Goal: Task Accomplishment & Management: Use online tool/utility

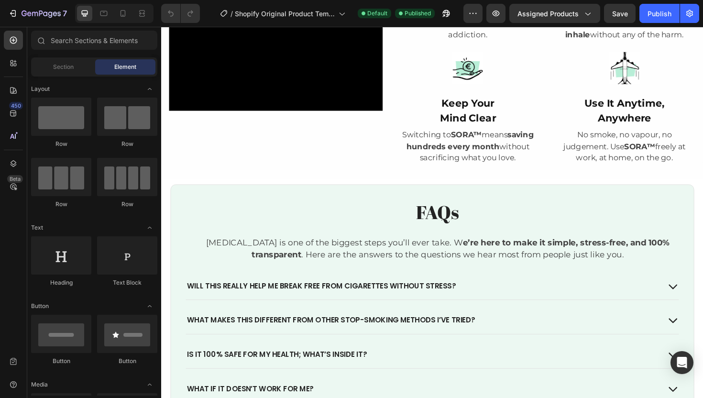
scroll to position [1009, 0]
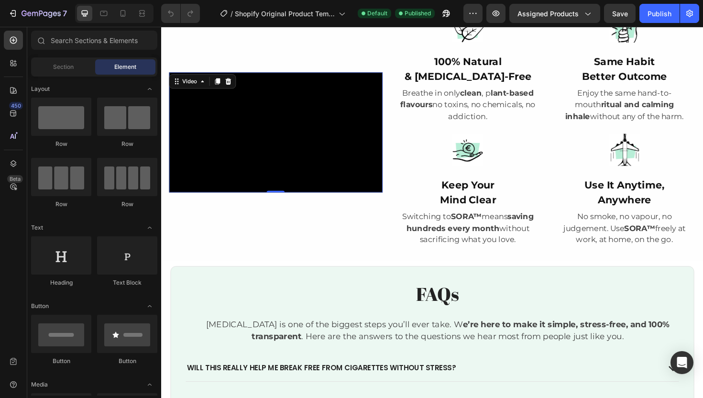
click at [264, 133] on video at bounding box center [282, 138] width 226 height 127
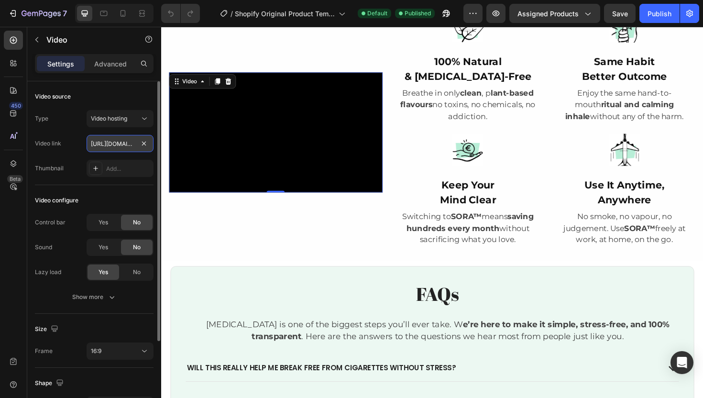
click at [121, 142] on input "https://cdn.shopify.com/videos/c/o/v/51669d9ddd3d4c569f5c1cbdf57c3bb3.webm" at bounding box center [120, 143] width 67 height 17
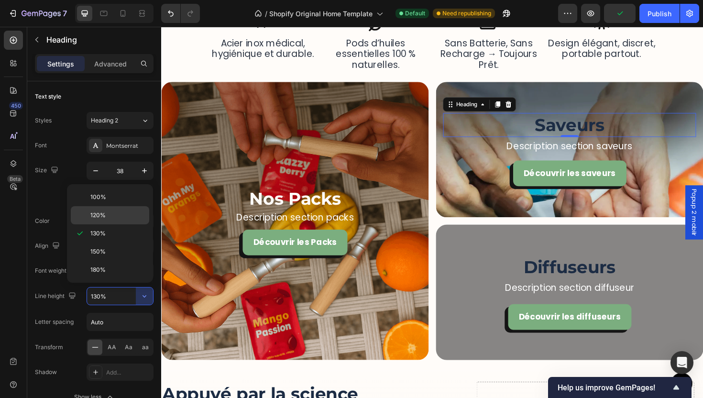
click at [103, 218] on span "120%" at bounding box center [97, 215] width 15 height 9
type input "120%"
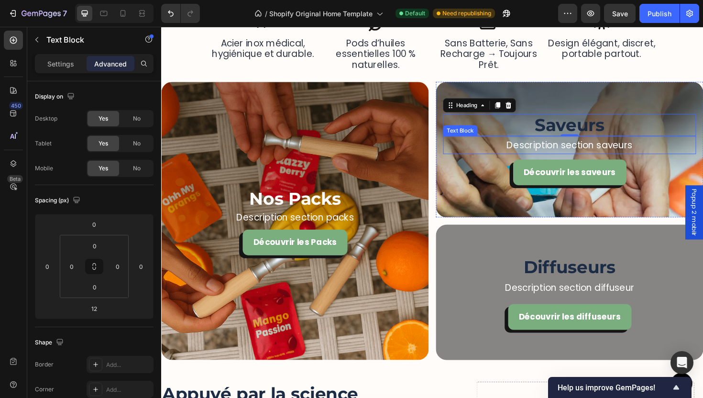
click at [601, 149] on p "Description section saveurs" at bounding box center [593, 151] width 266 height 17
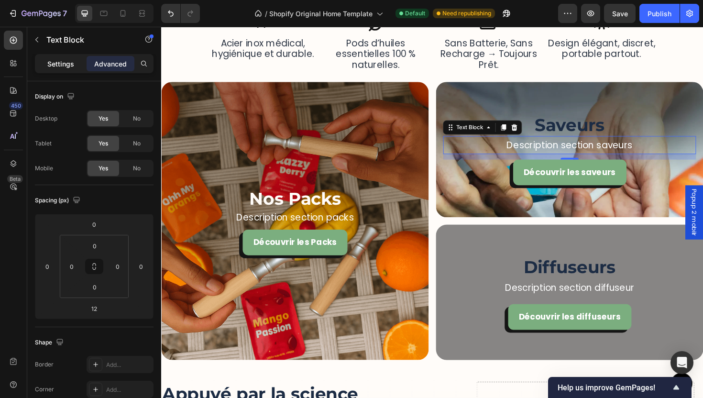
click at [67, 66] on p "Settings" at bounding box center [60, 64] width 27 height 10
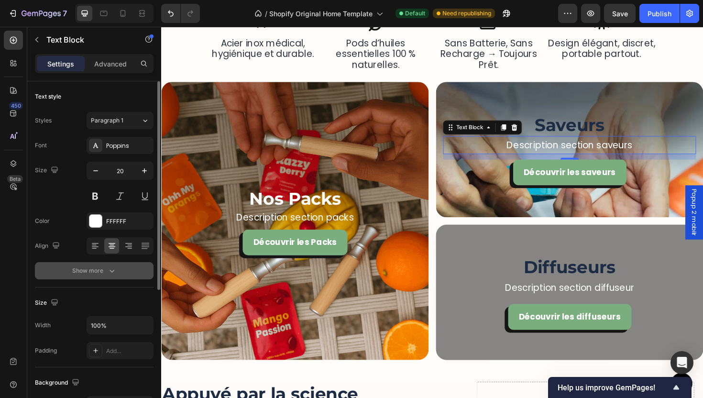
click at [118, 276] on button "Show more" at bounding box center [94, 270] width 119 height 17
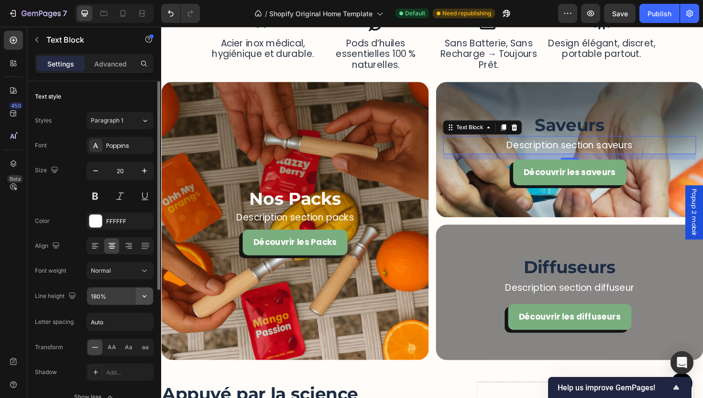
click at [147, 295] on icon "button" at bounding box center [145, 296] width 10 height 10
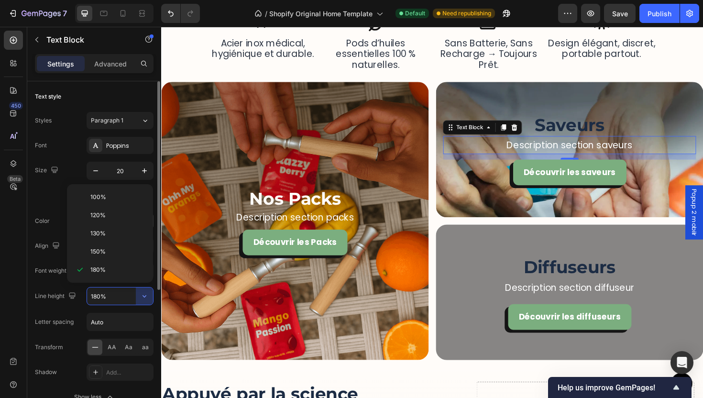
click at [119, 220] on div "120%" at bounding box center [110, 215] width 78 height 18
type input "120%"
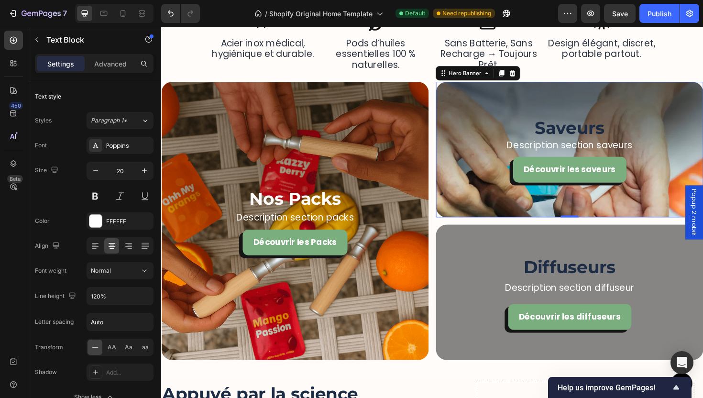
click at [501, 228] on div "Background Image" at bounding box center [593, 156] width 283 height 143
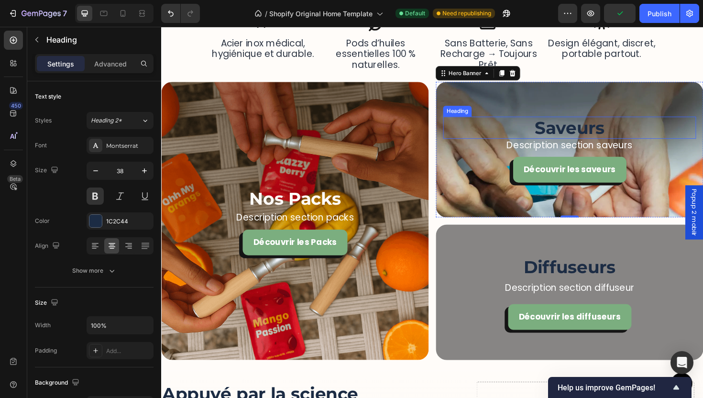
click at [591, 135] on h2 "Saveurs" at bounding box center [593, 134] width 268 height 24
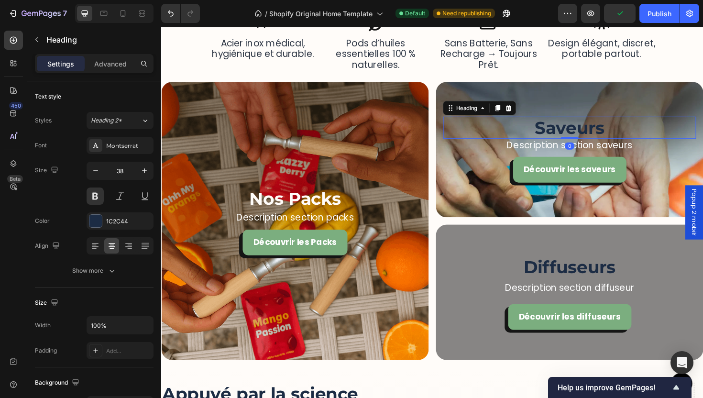
click at [575, 133] on h2 "Saveurs" at bounding box center [593, 134] width 268 height 24
click at [555, 135] on p "Saveurs" at bounding box center [593, 134] width 266 height 22
click at [559, 136] on p "Nos Saveurs" at bounding box center [593, 134] width 266 height 22
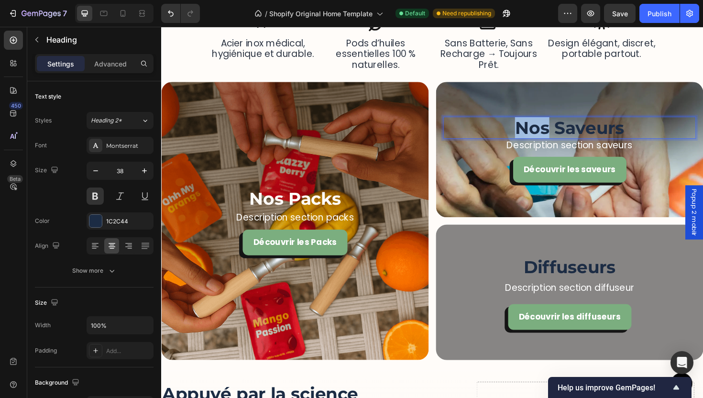
click at [559, 136] on p "Nos Saveurs" at bounding box center [593, 134] width 266 height 22
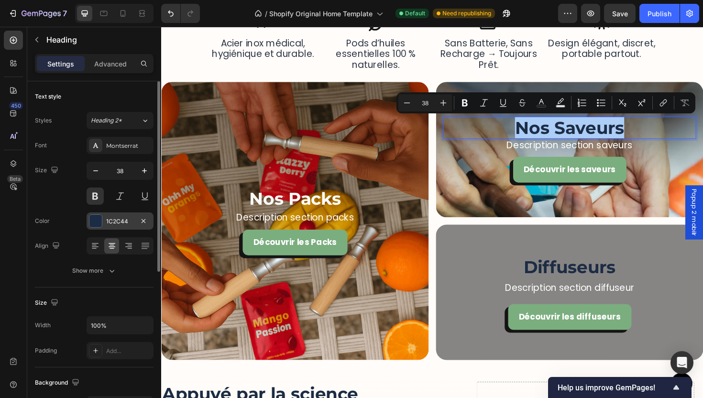
click at [114, 228] on div "1C2C44" at bounding box center [120, 220] width 67 height 17
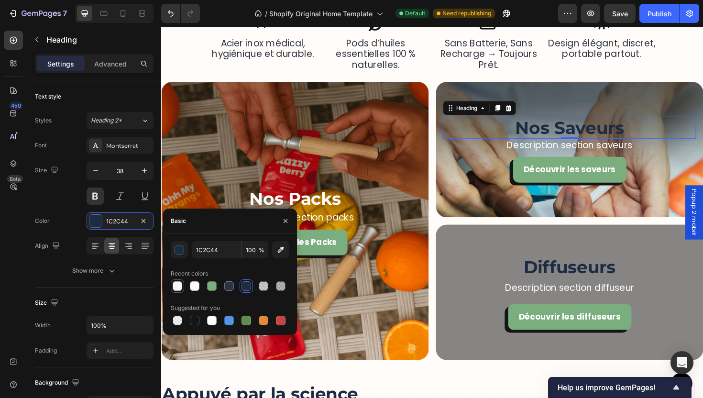
click at [180, 286] on div at bounding box center [178, 286] width 10 height 10
click at [193, 284] on div at bounding box center [195, 286] width 10 height 10
type input "FFFCF9"
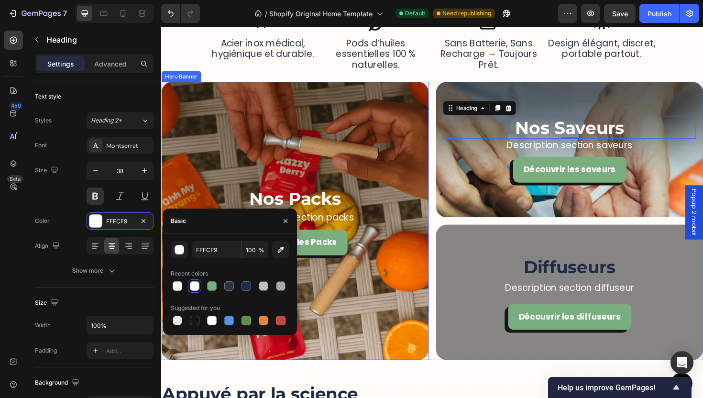
click at [370, 305] on div "Background Image" at bounding box center [302, 232] width 283 height 295
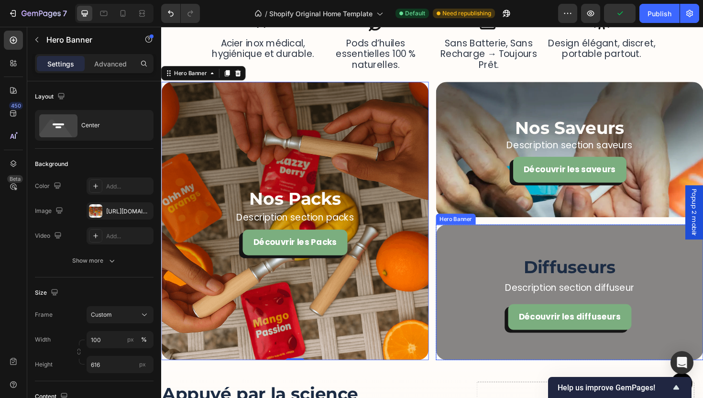
click at [538, 254] on div "Background Image" at bounding box center [593, 307] width 283 height 143
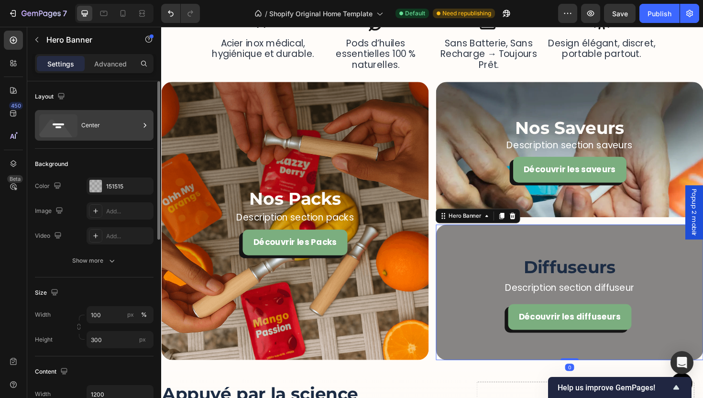
click at [94, 137] on div "Center" at bounding box center [94, 125] width 119 height 31
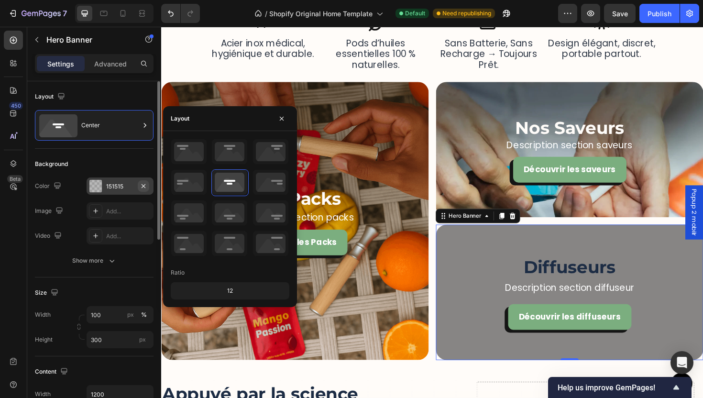
click at [141, 189] on icon "button" at bounding box center [144, 186] width 8 height 8
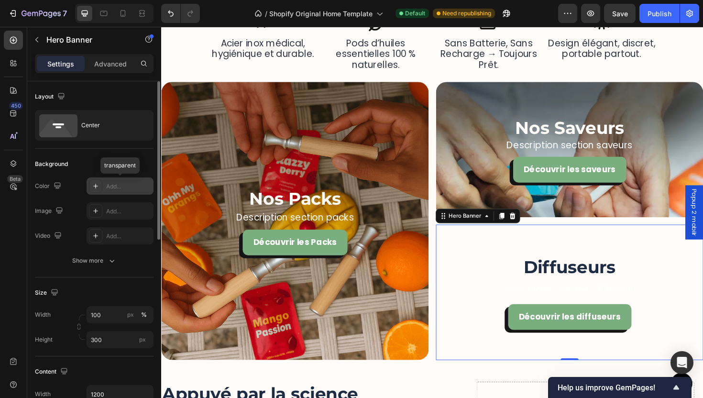
click at [118, 225] on div "The changes might be hidden by the video. Color Add... transparent Image Add...…" at bounding box center [94, 210] width 119 height 67
click at [115, 216] on div "Add..." at bounding box center [120, 210] width 67 height 17
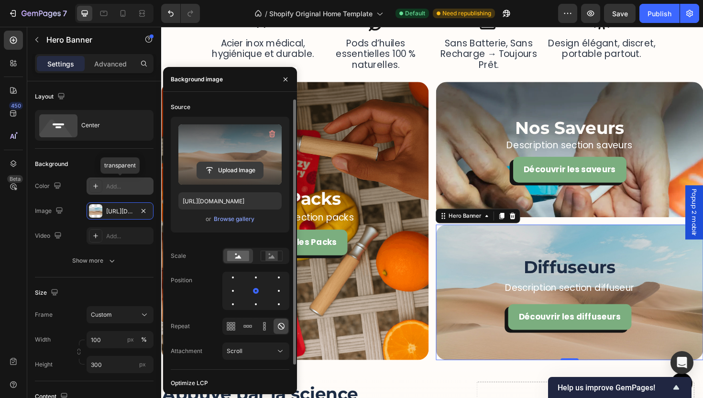
click at [225, 170] on input "file" at bounding box center [230, 170] width 66 height 16
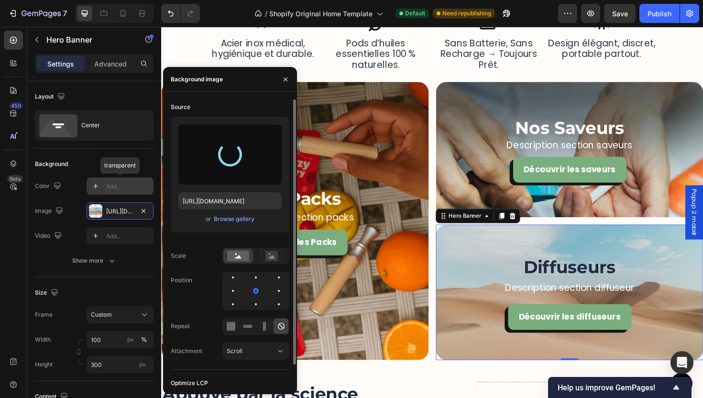
type input "https://cdn.shopify.com/s/files/1/0935/8583/4332/files/gempages_574566786515600…"
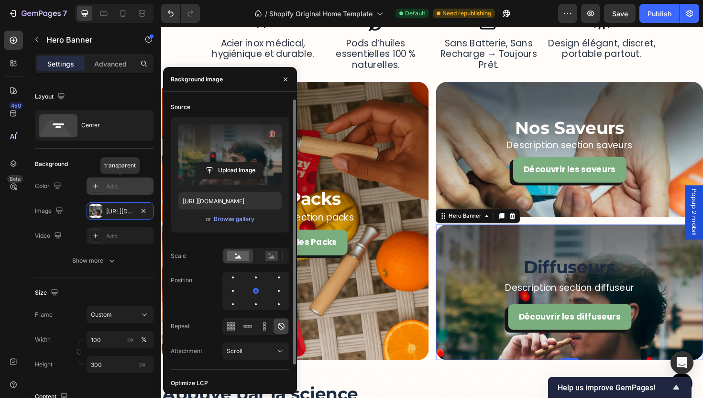
click at [264, 276] on div at bounding box center [255, 291] width 67 height 38
click at [260, 277] on div at bounding box center [255, 277] width 11 height 11
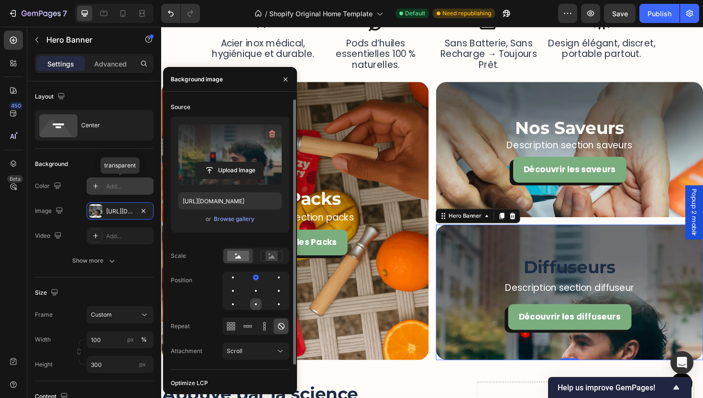
click at [256, 305] on div at bounding box center [255, 303] width 11 height 11
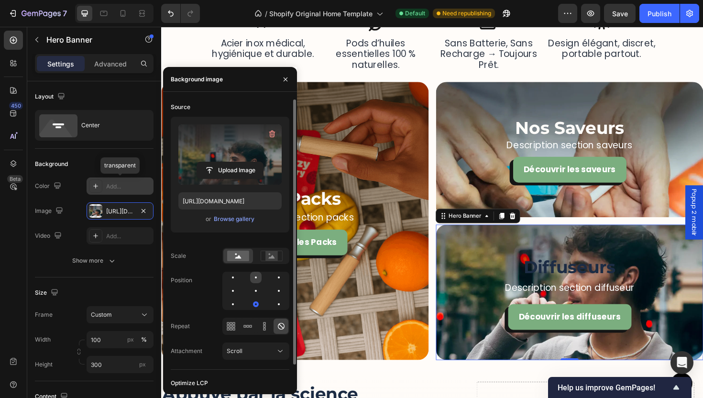
click at [259, 277] on div at bounding box center [255, 277] width 11 height 11
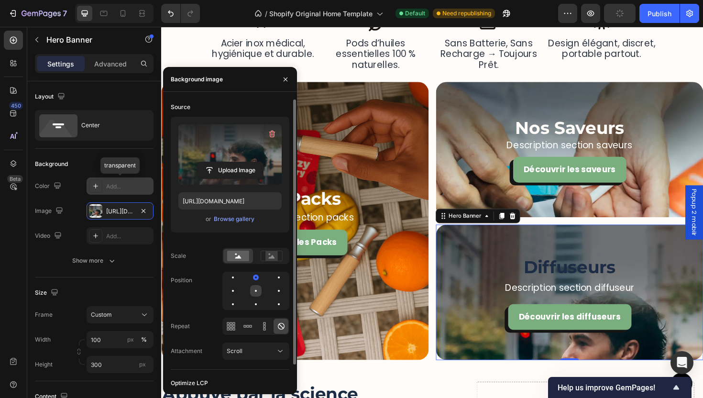
click at [260, 287] on div at bounding box center [255, 290] width 11 height 11
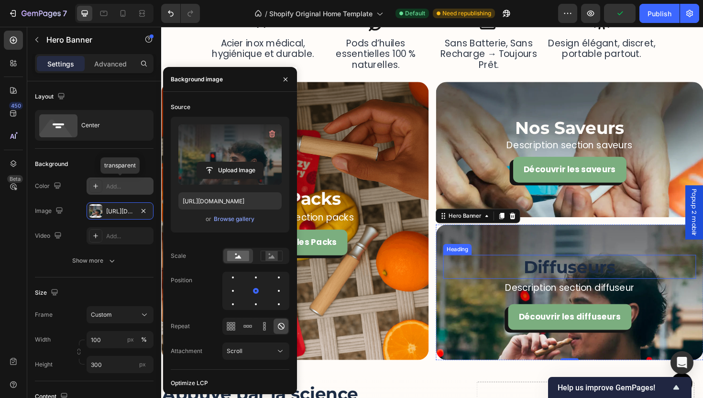
click at [580, 290] on h2 "Diffuseurs" at bounding box center [593, 280] width 268 height 25
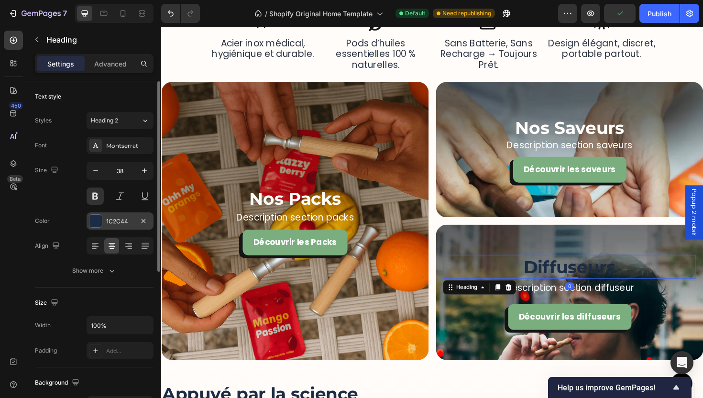
click at [100, 227] on div at bounding box center [95, 220] width 13 height 13
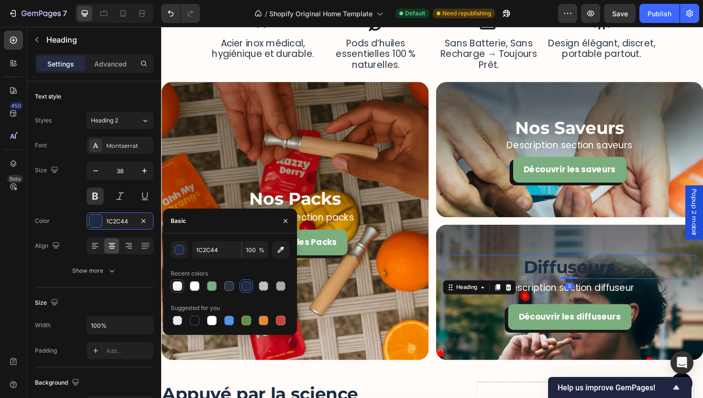
click at [179, 287] on div at bounding box center [178, 286] width 10 height 10
click at [192, 296] on div "FAF7F2 100 % Recent colors Suggested for you" at bounding box center [230, 284] width 119 height 86
click at [193, 289] on div at bounding box center [195, 286] width 10 height 10
type input "FFFCF9"
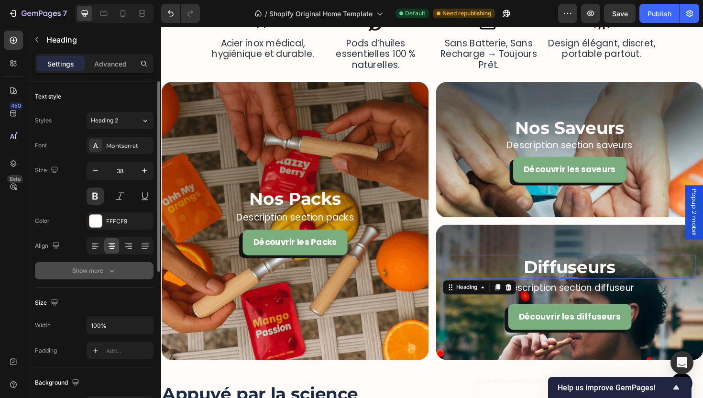
click at [115, 266] on icon "button" at bounding box center [112, 271] width 10 height 10
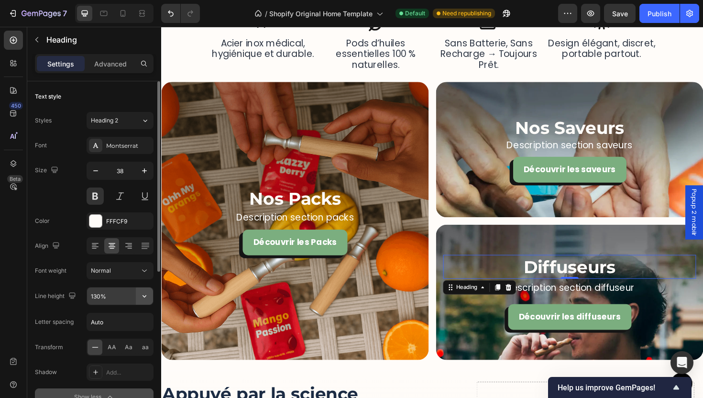
click at [145, 297] on icon "button" at bounding box center [145, 296] width 10 height 10
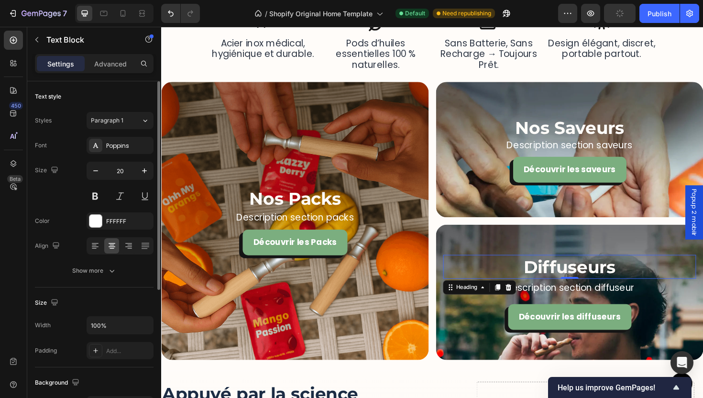
click at [591, 306] on p "Description section diffuseur" at bounding box center [593, 303] width 266 height 17
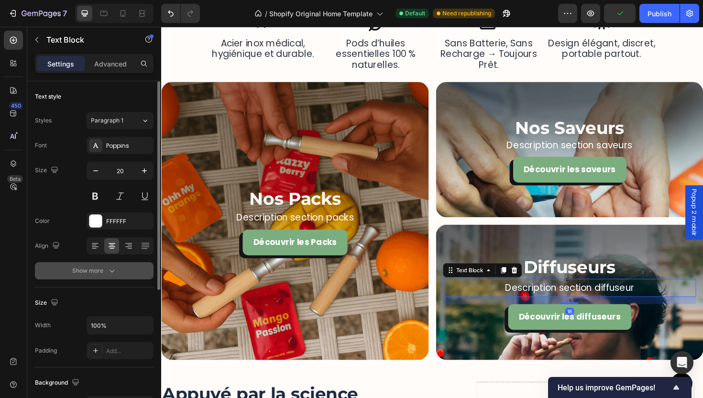
click at [126, 267] on button "Show more" at bounding box center [94, 270] width 119 height 17
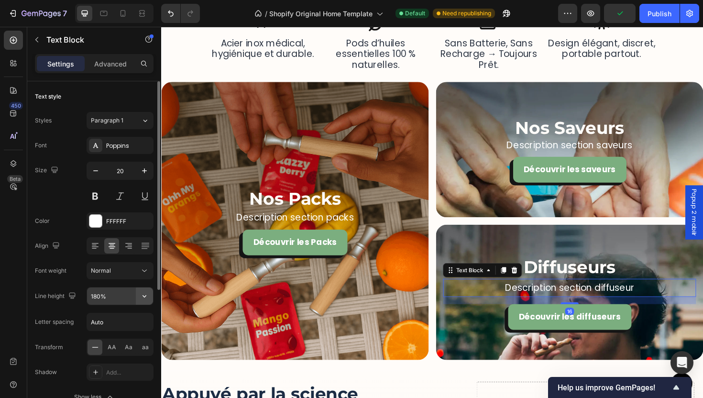
click at [146, 300] on icon "button" at bounding box center [145, 296] width 10 height 10
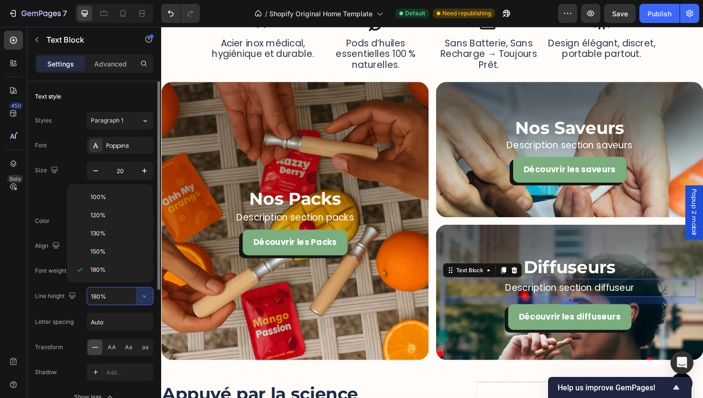
drag, startPoint x: 117, startPoint y: 232, endPoint x: 127, endPoint y: 230, distance: 10.4
click at [117, 232] on p "130%" at bounding box center [117, 233] width 55 height 9
type input "130%"
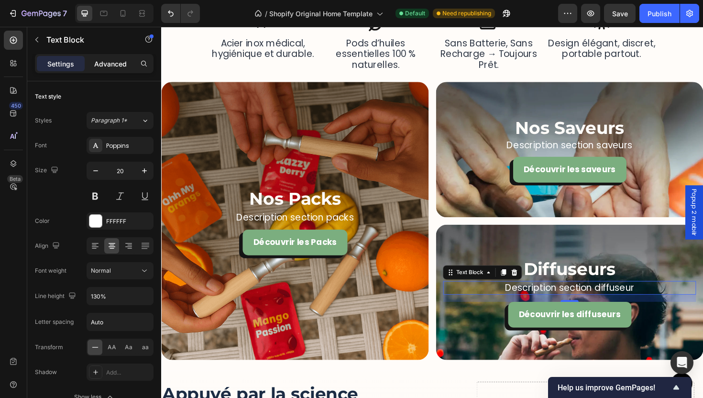
click at [115, 63] on p "Advanced" at bounding box center [110, 64] width 33 height 10
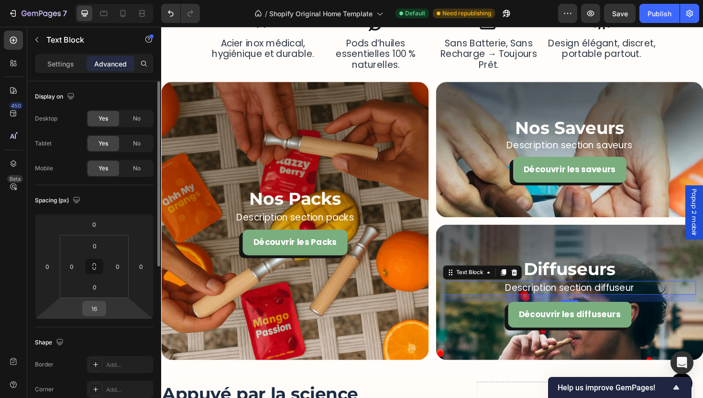
click at [92, 307] on input "16" at bounding box center [94, 308] width 19 height 14
type input "12"
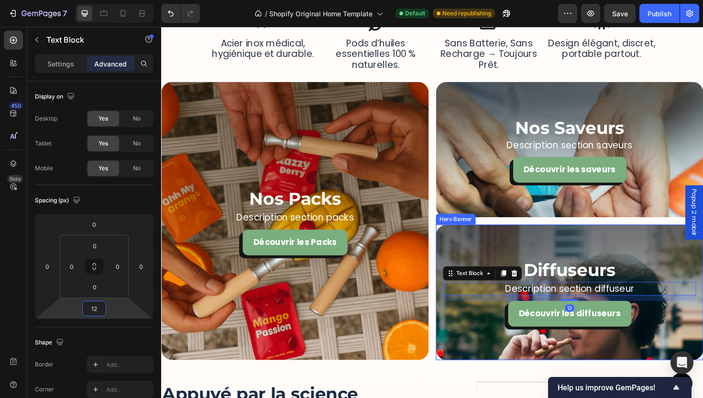
click at [695, 367] on div "Background Image" at bounding box center [593, 307] width 283 height 143
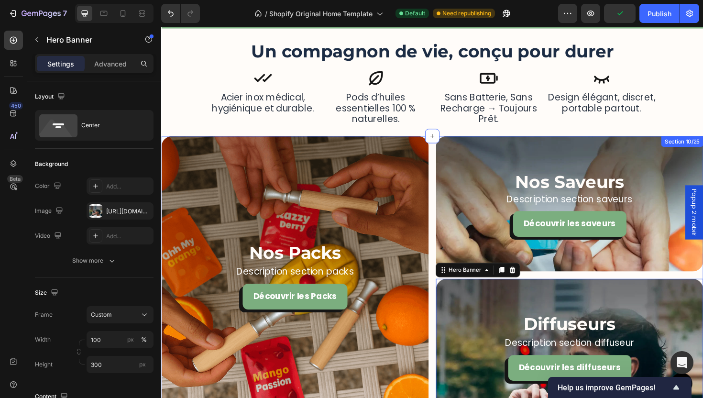
scroll to position [1173, 0]
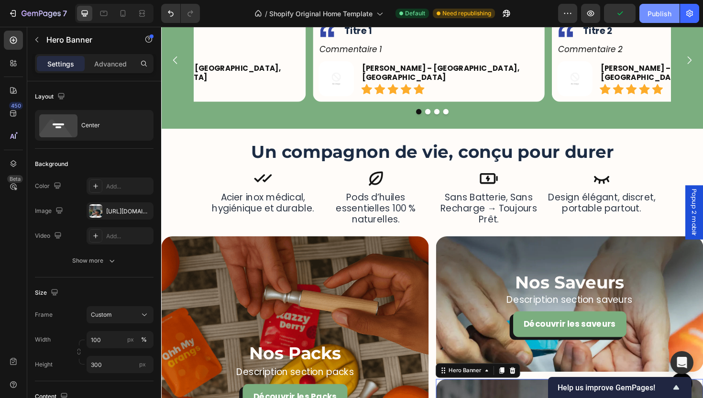
click at [648, 17] on div "Publish" at bounding box center [659, 14] width 24 height 10
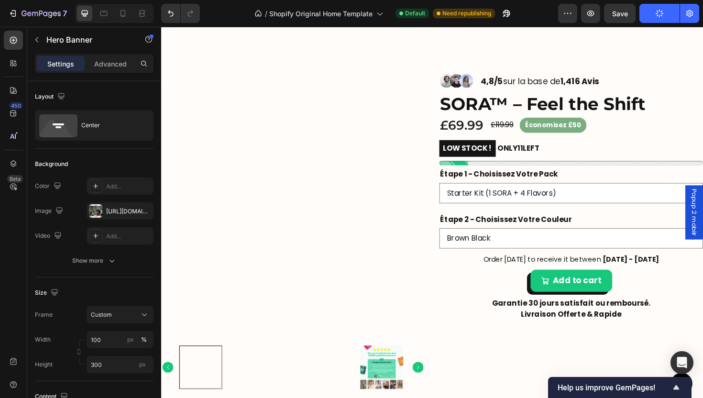
scroll to position [0, 0]
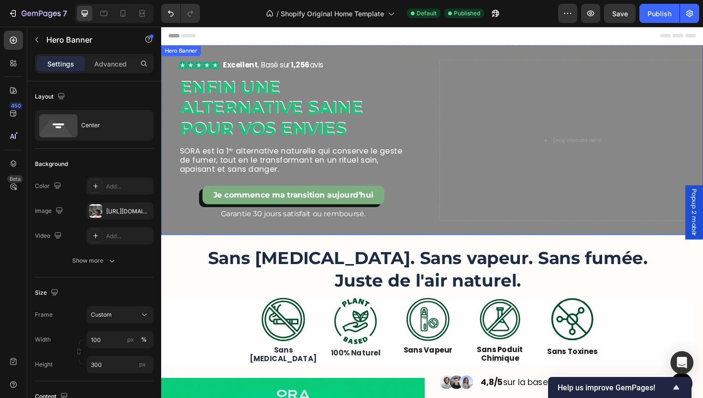
click at [168, 81] on div "Icon Icon Icon Icon Icon Icon List Excellent , Basé sur 1,256 avis Text Block R…" at bounding box center [300, 147] width 279 height 170
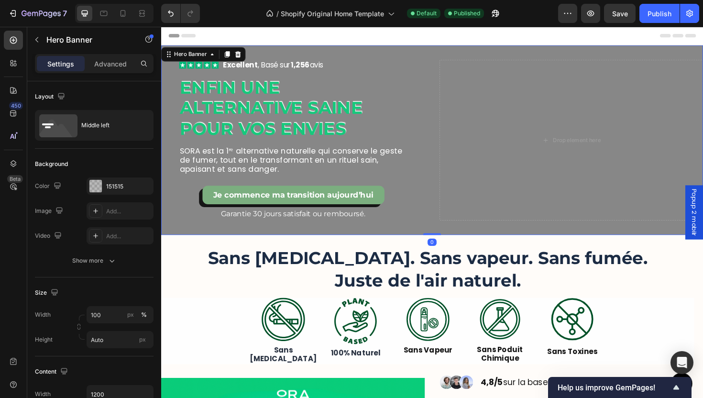
click at [433, 75] on div "Icon Icon Icon Icon Icon Icon List Excellent , Basé sur 1,256 avis Text Block R…" at bounding box center [300, 147] width 279 height 170
click at [431, 60] on div "Icon Icon Icon Icon Icon Icon List Excellent , Basé sur 1,256 avis Text Block R…" at bounding box center [448, 146] width 574 height 201
click at [117, 64] on p "Advanced" at bounding box center [110, 64] width 33 height 10
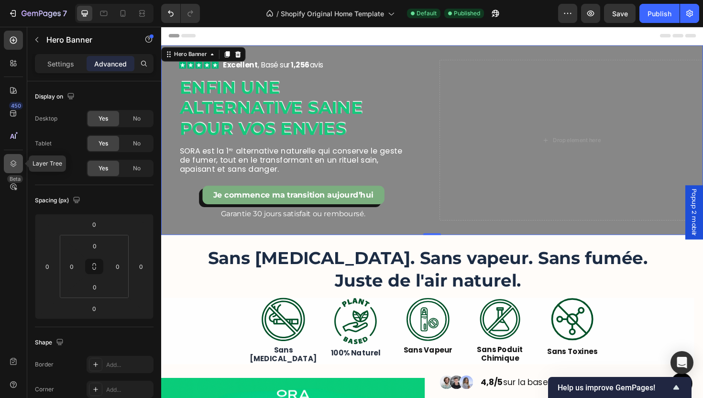
click at [20, 164] on div at bounding box center [13, 163] width 19 height 19
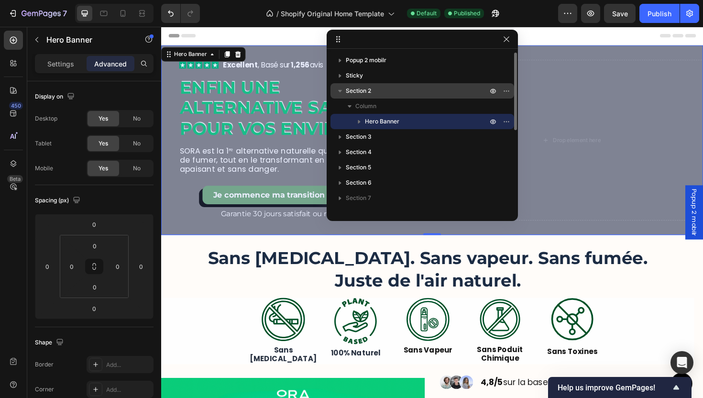
click at [384, 85] on div "Section 2" at bounding box center [422, 90] width 176 height 15
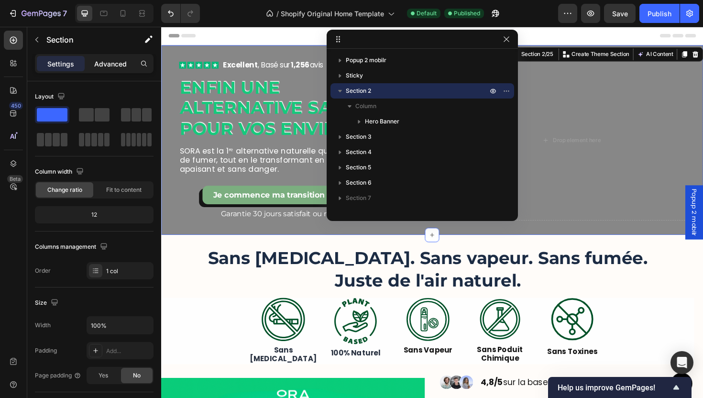
click at [99, 67] on p "Advanced" at bounding box center [110, 64] width 33 height 10
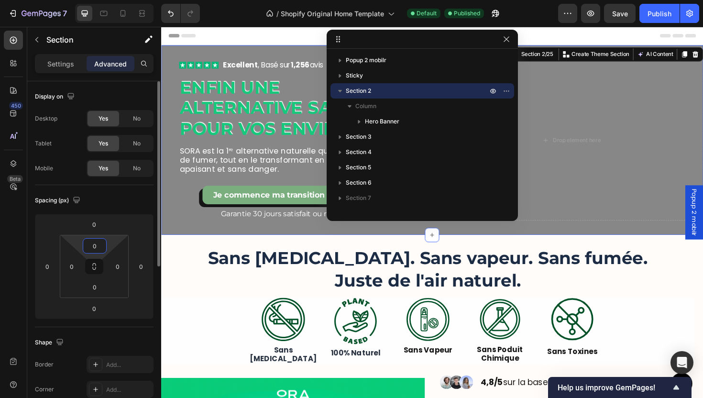
click at [98, 241] on input "0" at bounding box center [94, 246] width 19 height 14
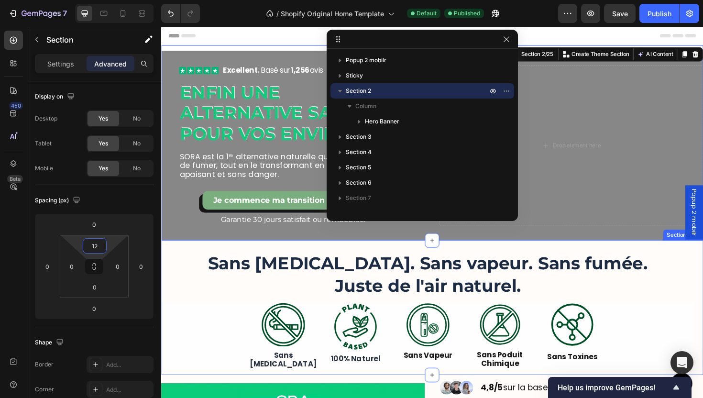
type input "1"
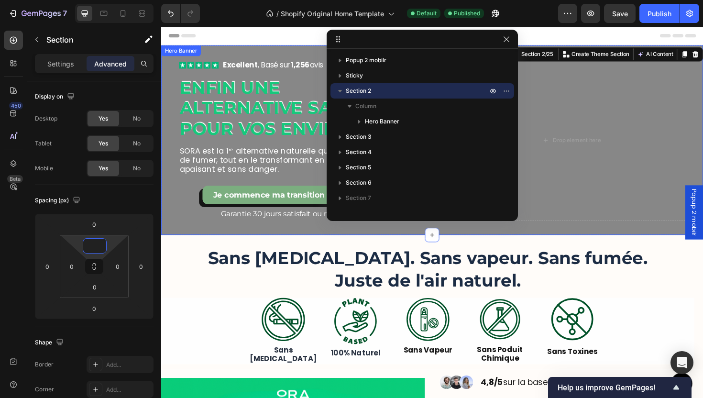
click at [171, 108] on div "Icon Icon Icon Icon Icon Icon List Excellent , Basé sur 1,256 avis Text Block R…" at bounding box center [300, 147] width 279 height 170
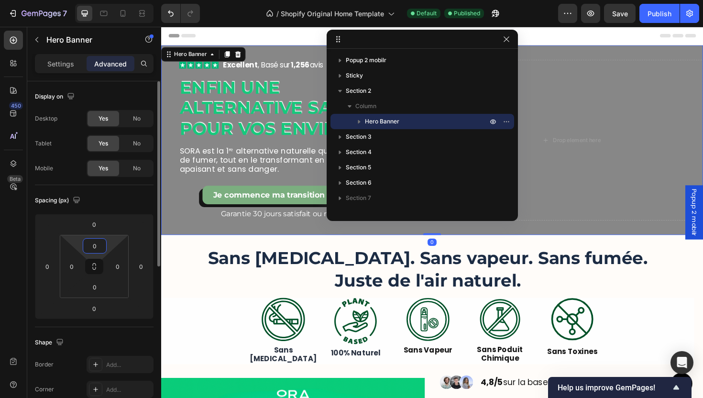
click at [95, 249] on input "0" at bounding box center [94, 246] width 19 height 14
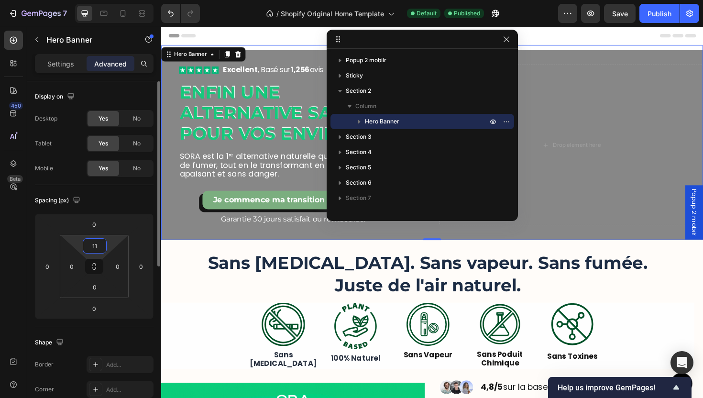
type input "1"
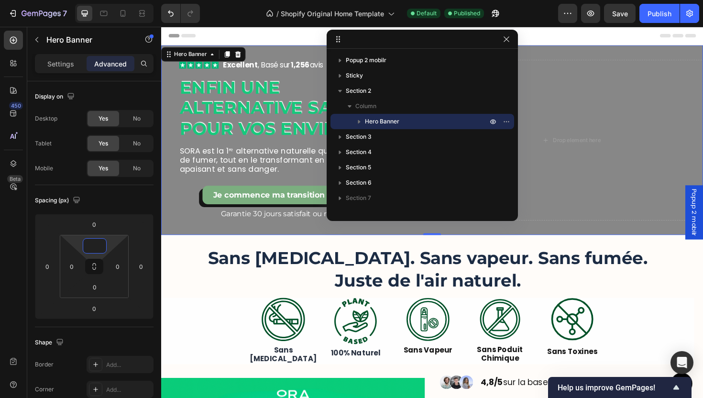
click at [582, 56] on div "Icon Icon Icon Icon Icon Icon List Excellent , Basé sur 1,256 avis Text Block R…" at bounding box center [448, 146] width 574 height 201
click at [93, 243] on input "0" at bounding box center [94, 246] width 19 height 14
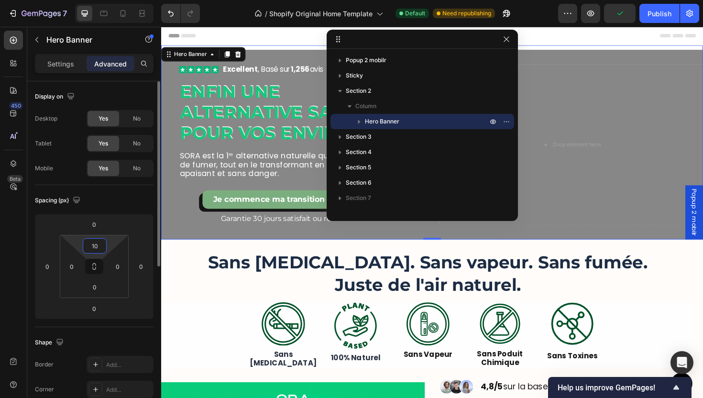
type input "0"
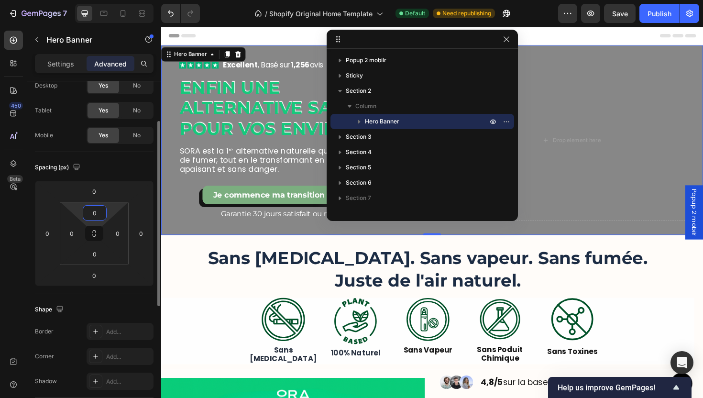
scroll to position [87, 0]
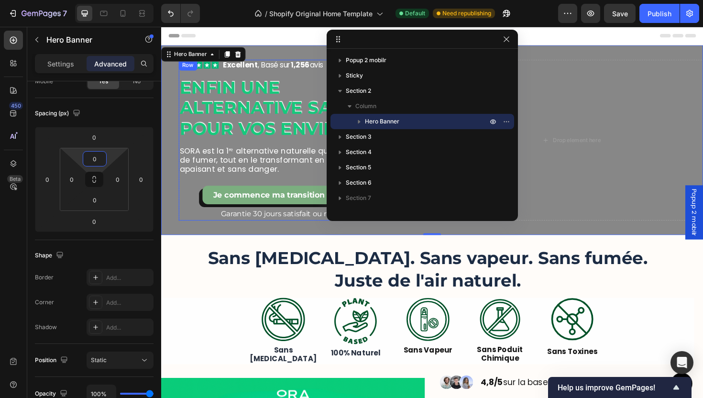
click at [186, 183] on div "Icon Icon Icon Icon Icon Icon List Excellent , Basé sur 1,256 avis Text Block R…" at bounding box center [301, 147] width 242 height 170
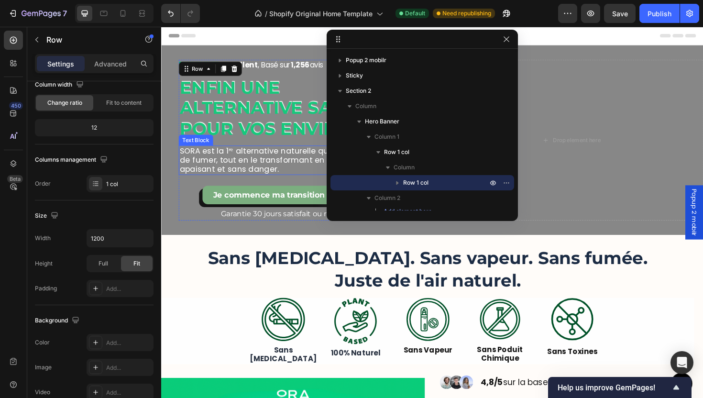
scroll to position [0, 0]
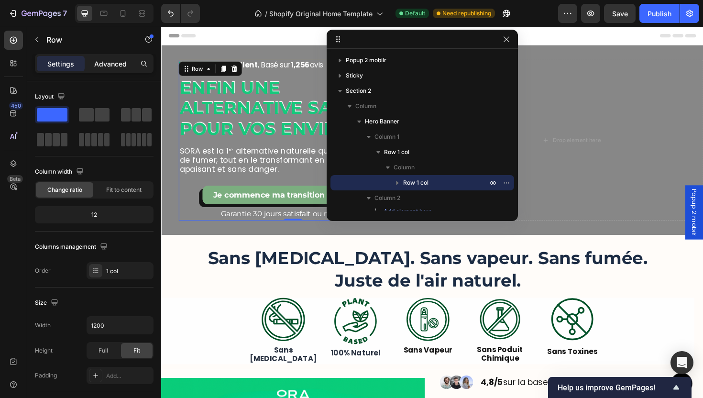
click at [113, 66] on p "Advanced" at bounding box center [110, 64] width 33 height 10
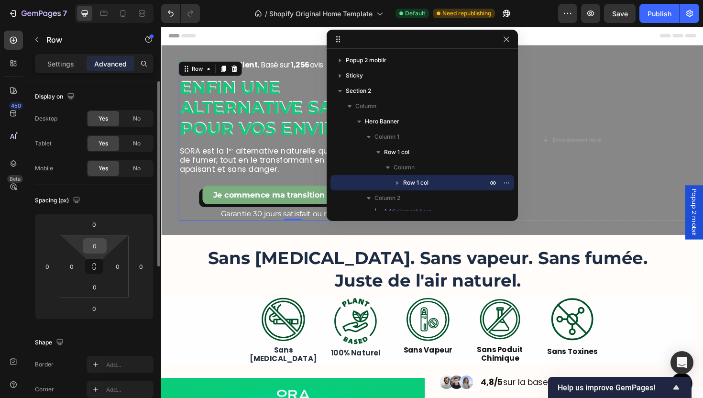
click at [95, 244] on input "0" at bounding box center [94, 246] width 19 height 14
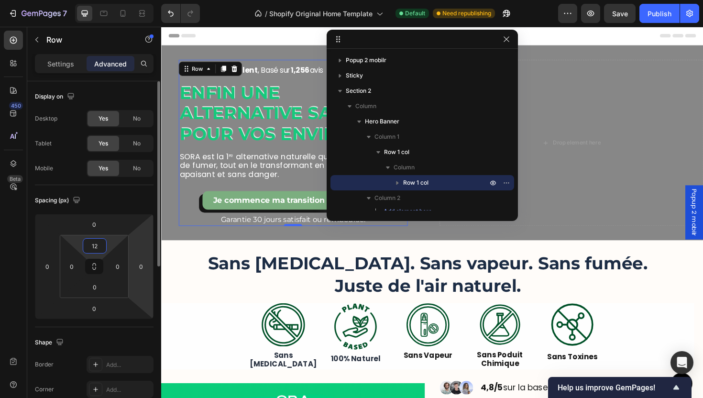
type input "1"
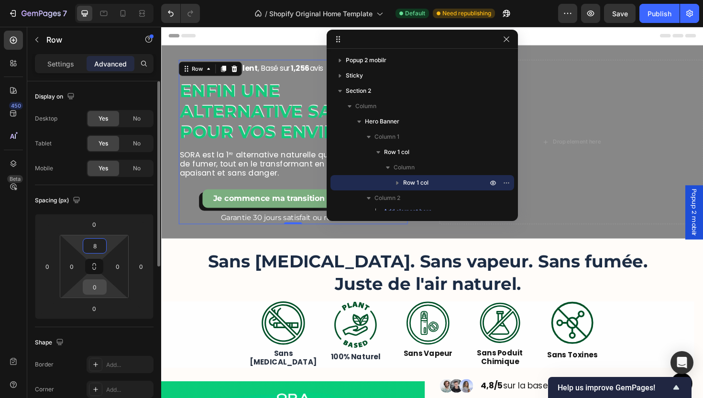
type input "8"
click at [96, 289] on input "0" at bounding box center [94, 287] width 19 height 14
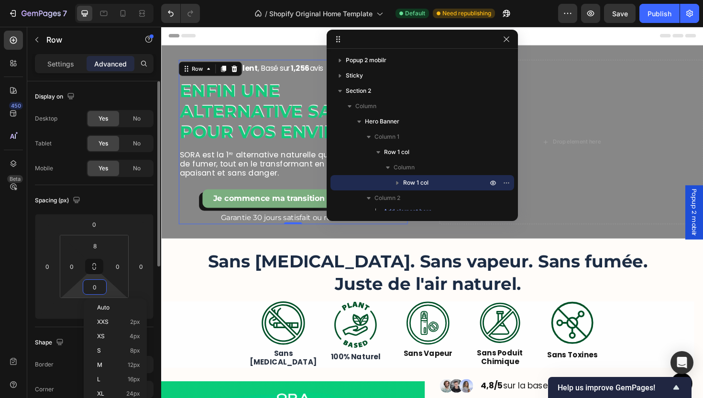
type input "9"
type input "8"
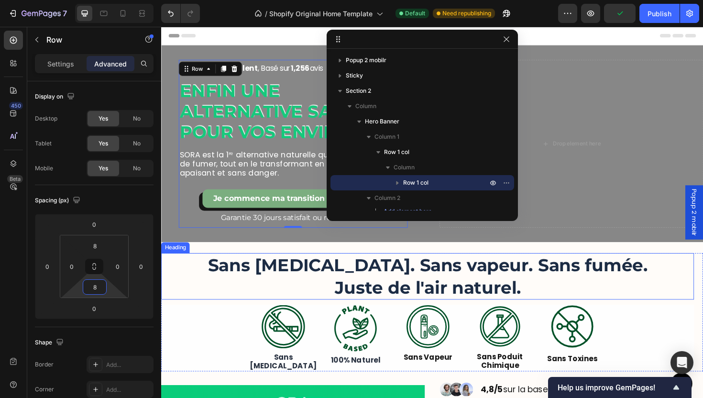
click at [453, 300] on h2 "Sans nicotine. Sans vapeur. Sans fumée. Juste de l'air naturel." at bounding box center [443, 290] width 564 height 49
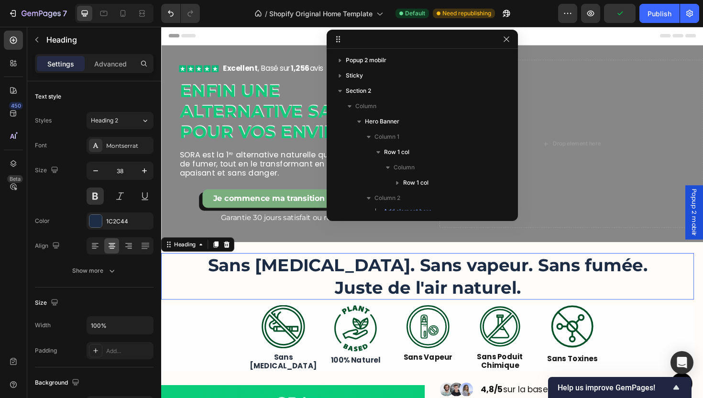
scroll to position [192, 0]
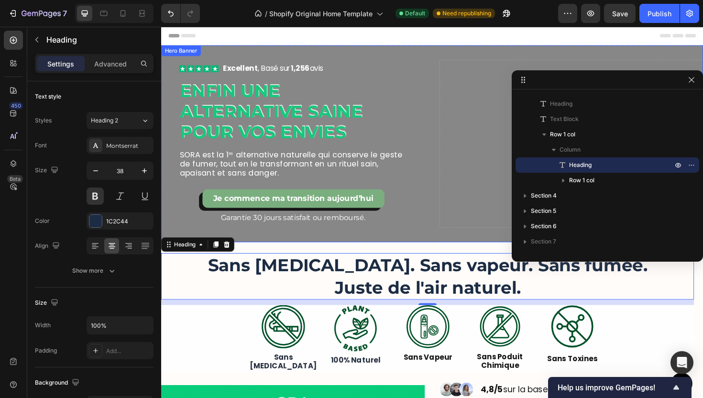
click at [440, 93] on div "Icon Icon Icon Icon Icon Icon List Excellent , Basé sur 1,256 avis Text Block R…" at bounding box center [448, 150] width 574 height 208
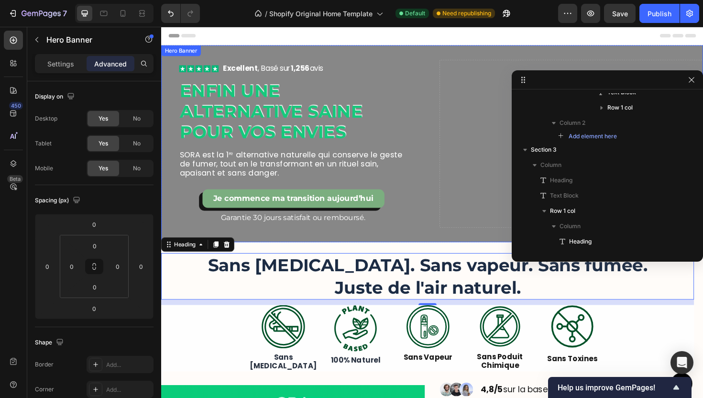
scroll to position [0, 0]
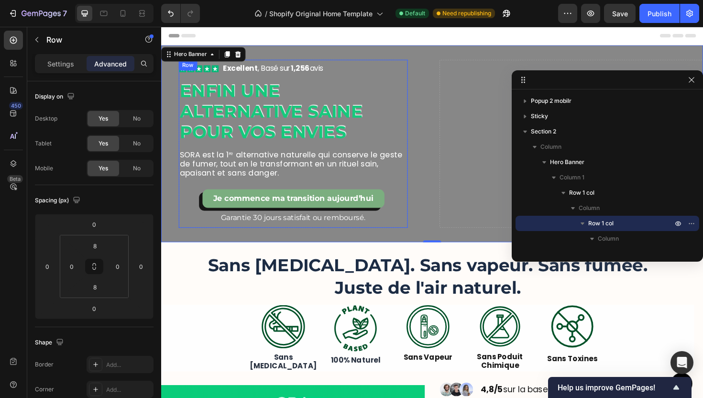
click at [291, 193] on div "Icon Icon Icon Icon Icon Icon List Excellent , Basé sur 1,256 avis Text Block R…" at bounding box center [301, 151] width 242 height 170
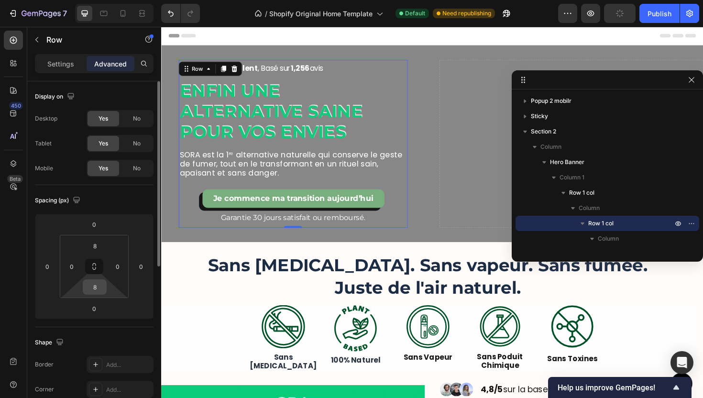
click at [98, 287] on input "8" at bounding box center [94, 287] width 19 height 14
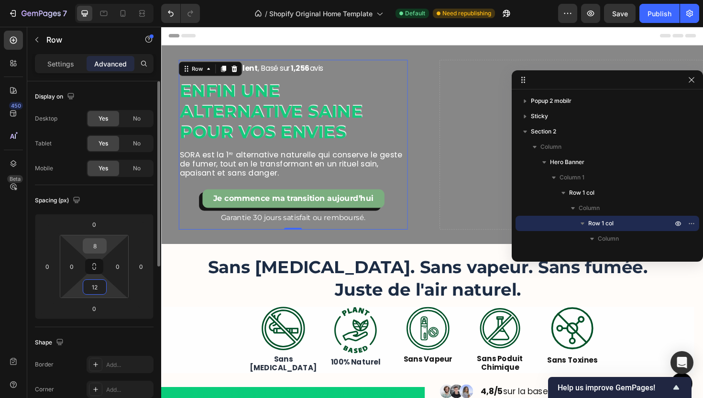
type input "12"
click at [99, 249] on input "8" at bounding box center [94, 246] width 19 height 14
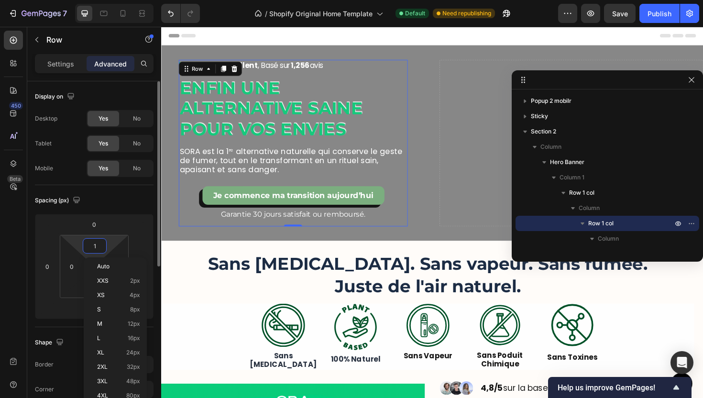
type input "12"
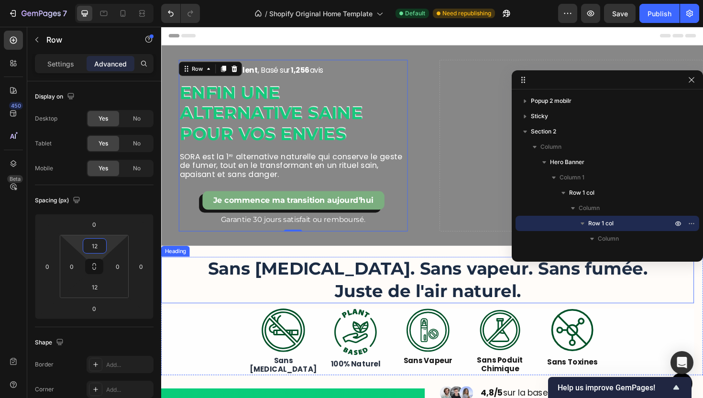
click at [285, 291] on h2 "Sans nicotine. Sans vapeur. Sans fumée. Juste de l'air naturel." at bounding box center [443, 294] width 564 height 49
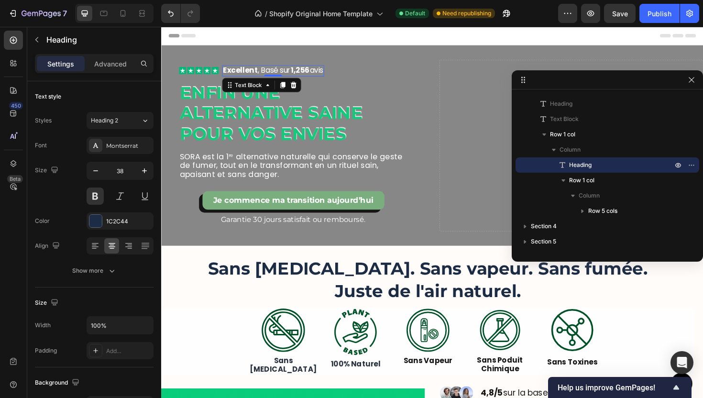
click at [321, 75] on p "Excellent , Basé sur 1,256 avis" at bounding box center [280, 73] width 106 height 10
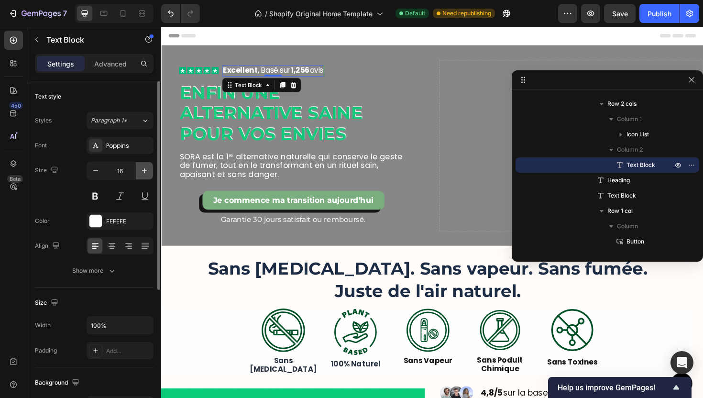
click at [138, 171] on button "button" at bounding box center [144, 170] width 17 height 17
type input "18"
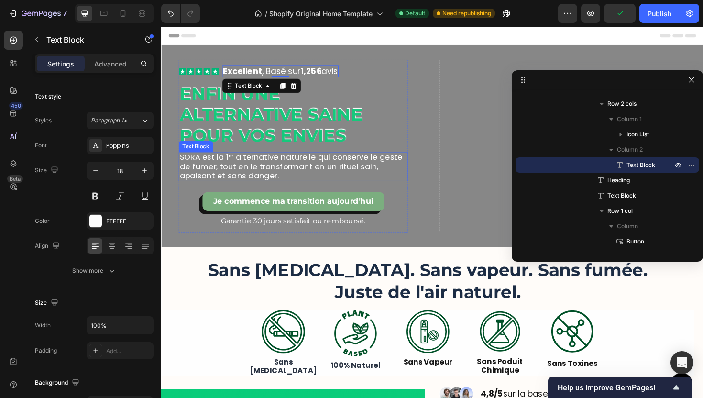
click at [247, 172] on p "SORA est la 1ʳᵉ alternative naturelle qui conserve le geste de fumer, tout en l…" at bounding box center [301, 174] width 241 height 29
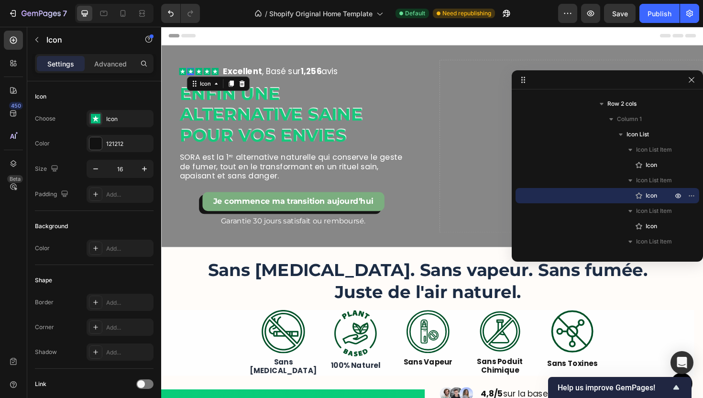
click at [188, 74] on icon at bounding box center [192, 74] width 8 height 8
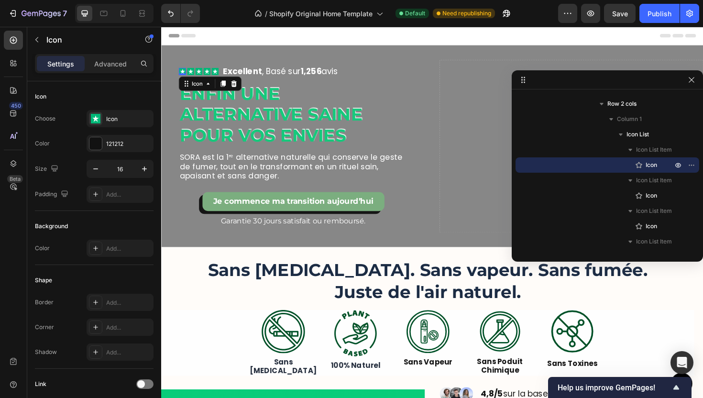
click at [181, 74] on icon at bounding box center [183, 73] width 5 height 5
click at [142, 170] on icon "button" at bounding box center [145, 169] width 10 height 10
click at [142, 169] on icon "button" at bounding box center [145, 169] width 10 height 10
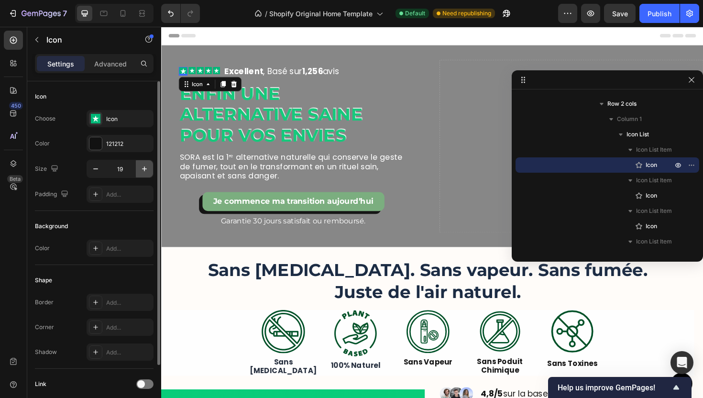
type input "20"
click at [191, 73] on icon at bounding box center [193, 72] width 5 height 5
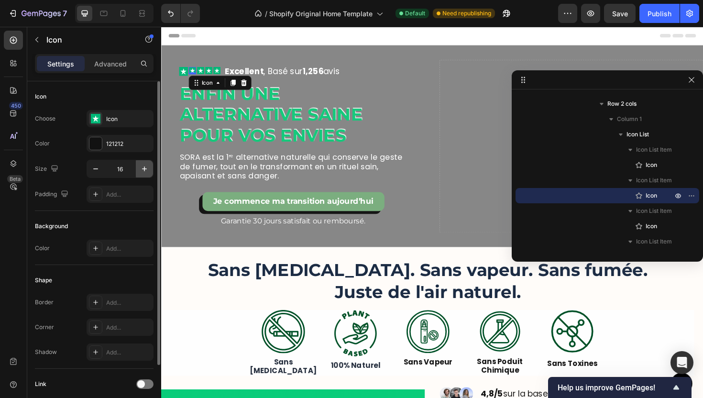
click at [144, 169] on icon "button" at bounding box center [144, 168] width 5 height 5
type input "20"
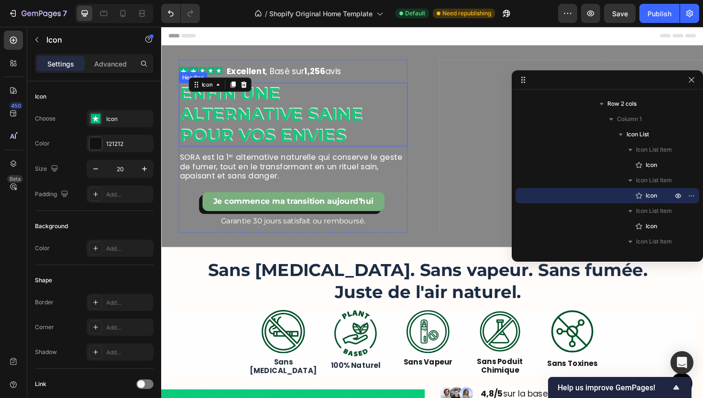
click at [204, 77] on div "Heading" at bounding box center [195, 80] width 26 height 9
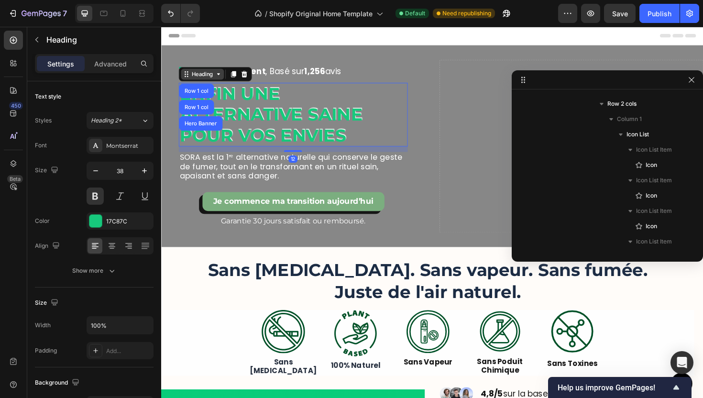
scroll to position [318, 0]
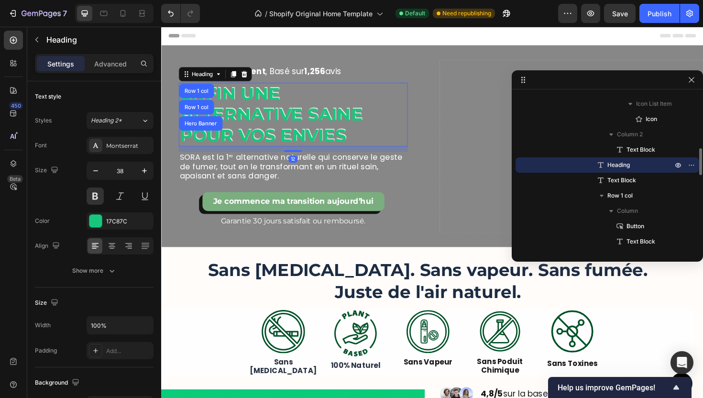
click at [274, 136] on h2 "Enfin une alternative saine pour vos envies" at bounding box center [301, 119] width 242 height 67
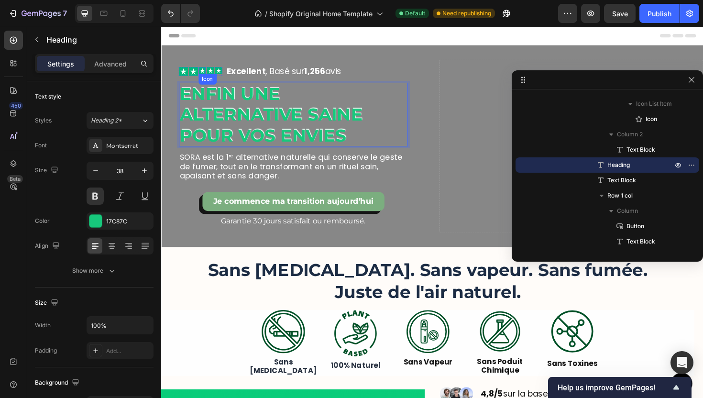
click at [202, 71] on icon at bounding box center [204, 72] width 5 height 5
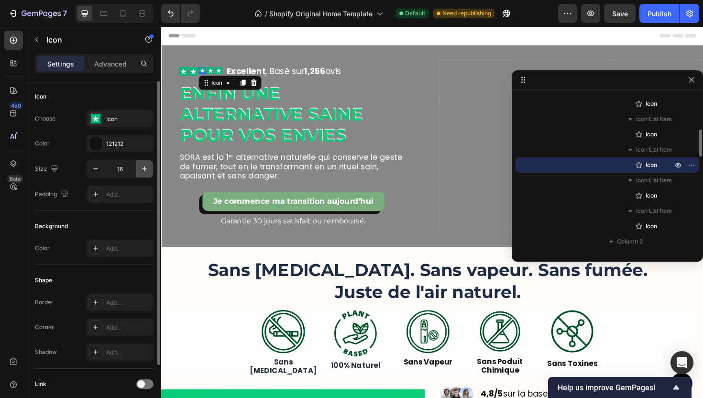
click at [142, 172] on icon "button" at bounding box center [145, 169] width 10 height 10
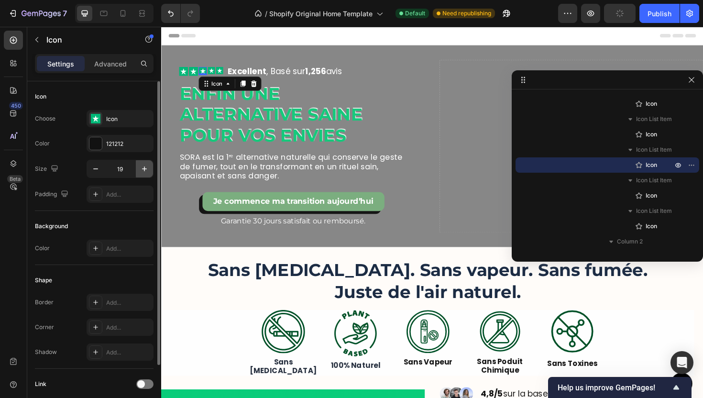
type input "20"
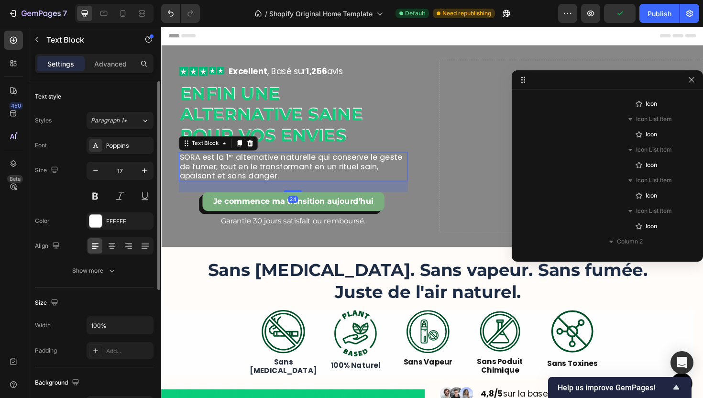
click at [245, 174] on p "SORA est la 1ʳᵉ alternative naturelle qui conserve le geste de fumer, tout en l…" at bounding box center [301, 174] width 241 height 29
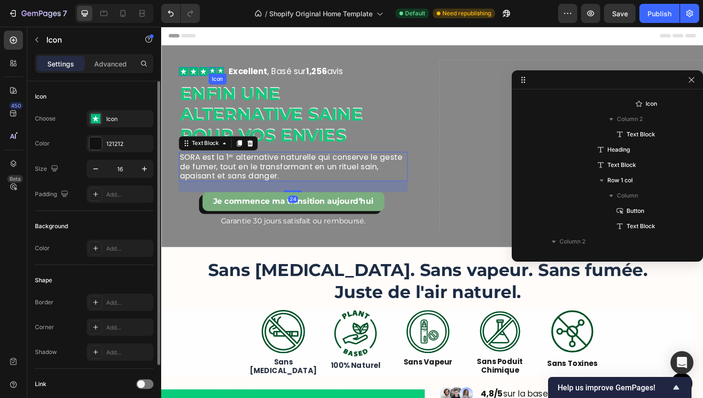
click at [214, 74] on div "Icon" at bounding box center [215, 73] width 8 height 8
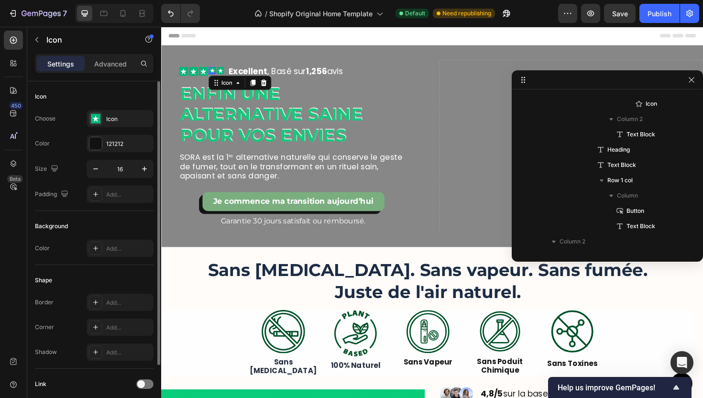
scroll to position [242, 0]
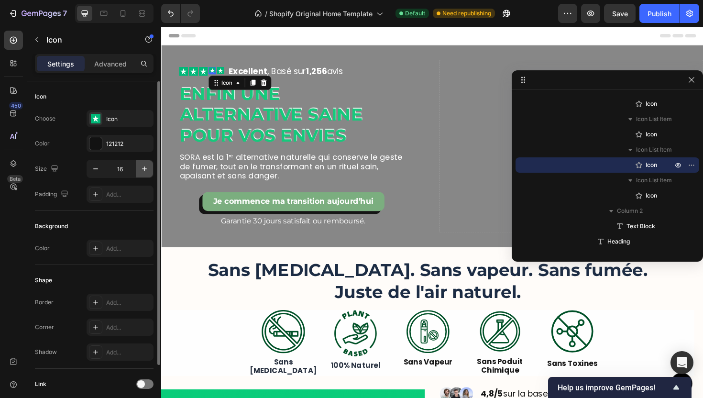
click at [146, 170] on icon "button" at bounding box center [145, 169] width 10 height 10
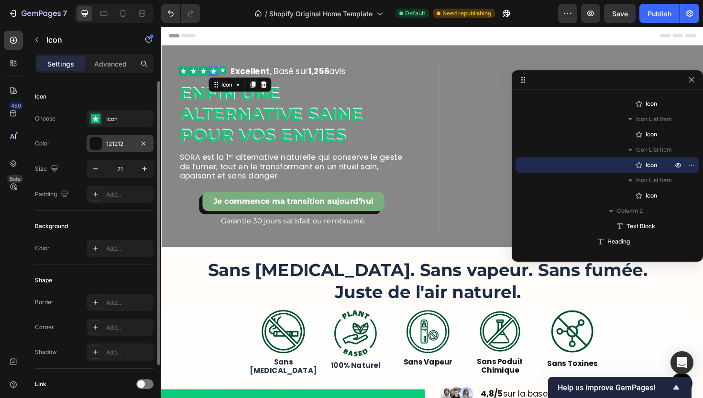
drag, startPoint x: 99, startPoint y: 171, endPoint x: 143, endPoint y: 136, distance: 55.8
click at [99, 170] on icon "button" at bounding box center [96, 169] width 10 height 10
type input "20"
click at [223, 73] on div "Icon" at bounding box center [226, 73] width 8 height 8
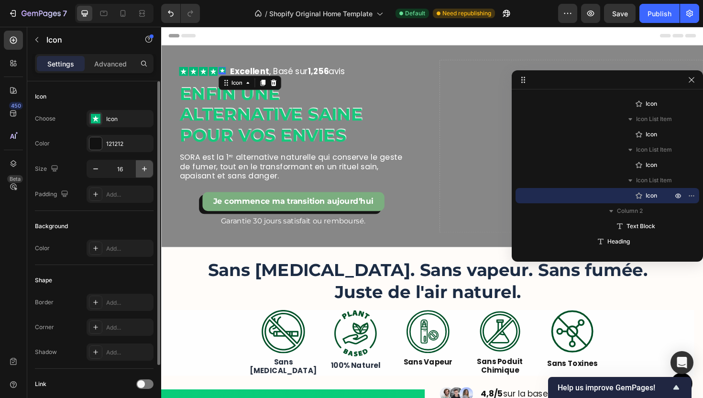
click at [149, 164] on button "button" at bounding box center [144, 168] width 17 height 17
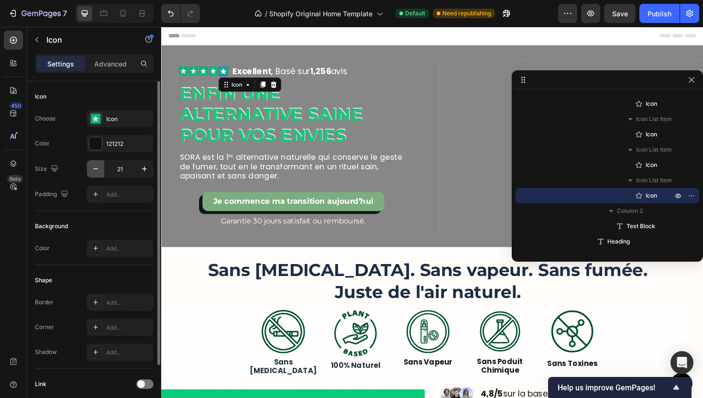
click at [98, 168] on icon "button" at bounding box center [96, 169] width 10 height 10
type input "20"
click at [328, 145] on p "Enfin une alternative saine pour vos envies" at bounding box center [301, 120] width 241 height 66
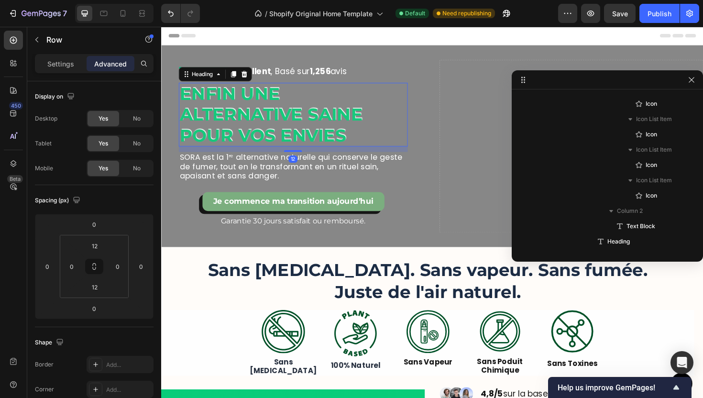
click at [402, 85] on div "Icon Icon Icon Icon Icon Icon List Excellent , Basé sur 1,256 avis Text Block R…" at bounding box center [301, 153] width 242 height 172
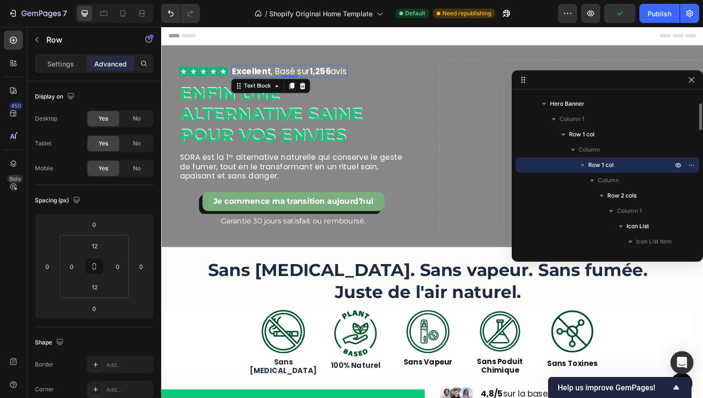
scroll to position [303, 0]
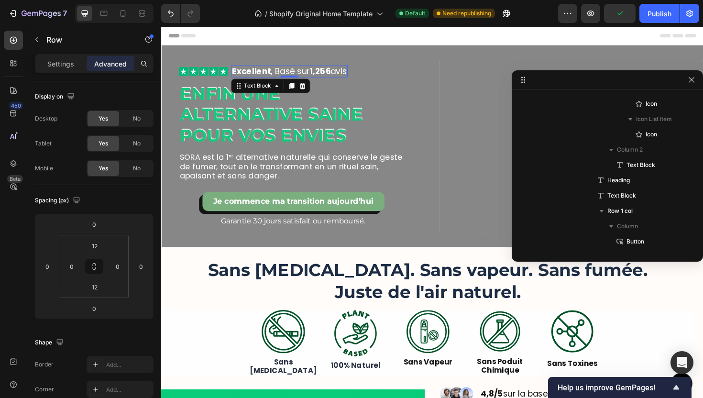
click at [306, 77] on p "Excellent , Basé sur 1,256 avis" at bounding box center [296, 73] width 121 height 11
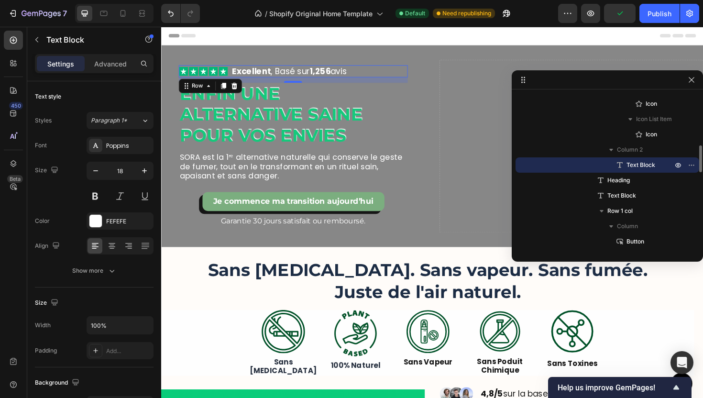
click at [380, 75] on div "Icon Icon Icon Icon Icon Icon List Excellent , Basé sur 1,256 avis Text Block R…" at bounding box center [301, 73] width 242 height 13
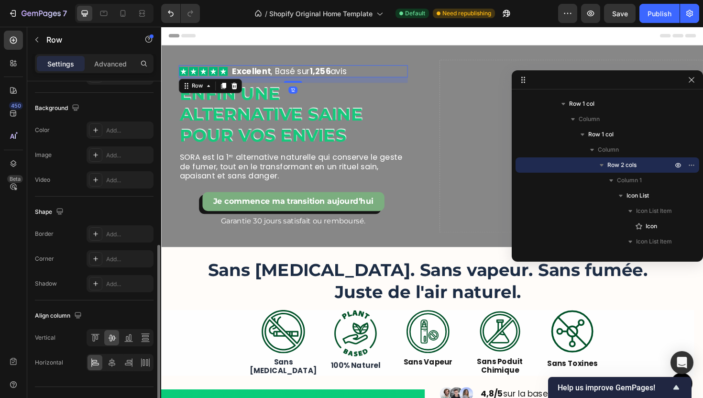
scroll to position [349, 0]
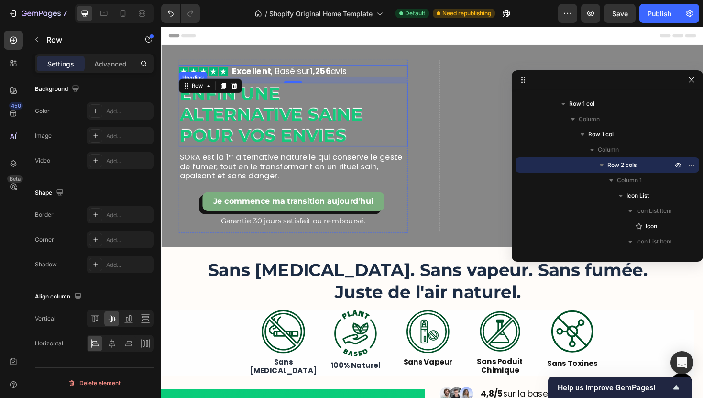
click at [311, 124] on p "Enfin une alternative saine pour vos envies" at bounding box center [301, 120] width 241 height 66
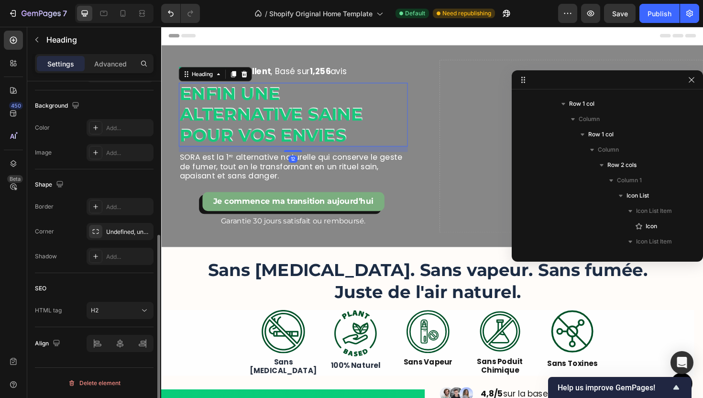
scroll to position [0, 0]
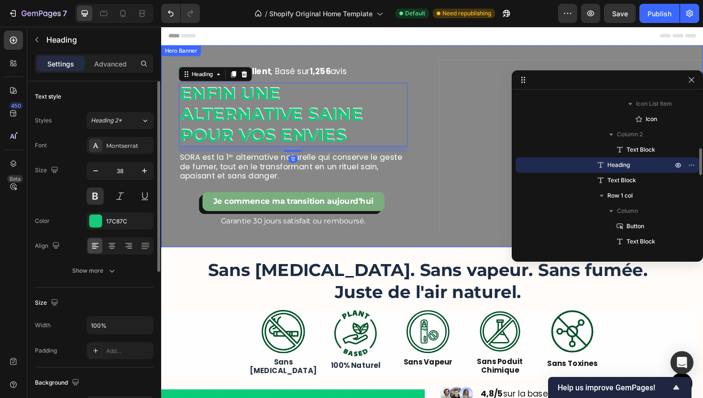
click at [448, 115] on div "Icon Icon Icon Icon Icon Icon List Excellent , Basé sur 1,256 avis Text Block R…" at bounding box center [448, 153] width 574 height 214
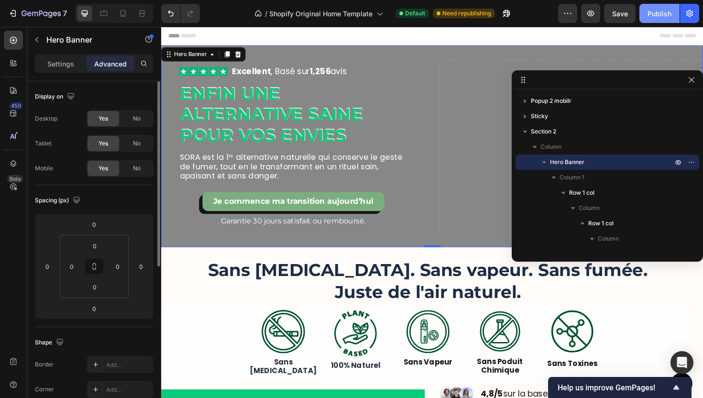
click at [646, 16] on button "Publish" at bounding box center [659, 13] width 40 height 19
click at [370, 367] on img at bounding box center [367, 351] width 46 height 49
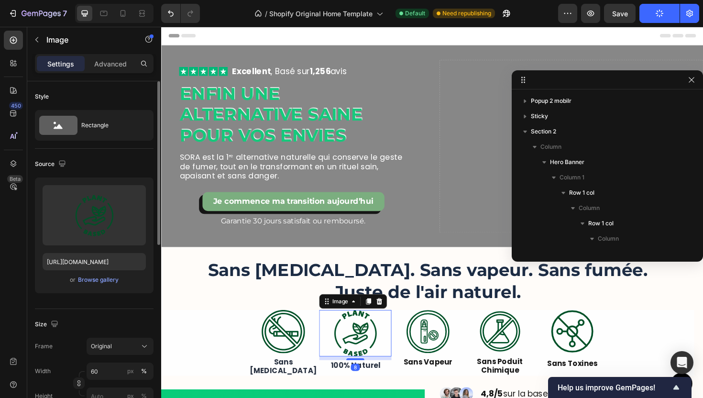
scroll to position [651, 0]
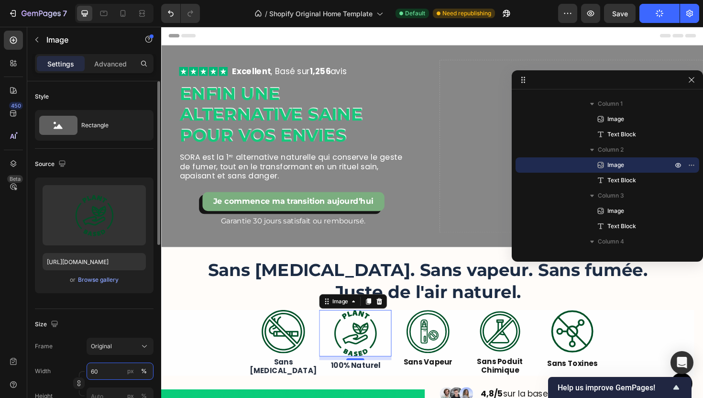
click at [112, 371] on input "60" at bounding box center [120, 370] width 67 height 17
type input "56"
click at [335, 382] on p "100% Naturel" at bounding box center [366, 381] width 75 height 9
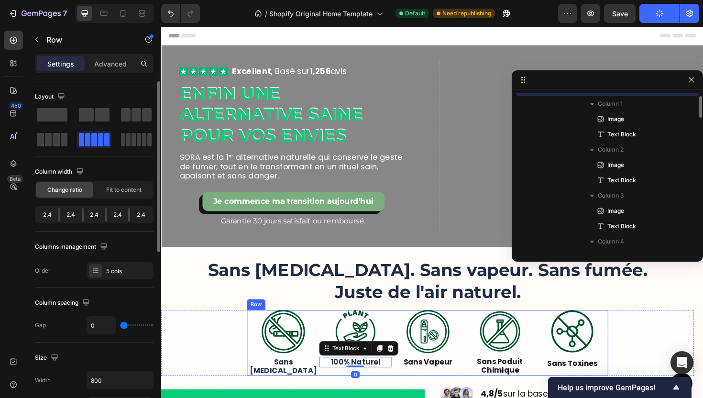
click at [392, 387] on div "Image 100% Naturel Text Block 0" at bounding box center [366, 362] width 77 height 70
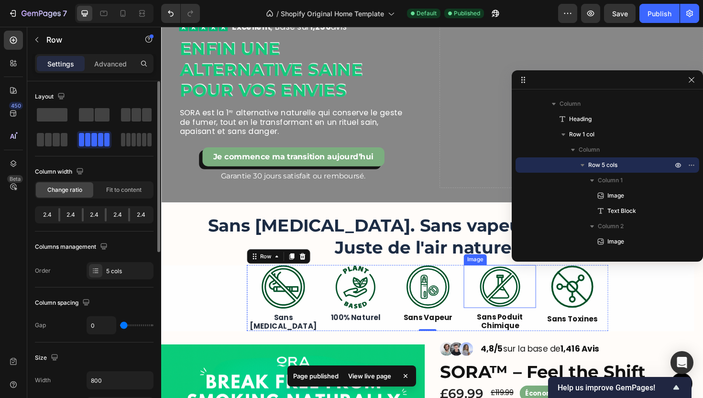
scroll to position [47, 0]
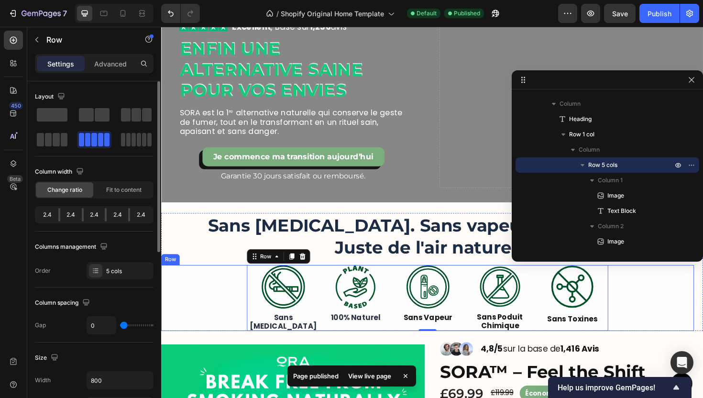
click at [677, 313] on div "Image Sans Nicotine Text Block Image 100% Naturel Text Block Image Sans Vapeur …" at bounding box center [443, 314] width 564 height 70
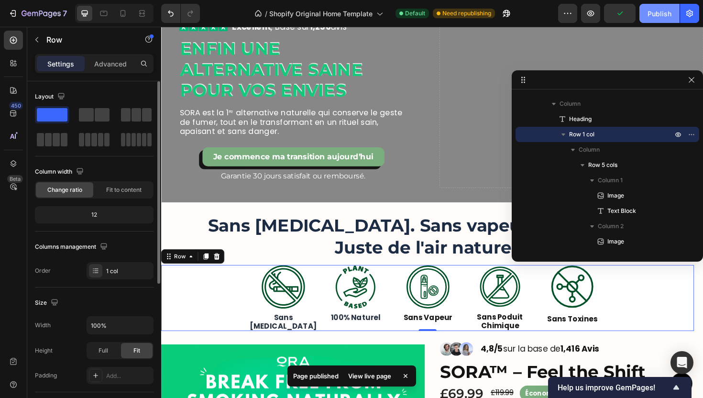
click at [661, 15] on div "Publish" at bounding box center [659, 14] width 24 height 10
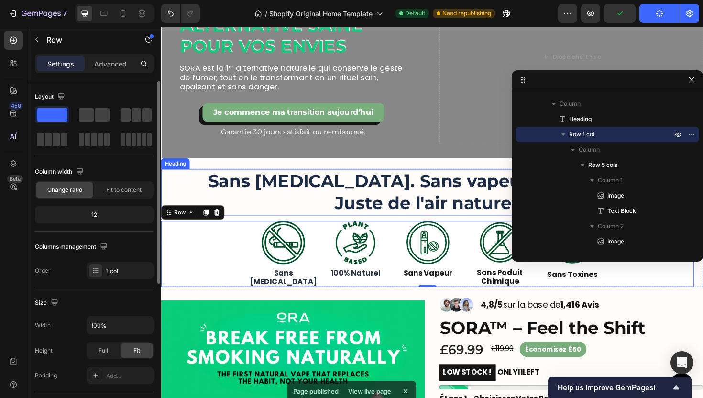
scroll to position [187, 0]
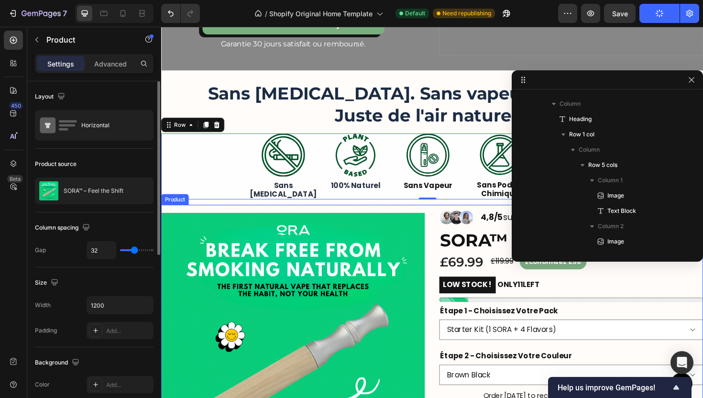
click at [446, 262] on div "Product Images Image Image Image Row 4,8/5 sur la base de 1,416 Avis Text Block…" at bounding box center [448, 384] width 574 height 339
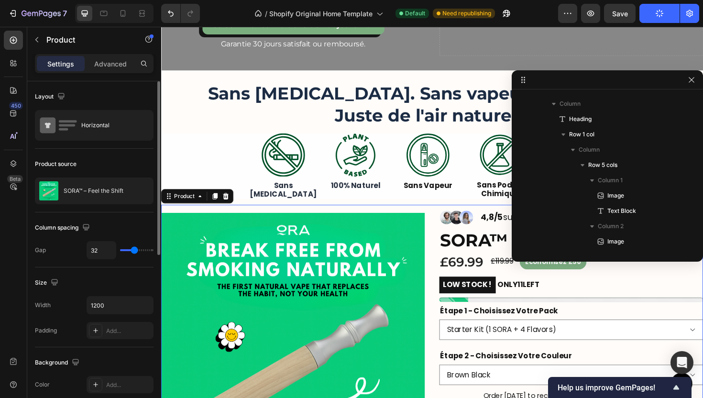
scroll to position [850, 0]
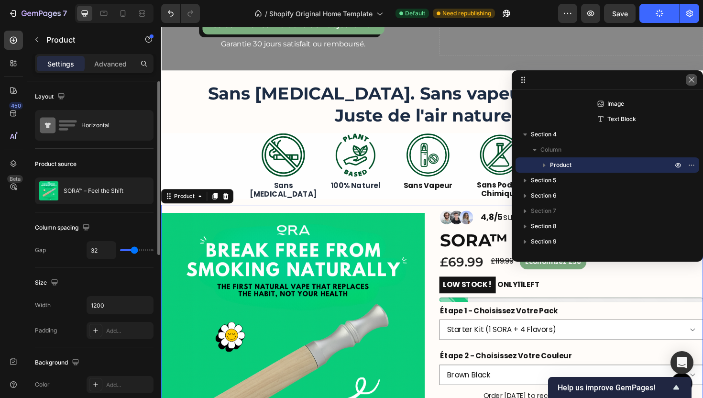
click at [690, 78] on icon "button" at bounding box center [691, 79] width 5 height 5
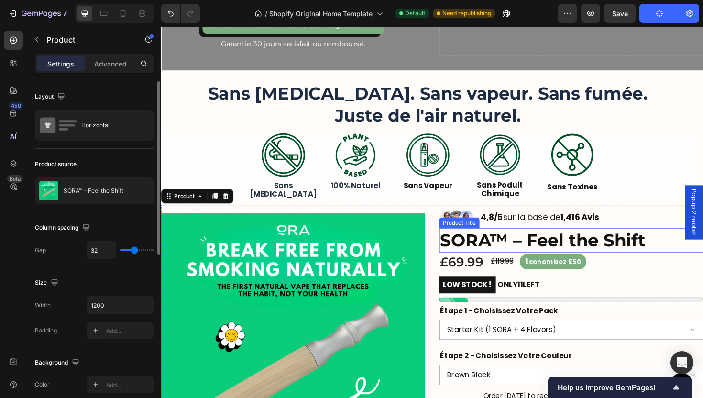
click at [591, 259] on h1 "SORA™ – Feel the Shift" at bounding box center [595, 252] width 279 height 25
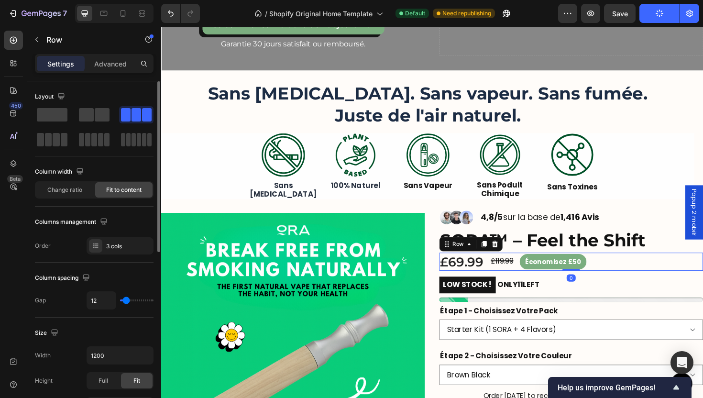
click at [628, 272] on div "£69.99 Product Price Product Price £119.99 Compare Price Compare Price Économis…" at bounding box center [595, 275] width 279 height 19
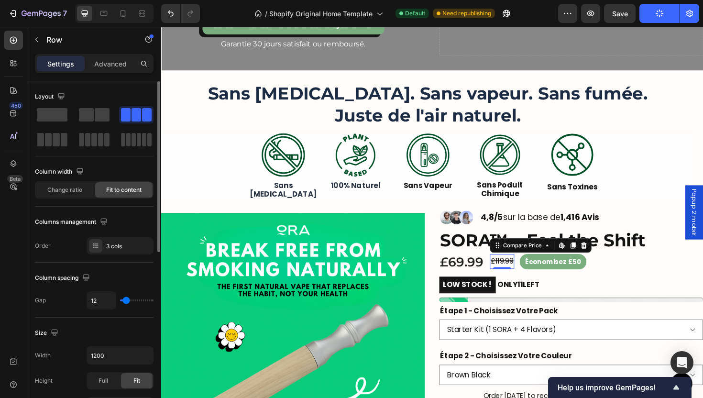
click at [519, 280] on div "£119.99" at bounding box center [522, 275] width 26 height 16
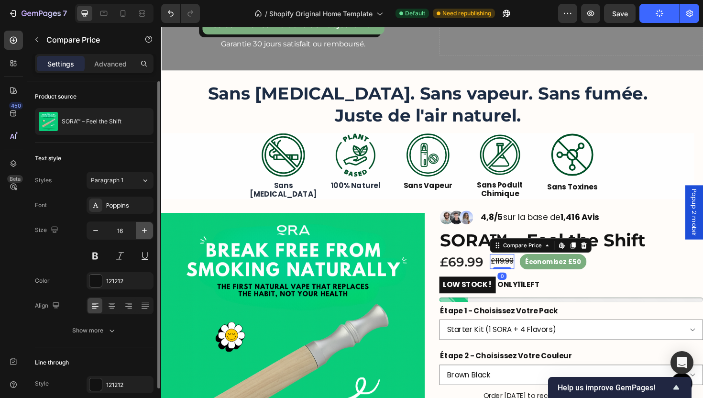
click at [140, 230] on icon "button" at bounding box center [145, 231] width 10 height 10
type input "18"
click at [476, 272] on div "£69.99" at bounding box center [480, 275] width 48 height 19
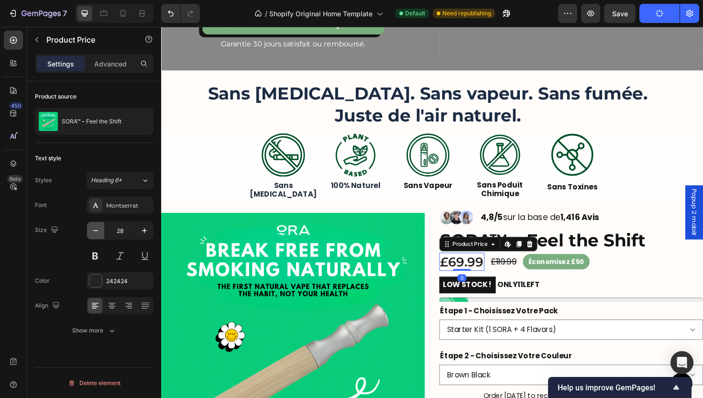
click at [89, 234] on button "button" at bounding box center [95, 230] width 17 height 17
type input "26"
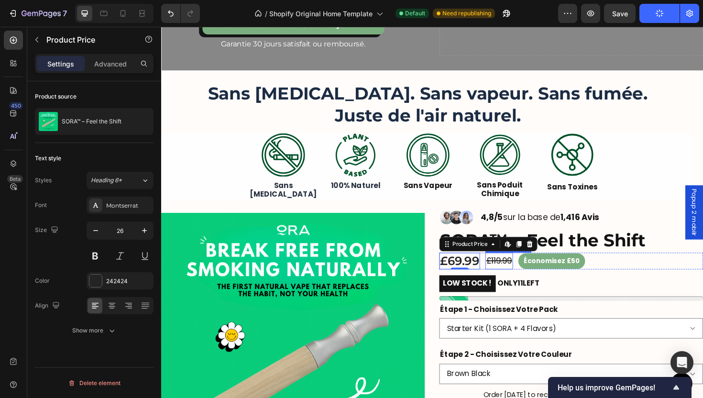
click at [516, 273] on div "£119.99" at bounding box center [518, 274] width 29 height 17
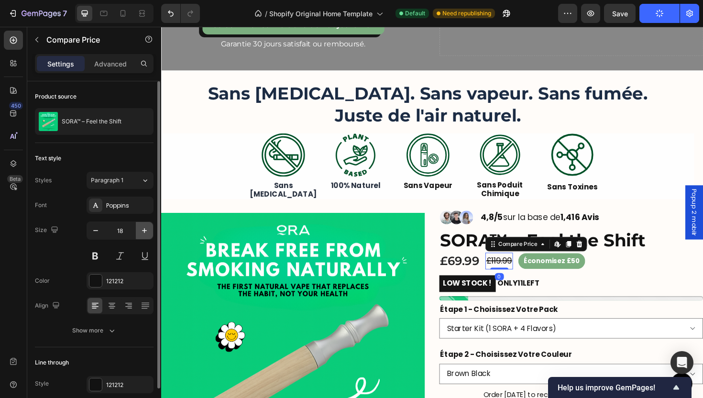
click at [146, 231] on icon "button" at bounding box center [145, 231] width 10 height 10
type input "20"
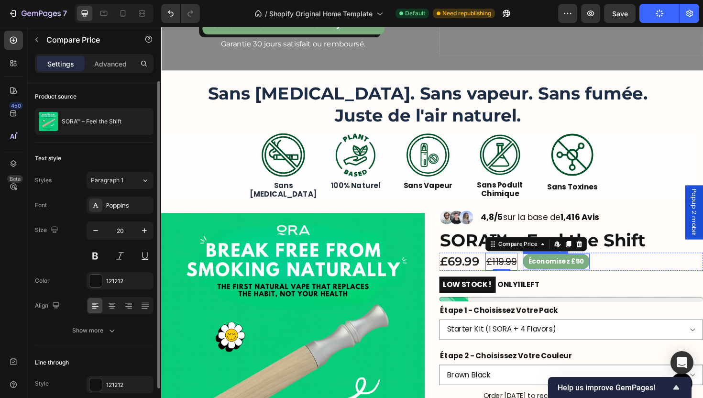
click at [576, 274] on pre "Économisez £50" at bounding box center [579, 275] width 71 height 16
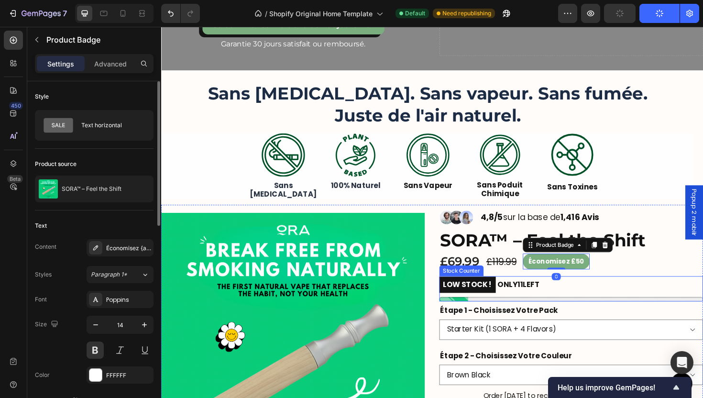
scroll to position [368, 0]
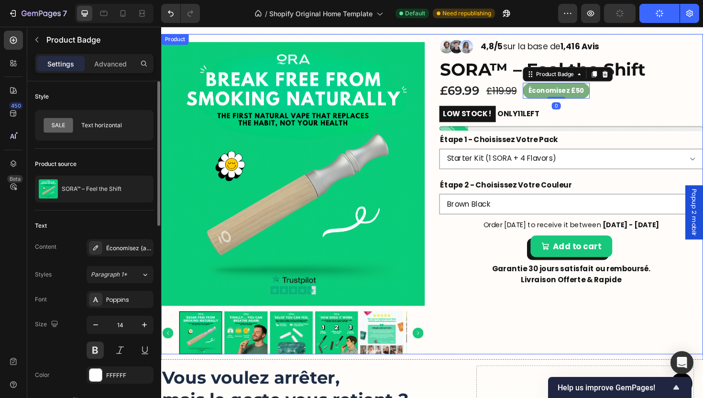
click at [644, 319] on div "Image Image Image Row 4,8/5 sur la base de 1,416 Avis Text Block Row SORA™ – Fe…" at bounding box center [595, 203] width 279 height 339
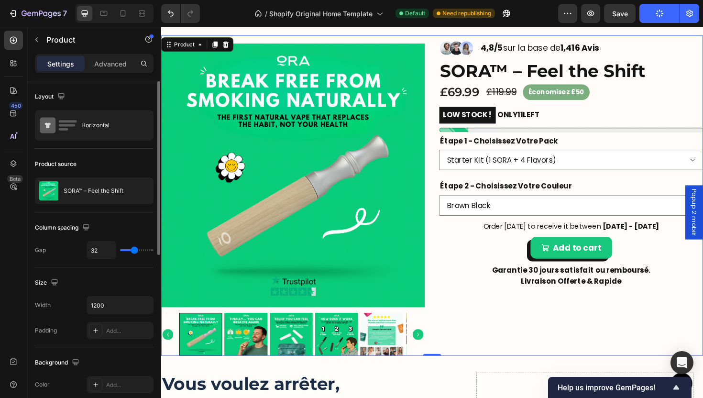
scroll to position [358, 0]
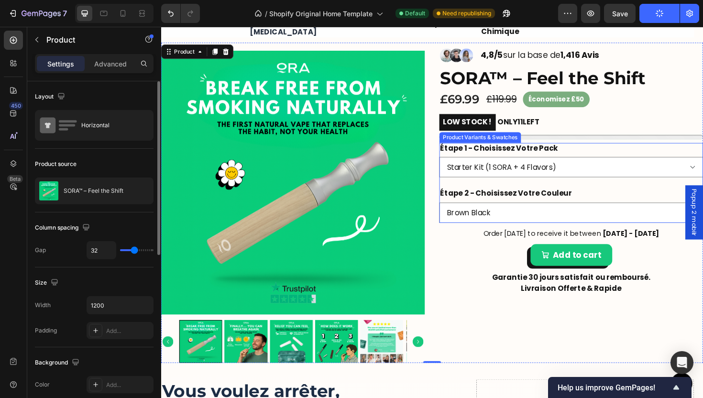
click at [581, 151] on div "Étape 1 - Choisissez Votre Pack Starter Kit (1 SORA + 4 Flavors) Premium Kit (2…" at bounding box center [595, 168] width 279 height 36
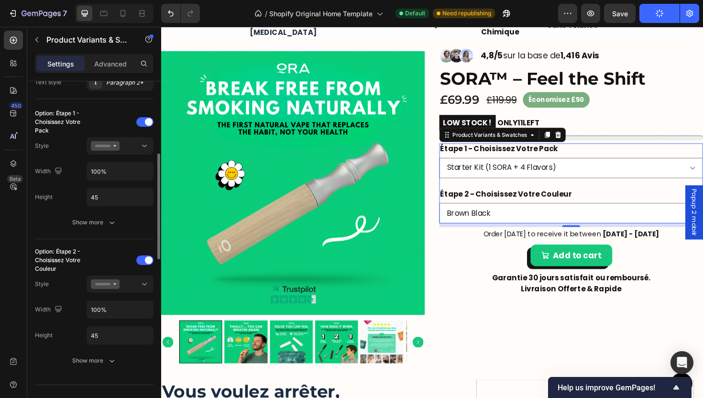
scroll to position [313, 0]
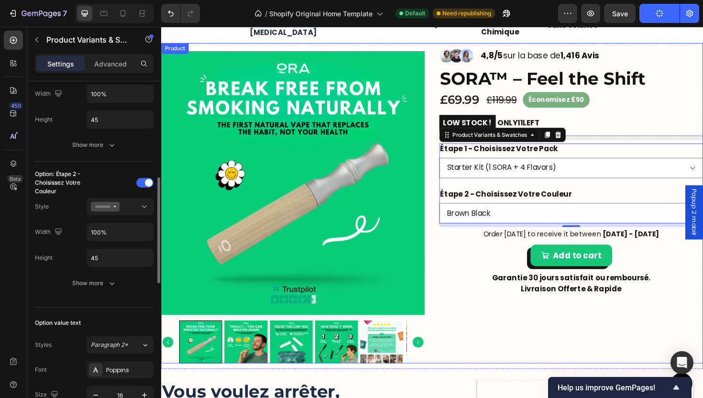
click at [491, 327] on div "Image Image Image Row 4,8/5 sur la base de 1,416 Avis Text Block Row SORA™ – Fe…" at bounding box center [595, 213] width 279 height 339
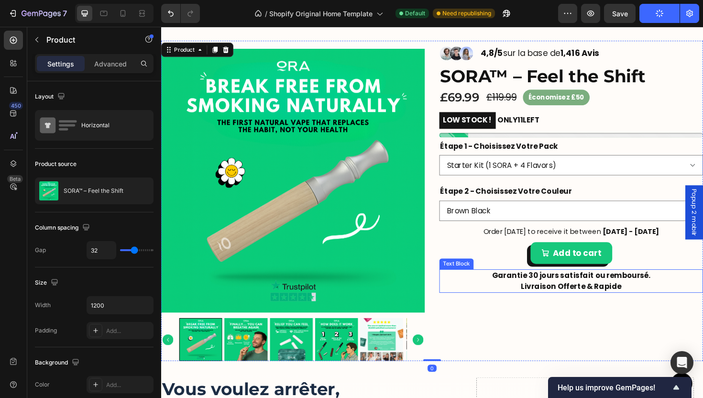
scroll to position [668, 0]
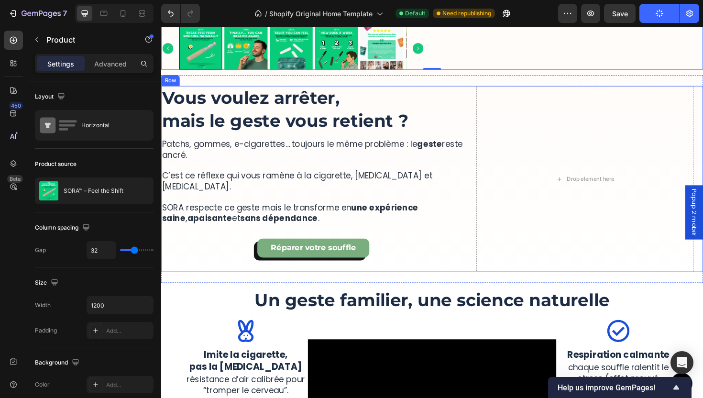
click at [481, 276] on div "More Than a Device, It’s a Ritual of Relief Heading SORA™ lets you quit smoking…" at bounding box center [448, 188] width 574 height 220
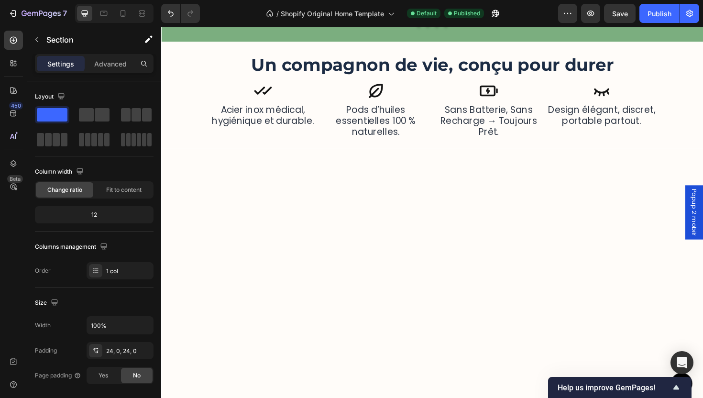
scroll to position [925, 0]
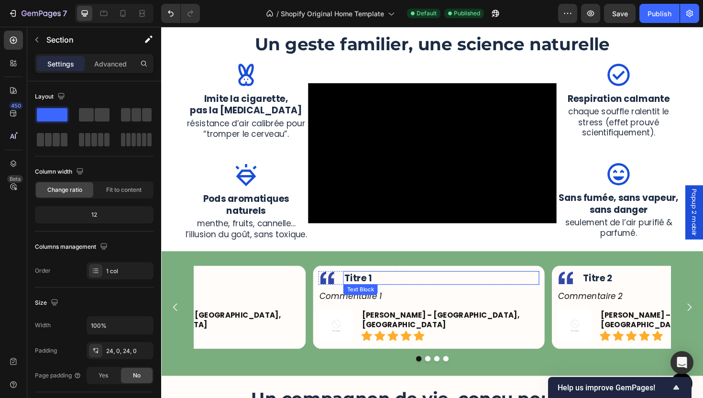
click at [372, 291] on span "Titre 1" at bounding box center [369, 292] width 29 height 13
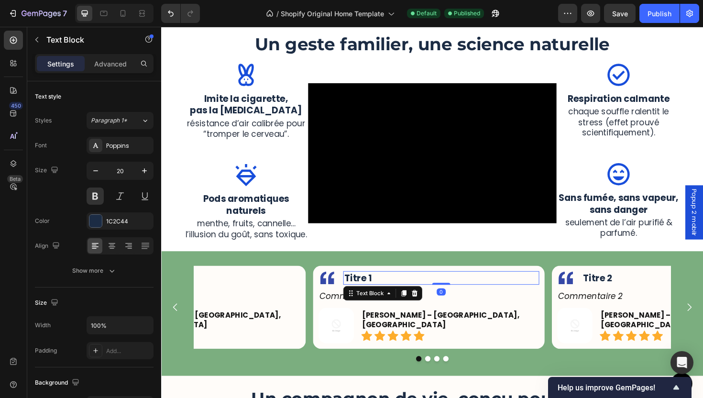
click at [372, 291] on span "Titre 1" at bounding box center [369, 292] width 29 height 13
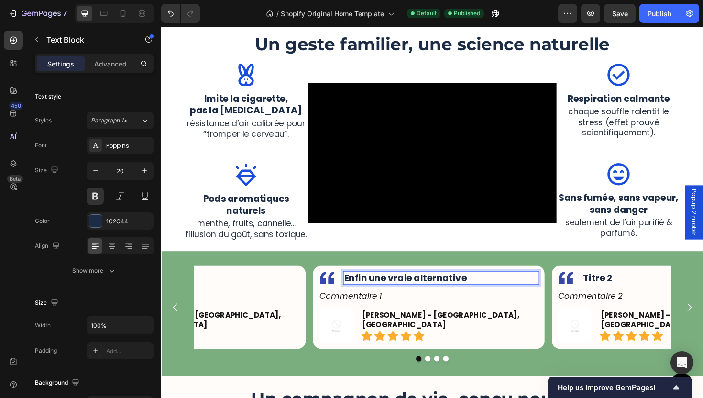
click at [357, 295] on span "Enfin une vraie alternative" at bounding box center [420, 292] width 130 height 13
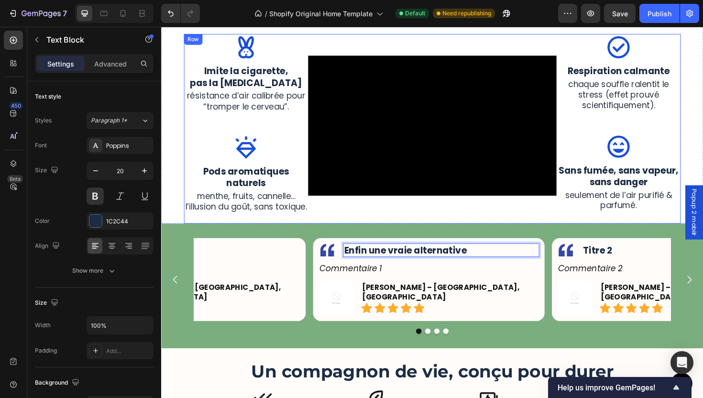
scroll to position [986, 0]
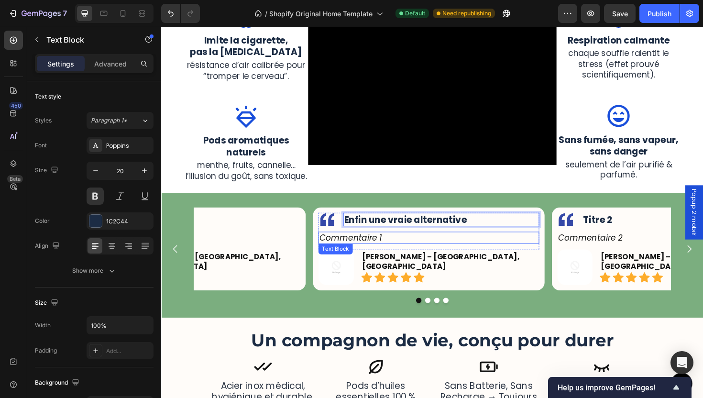
click at [366, 251] on p "Commentaire 1" at bounding box center [444, 250] width 232 height 11
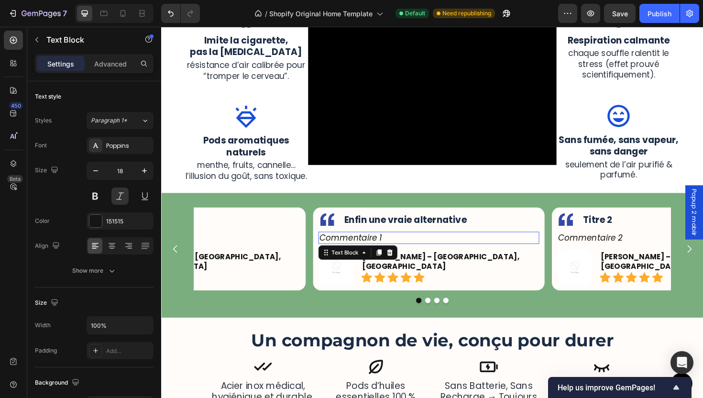
click at [366, 251] on p "Commentaire 1" at bounding box center [444, 250] width 232 height 11
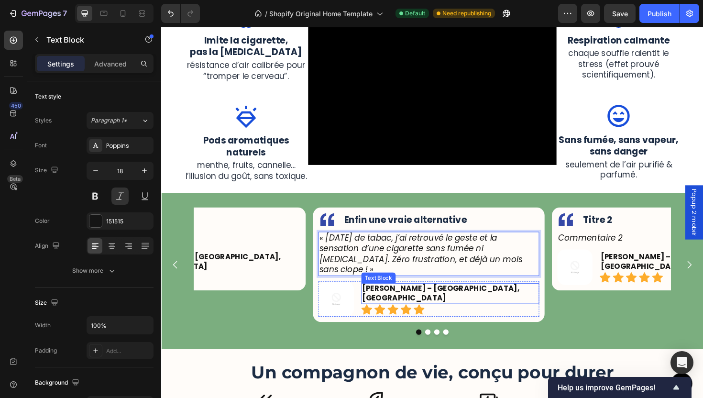
click at [433, 298] on strong "[PERSON_NAME] – [GEOGRAPHIC_DATA], [GEOGRAPHIC_DATA]" at bounding box center [457, 308] width 167 height 21
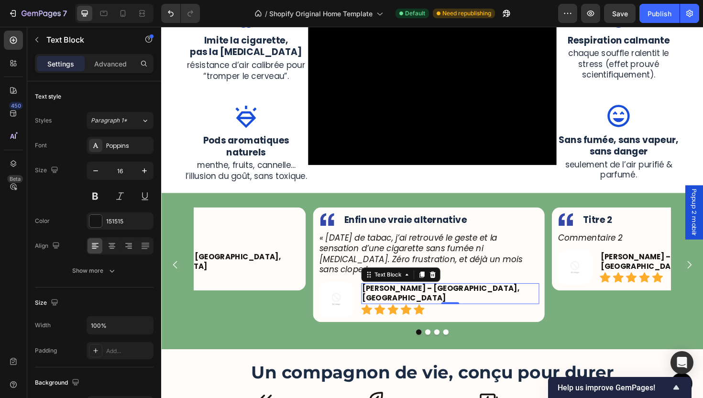
click at [433, 298] on strong "[PERSON_NAME] – [GEOGRAPHIC_DATA], [GEOGRAPHIC_DATA]" at bounding box center [457, 308] width 167 height 21
click at [503, 299] on p "Marie L. – Nantes, UK" at bounding box center [467, 309] width 186 height 20
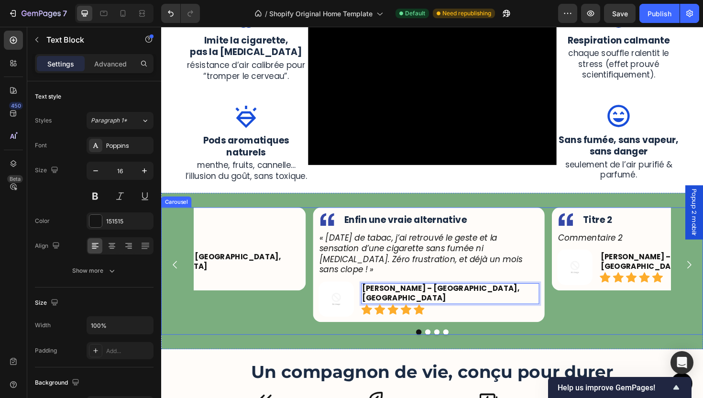
click at [440, 347] on button "Dot" at bounding box center [443, 350] width 6 height 6
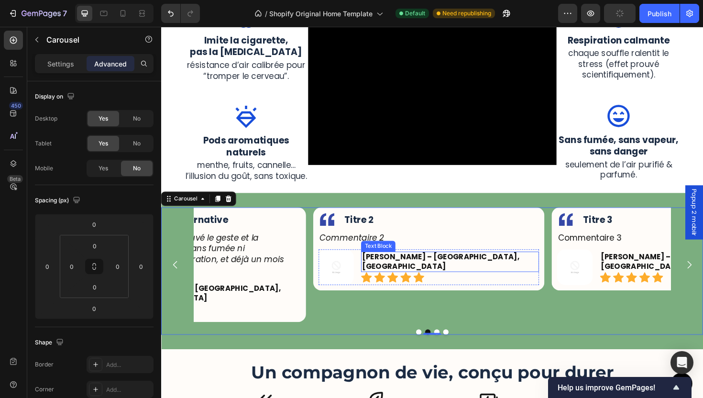
click at [441, 275] on strong "David P. – Birmingham, UK" at bounding box center [457, 275] width 167 height 21
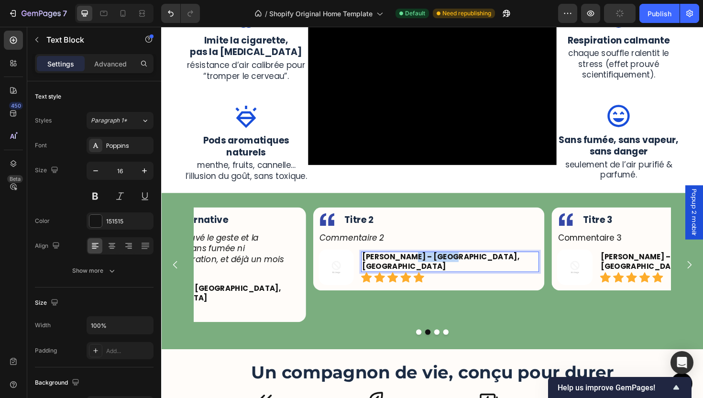
click at [441, 275] on strong "David P. – Birmingham, UK" at bounding box center [457, 275] width 167 height 21
click at [432, 271] on strong "David P. – Rennes, UK" at bounding box center [457, 275] width 167 height 21
click at [455, 276] on p "David P. – Metz, UK" at bounding box center [467, 276] width 186 height 20
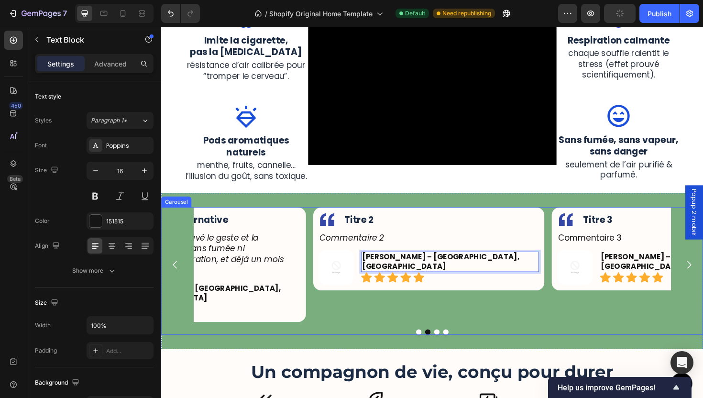
click at [450, 347] on button "Dot" at bounding box center [453, 350] width 6 height 6
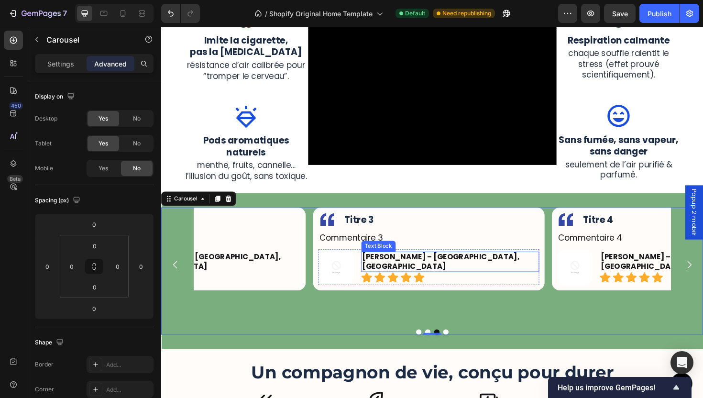
click at [406, 273] on strong "[PERSON_NAME] – [GEOGRAPHIC_DATA], [GEOGRAPHIC_DATA]" at bounding box center [457, 275] width 167 height 21
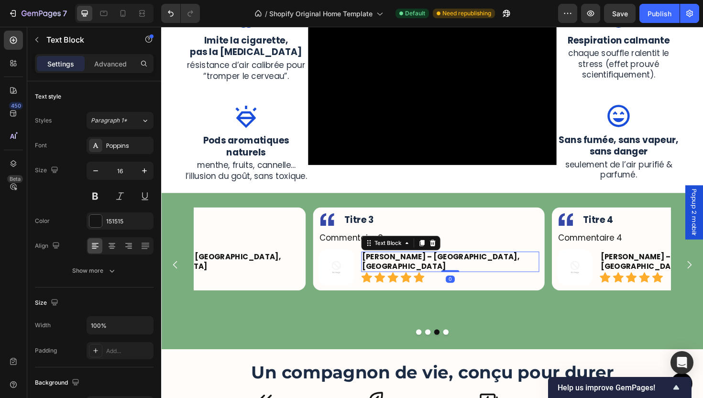
click at [406, 273] on strong "[PERSON_NAME] – [GEOGRAPHIC_DATA], [GEOGRAPHIC_DATA]" at bounding box center [457, 275] width 167 height 21
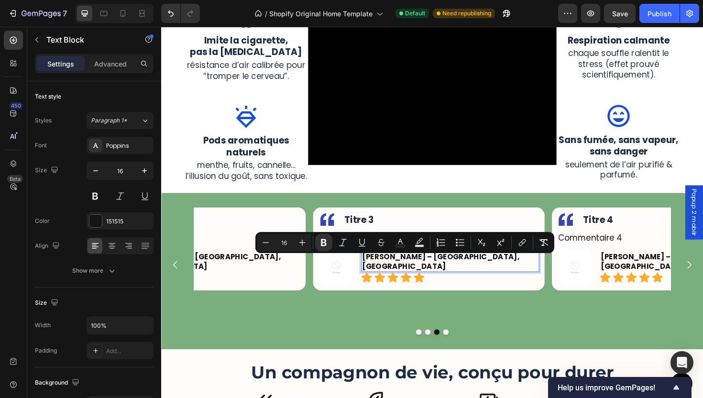
click at [448, 272] on strong "[PERSON_NAME] – [GEOGRAPHIC_DATA], [GEOGRAPHIC_DATA]" at bounding box center [457, 275] width 167 height 21
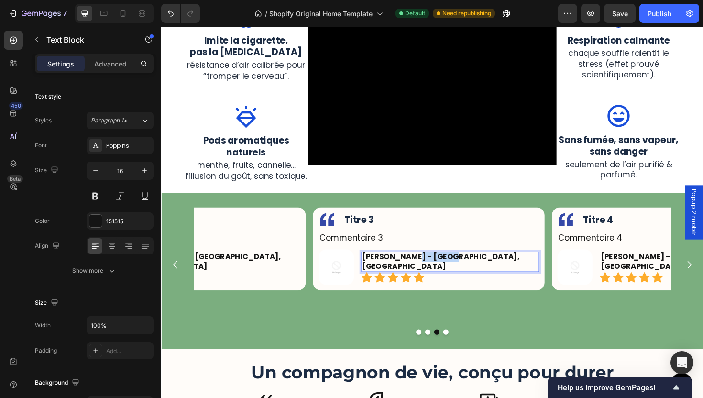
click at [448, 272] on strong "[PERSON_NAME] – [GEOGRAPHIC_DATA], [GEOGRAPHIC_DATA]" at bounding box center [457, 275] width 167 height 21
click at [469, 276] on strong "Sophie M. – Paris, FRANCE" at bounding box center [457, 275] width 167 height 21
click at [459, 347] on button "Dot" at bounding box center [462, 350] width 6 height 6
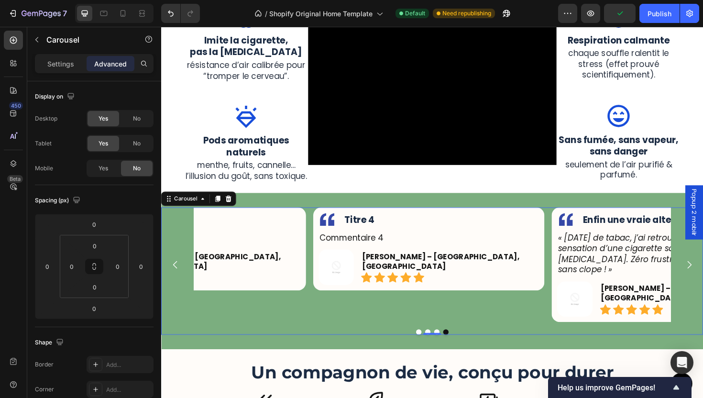
click at [431, 347] on button "Dot" at bounding box center [434, 350] width 6 height 6
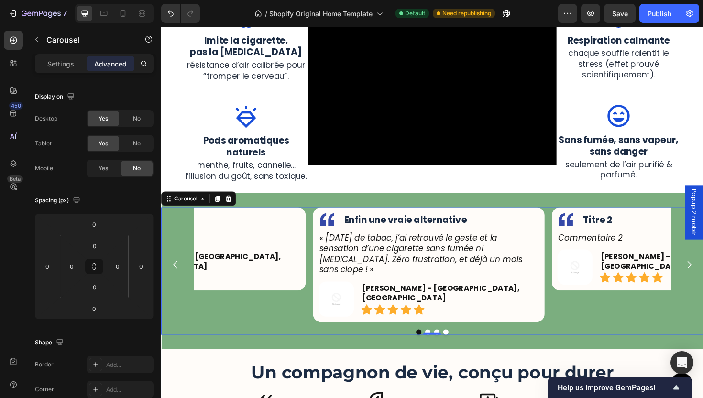
click at [461, 347] on div at bounding box center [448, 350] width 574 height 6
click at [461, 347] on button "Dot" at bounding box center [462, 350] width 6 height 6
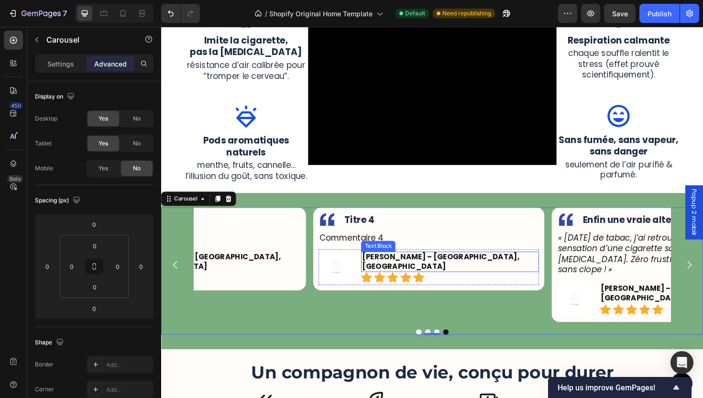
click at [470, 276] on strong "Amelia R. – Berlin, GERMANY" at bounding box center [457, 275] width 167 height 21
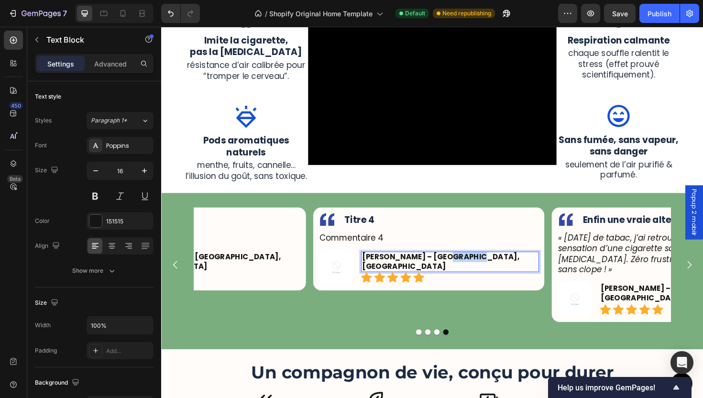
click at [470, 276] on strong "Amelia R. – Berlin, GERMANY" at bounding box center [457, 275] width 167 height 21
click at [432, 276] on strong "Amelia R. – Berlin, FR" at bounding box center [457, 275] width 167 height 21
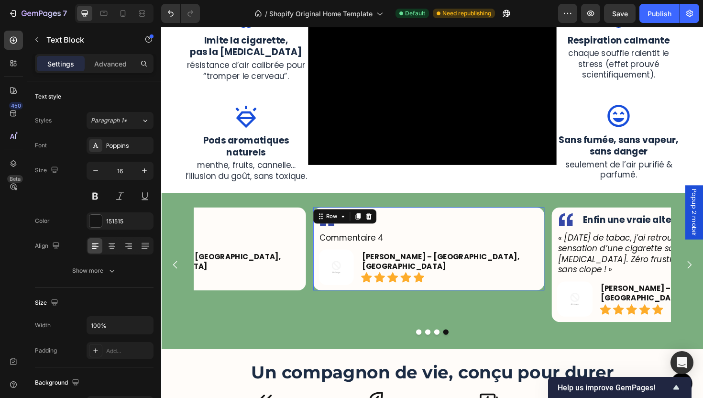
click at [537, 301] on div "Image Titre 4 Text Block Row Commentaire 4 Text Block Row Image Amelia R. – Bor…" at bounding box center [444, 262] width 245 height 88
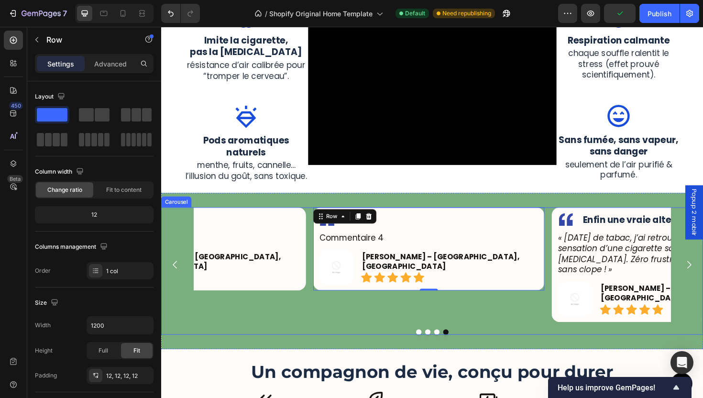
click at [431, 347] on button "Dot" at bounding box center [434, 350] width 6 height 6
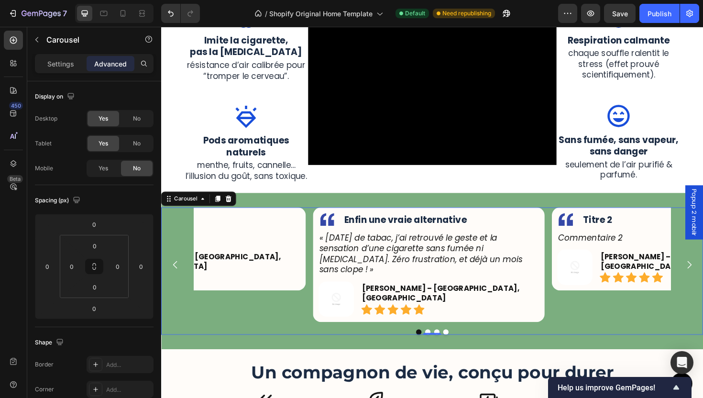
click at [440, 347] on button "Dot" at bounding box center [443, 350] width 6 height 6
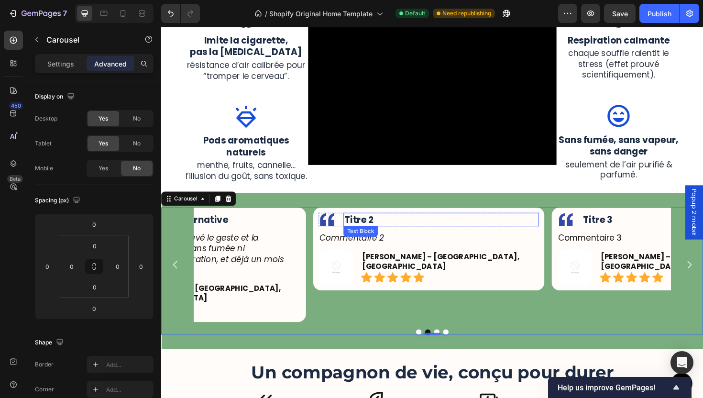
click at [369, 230] on span "Titre 2" at bounding box center [370, 230] width 31 height 13
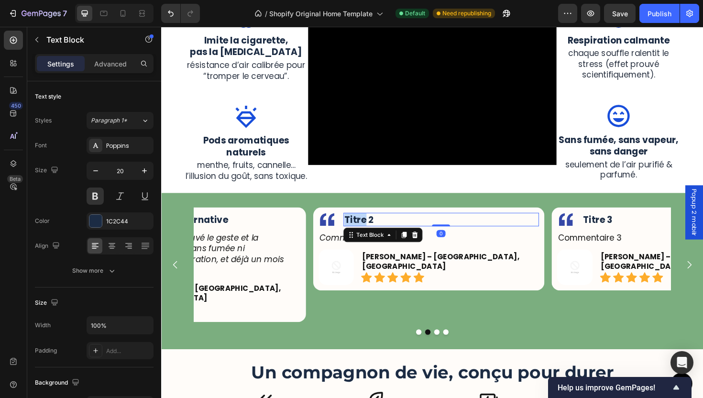
click at [369, 229] on span "Titre 2" at bounding box center [370, 230] width 31 height 13
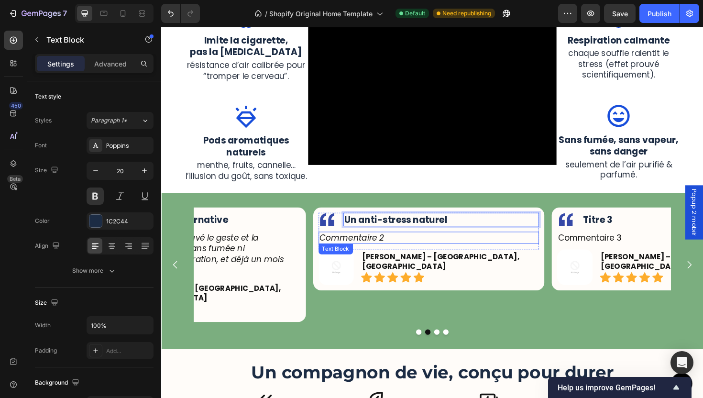
click at [372, 251] on p "Commentaire 2" at bounding box center [444, 250] width 232 height 11
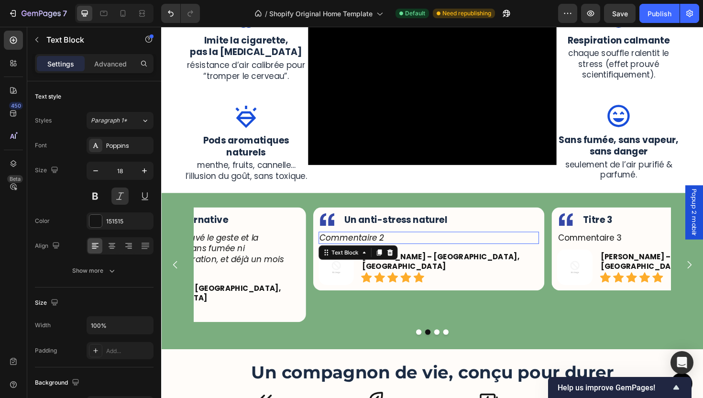
click at [372, 251] on p "Commentaire 2" at bounding box center [444, 250] width 232 height 11
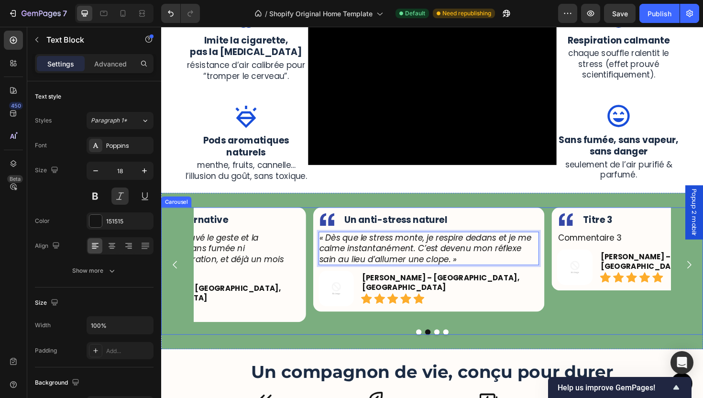
click at [450, 347] on button "Dot" at bounding box center [453, 350] width 6 height 6
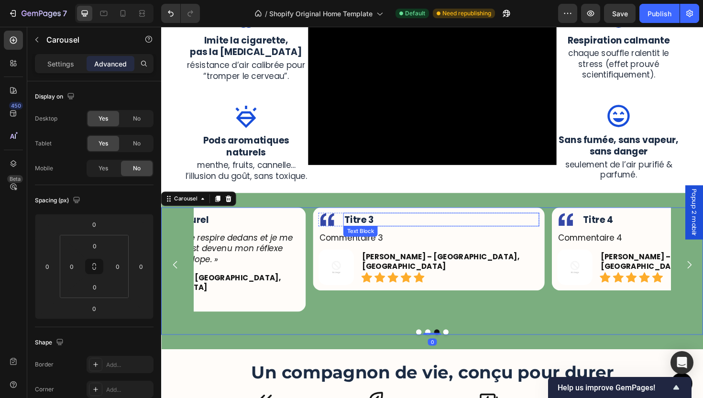
click at [378, 231] on span "Titre 3" at bounding box center [370, 230] width 31 height 13
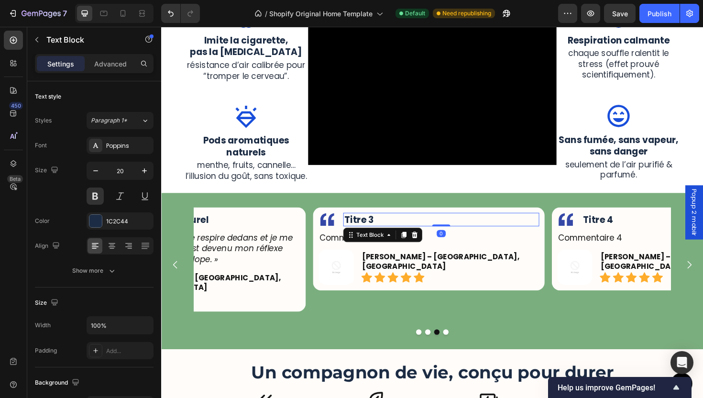
click at [378, 230] on span "Titre 3" at bounding box center [370, 230] width 31 height 13
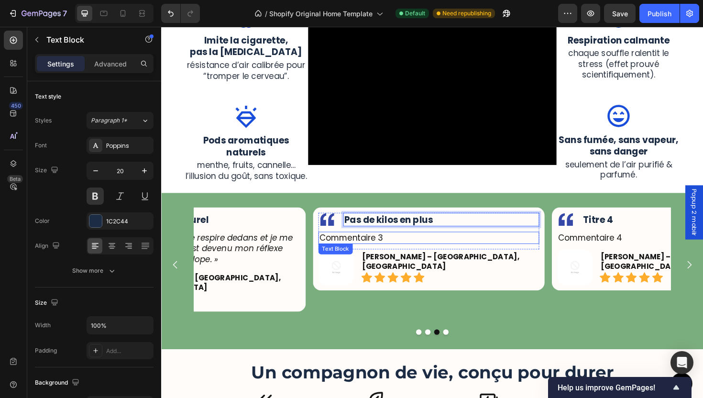
click at [371, 248] on p "Commentaire 3" at bounding box center [444, 250] width 232 height 11
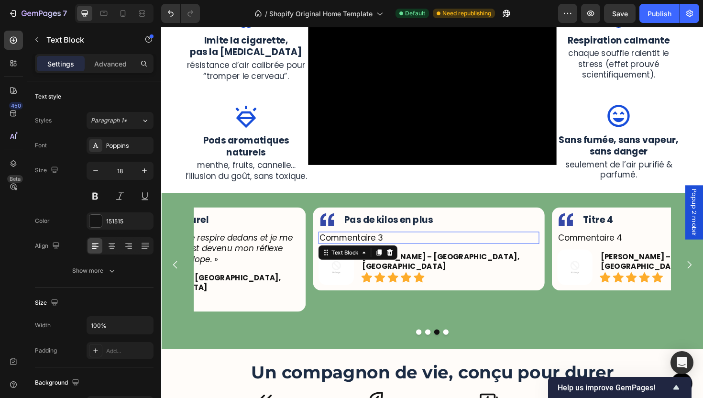
click at [371, 248] on p "Commentaire 3" at bounding box center [444, 250] width 232 height 11
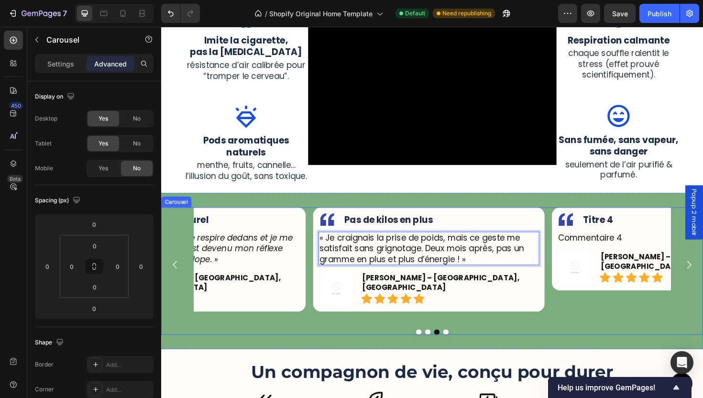
click at [459, 347] on button "Dot" at bounding box center [462, 350] width 6 height 6
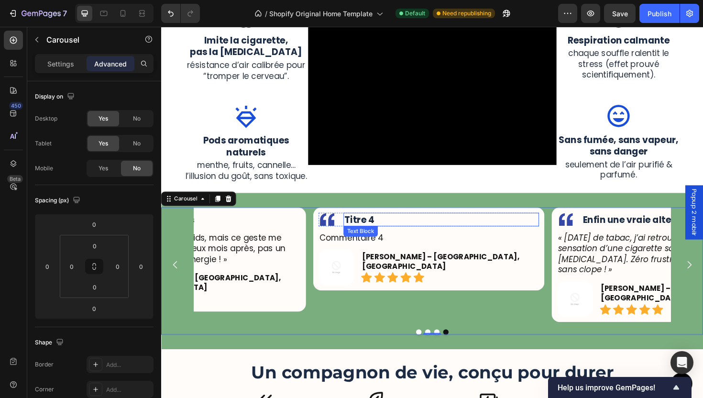
click at [381, 232] on span "Titre 4" at bounding box center [371, 230] width 32 height 13
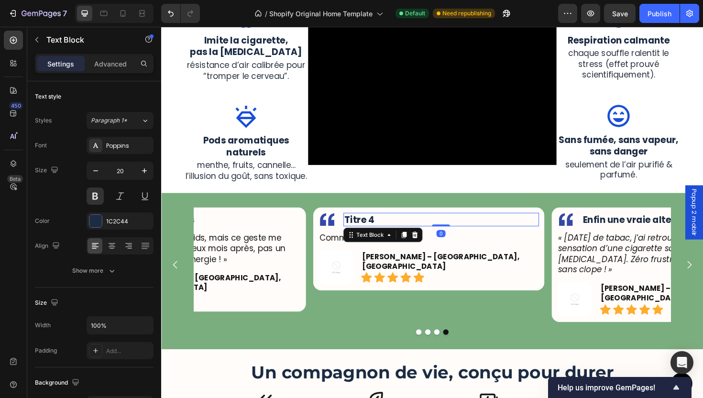
click at [381, 232] on span "Titre 4" at bounding box center [371, 230] width 32 height 13
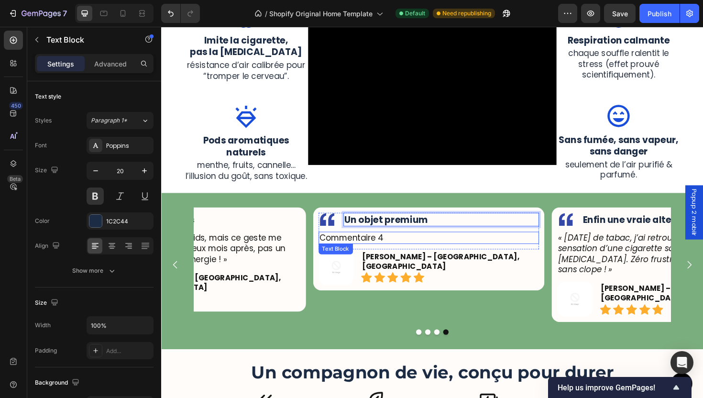
click at [361, 248] on p "Commentaire 4" at bounding box center [444, 250] width 232 height 11
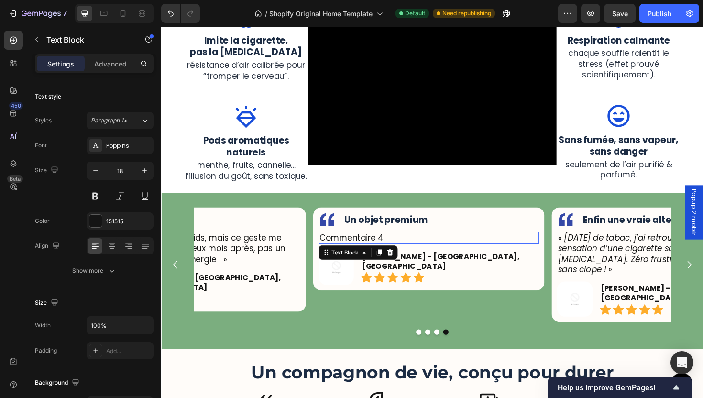
click at [361, 248] on p "Commentaire 4" at bounding box center [444, 250] width 232 height 11
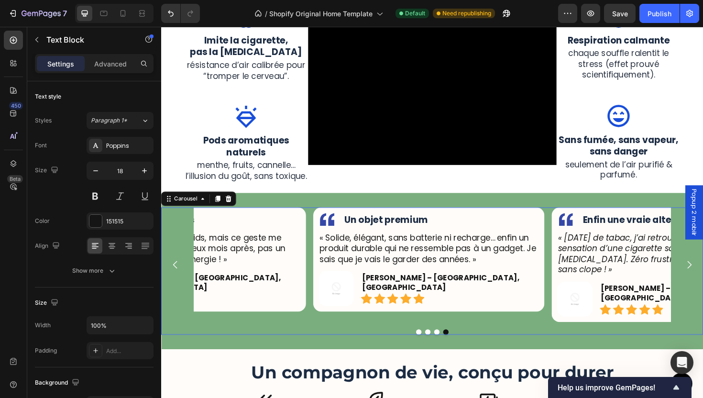
click at [552, 347] on div at bounding box center [448, 350] width 574 height 6
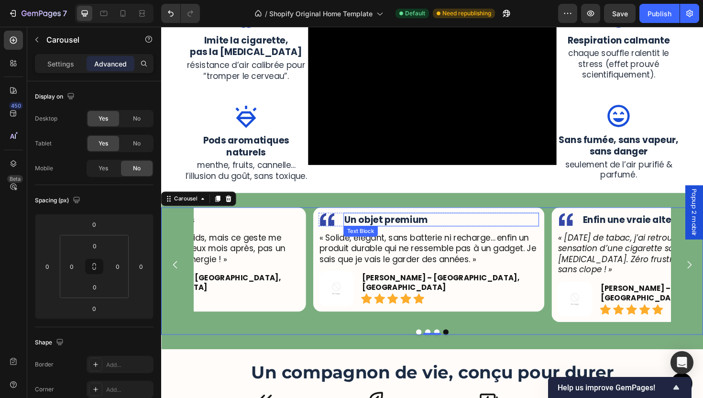
click at [396, 228] on span "Un objet premium" at bounding box center [399, 230] width 88 height 13
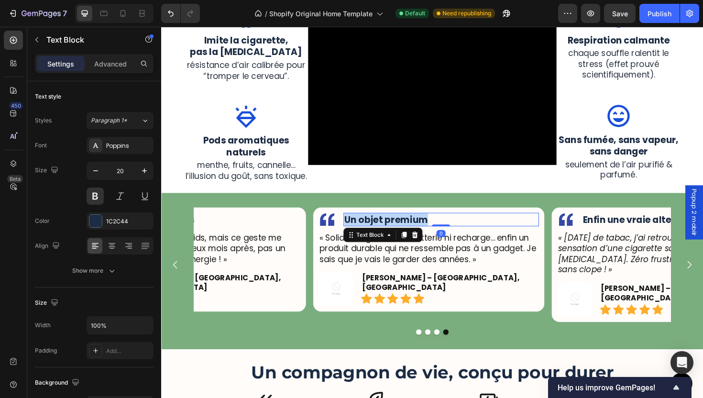
click at [396, 228] on span "Un objet premium" at bounding box center [399, 230] width 88 height 13
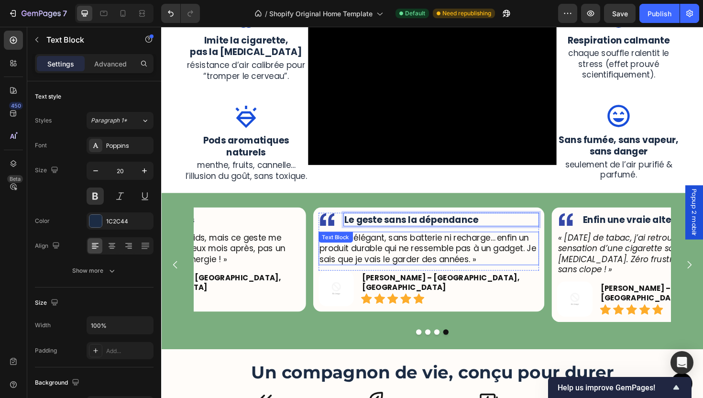
click at [432, 258] on p "« Solide, élégant, sans batterie ni recharge… enfin un produit durable qui ne r…" at bounding box center [444, 261] width 232 height 33
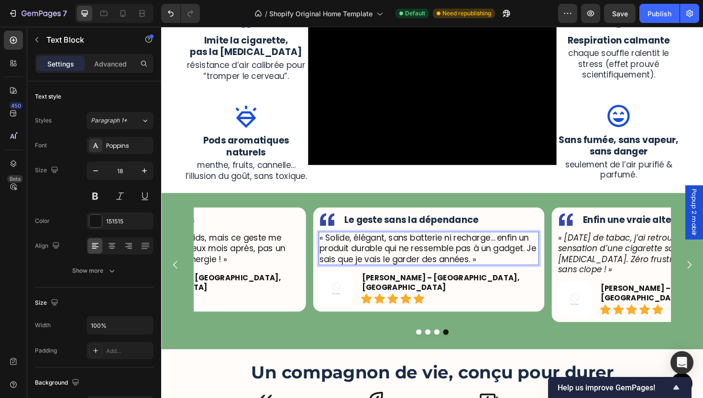
click at [432, 258] on p "« Solide, élégant, sans batterie ni recharge… enfin un produit durable qui ne r…" at bounding box center [444, 261] width 232 height 33
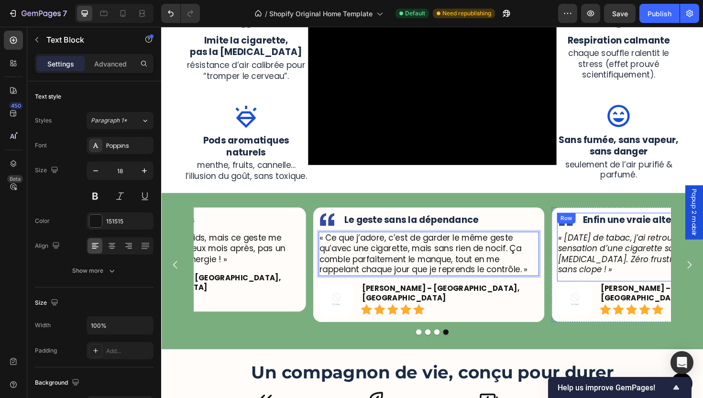
click at [605, 279] on div "Image Enfin une vraie alternative Text Block Row « Après 15 ans de tabac, j’ai …" at bounding box center [697, 260] width 234 height 73
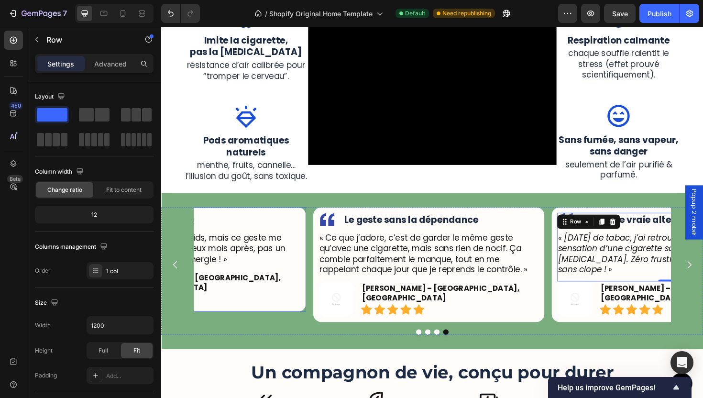
click at [312, 295] on div "Image Pas de kilos en plus Text Block Row « Je craignais la prise de poids, mai…" at bounding box center [191, 273] width 245 height 110
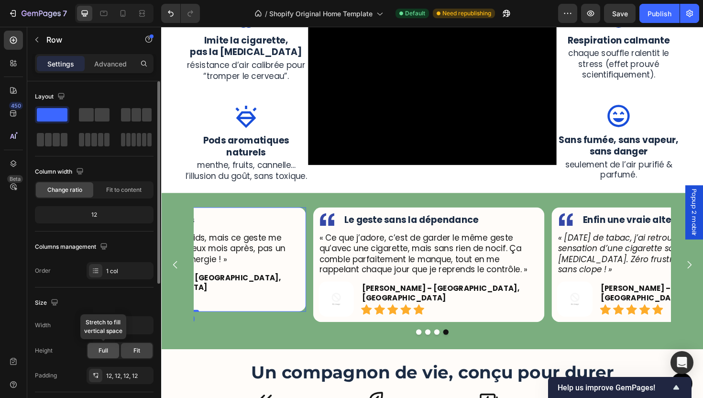
click at [106, 353] on span "Full" at bounding box center [103, 350] width 10 height 9
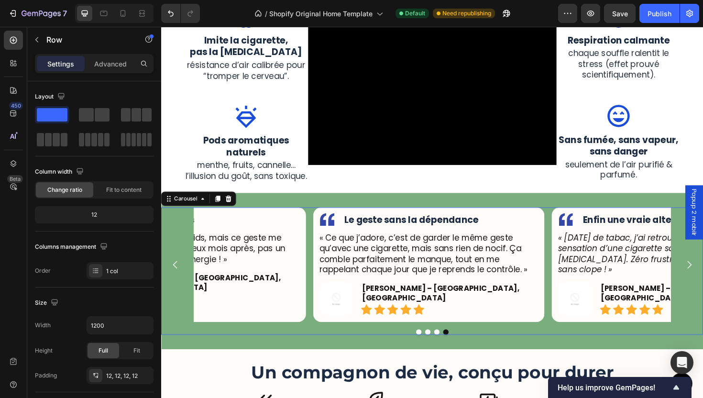
click at [431, 349] on button "Dot" at bounding box center [434, 350] width 6 height 6
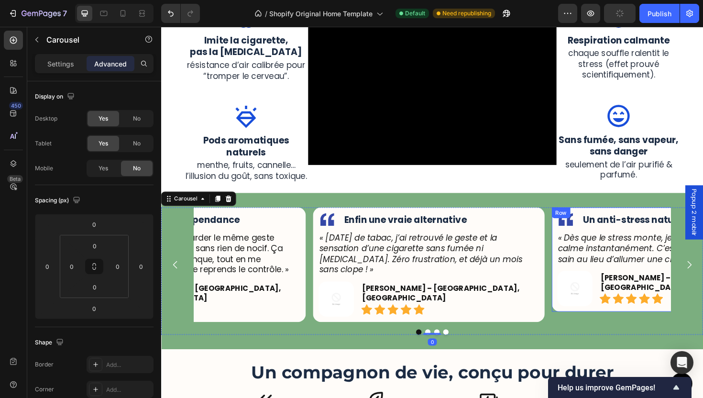
click at [588, 322] on img at bounding box center [599, 304] width 38 height 38
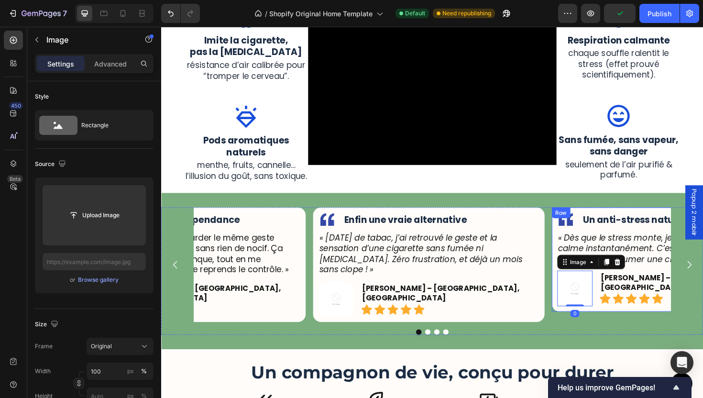
click at [586, 325] on div "Image Un anti-stress naturel Text Block Row « Dès que le stress monte, je respi…" at bounding box center [697, 273] width 245 height 110
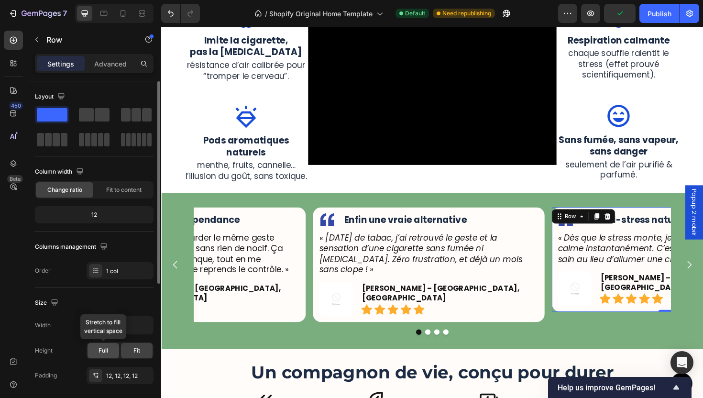
click at [108, 351] on span "Full" at bounding box center [103, 350] width 10 height 9
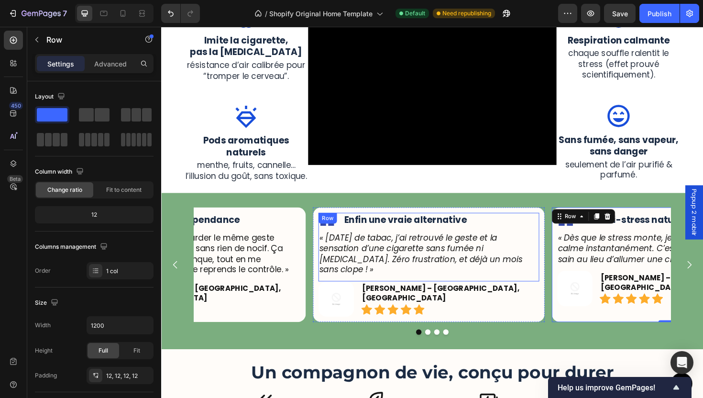
click at [558, 279] on div "Image Enfin une vraie alternative Text Block Row « Après 15 ans de tabac, j’ai …" at bounding box center [445, 260] width 234 height 73
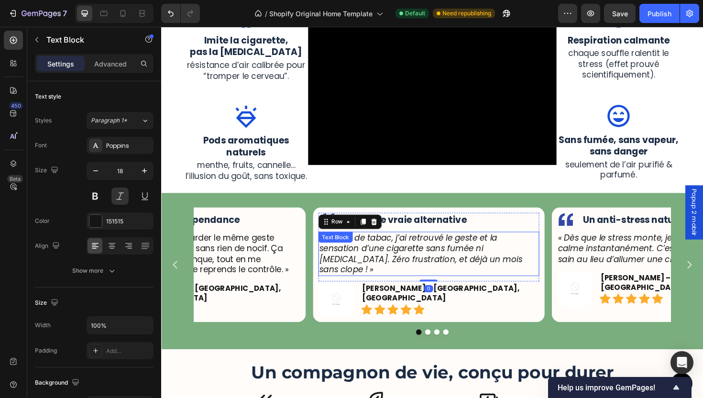
click at [550, 275] on p "« Après 15 ans de tabac, j’ai retrouvé le geste et la sensation d’une cigarette…" at bounding box center [444, 267] width 232 height 45
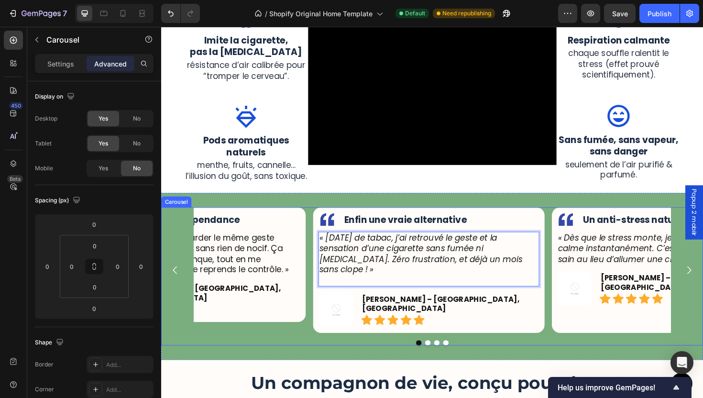
click at [440, 359] on button "Dot" at bounding box center [443, 362] width 6 height 6
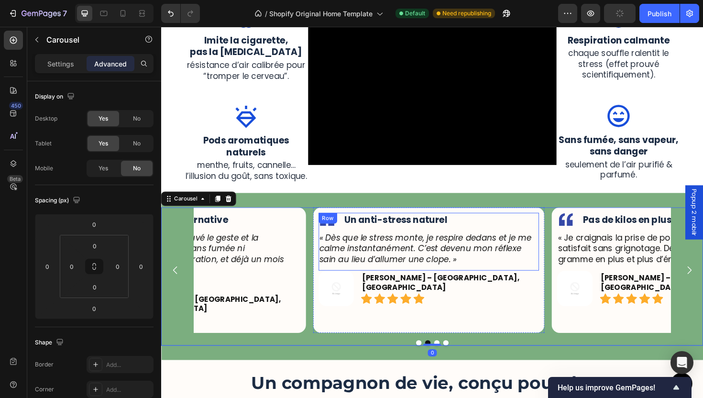
click at [498, 277] on p "« Dès que le stress monte, je respire dedans et je me calme instantanément. C’e…" at bounding box center [444, 261] width 232 height 33
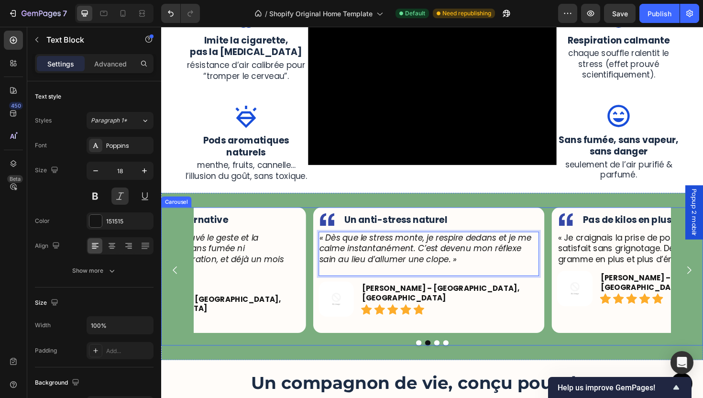
click at [450, 359] on button "Dot" at bounding box center [453, 362] width 6 height 6
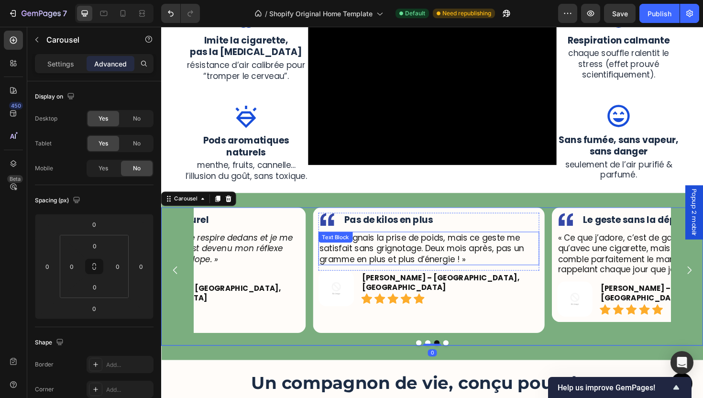
click at [508, 275] on p "« Je craignais la prise de poids, mais ce geste me satisfait sans grignotage. D…" at bounding box center [444, 261] width 232 height 33
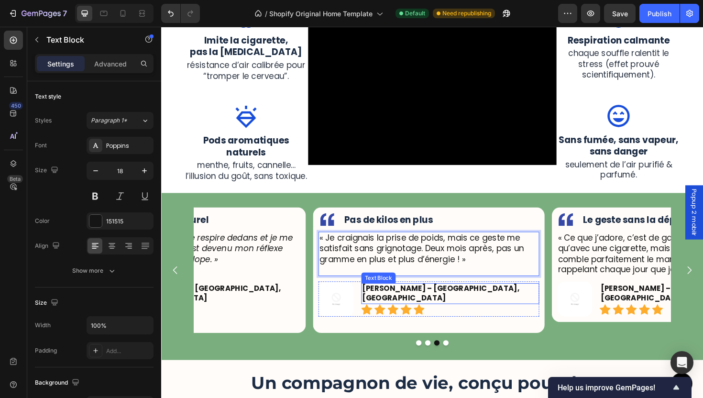
click at [552, 320] on div "Icon Icon Icon Icon Icon" at bounding box center [467, 325] width 188 height 11
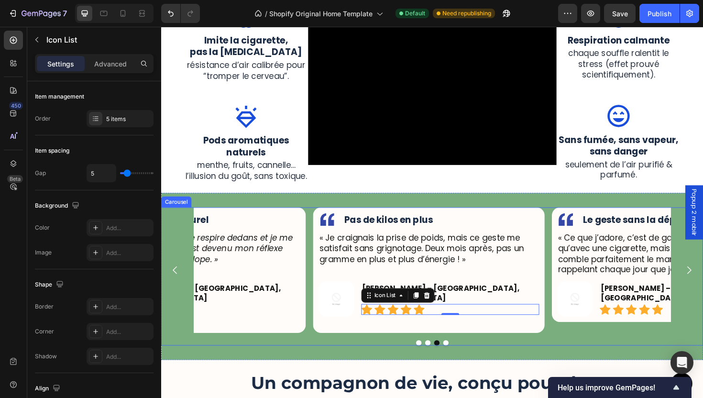
click at [459, 359] on button "Dot" at bounding box center [462, 362] width 6 height 6
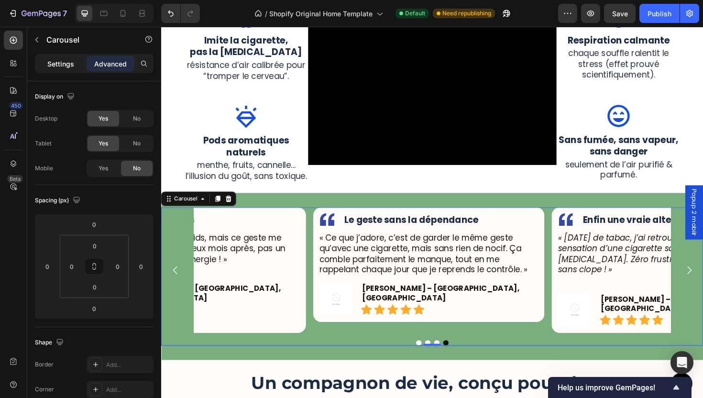
click at [53, 56] on div "Settings" at bounding box center [61, 63] width 48 height 15
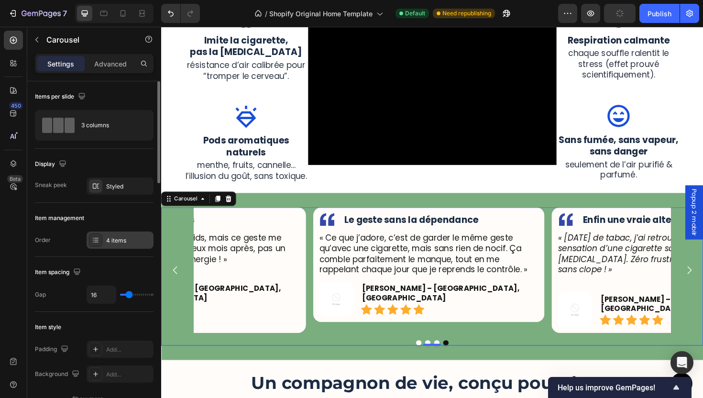
click at [122, 245] on div "4 items" at bounding box center [120, 239] width 67 height 17
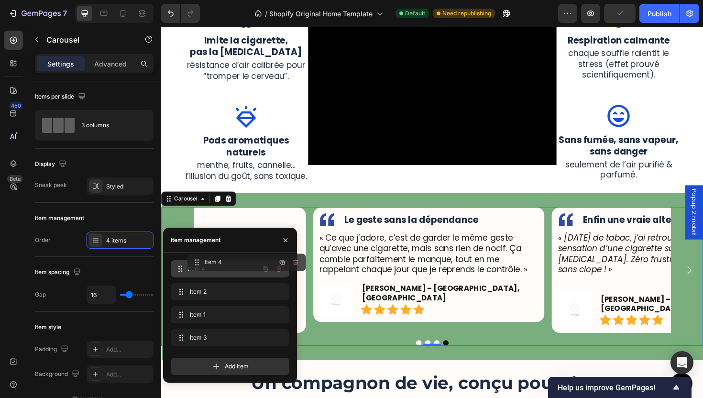
drag, startPoint x: 206, startPoint y: 341, endPoint x: 222, endPoint y: 266, distance: 77.4
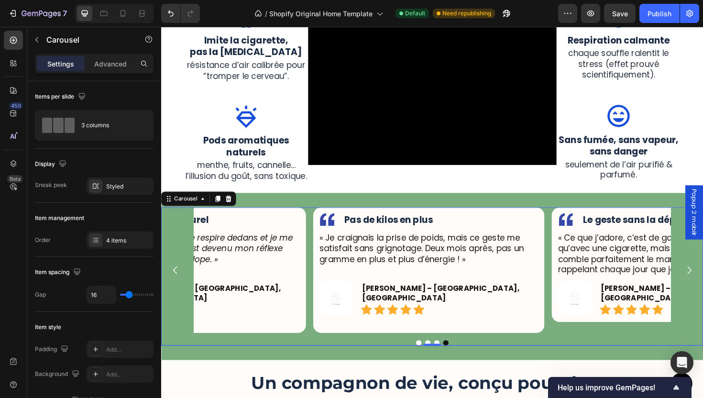
click at [431, 359] on button "Dot" at bounding box center [434, 362] width 6 height 6
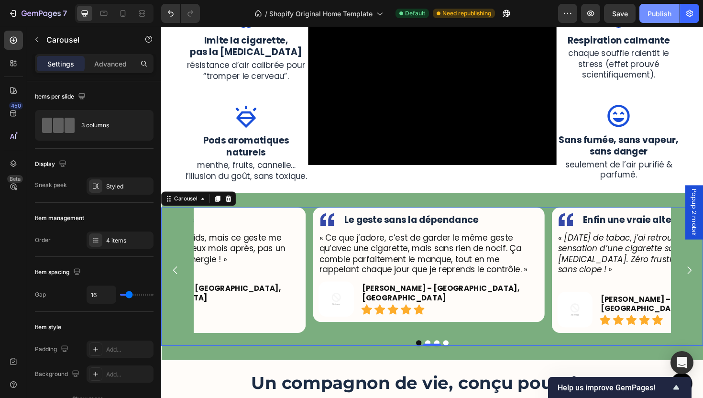
click at [664, 12] on div "Publish" at bounding box center [659, 14] width 24 height 10
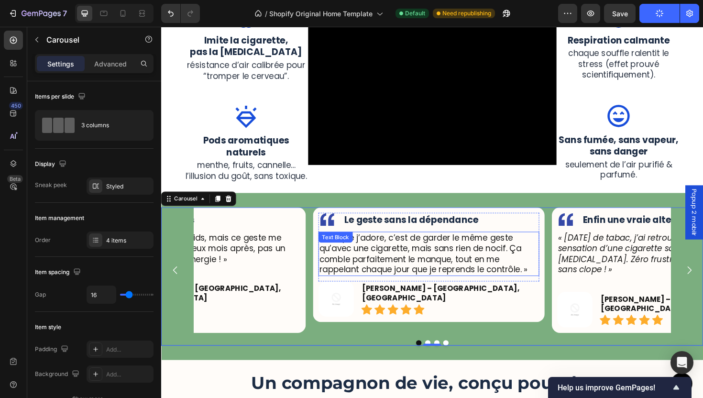
click at [435, 276] on p "« Ce que j’adore, c’est de garder le même geste qu’avec une cigarette, mais san…" at bounding box center [444, 267] width 232 height 45
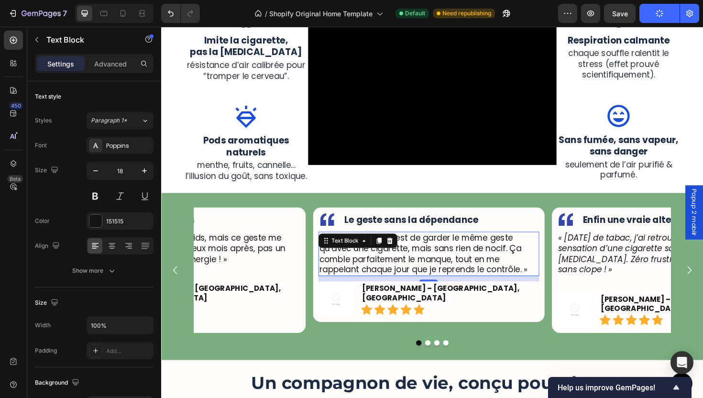
click at [435, 276] on p "« Ce que j’adore, c’est de garder le même geste qu’avec une cigarette, mais san…" at bounding box center [444, 267] width 232 height 45
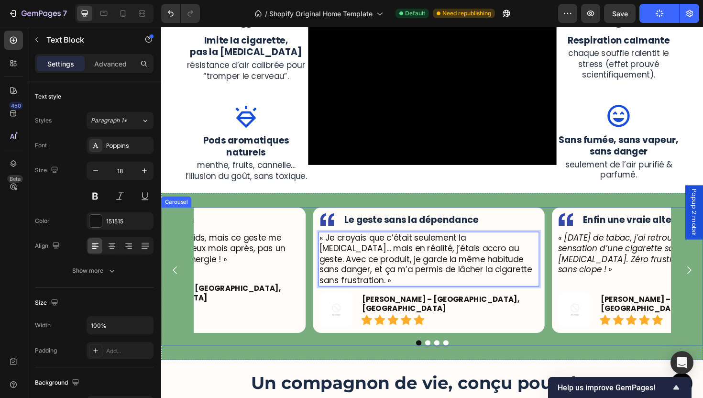
click at [440, 359] on button "Dot" at bounding box center [443, 362] width 6 height 6
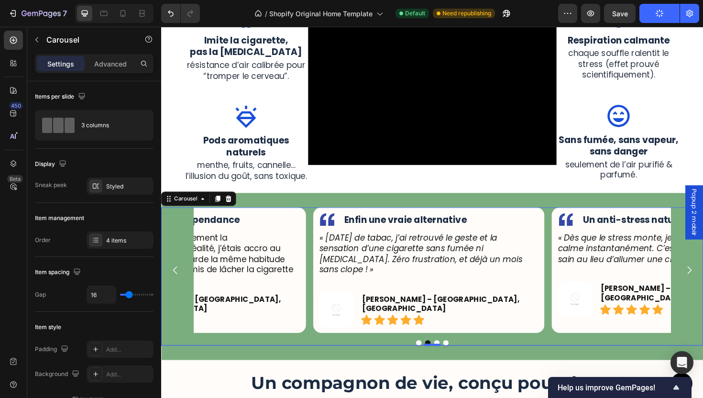
click at [450, 359] on button "Dot" at bounding box center [453, 362] width 6 height 6
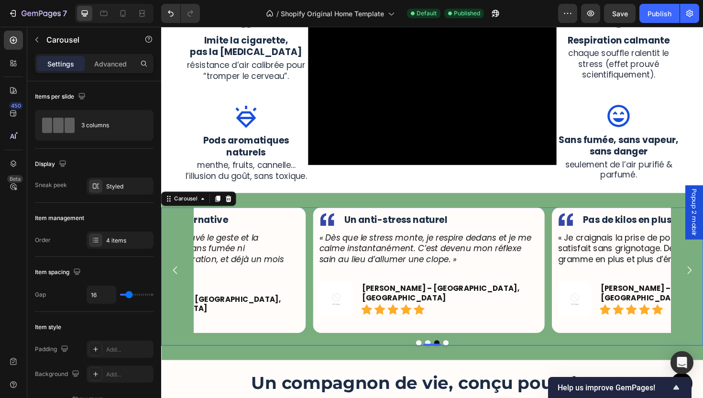
click at [460, 359] on button "Dot" at bounding box center [462, 362] width 6 height 6
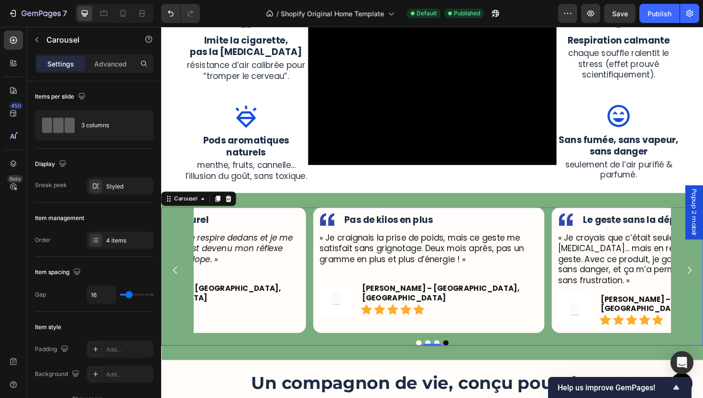
click at [440, 359] on button "Dot" at bounding box center [443, 362] width 6 height 6
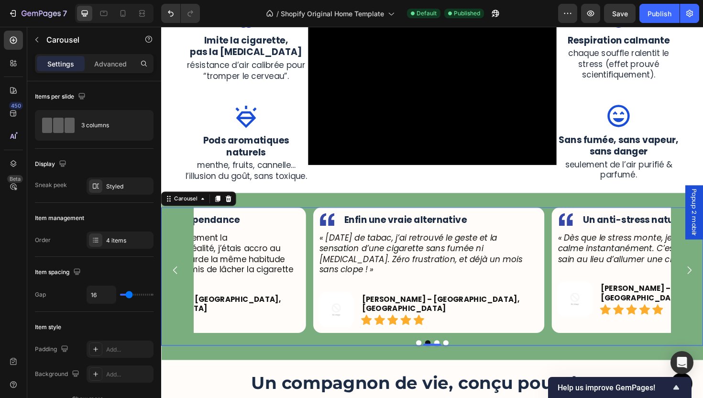
click at [459, 359] on button "Dot" at bounding box center [462, 362] width 6 height 6
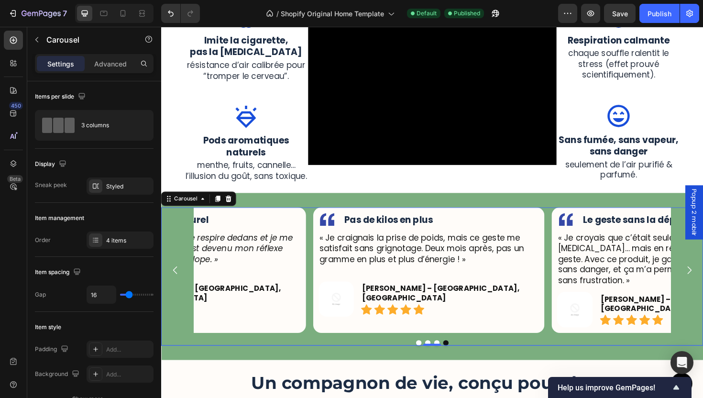
click at [450, 359] on button "Dot" at bounding box center [453, 362] width 6 height 6
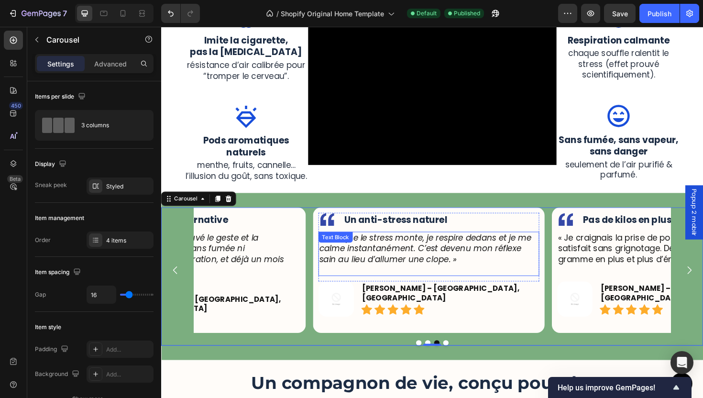
click at [408, 264] on p "« Dès que le stress monte, je respire dedans et je me calme instantanément. C’e…" at bounding box center [444, 261] width 232 height 33
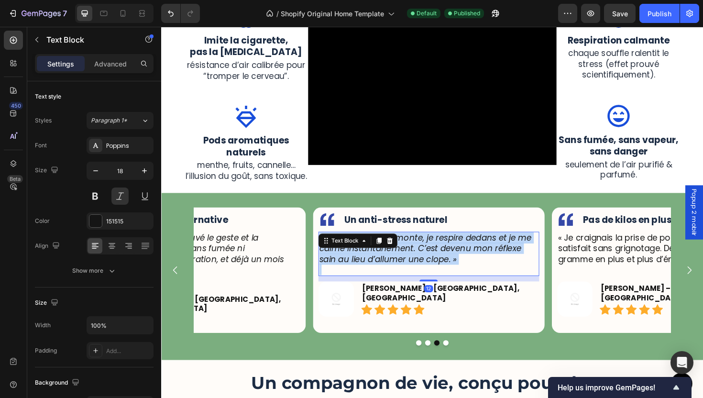
click at [409, 264] on p "« Dès que le stress monte, je respire dedans et je me calme instantanément. C’e…" at bounding box center [444, 261] width 232 height 33
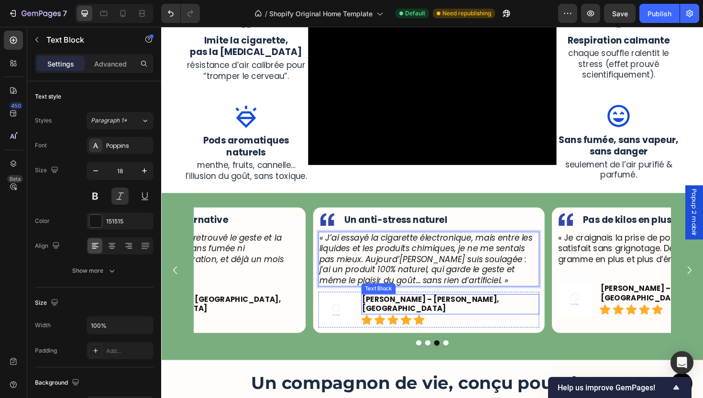
click at [543, 325] on p "[PERSON_NAME] – [PERSON_NAME], [GEOGRAPHIC_DATA]" at bounding box center [467, 321] width 186 height 20
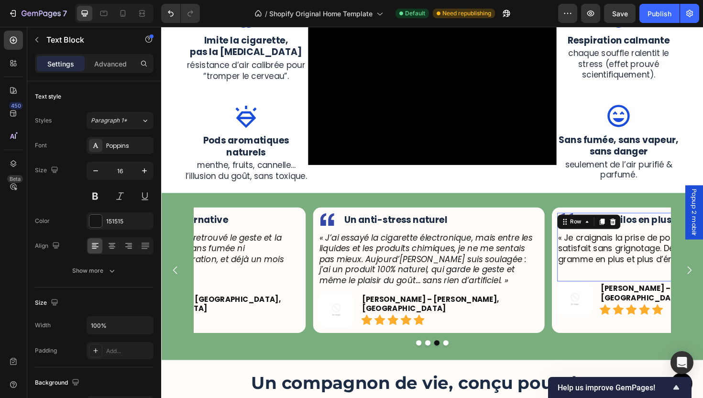
click at [589, 295] on div "Image Pas de kilos en plus Text Block Row « Je craignais la prise de poids, mai…" at bounding box center [697, 260] width 234 height 73
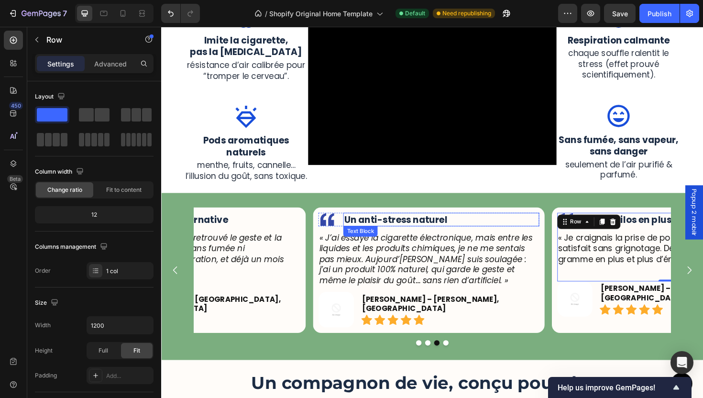
click at [407, 231] on span "Un anti-stress naturel" at bounding box center [409, 230] width 109 height 13
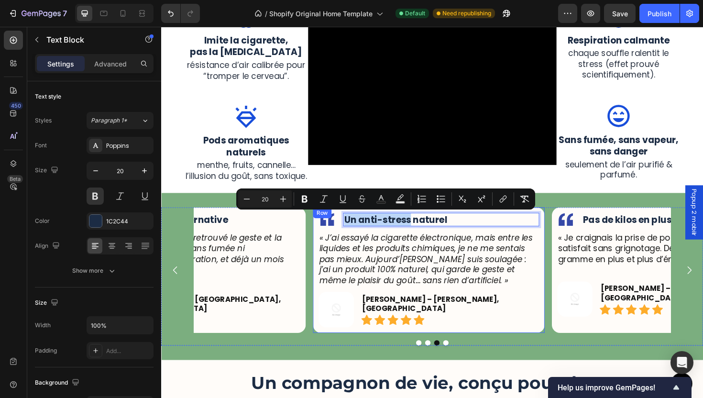
drag, startPoint x: 425, startPoint y: 233, endPoint x: 326, endPoint y: 228, distance: 99.1
click at [326, 228] on div "Image Un anti-stress naturel Text Block 0 Row « J’ai essayé la cigarette électr…" at bounding box center [444, 284] width 245 height 133
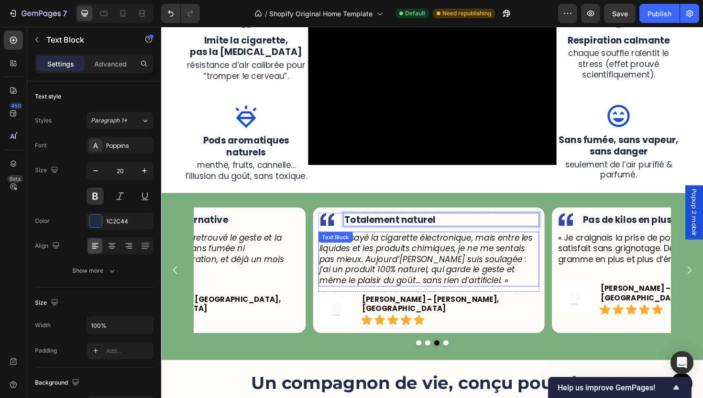
click at [509, 295] on p "« J’ai essayé la cigarette électronique, mais entre les liquides et les produit…" at bounding box center [444, 273] width 232 height 56
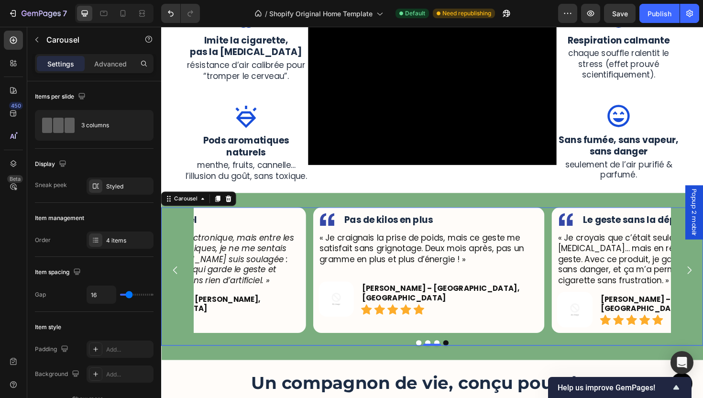
click at [176, 288] on icon "Carousel Back Arrow" at bounding box center [175, 284] width 11 height 11
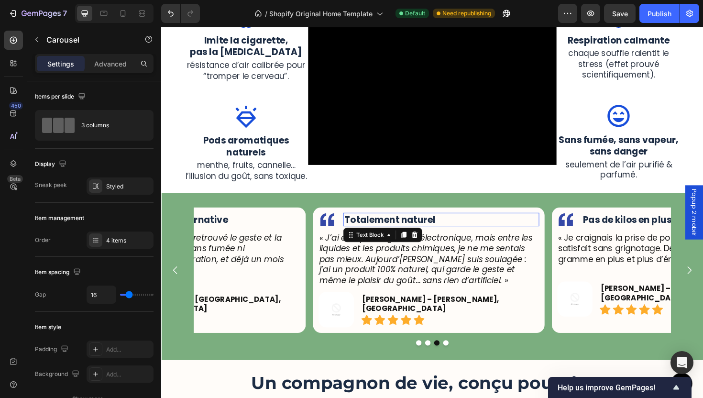
click at [451, 233] on p "Totalement naturel" at bounding box center [457, 231] width 205 height 12
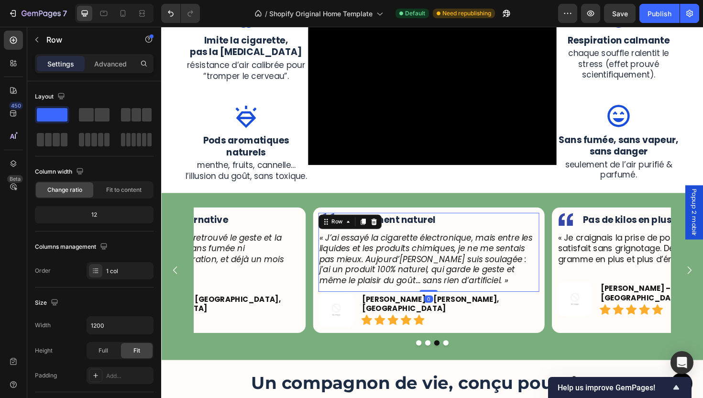
click at [481, 240] on div "Image Totalement naturel Text Block Row « J’ai essayé la cigarette électronique…" at bounding box center [445, 266] width 234 height 84
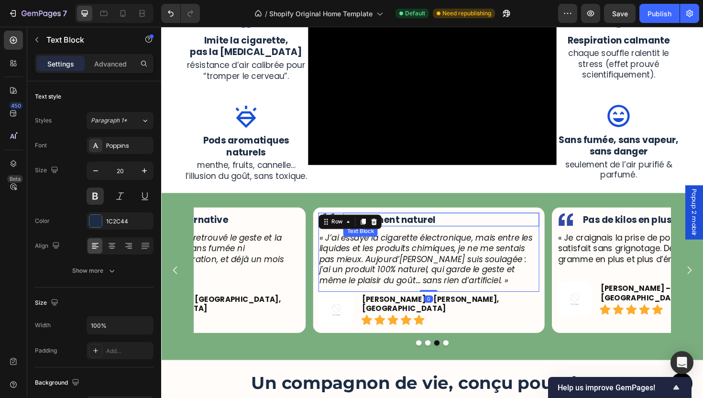
click at [474, 235] on p "Totalement naturel" at bounding box center [457, 231] width 205 height 12
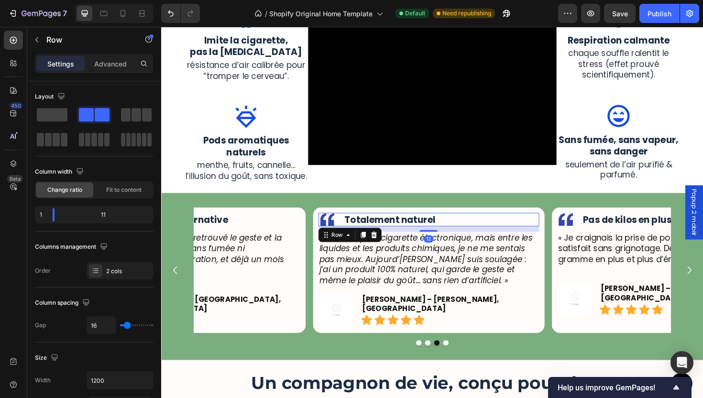
click at [347, 231] on div "Image Totalement naturel Text Block Row 12" at bounding box center [445, 231] width 234 height 14
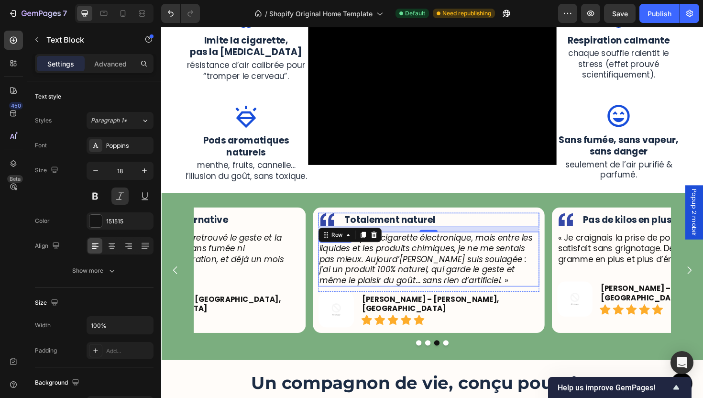
click at [470, 299] on p "« J’ai essayé la cigarette électronique, mais entre les liquides et les produit…" at bounding box center [444, 273] width 232 height 56
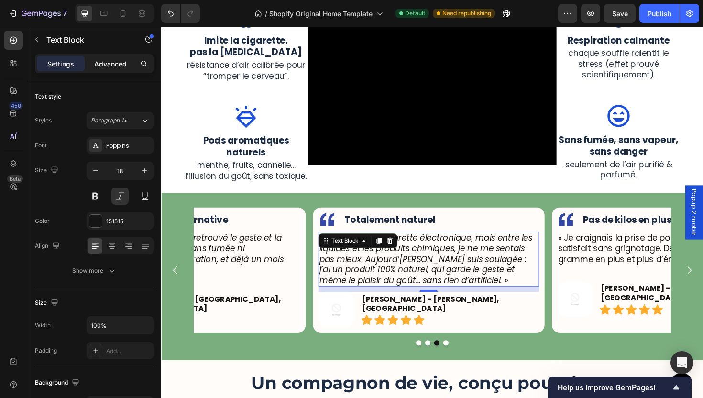
click at [105, 66] on p "Advanced" at bounding box center [110, 64] width 33 height 10
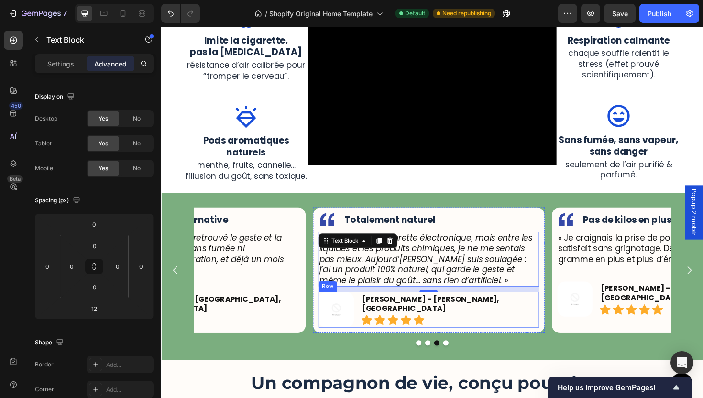
click at [371, 322] on div "Image David P. – Metz, FR Text Block Icon Icon Icon Icon Icon Icon List Row" at bounding box center [445, 326] width 234 height 38
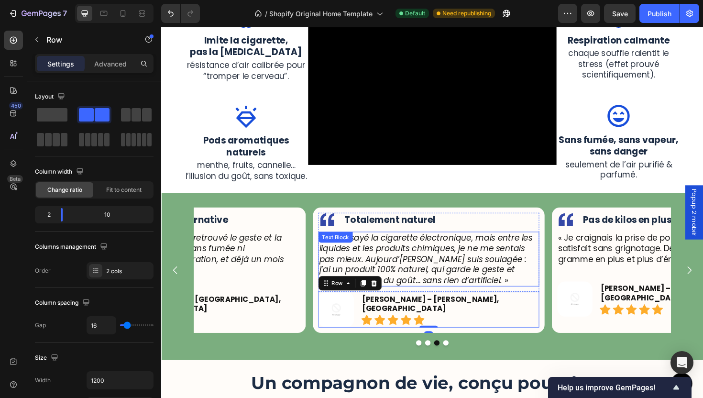
click at [458, 273] on p "« J’ai essayé la cigarette électronique, mais entre les liquides et les produit…" at bounding box center [444, 273] width 232 height 56
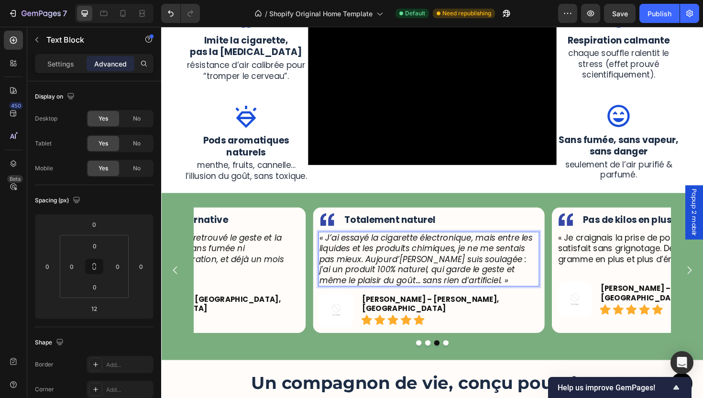
click at [523, 249] on p "« J’ai essayé la cigarette électronique, mais entre les liquides et les produit…" at bounding box center [444, 273] width 232 height 56
drag, startPoint x: 523, startPoint y: 249, endPoint x: 356, endPoint y: 247, distance: 166.9
click at [356, 247] on p "« J’ai essayé la cigarette électronique, mais entre les liquides et les produit…" at bounding box center [444, 273] width 232 height 56
click at [522, 257] on p "« J’ai essayé la cigarette électronique, mais entre les liquides et les produit…" at bounding box center [444, 273] width 232 height 56
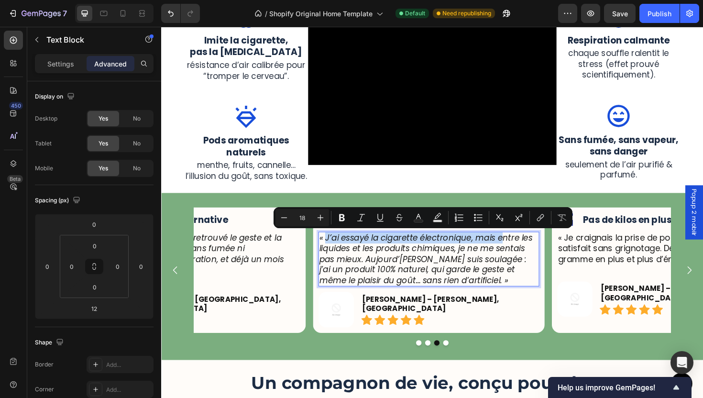
drag, startPoint x: 522, startPoint y: 251, endPoint x: 335, endPoint y: 251, distance: 187.0
click at [336, 251] on p "« J’ai essayé la cigarette électronique, mais entre les liquides et les produit…" at bounding box center [444, 273] width 232 height 56
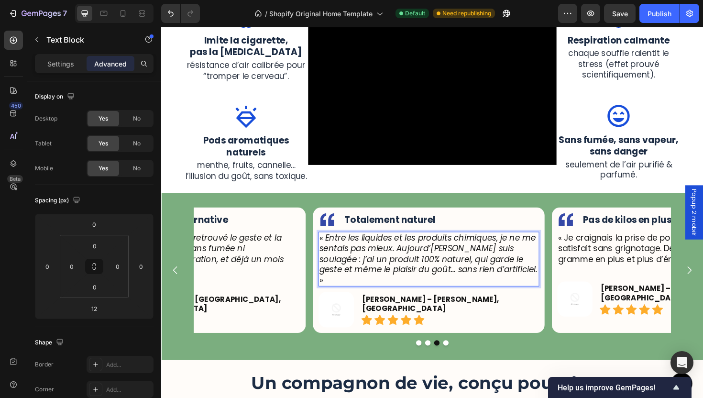
click at [519, 252] on p "« Entre les liquides et les produits chimiques, je ne me sentais pas mieux. Auj…" at bounding box center [444, 273] width 232 height 56
click at [447, 273] on p "« Entre les liquides et les produits chimiques de la CE, je ne me sentais pas m…" at bounding box center [444, 273] width 232 height 56
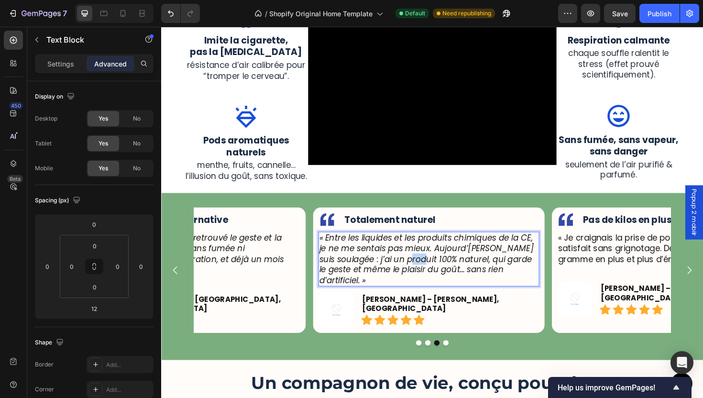
click at [447, 273] on p "« Entre les liquides et les produits chimiques de la CE, je ne me sentais pas m…" at bounding box center [444, 273] width 232 height 56
drag, startPoint x: 456, startPoint y: 273, endPoint x: 437, endPoint y: 274, distance: 18.2
click at [437, 274] on p "« Entre les liquides et les produits chimiques de la CE, je ne me sentais pas m…" at bounding box center [444, 273] width 232 height 56
click at [556, 252] on p "« Entre les liquides et les produits chimiques de la CE, je ne me sentais pas m…" at bounding box center [444, 273] width 232 height 56
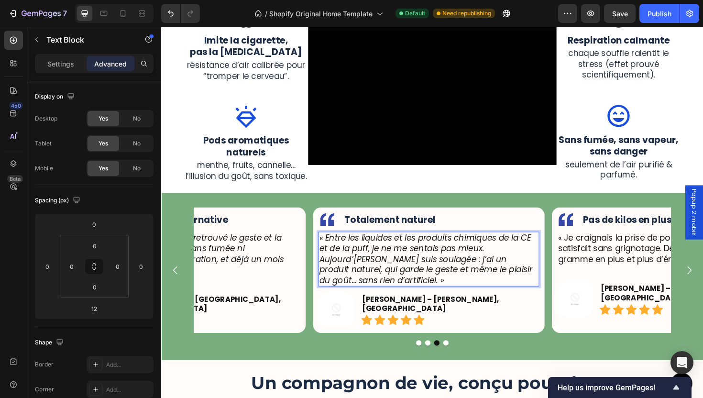
click at [488, 265] on p "« Entre les liquides et les produits chimiques de la CE et de la puff, je ne me…" at bounding box center [444, 273] width 232 height 56
click at [498, 269] on p "« Entre les liquides et les produits chimiques de la CE et de la puff, je ne me…" at bounding box center [444, 273] width 232 height 56
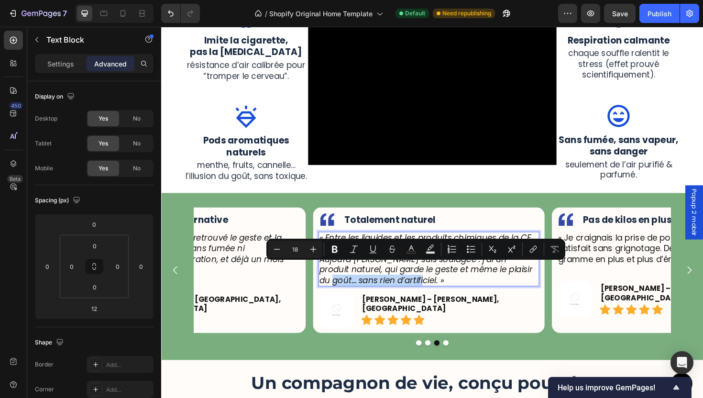
drag, startPoint x: 480, startPoint y: 294, endPoint x: 480, endPoint y: 285, distance: 8.6
click at [480, 285] on p "« Entre les liquides et les produits chimiques de la CE et de la puff, je ne me…" at bounding box center [444, 273] width 232 height 56
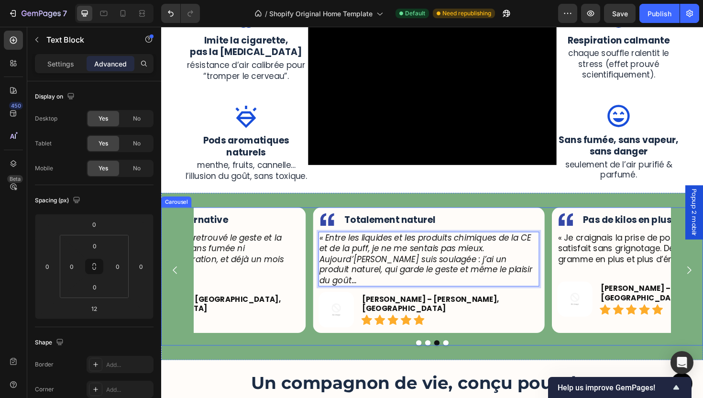
drag, startPoint x: 715, startPoint y: 291, endPoint x: 707, endPoint y: 287, distance: 9.0
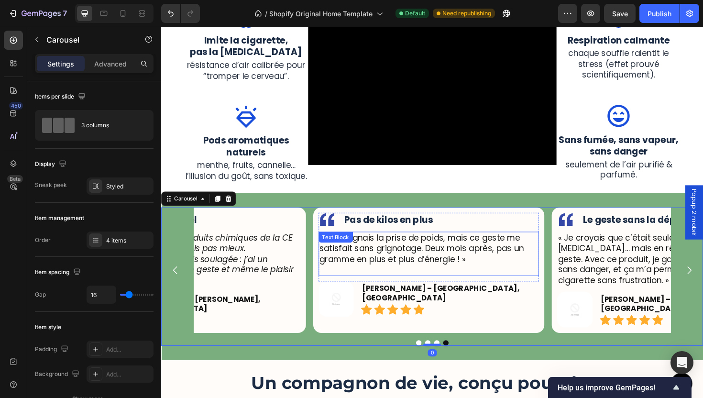
click at [488, 274] on p "« Je craignais la prise de poids, mais ce geste me satisfait sans grignotage. D…" at bounding box center [444, 261] width 232 height 33
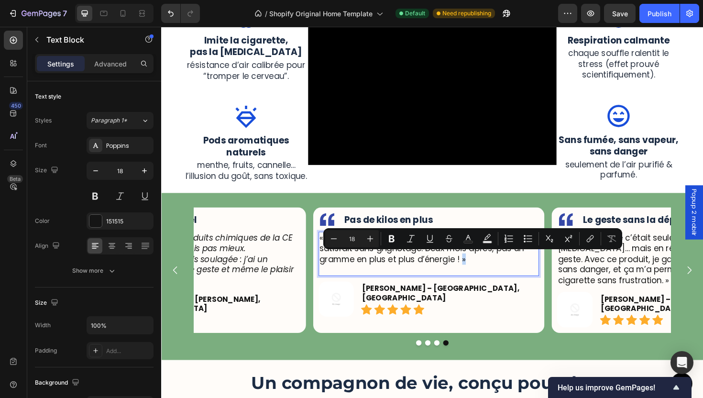
drag, startPoint x: 492, startPoint y: 275, endPoint x: 481, endPoint y: 275, distance: 11.5
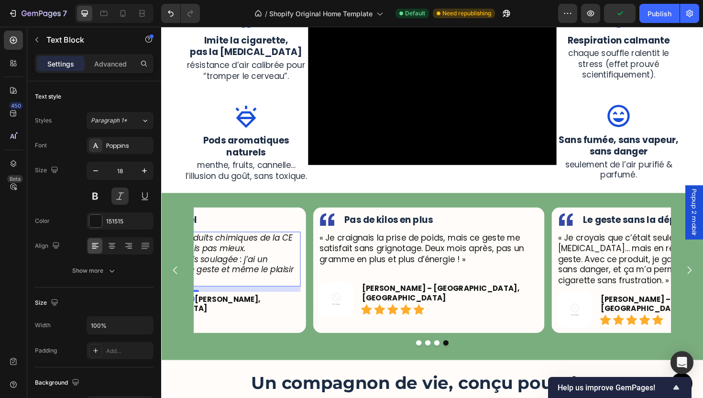
click at [248, 284] on p "« Entre les liquides et les produits chimiques de la CE et de la puff, je ne me…" at bounding box center [192, 273] width 232 height 56
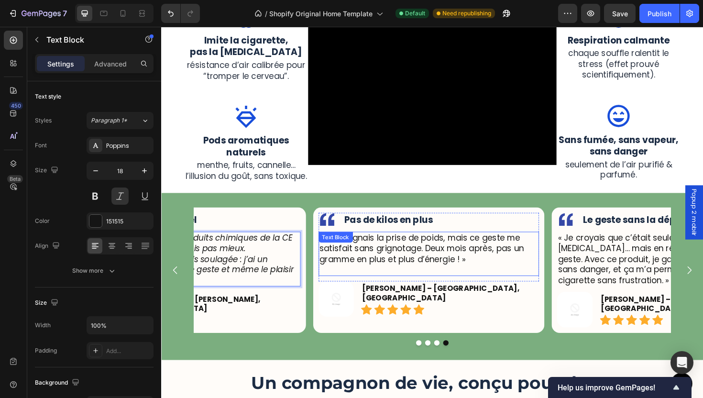
click at [519, 275] on p "« Je craignais la prise de poids, mais ce geste me satisfait sans grignotage. D…" at bounding box center [444, 261] width 232 height 33
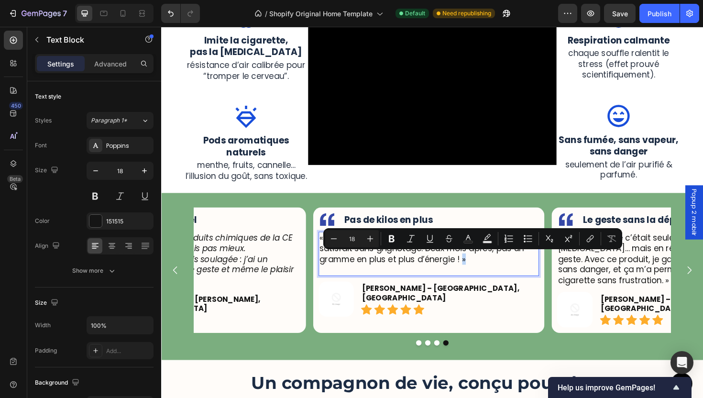
drag, startPoint x: 491, startPoint y: 276, endPoint x: 481, endPoint y: 274, distance: 9.7
click at [232, 287] on p "« Entre les liquides et les produits chimiques de la CE et de la puff, je ne me…" at bounding box center [192, 273] width 232 height 56
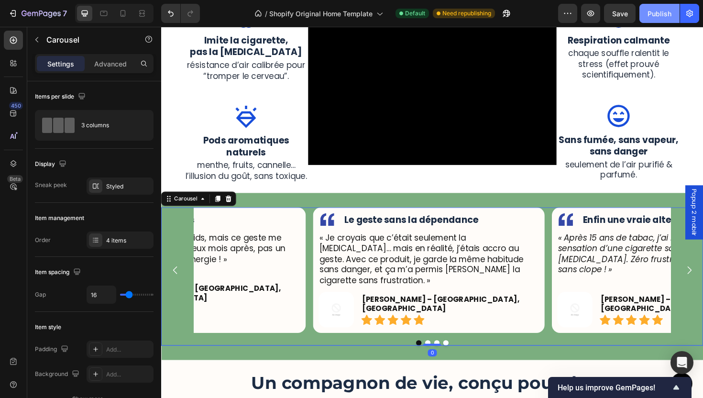
click at [656, 15] on div "Publish" at bounding box center [659, 14] width 24 height 10
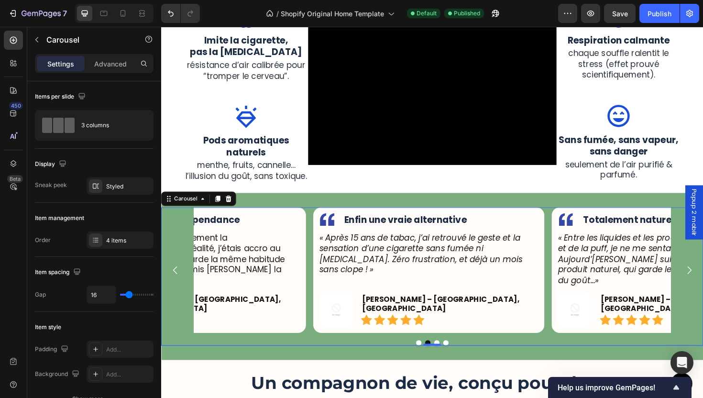
click at [176, 281] on icon "Carousel Back Arrow" at bounding box center [176, 285] width 4 height 8
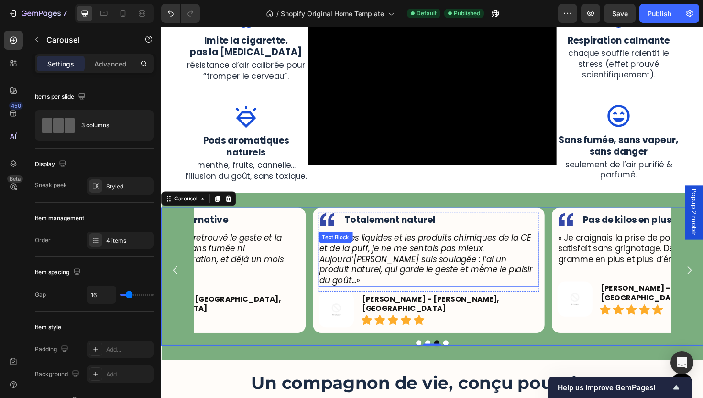
click at [397, 275] on p "« Entre les liquides et les produits chimiques de la CE et de la puff, je ne me…" at bounding box center [444, 273] width 232 height 56
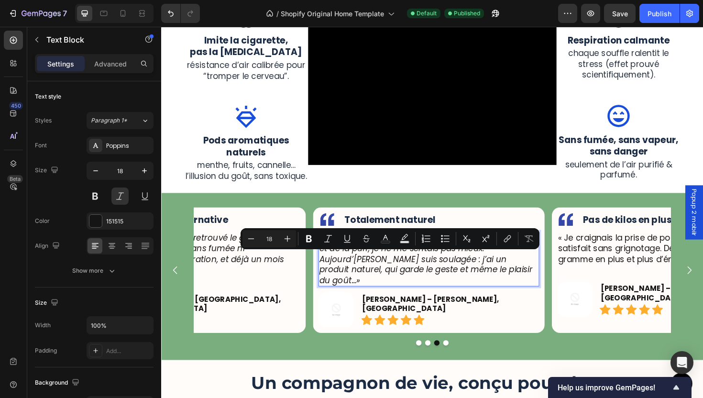
click at [407, 275] on p "« Entre les liquides et les produits chimiques de la CE et de la puff, je ne me…" at bounding box center [444, 273] width 232 height 56
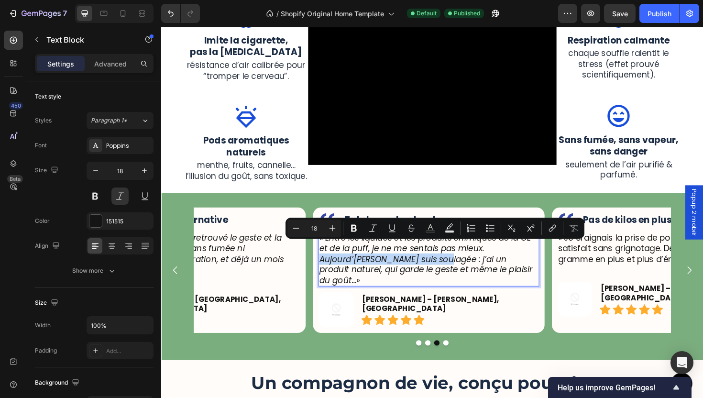
drag, startPoint x: 509, startPoint y: 260, endPoint x: 403, endPoint y: 277, distance: 107.9
click at [403, 277] on p "« Entre les liquides et les produits chimiques de la CE et de la puff, je ne me…" at bounding box center [444, 273] width 232 height 56
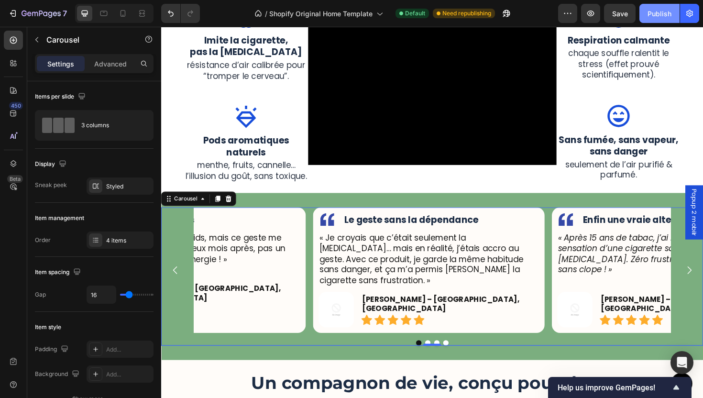
click at [671, 11] on button "Publish" at bounding box center [659, 13] width 40 height 19
click at [172, 279] on icon "Carousel Back Arrow" at bounding box center [175, 284] width 11 height 11
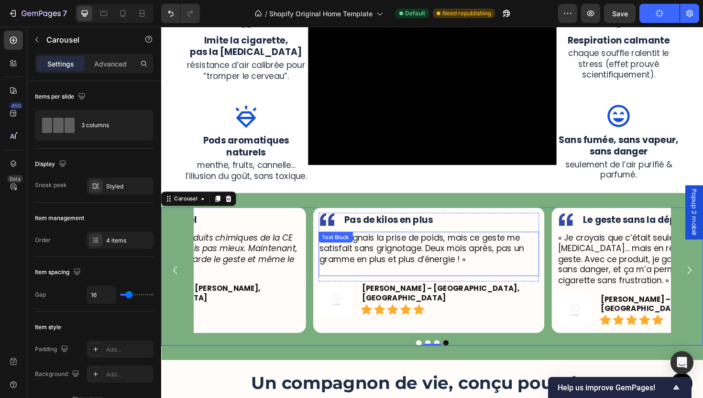
click at [470, 258] on p "« Je craignais la prise de poids, mais ce geste me satisfait sans grignotage. D…" at bounding box center [444, 261] width 232 height 33
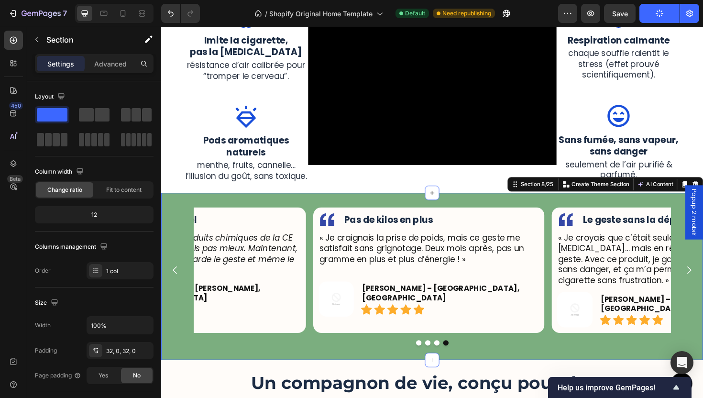
click at [562, 361] on div "Image Le geste sans la dépendance Text Block Row « Je croyais que c’était seule…" at bounding box center [448, 291] width 574 height 177
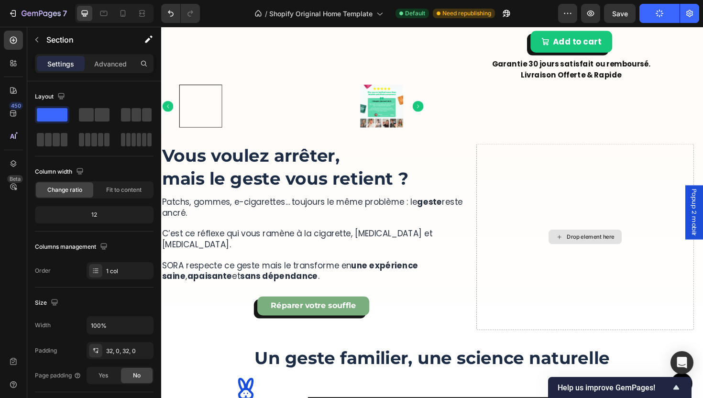
scroll to position [605, 0]
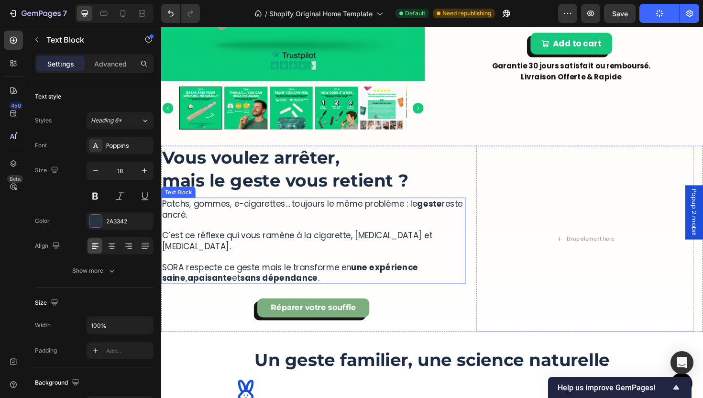
click at [387, 224] on p "Patchs, gommes, e-cigarettes… toujours le même problème : le geste reste ancré." at bounding box center [322, 219] width 320 height 22
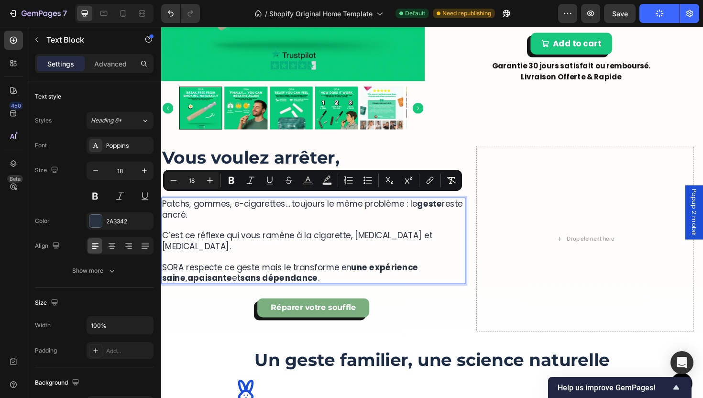
drag, startPoint x: 425, startPoint y: 209, endPoint x: 430, endPoint y: 216, distance: 8.2
click at [232, 180] on icon "Editor contextual toolbar" at bounding box center [232, 180] width 6 height 7
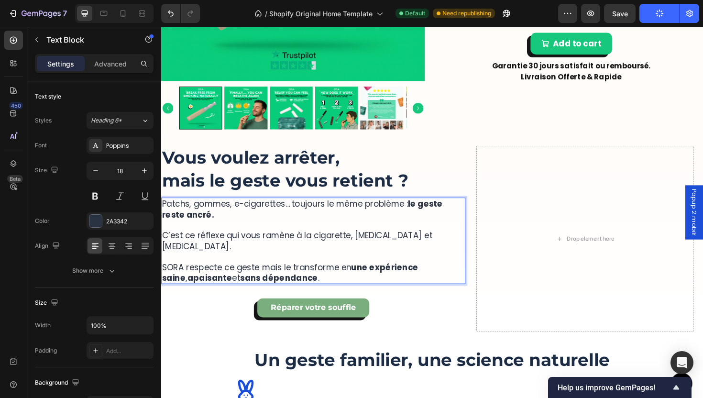
click at [283, 231] on p "C’est ce réflexe qui vous ramène à la cigarette, [MEDICAL_DATA] et [MEDICAL_DAT…" at bounding box center [322, 247] width 320 height 33
click at [255, 218] on p "Patchs, gommes, e-cigarettes… toujours le même problème : le geste reste ancré." at bounding box center [322, 219] width 320 height 22
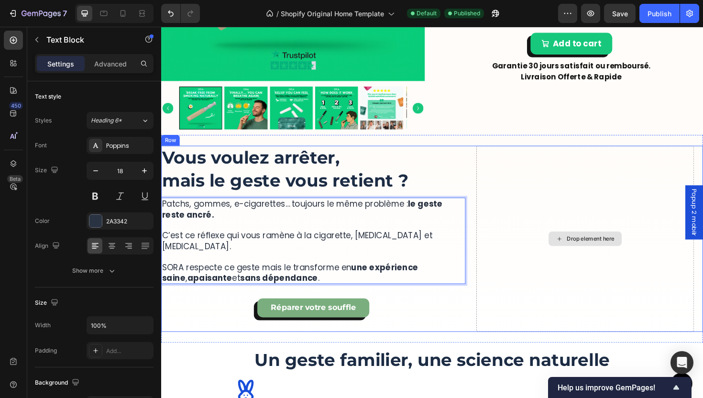
click at [505, 271] on div "Drop element here" at bounding box center [610, 251] width 230 height 197
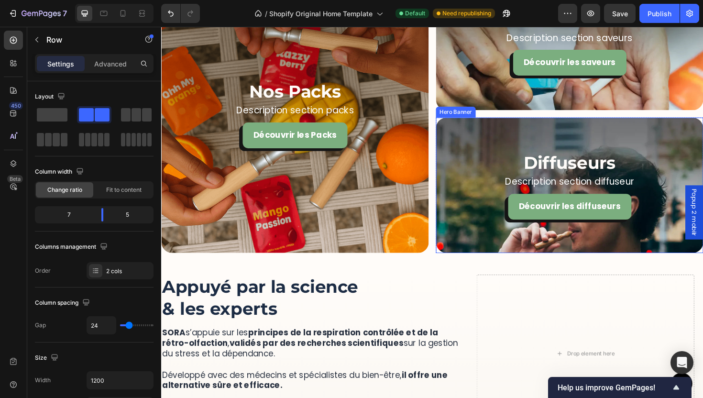
scroll to position [1702, 0]
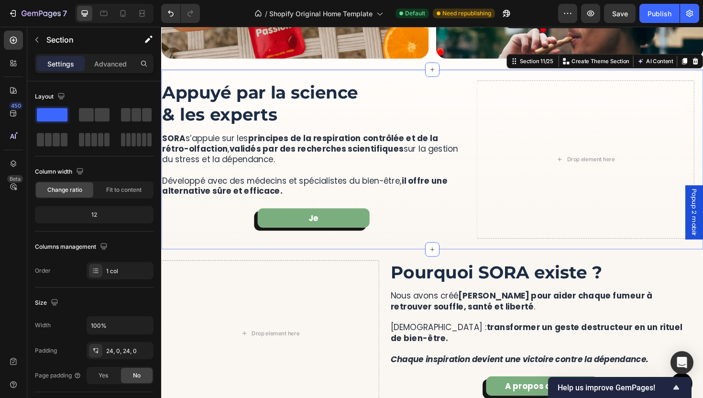
click at [461, 80] on div "More Than a Device, It’s a Ritual of Relief Heading SORA™ lets you quit smoking…" at bounding box center [448, 167] width 574 height 190
click at [702, 64] on icon at bounding box center [715, 63] width 5 height 7
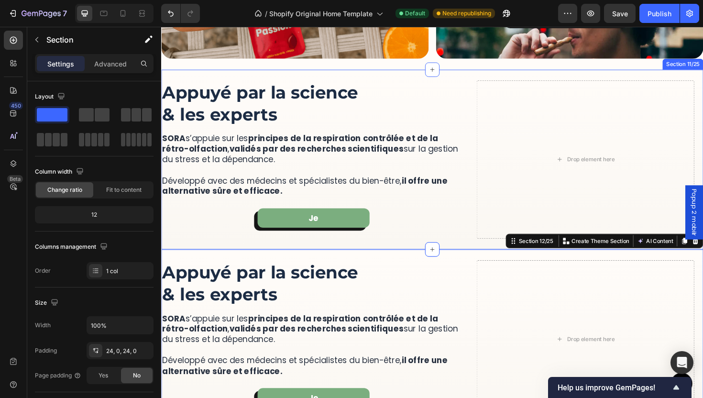
click at [531, 80] on div "More Than a Device, It’s a Ritual of Relief Heading SORA™ lets you quit smoking…" at bounding box center [448, 167] width 574 height 190
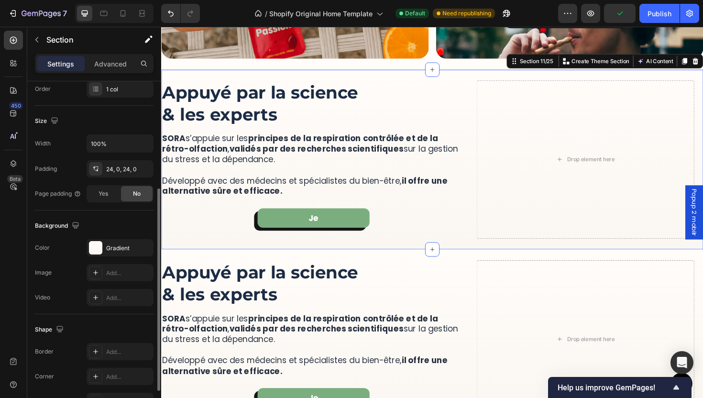
scroll to position [240, 0]
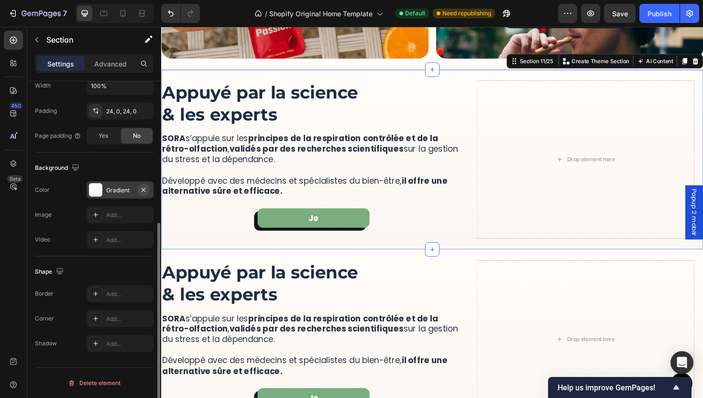
click at [146, 187] on icon "button" at bounding box center [144, 190] width 8 height 8
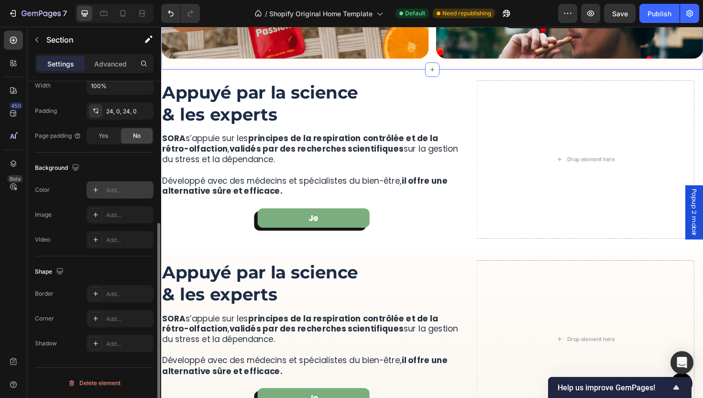
click at [120, 189] on div "FFFCF9" at bounding box center [120, 190] width 28 height 9
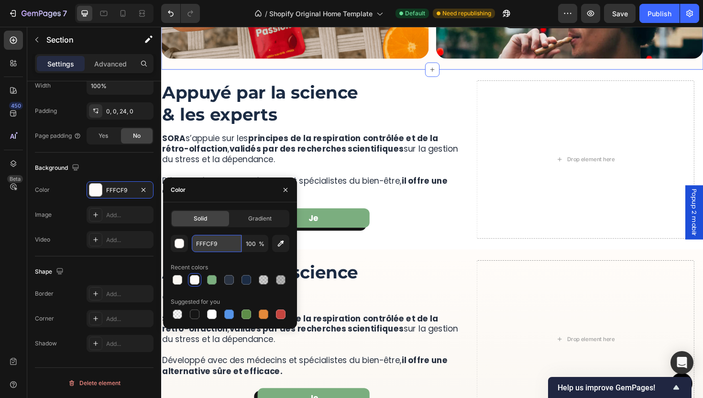
click at [220, 247] on input "FFFCF9" at bounding box center [217, 243] width 50 height 17
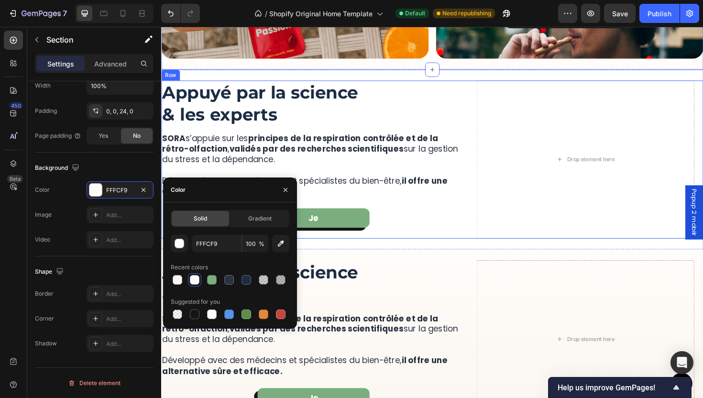
click at [481, 83] on div "More Than a Device, It’s a Ritual of Relief Heading SORA™ lets you quit smoking…" at bounding box center [448, 167] width 574 height 190
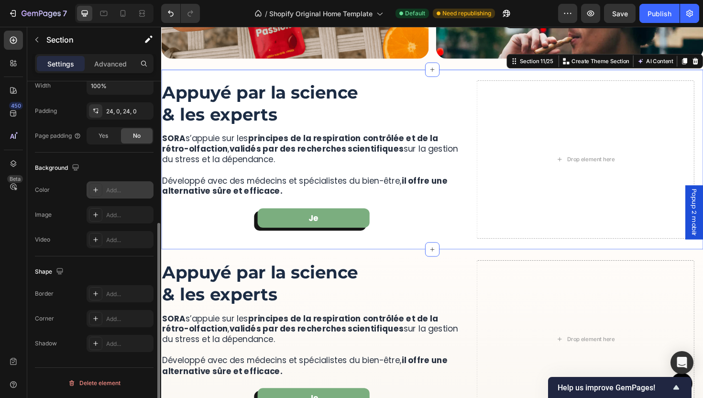
click at [118, 186] on div "Add..." at bounding box center [128, 190] width 45 height 9
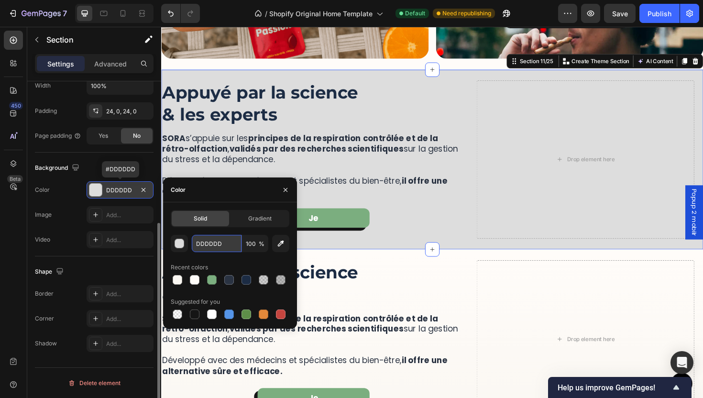
click at [228, 243] on input "DDDDDD" at bounding box center [217, 243] width 50 height 17
paste input "FFFCF9"
type input "FFFCF9"
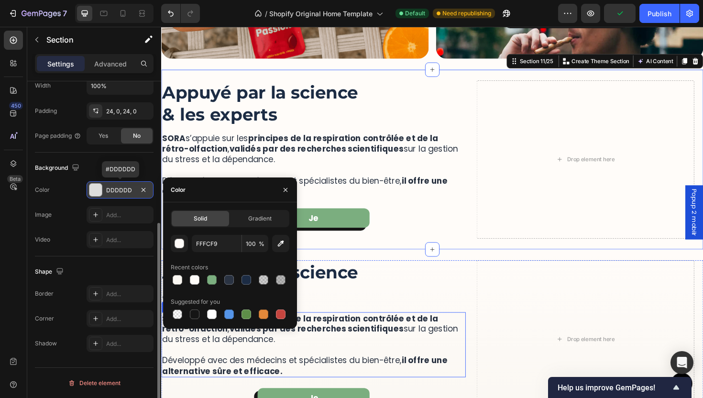
click at [472, 335] on p "SORA s’appuie sur les principes de la respiration contrôlée et de la rétro-olfa…" at bounding box center [322, 363] width 320 height 67
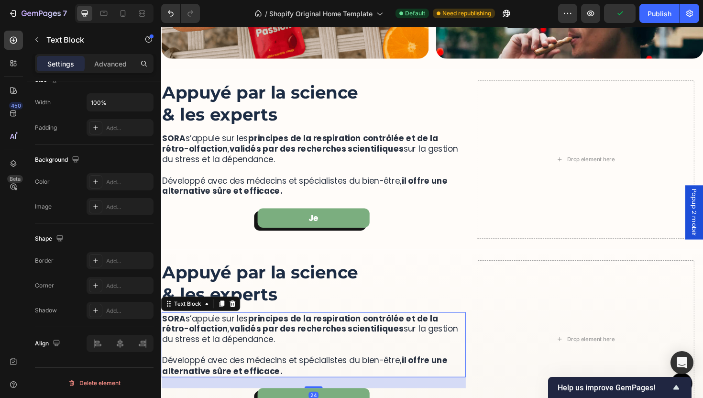
scroll to position [0, 0]
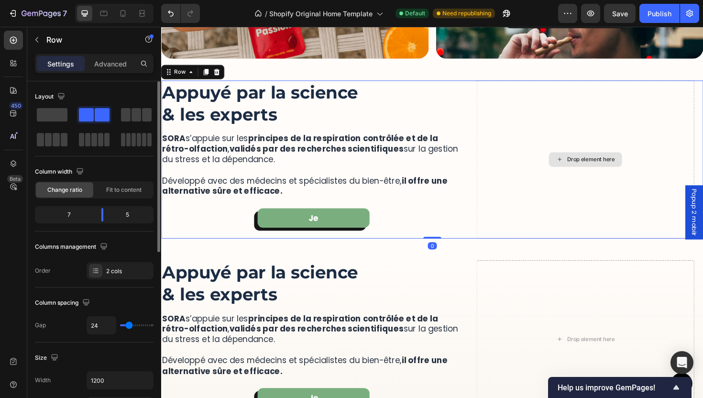
click at [500, 197] on div "Drop element here" at bounding box center [610, 167] width 230 height 167
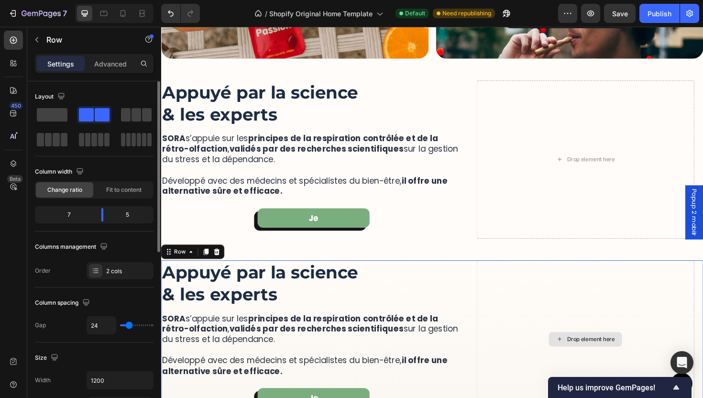
click at [532, 280] on div "Drop element here" at bounding box center [610, 357] width 230 height 167
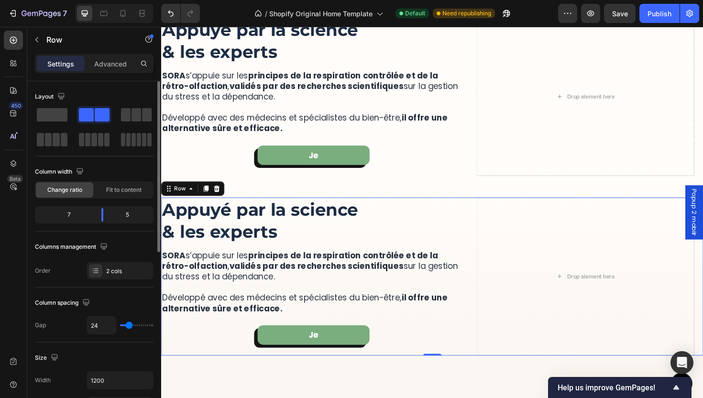
scroll to position [1691, 0]
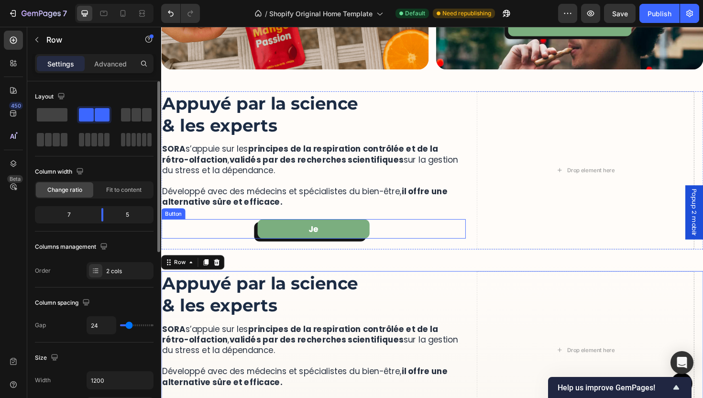
click at [479, 236] on div "Je Button" at bounding box center [322, 240] width 322 height 21
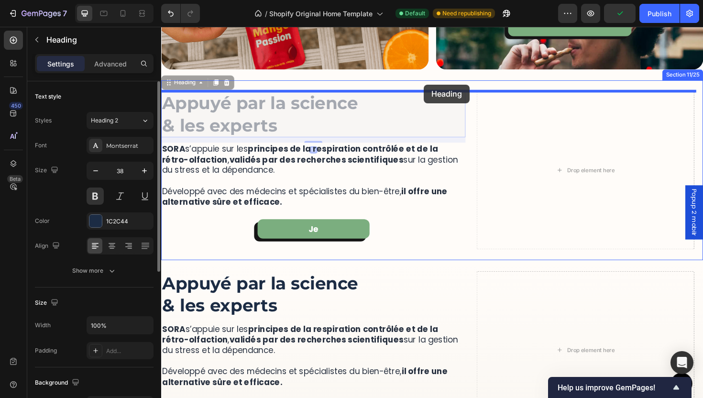
drag, startPoint x: 372, startPoint y: 116, endPoint x: 439, endPoint y: 88, distance: 73.1
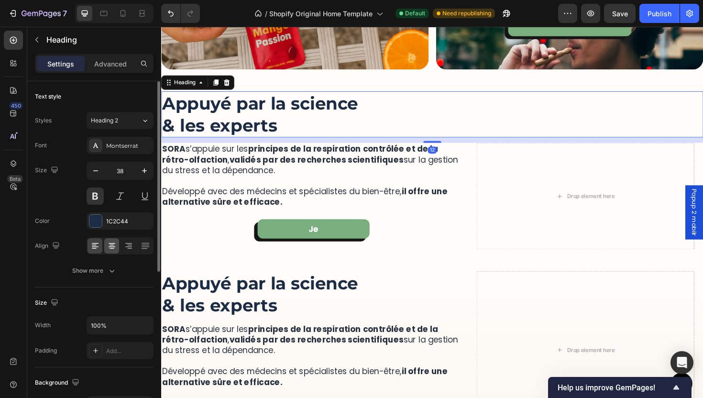
click at [105, 252] on div at bounding box center [111, 245] width 15 height 15
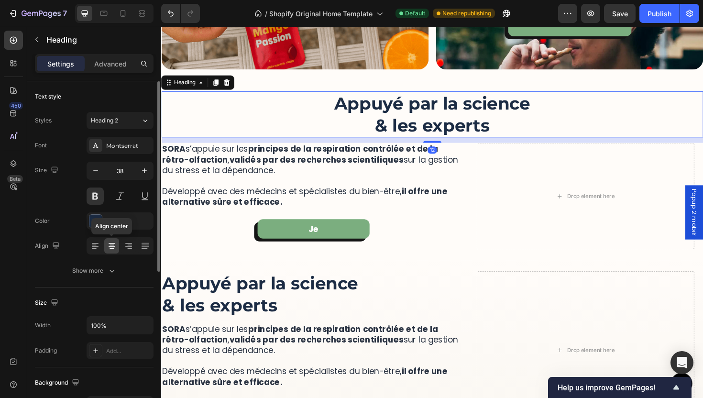
click at [110, 250] on icon at bounding box center [112, 246] width 10 height 10
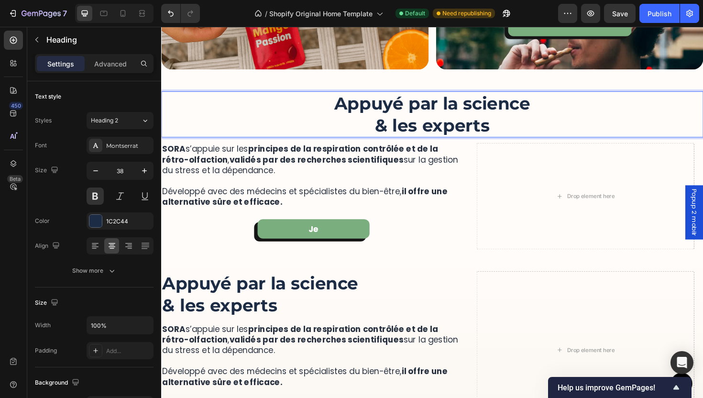
click at [382, 131] on h2 "Appuyé par la science & les experts" at bounding box center [448, 119] width 574 height 49
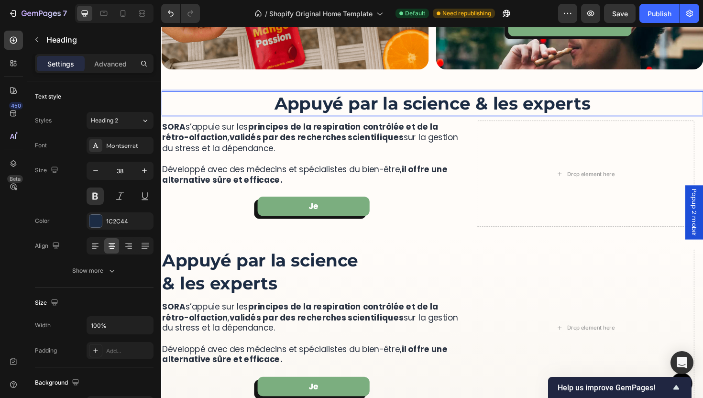
click at [462, 111] on p "Appuyé par la science & les experts" at bounding box center [448, 107] width 572 height 23
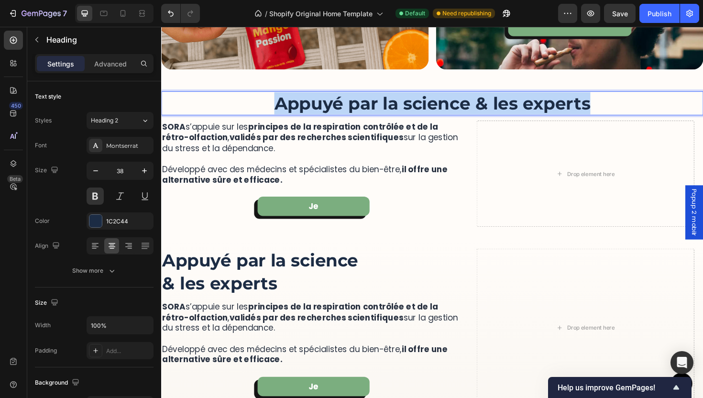
click at [462, 111] on p "Appuyé par la science & les experts" at bounding box center [448, 107] width 572 height 23
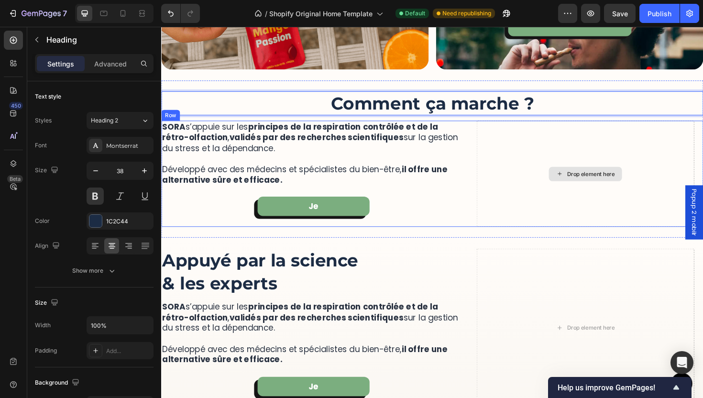
click at [432, 148] on p "SORA s’appuie sur les principes de la respiration contrôlée et de la rétro-olfa…" at bounding box center [322, 160] width 320 height 67
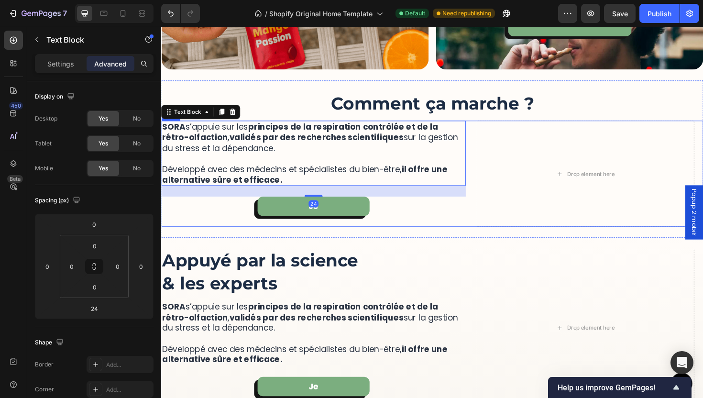
click at [481, 153] on div "Drop element here SORA s’appuie sur les principes de la respiration contrôlée e…" at bounding box center [448, 182] width 574 height 112
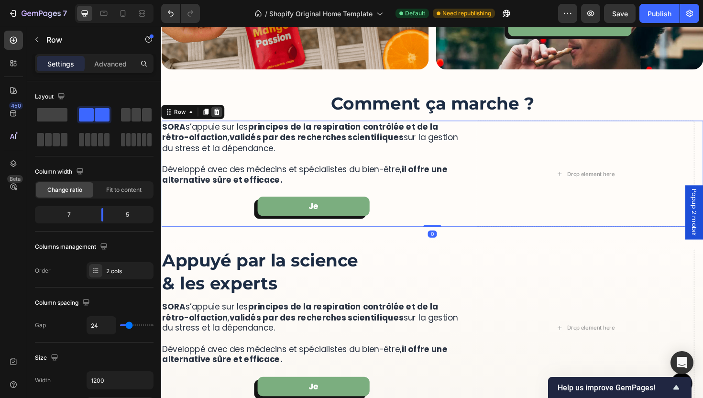
click at [222, 120] on div at bounding box center [219, 116] width 11 height 11
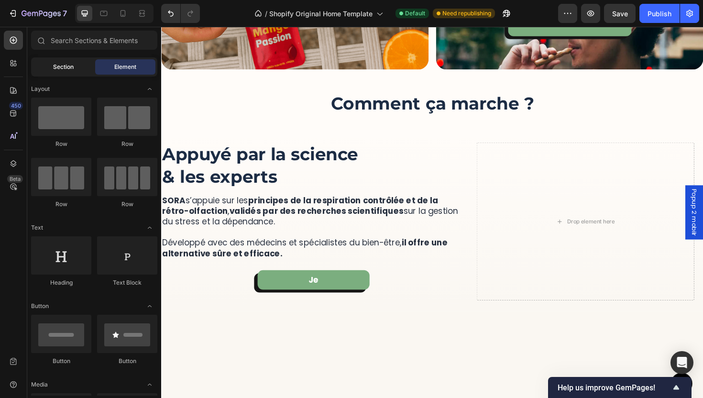
click at [66, 68] on span "Section" at bounding box center [63, 67] width 21 height 9
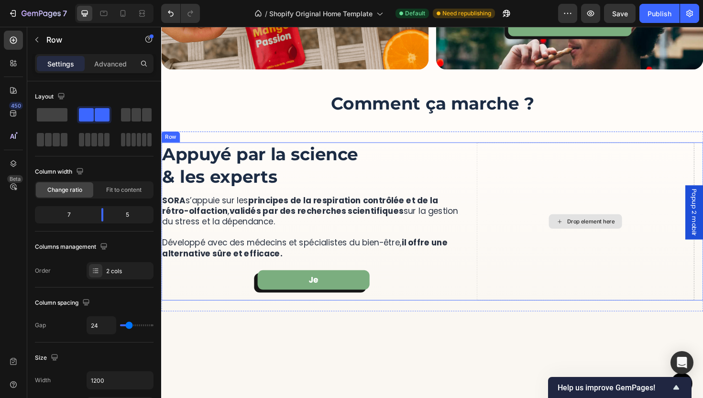
click at [497, 164] on div "Drop element here" at bounding box center [610, 232] width 230 height 167
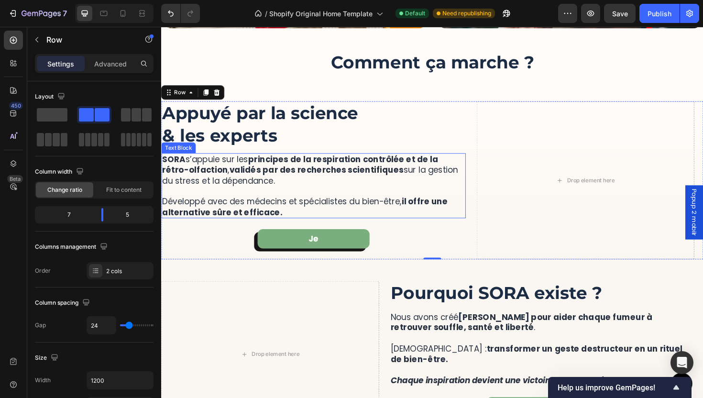
scroll to position [1744, 0]
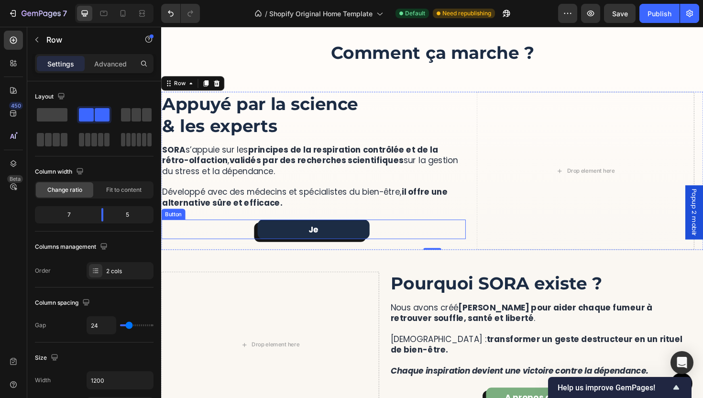
click at [342, 241] on link "Je" at bounding box center [322, 241] width 119 height 21
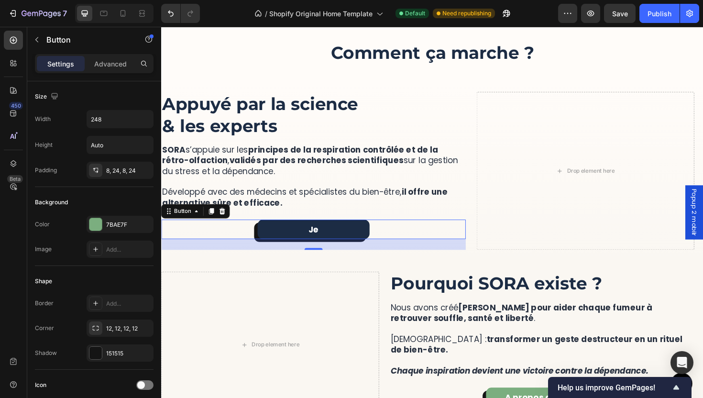
click at [342, 241] on link "Je" at bounding box center [322, 241] width 119 height 21
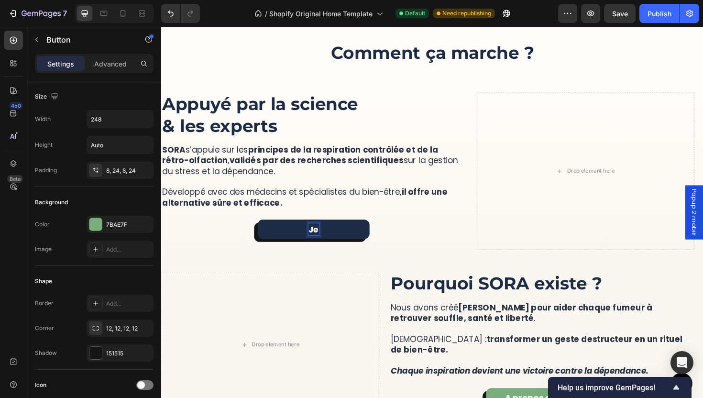
click at [325, 241] on p "Je" at bounding box center [322, 241] width 11 height 13
click at [322, 241] on p "Je" at bounding box center [322, 241] width 11 height 13
click at [319, 243] on p "En Savoir Plus" at bounding box center [323, 241] width 62 height 13
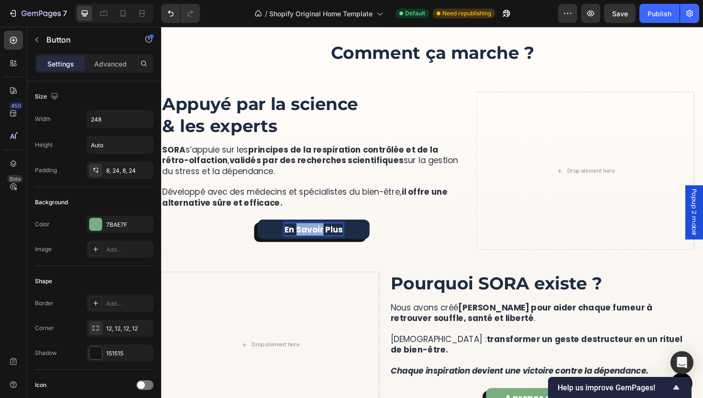
click at [319, 243] on p "En Savoir Plus" at bounding box center [323, 241] width 62 height 13
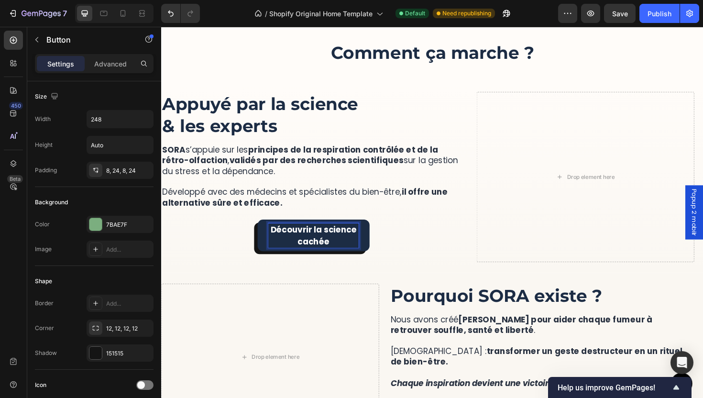
click at [375, 245] on link "Découvrir la science cachée" at bounding box center [322, 247] width 119 height 33
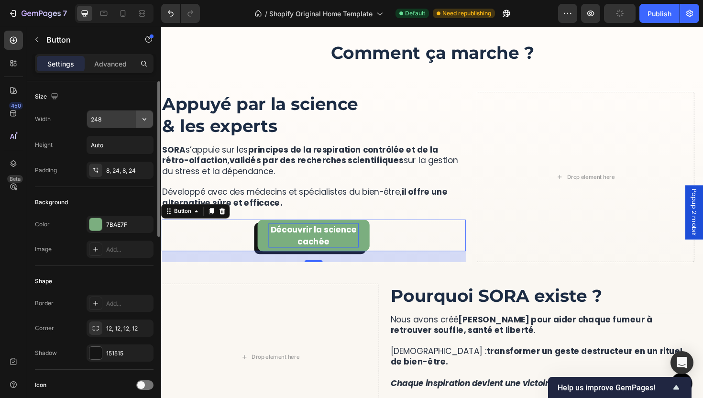
click at [151, 120] on button "button" at bounding box center [144, 118] width 17 height 17
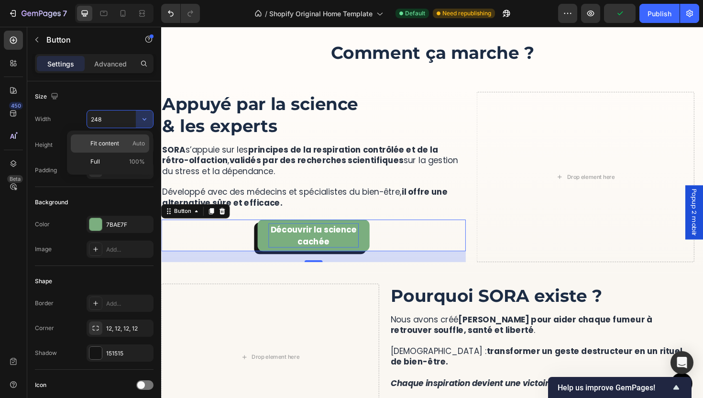
click at [133, 141] on span "Auto" at bounding box center [138, 143] width 12 height 9
type input "Auto"
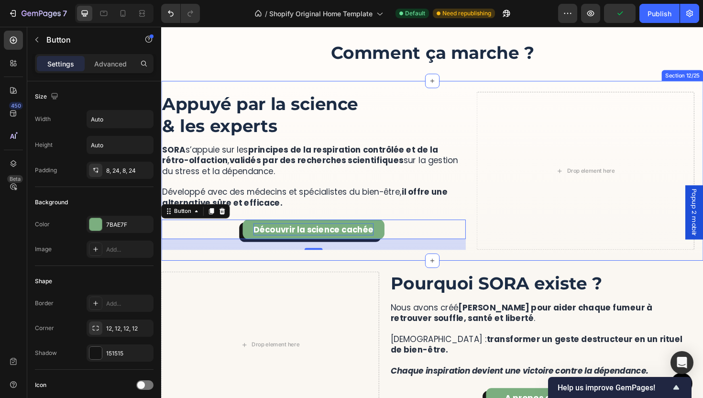
click at [354, 293] on div "Drop element here" at bounding box center [276, 363] width 230 height 155
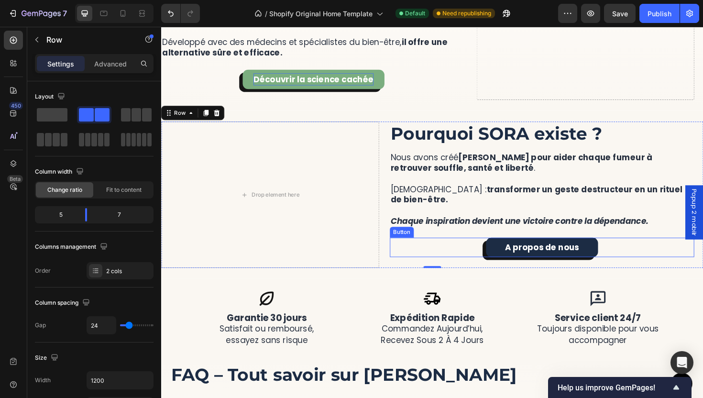
scroll to position [1901, 0]
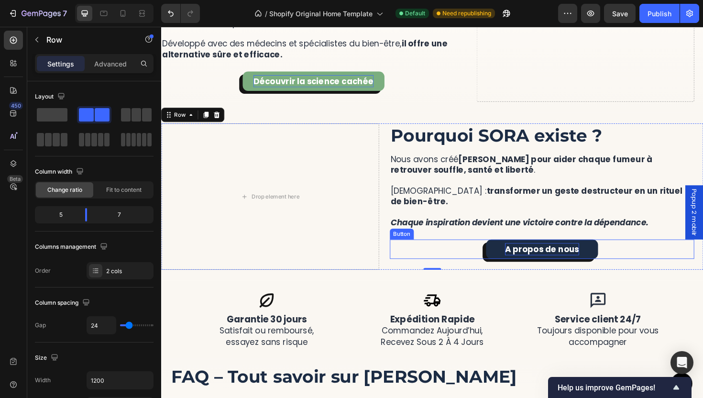
click at [568, 264] on p "A propos de nous" at bounding box center [564, 262] width 78 height 13
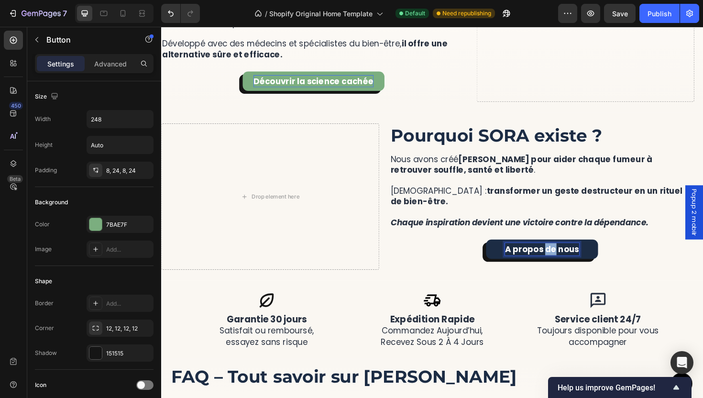
click at [568, 264] on p "A propos de nous" at bounding box center [564, 262] width 78 height 13
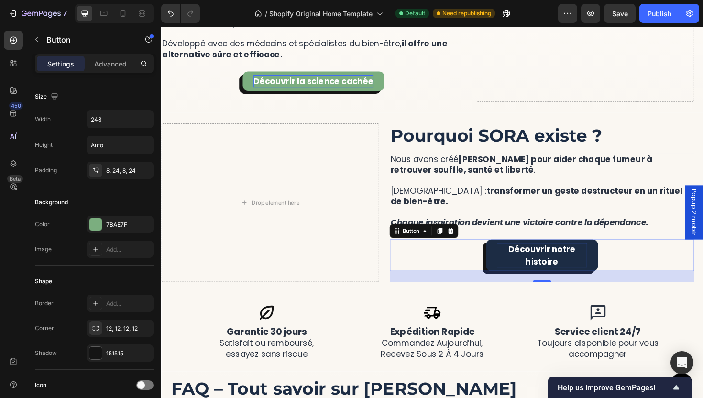
click at [613, 272] on link "Découvrir notre histoire" at bounding box center [564, 268] width 119 height 33
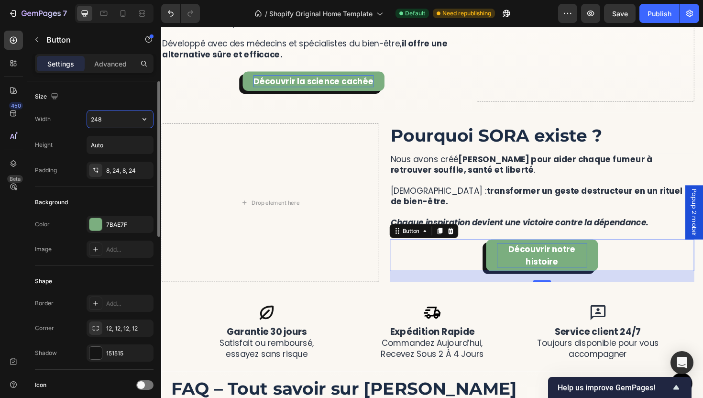
click at [117, 124] on input "248" at bounding box center [120, 118] width 66 height 17
click at [144, 120] on icon "button" at bounding box center [144, 119] width 4 height 2
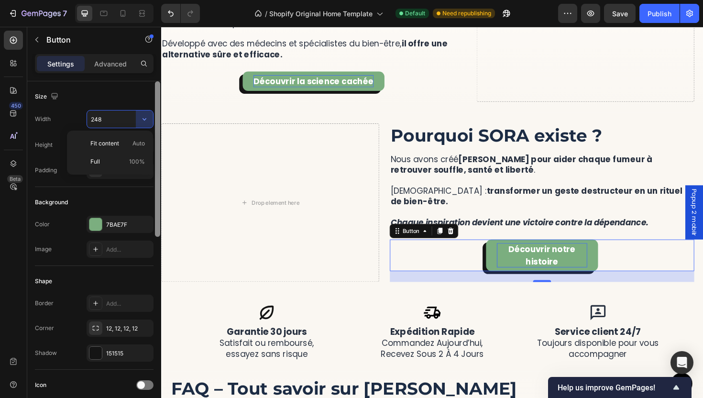
drag, startPoint x: 134, startPoint y: 143, endPoint x: 154, endPoint y: 149, distance: 21.0
click at [134, 142] on span "Auto" at bounding box center [138, 143] width 12 height 9
type input "Auto"
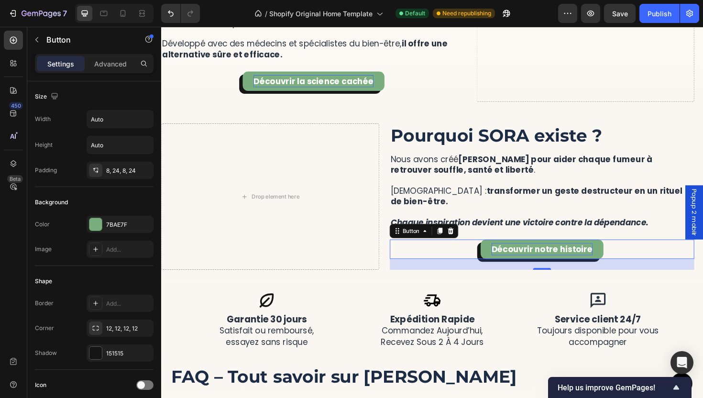
click at [416, 274] on div "24" at bounding box center [564, 278] width 322 height 11
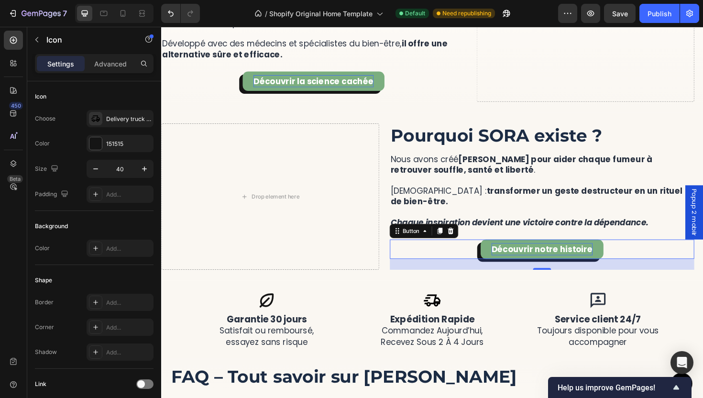
click at [482, 321] on div "Icon" at bounding box center [448, 316] width 111 height 19
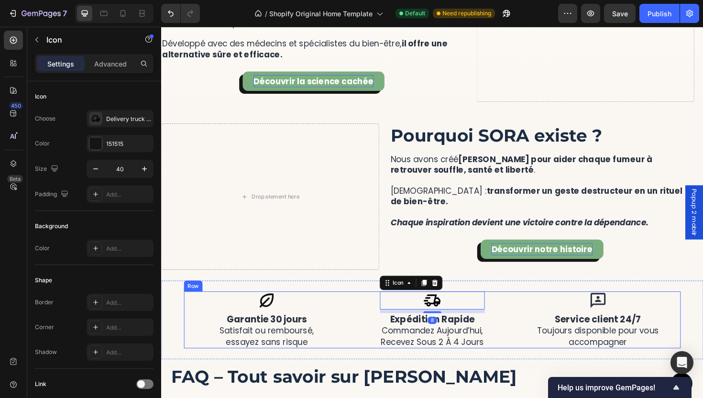
click at [554, 334] on h2 "Service client 24/7 Toujours disponible pour vous accompagner" at bounding box center [623, 348] width 175 height 37
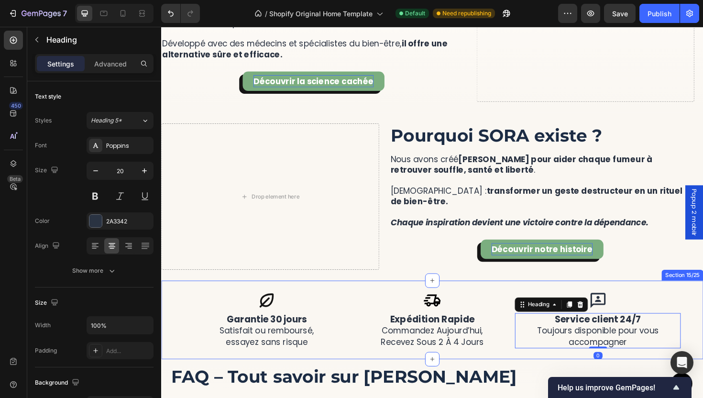
scroll to position [2083, 0]
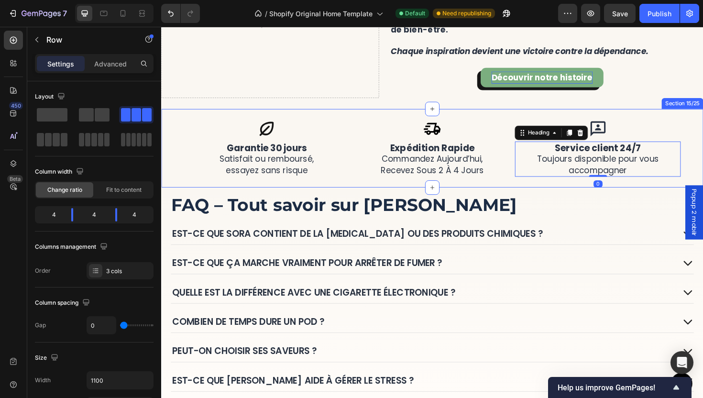
click at [517, 173] on div "Icon expédition rapide commandez aujourd’hui, recevez sous 2 à 4 jours Heading …" at bounding box center [448, 155] width 175 height 60
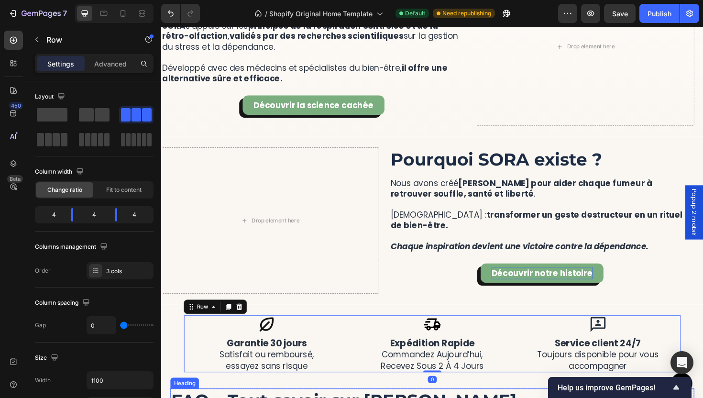
scroll to position [1729, 0]
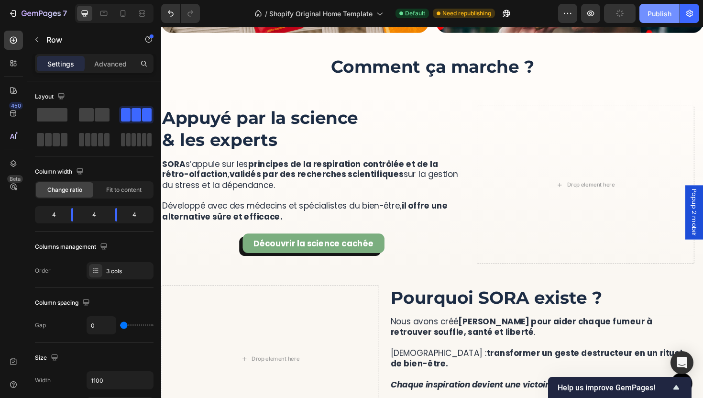
click at [666, 17] on div "Publish" at bounding box center [659, 14] width 24 height 10
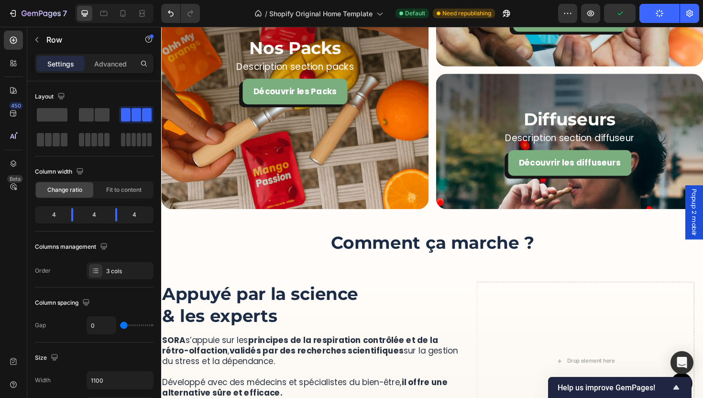
scroll to position [1653, 0]
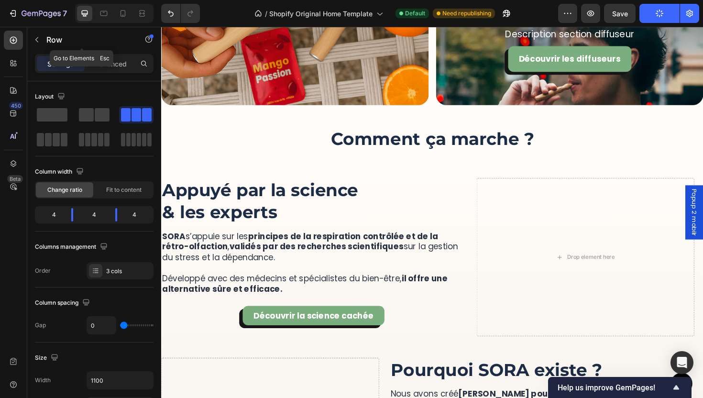
click at [47, 40] on p "Row" at bounding box center [86, 39] width 81 height 11
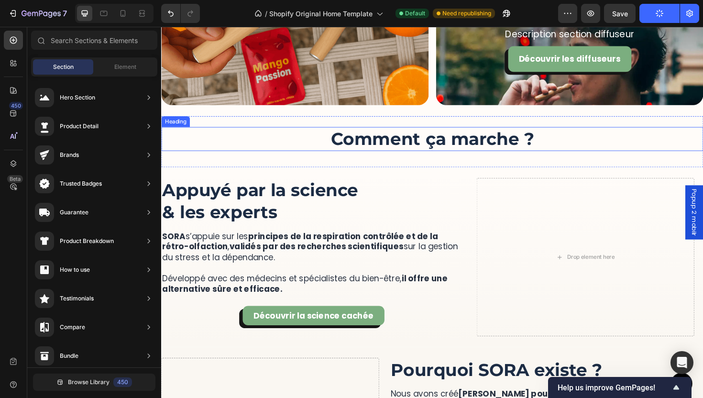
click at [382, 147] on h2 "Comment ça marche ?" at bounding box center [448, 145] width 574 height 25
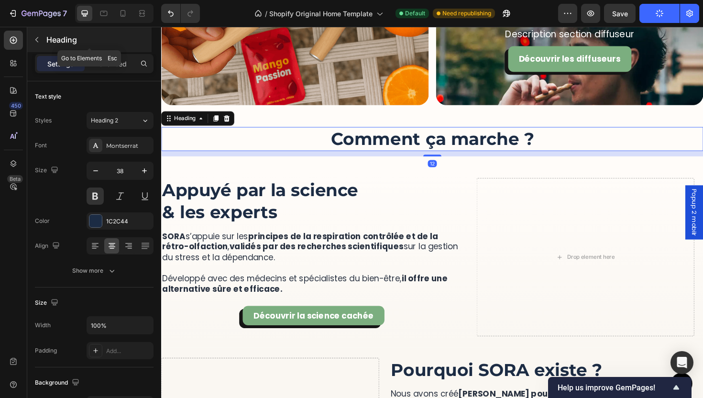
click at [69, 44] on p "Heading" at bounding box center [97, 39] width 103 height 11
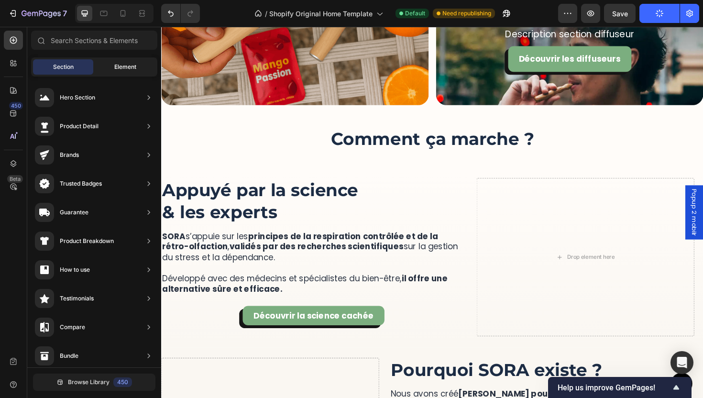
click at [130, 60] on div "Element" at bounding box center [125, 66] width 60 height 15
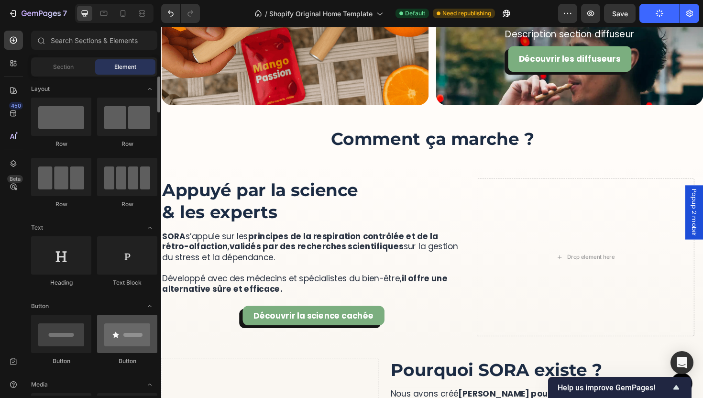
scroll to position [0, 0]
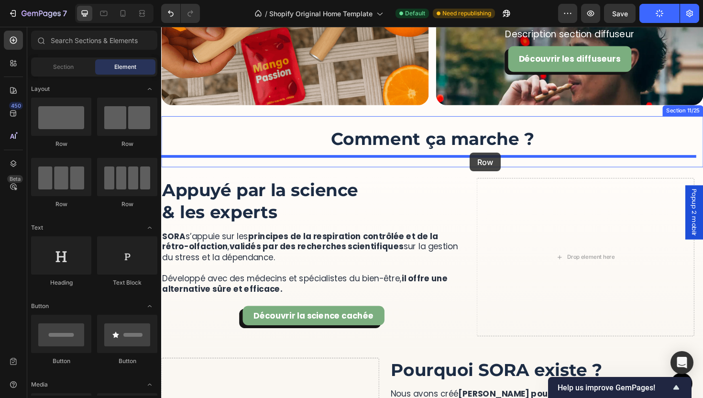
drag, startPoint x: 226, startPoint y: 203, endPoint x: 488, endPoint y: 160, distance: 265.5
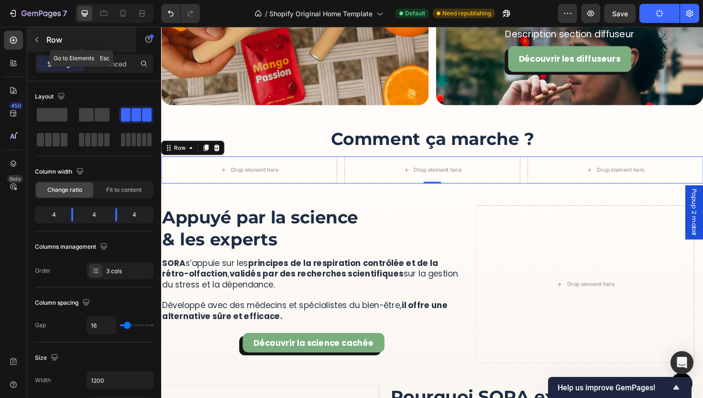
click at [52, 38] on p "Row" at bounding box center [86, 39] width 81 height 11
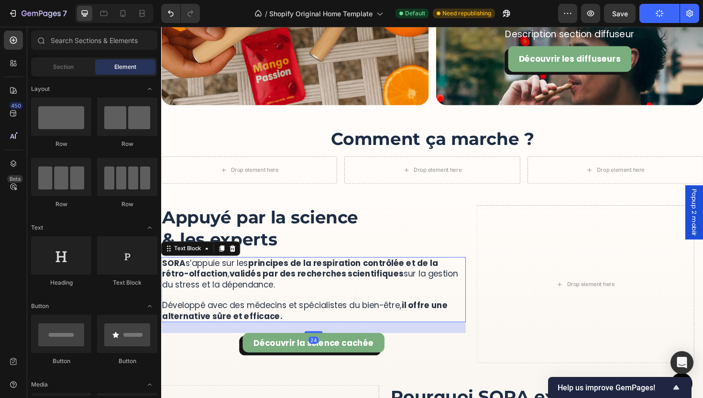
click at [425, 271] on strong "principes de la respiration contrôlée et de la rétro-olfaction" at bounding box center [308, 282] width 292 height 23
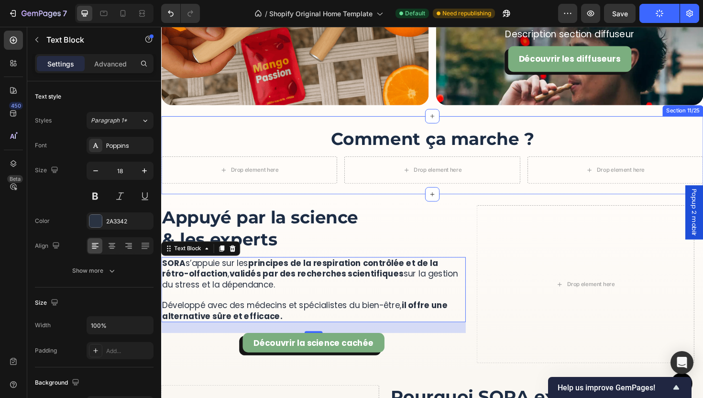
click at [511, 127] on div "More Than a Device, It’s a Ritual of Relief Heading SORA™ lets you quit smoking…" at bounding box center [448, 162] width 574 height 83
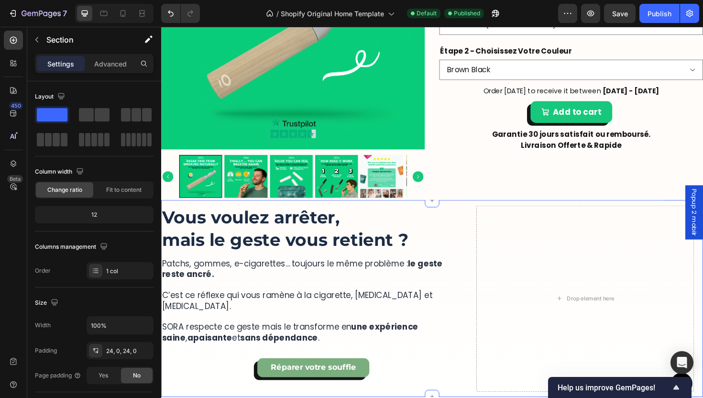
scroll to position [595, 0]
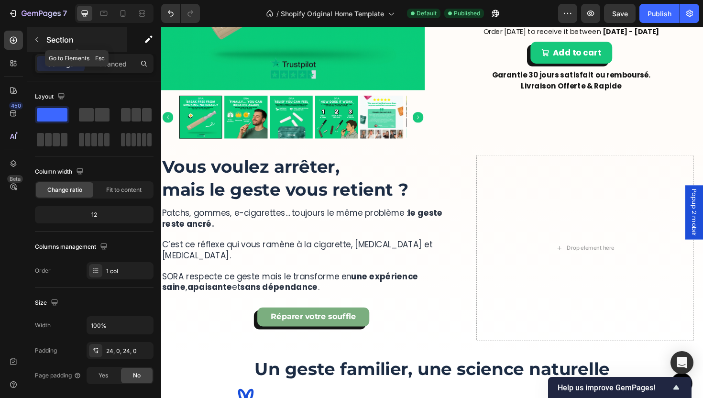
click at [64, 38] on p "Section" at bounding box center [85, 39] width 78 height 11
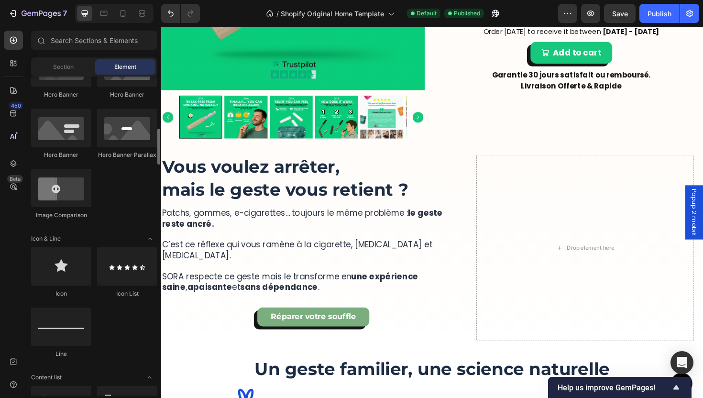
scroll to position [161, 0]
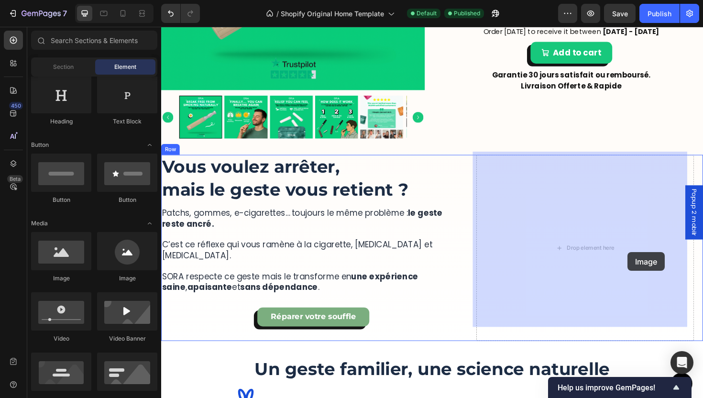
drag, startPoint x: 241, startPoint y: 282, endPoint x: 443, endPoint y: 335, distance: 208.3
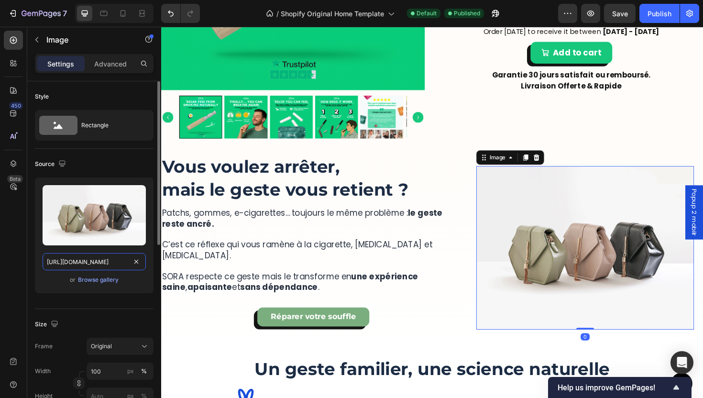
click at [102, 263] on input "https://cdn.shopify.com/s/files/1/2005/9307/files/image_demo.jpg" at bounding box center [94, 261] width 103 height 17
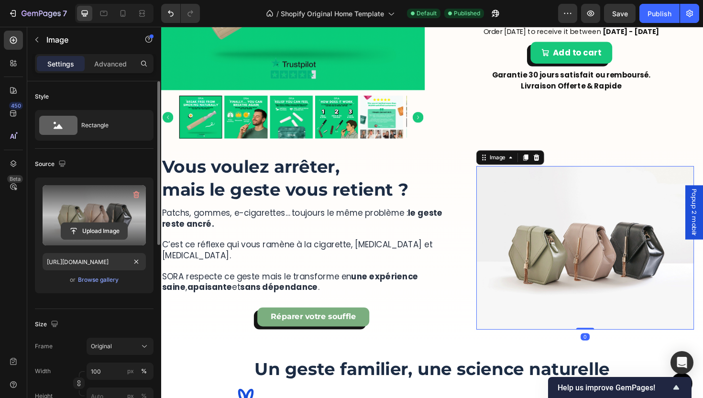
click at [116, 223] on input "file" at bounding box center [94, 231] width 66 height 16
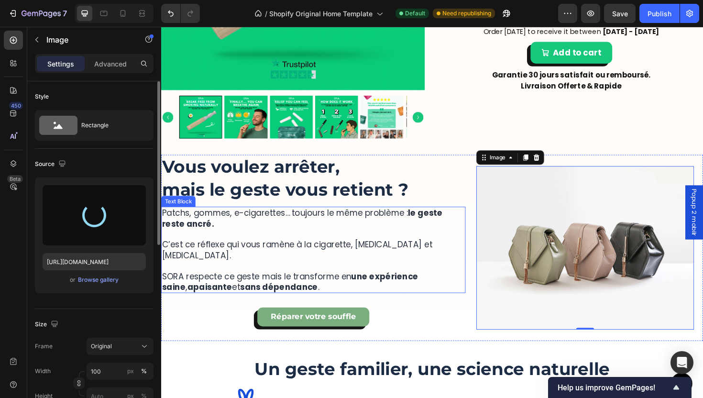
type input "https://cdn.shopify.com/s/files/1/0935/8583/4332/files/gempages_574566786515600…"
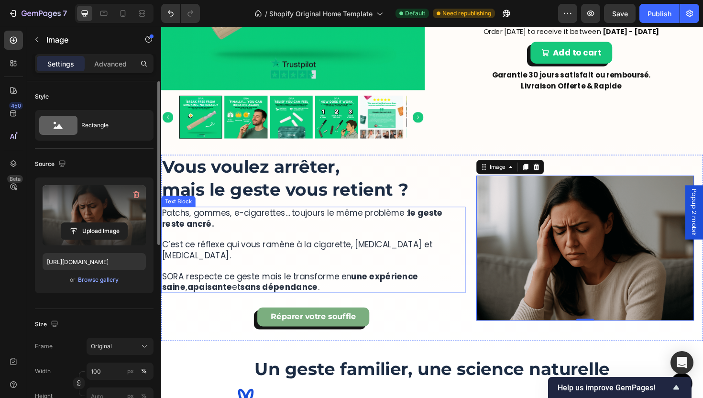
click at [433, 285] on strong "une expérience saine" at bounding box center [297, 296] width 271 height 23
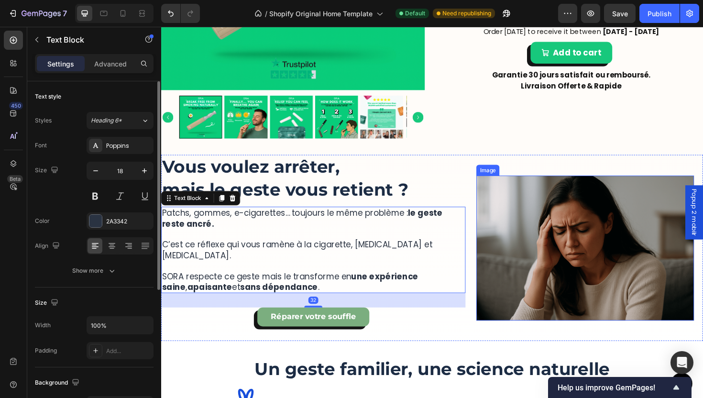
click at [586, 297] on img at bounding box center [610, 261] width 230 height 153
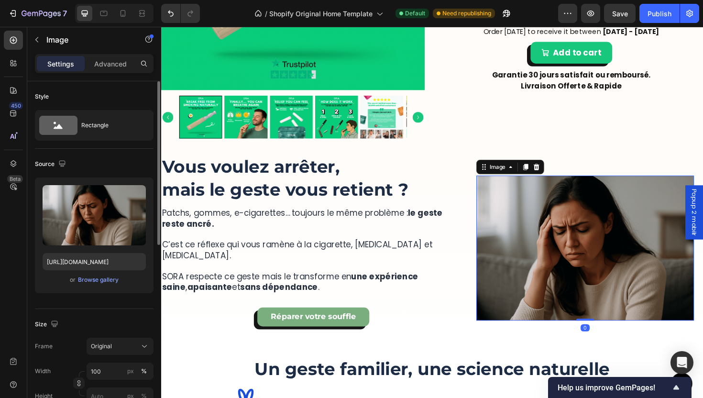
scroll to position [184, 0]
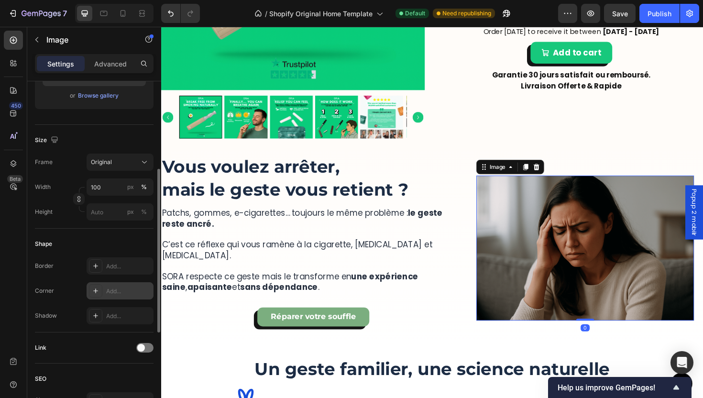
click at [123, 292] on div "Add..." at bounding box center [128, 291] width 45 height 9
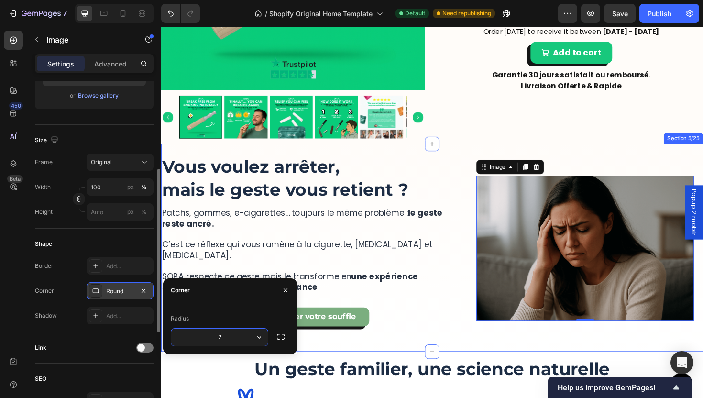
type input "24"
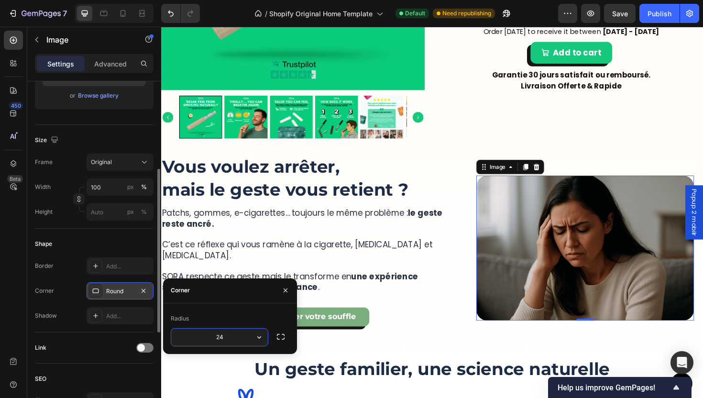
click at [539, 291] on img at bounding box center [610, 261] width 230 height 153
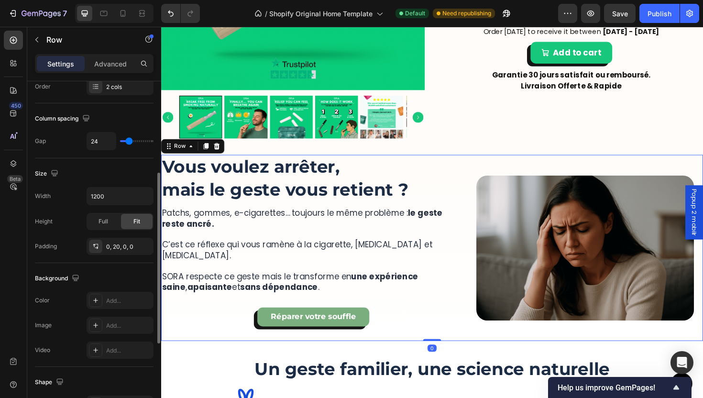
click at [471, 295] on div "Vous voulez arrêter, mais le geste vous retient ? Heading Patchs, gommes, e-cig…" at bounding box center [322, 261] width 322 height 197
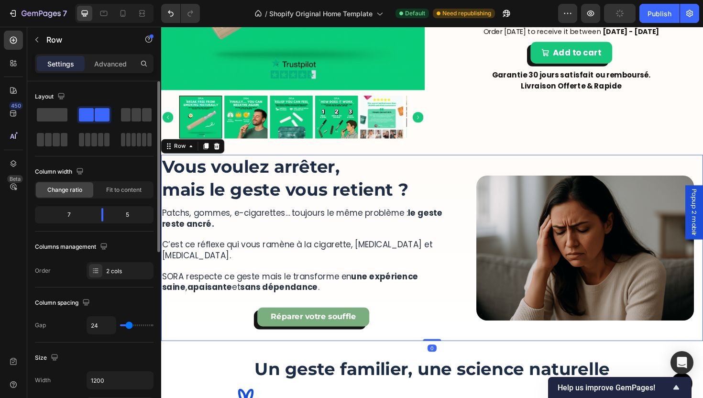
type input "16"
type input "0"
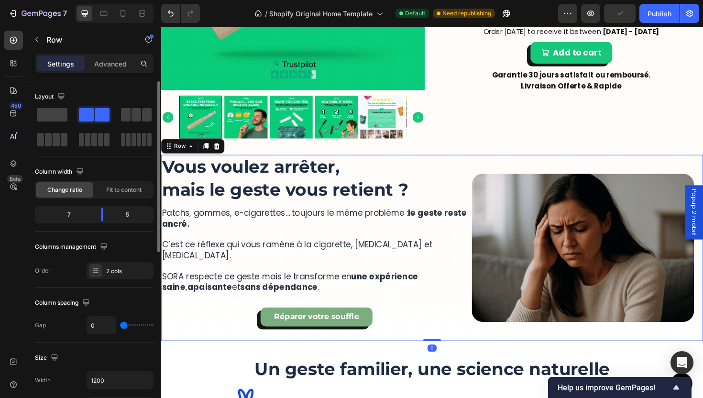
drag, startPoint x: 127, startPoint y: 325, endPoint x: 44, endPoint y: 317, distance: 84.0
type input "0"
click at [120, 324] on input "range" at bounding box center [136, 325] width 33 height 2
type input "11"
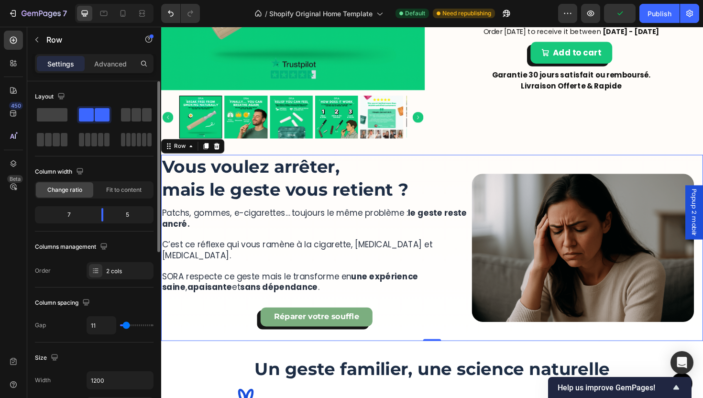
type input "12"
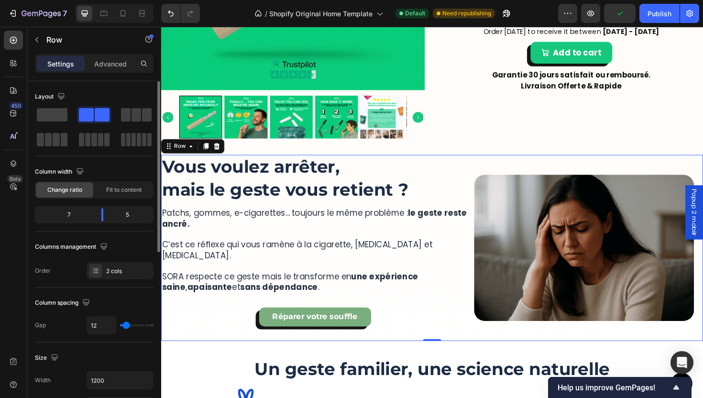
type input "13"
type input "14"
type input "16"
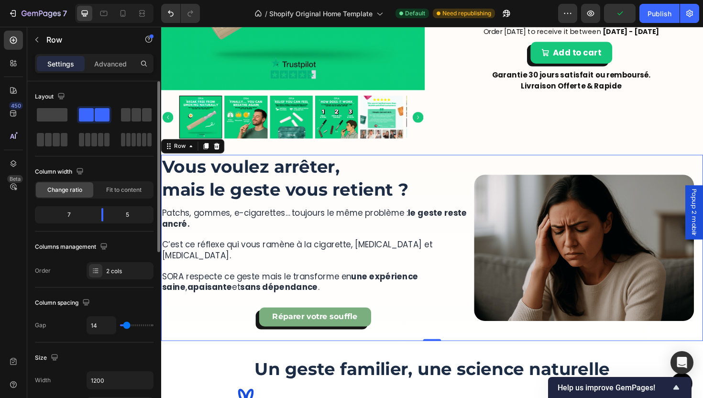
type input "16"
type input "19"
type input "22"
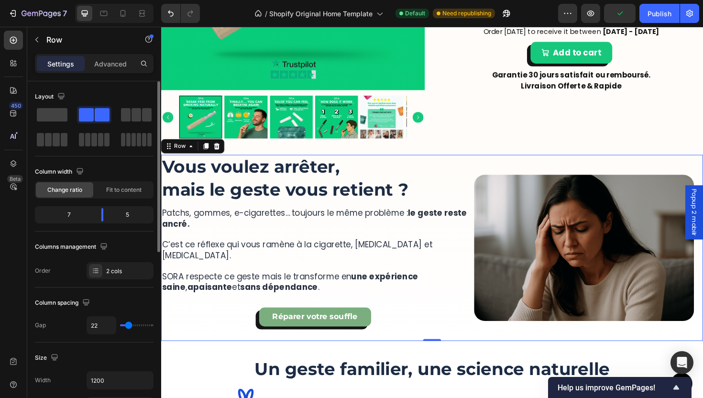
type input "23"
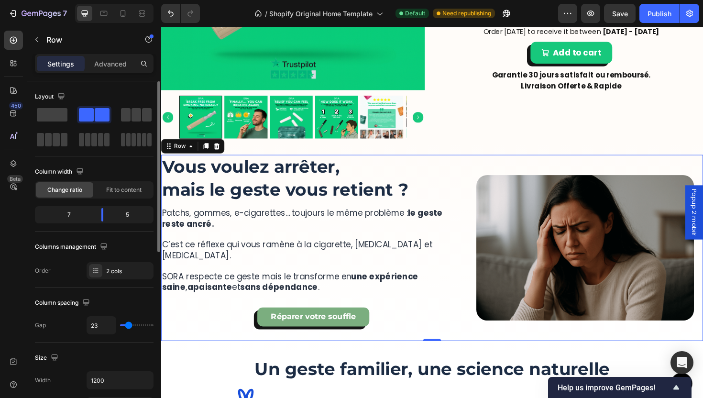
type input "20"
type input "17"
type input "11"
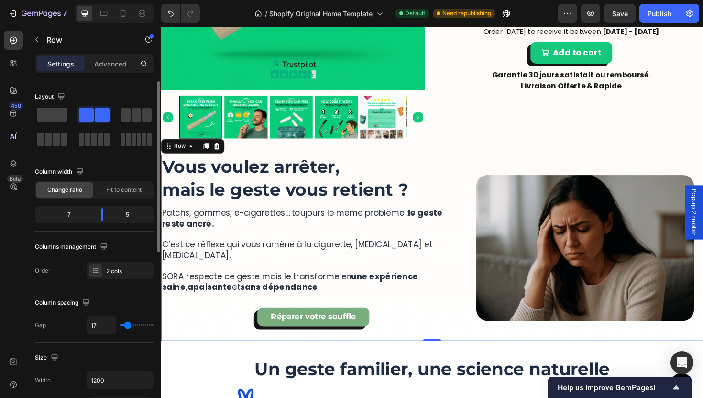
type input "11"
type input "6"
type input "0"
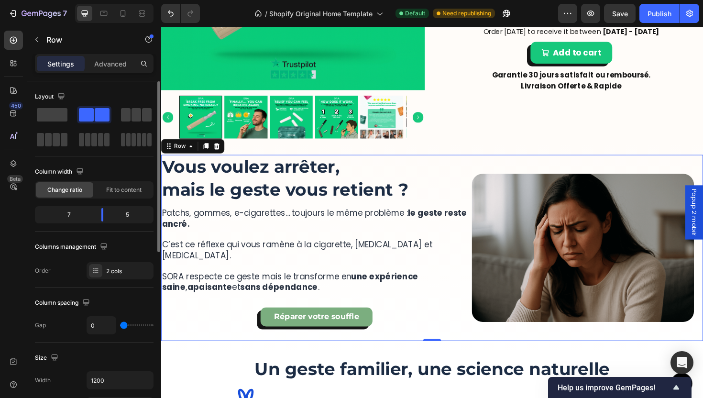
drag, startPoint x: 126, startPoint y: 326, endPoint x: 99, endPoint y: 321, distance: 27.2
click at [120, 324] on input "range" at bounding box center [136, 325] width 33 height 2
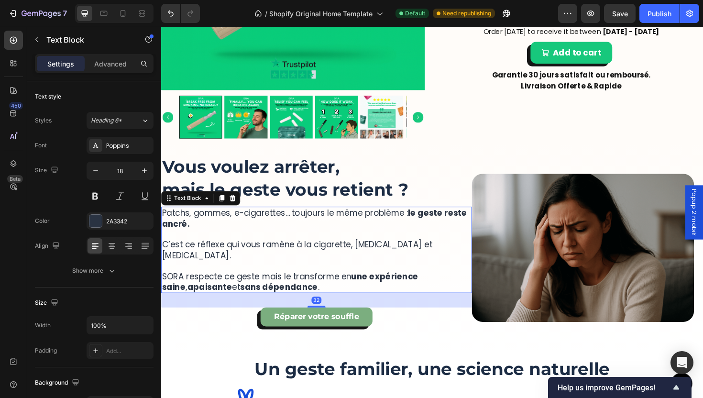
click at [325, 274] on p at bounding box center [325, 279] width 327 height 11
click at [100, 70] on div "Advanced" at bounding box center [111, 63] width 48 height 15
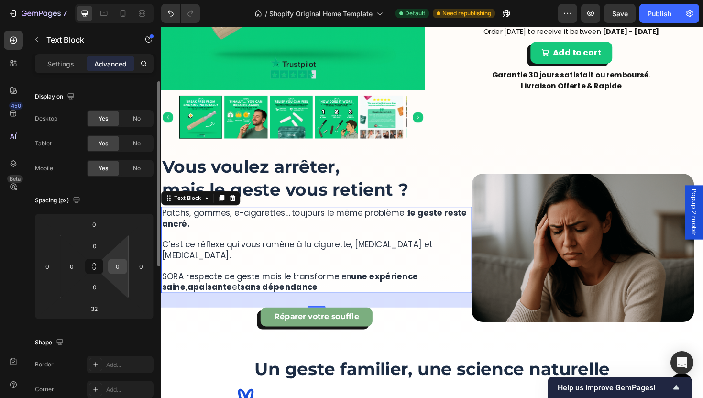
click at [121, 268] on input "0" at bounding box center [117, 266] width 14 height 14
type input "12"
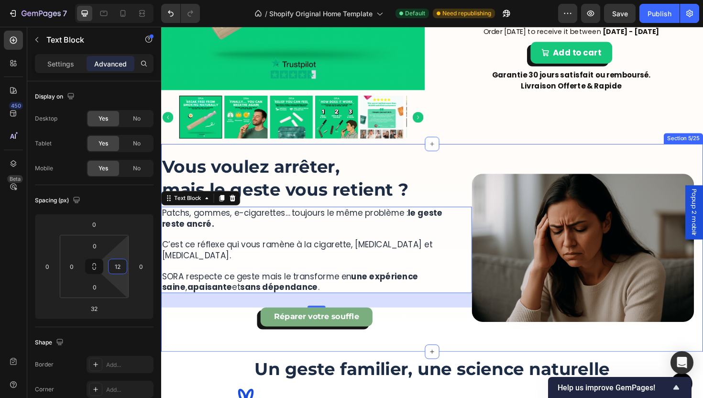
click at [407, 353] on div "More Than a Device, It’s a Ritual of Relief Heading SORA™ lets you quit smoking…" at bounding box center [448, 261] width 574 height 220
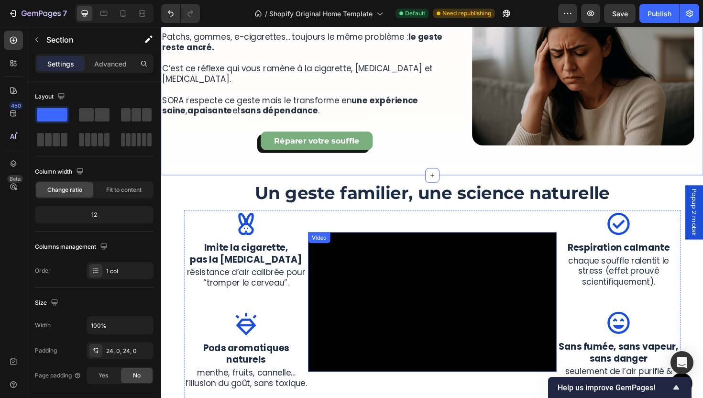
scroll to position [784, 0]
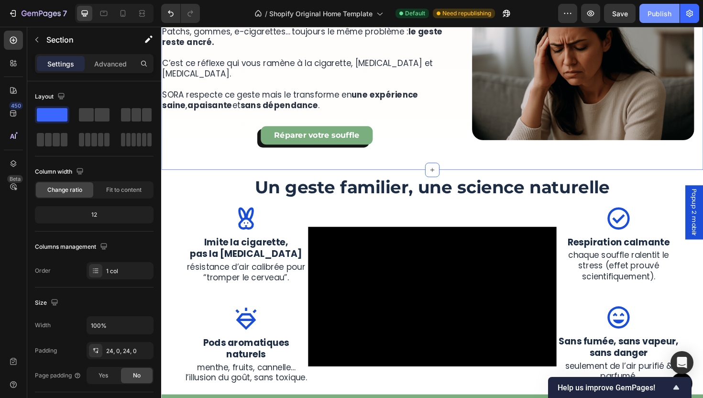
click at [656, 19] on button "Publish" at bounding box center [659, 13] width 40 height 19
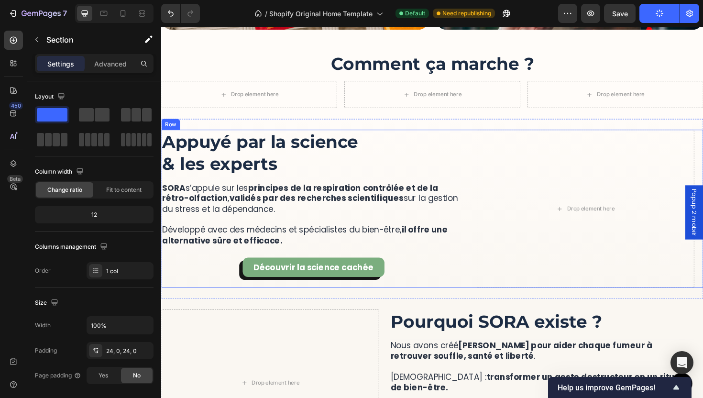
scroll to position [1731, 0]
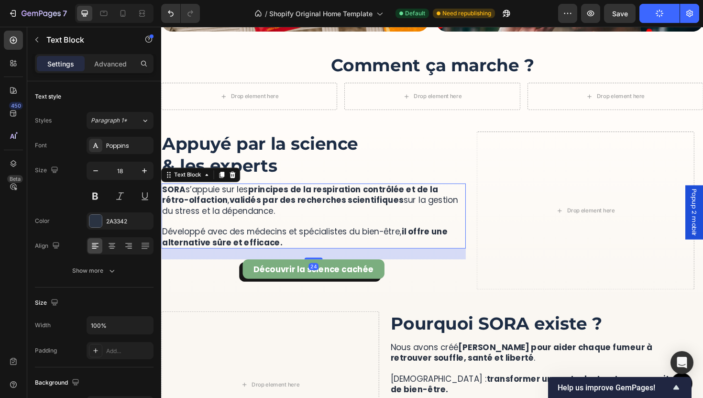
click at [186, 202] on strong "SORA" at bounding box center [174, 199] width 24 height 12
click at [193, 202] on p "SORA s’appuie sur les principes de la respiration contrôlée et de la rétro-olfa…" at bounding box center [322, 227] width 320 height 67
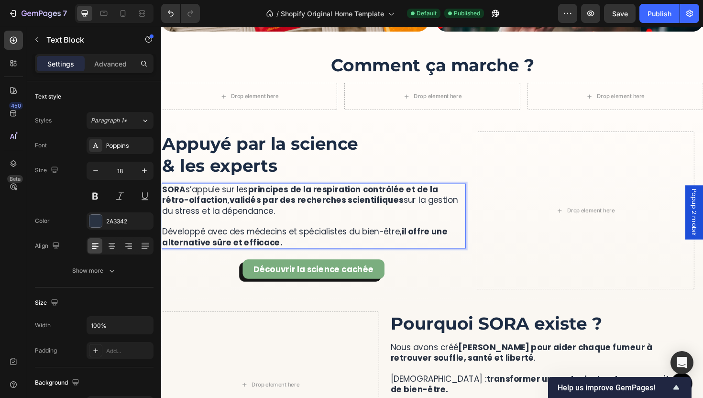
click at [186, 201] on p "SORA s’appuie sur les principes de la respiration contrôlée et de la rétro-olfa…" at bounding box center [322, 227] width 320 height 67
click at [233, 218] on p "SORA™ s’appuie sur les principes de la respiration contrôlée et de la rétro-olf…" at bounding box center [322, 227] width 320 height 67
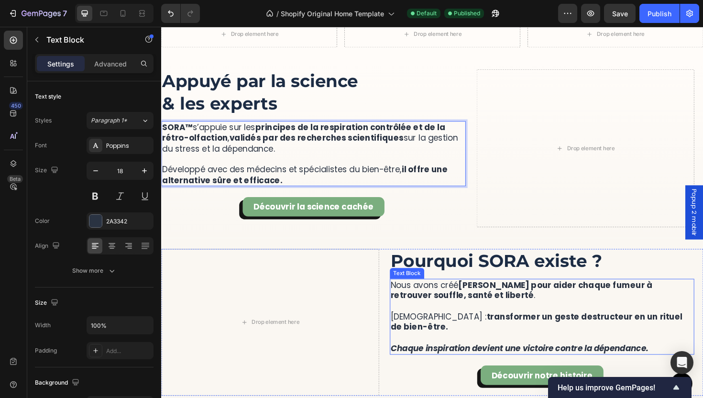
scroll to position [1803, 0]
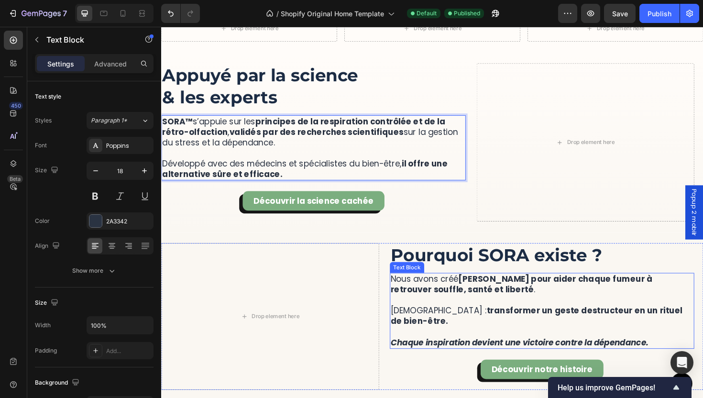
click at [496, 295] on strong "SORA pour aider chaque fumeur à retrouver souffle, santé et liberté" at bounding box center [542, 299] width 277 height 23
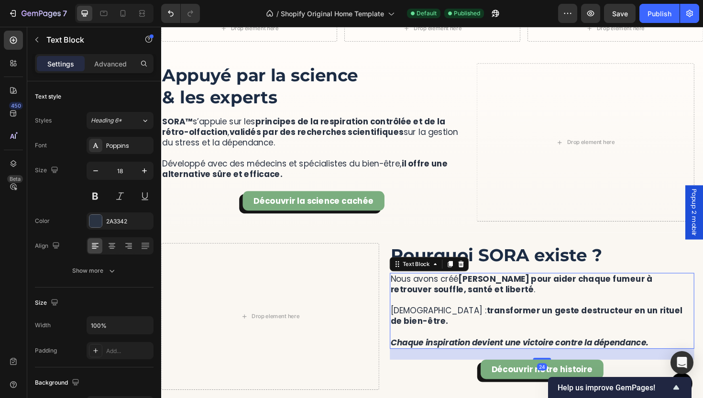
click at [500, 297] on strong "SORA pour aider chaque fumeur à retrouver souffle, santé et liberté" at bounding box center [542, 299] width 277 height 23
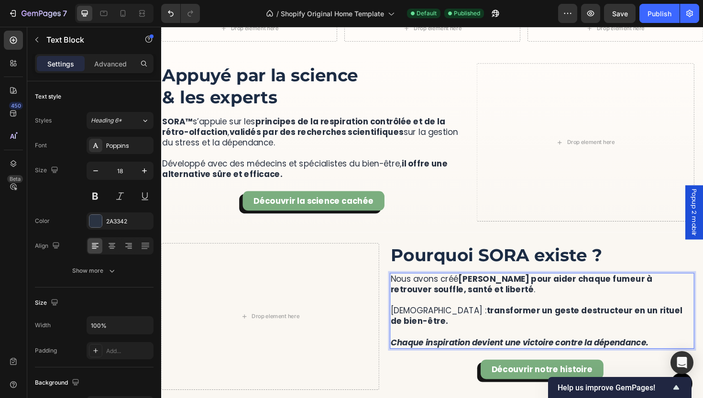
click at [496, 295] on strong "SORA pour aider chaque fumeur à retrouver souffle, santé et liberté" at bounding box center [542, 299] width 277 height 23
click at [553, 274] on h2 "Pourquoi SORA existe ?" at bounding box center [564, 268] width 322 height 25
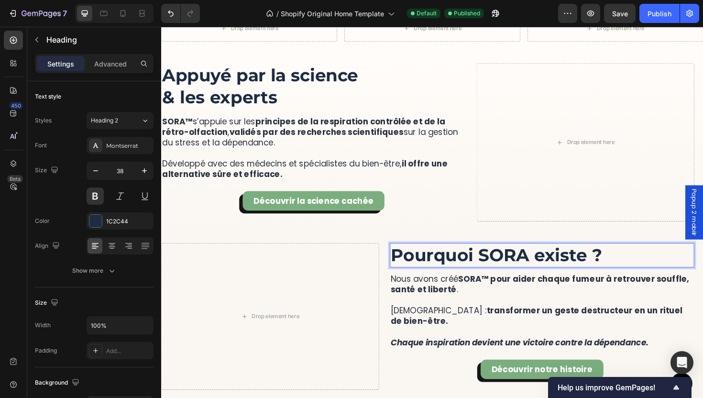
click at [548, 273] on h2 "Pourquoi SORA existe ?" at bounding box center [564, 268] width 322 height 25
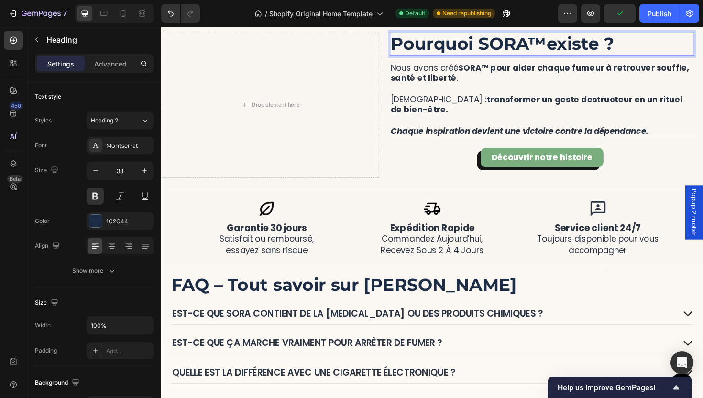
scroll to position [2160, 0]
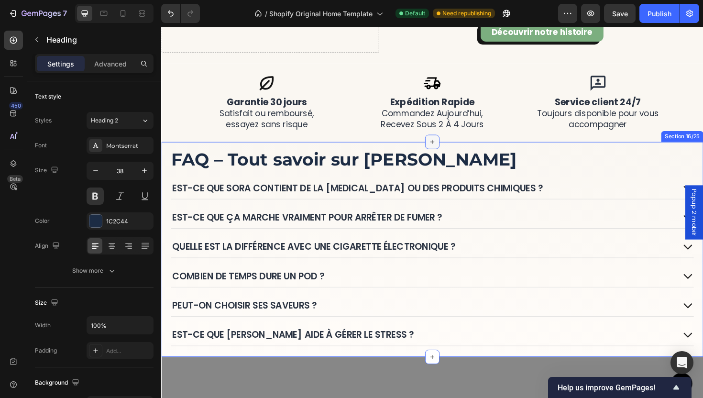
click at [440, 155] on div at bounding box center [447, 148] width 15 height 15
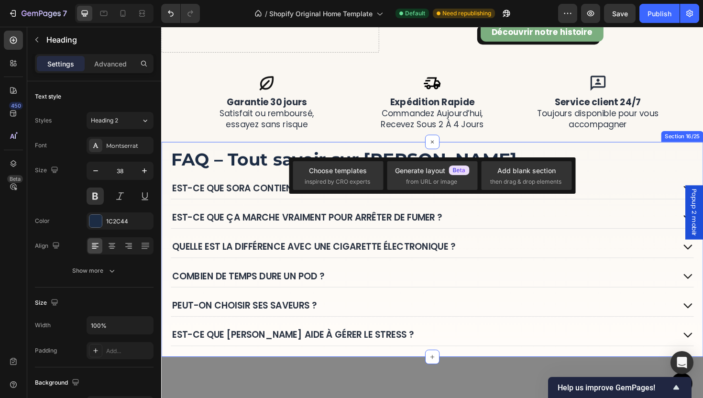
click at [427, 150] on div "FAQ – Tout savoir sur SORA Heading Est-ce que SORA contient de la nicotine ou d…" at bounding box center [448, 262] width 574 height 227
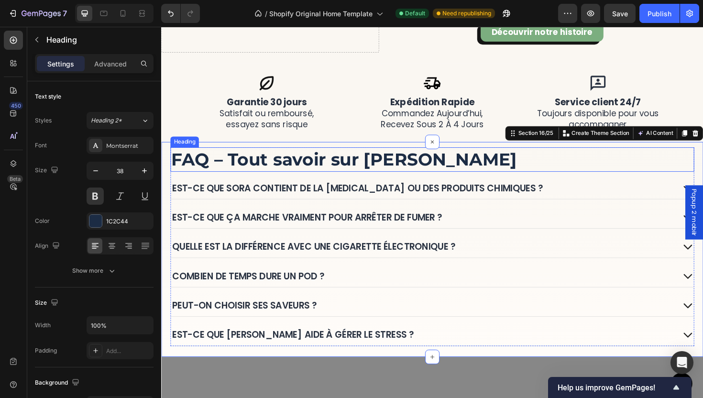
click at [440, 159] on h2 "FAQ – Tout savoir sur [PERSON_NAME]" at bounding box center [448, 166] width 555 height 25
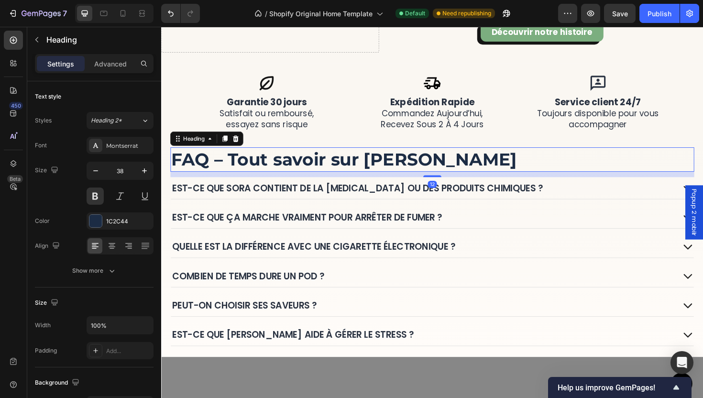
click at [436, 165] on h2 "FAQ – Tout savoir sur [PERSON_NAME]" at bounding box center [448, 166] width 555 height 25
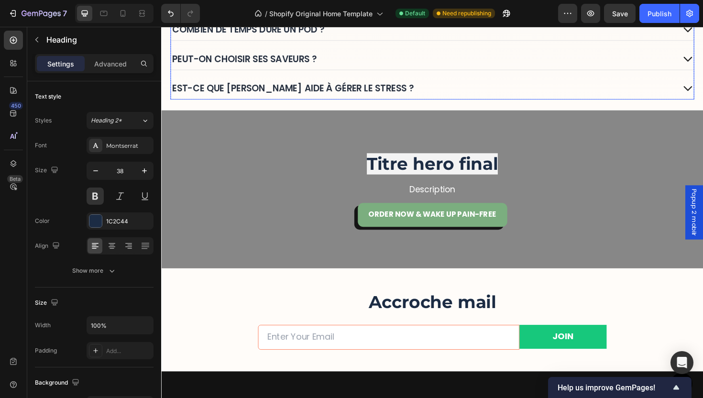
scroll to position [2423, 0]
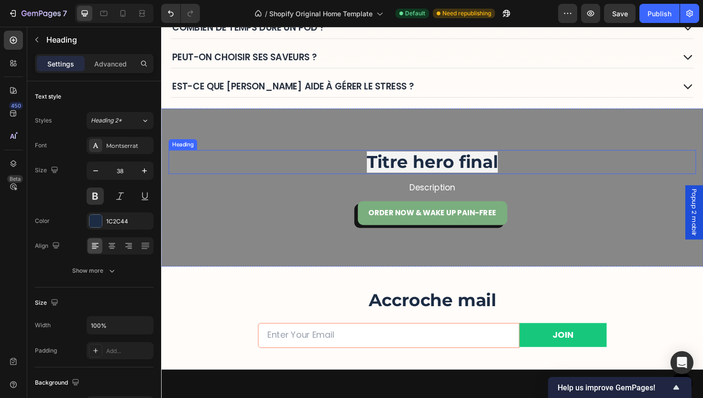
click at [463, 174] on span "Titre hero final" at bounding box center [448, 170] width 139 height 22
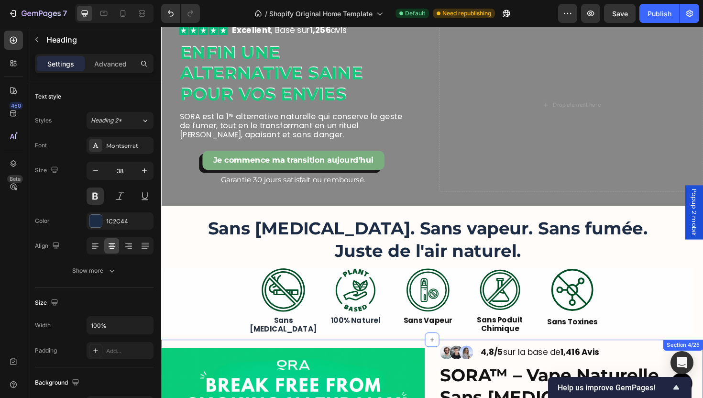
scroll to position [0, 0]
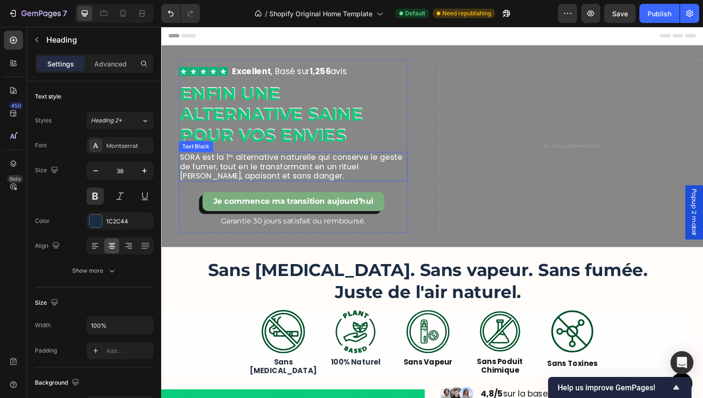
click at [217, 173] on p "SORA est la 1ʳᵉ alternative naturelle qui conserve le geste de fumer, tout en l…" at bounding box center [301, 174] width 241 height 29
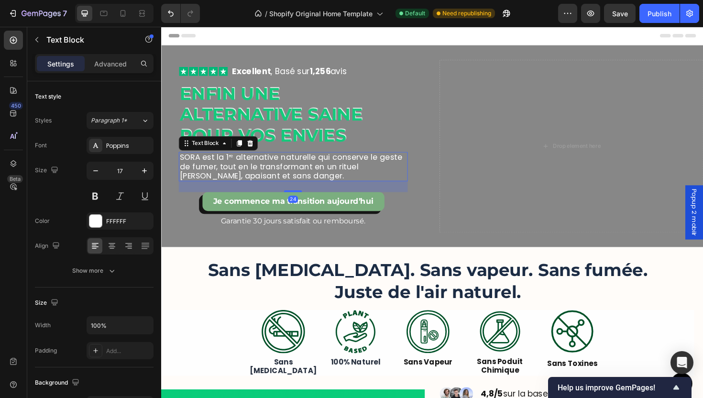
click at [197, 168] on p "SORA est la 1ʳᵉ alternative naturelle qui conserve le geste de fumer, tout en l…" at bounding box center [301, 174] width 241 height 29
click at [198, 166] on p "SORA est la 1ʳᵉ alternative naturelle qui conserve le geste de fumer, tout en l…" at bounding box center [301, 174] width 241 height 29
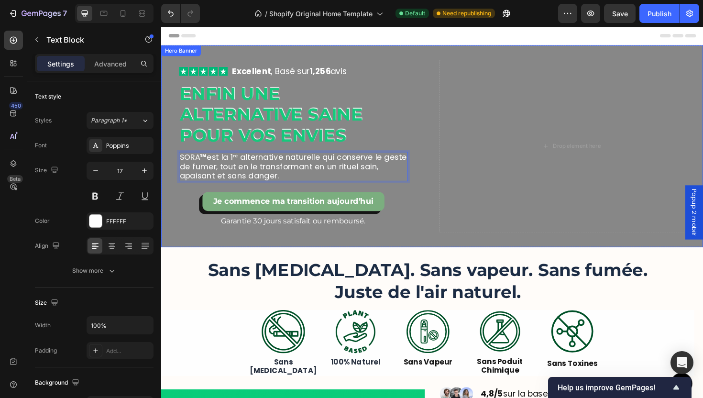
click at [434, 178] on div "Icon Icon Icon Icon Icon Icon List Excellent , Basé sur 1,256 avis Text Block R…" at bounding box center [300, 153] width 279 height 183
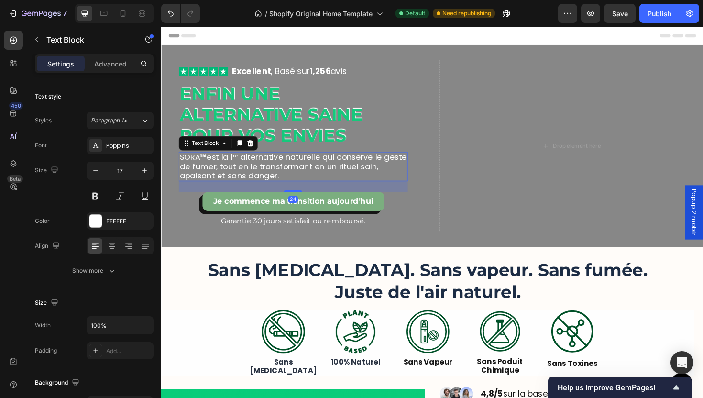
click at [387, 181] on p "SORA ™ est la 1ʳᵉ alternative naturelle qui conserve le geste de fumer, tout en…" at bounding box center [301, 174] width 241 height 29
click at [147, 170] on icon "button" at bounding box center [145, 171] width 10 height 10
type input "18"
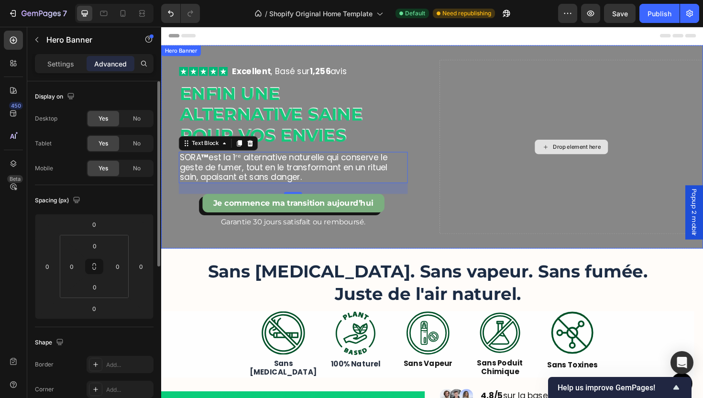
click at [459, 222] on div "Drop element here" at bounding box center [595, 154] width 279 height 185
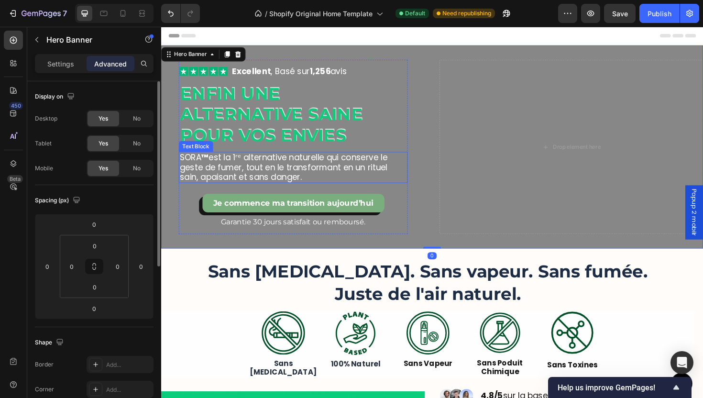
click at [324, 176] on p "SORA ™ est la 1ʳᵉ alternative naturelle qui conserve le geste de fumer, tout en…" at bounding box center [301, 175] width 241 height 31
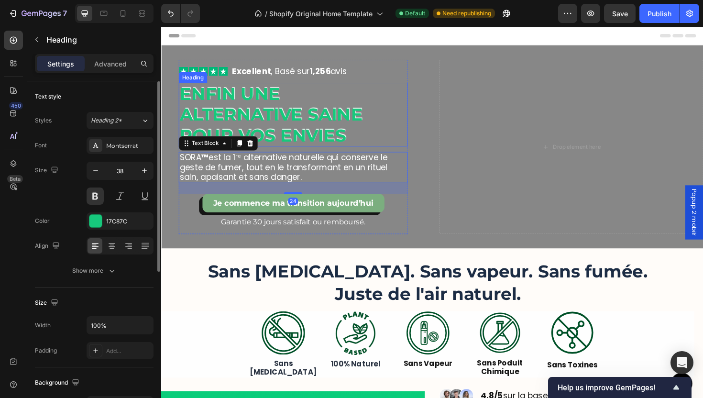
click at [322, 140] on h2 "Enfin une alternative saine pour vos envies" at bounding box center [301, 119] width 242 height 67
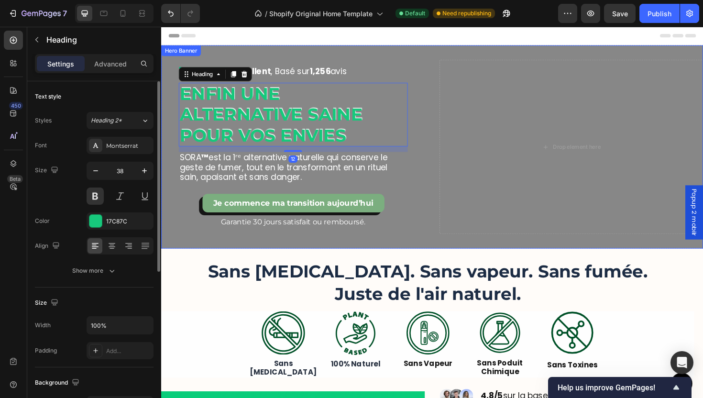
click at [435, 162] on div "Icon Icon Icon Icon Icon Icon List Excellent , Basé sur 1,256 avis Text Block R…" at bounding box center [300, 154] width 279 height 185
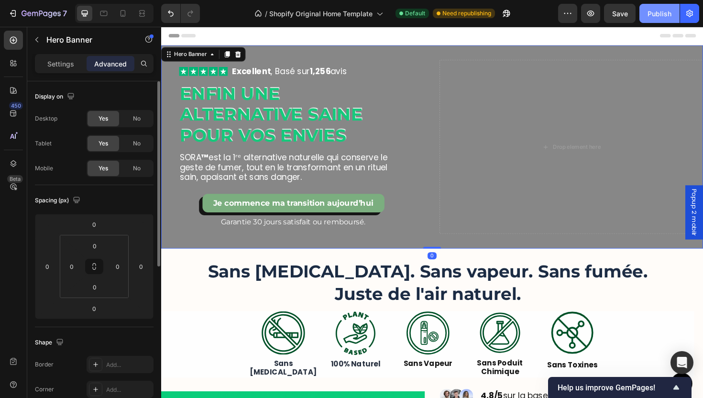
click at [652, 19] on button "Publish" at bounding box center [659, 13] width 40 height 19
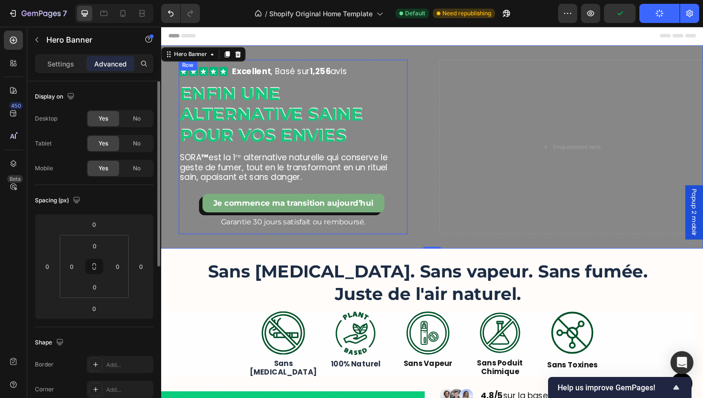
click at [329, 244] on div "Icon Icon Icon Icon Icon Icon List Excellent , Basé sur 1,256 avis Text Block R…" at bounding box center [301, 154] width 242 height 185
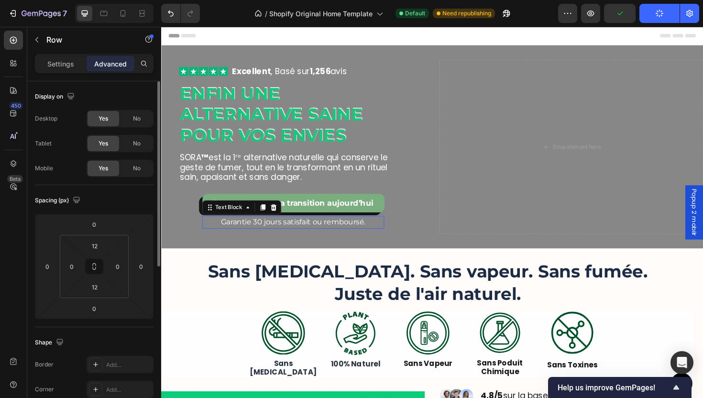
click at [322, 235] on p "Garantie 30 jours satisfait ou remboursé." at bounding box center [301, 233] width 191 height 11
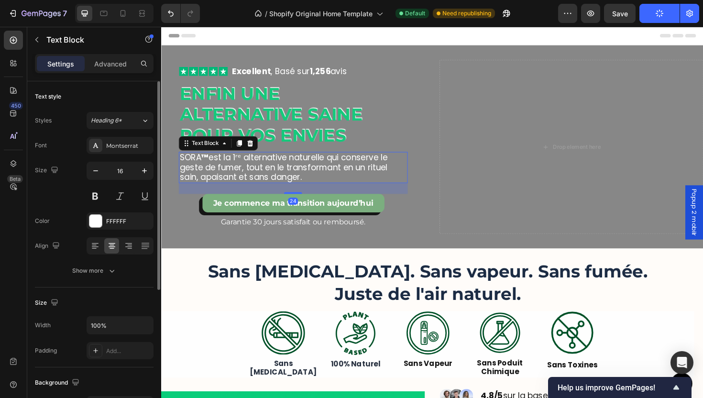
click at [262, 176] on p "SORA ™ est la 1ʳᵉ alternative naturelle qui conserve le geste de fumer, tout en…" at bounding box center [301, 175] width 241 height 31
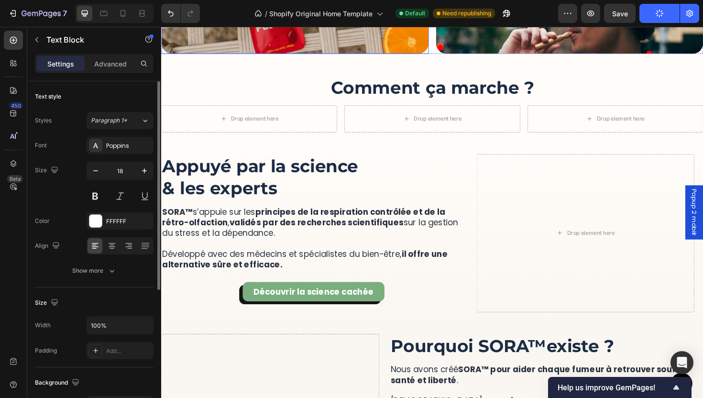
scroll to position [1707, 0]
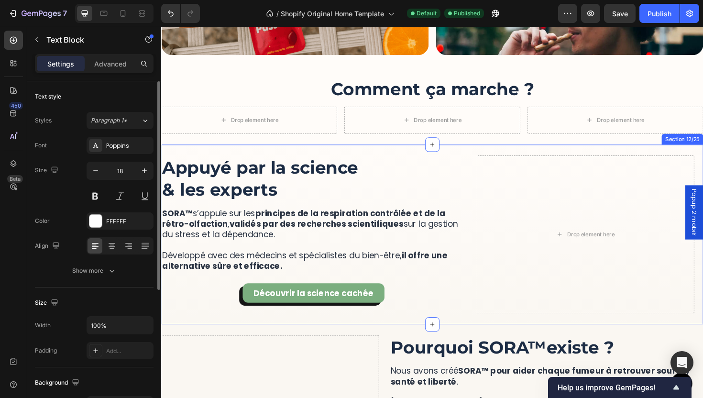
click at [466, 157] on div "More Than a Device, It’s a Ritual of Relief Heading SORA™ lets you quit smoking…" at bounding box center [448, 247] width 574 height 190
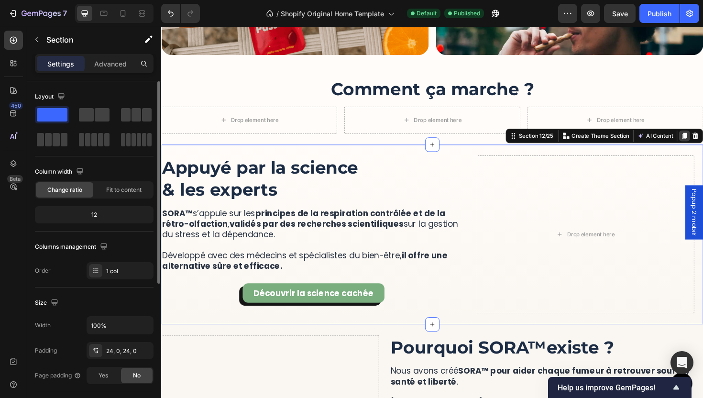
click at [702, 141] on icon at bounding box center [715, 143] width 8 height 8
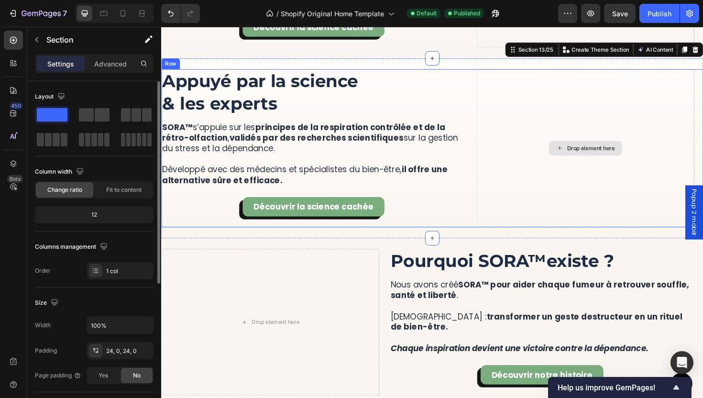
scroll to position [1927, 0]
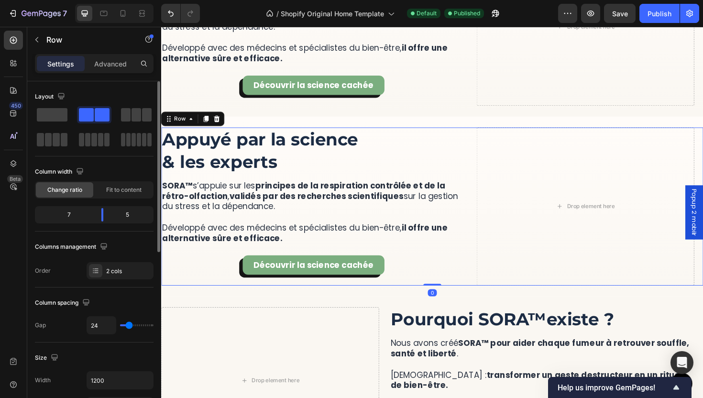
click at [484, 181] on div "Drop element here Appuyé par la science & les experts Heading SORA™ s’appuie su…" at bounding box center [448, 216] width 574 height 167
click at [222, 125] on icon at bounding box center [220, 124] width 6 height 7
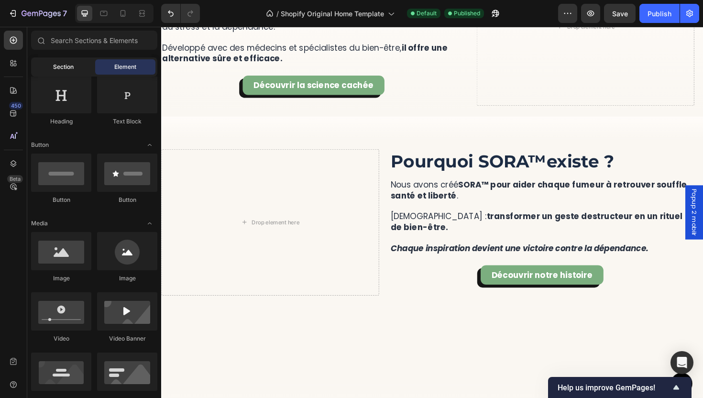
click at [61, 70] on span "Section" at bounding box center [63, 67] width 21 height 9
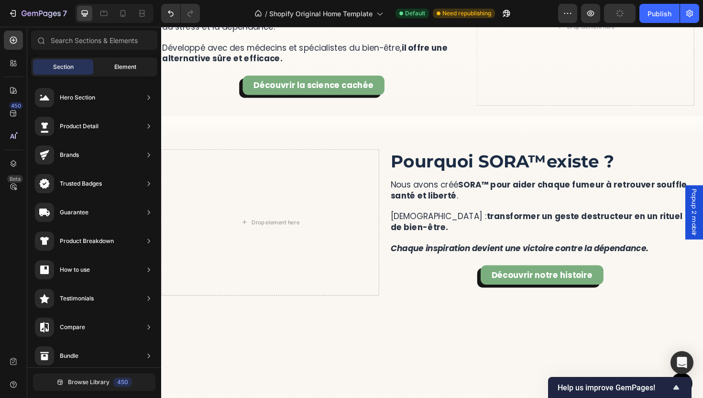
click at [121, 70] on span "Element" at bounding box center [125, 67] width 22 height 9
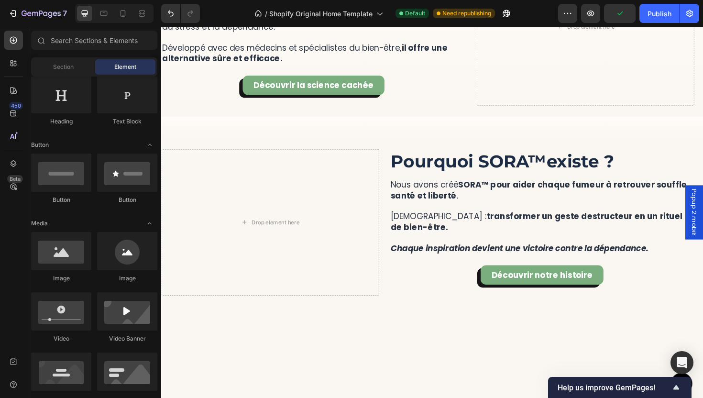
scroll to position [0, 0]
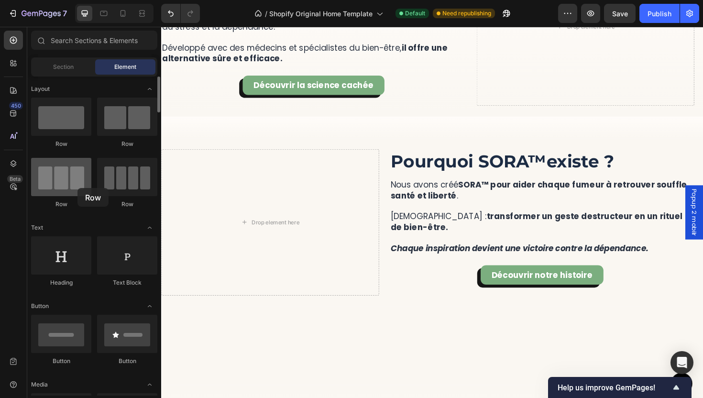
click at [64, 186] on div at bounding box center [61, 177] width 60 height 38
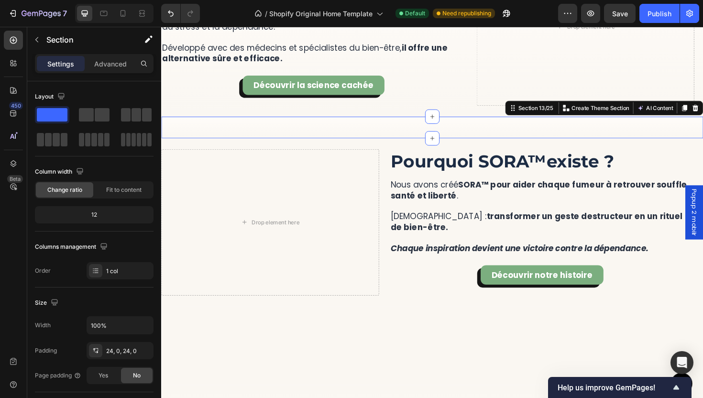
click at [437, 135] on div "More Than a Device, It’s a Ritual of Relief Heading SORA™ lets you quit smoking…" at bounding box center [448, 133] width 574 height 23
click at [40, 39] on icon "button" at bounding box center [37, 40] width 8 height 8
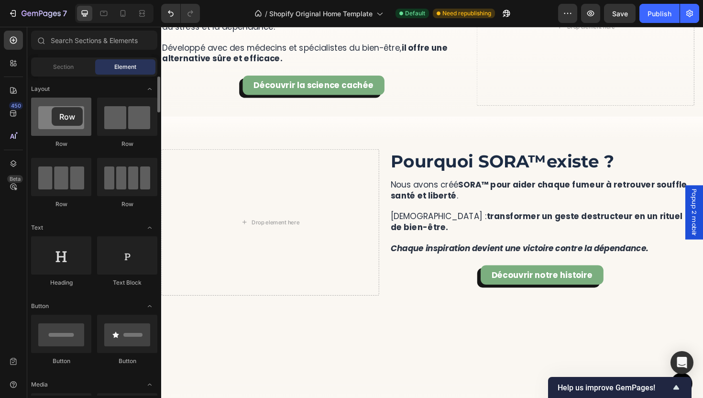
drag, startPoint x: 79, startPoint y: 125, endPoint x: 41, endPoint y: 115, distance: 39.4
click at [39, 116] on div at bounding box center [61, 117] width 60 height 38
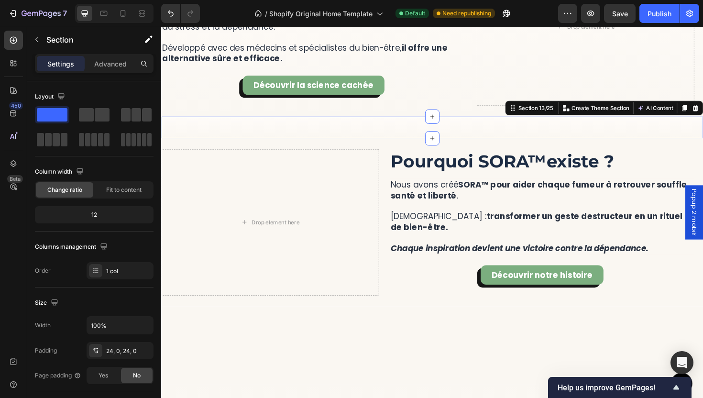
click at [471, 137] on div "More Than a Device, It’s a Ritual of Relief Heading SORA™ lets you quit smoking…" at bounding box center [448, 133] width 574 height 23
drag, startPoint x: 722, startPoint y: 113, endPoint x: 635, endPoint y: 130, distance: 88.6
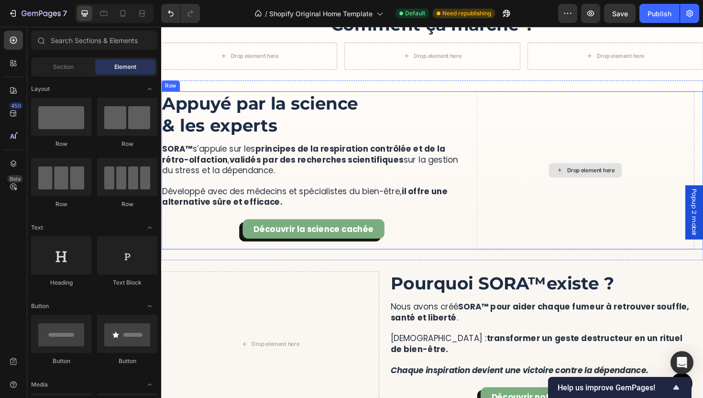
scroll to position [1773, 0]
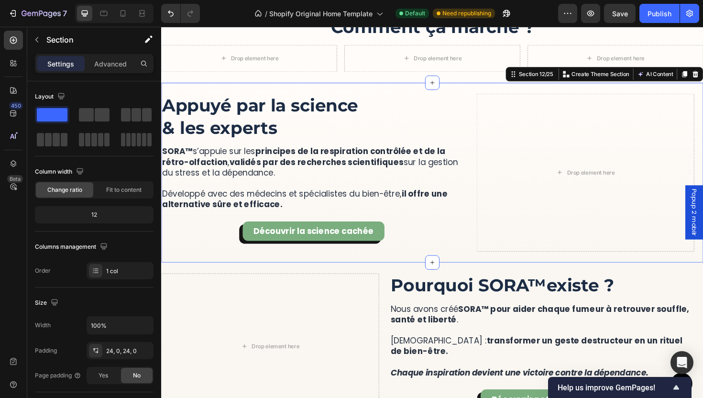
click at [463, 93] on div "More Than a Device, It’s a Ritual of Relief Heading SORA™ lets you quit smoking…" at bounding box center [448, 181] width 574 height 190
click at [702, 81] on div at bounding box center [715, 76] width 11 height 11
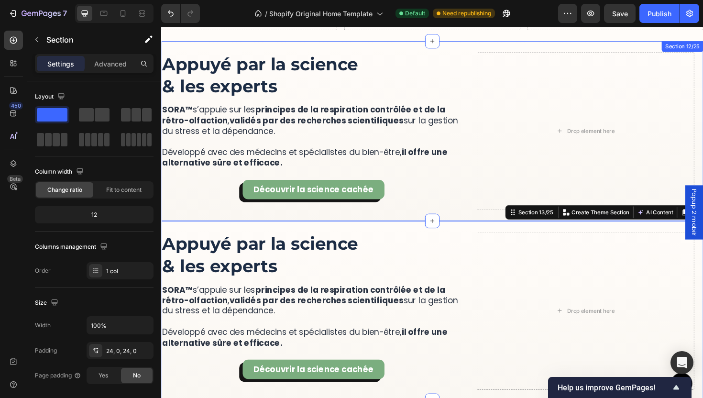
scroll to position [1826, 0]
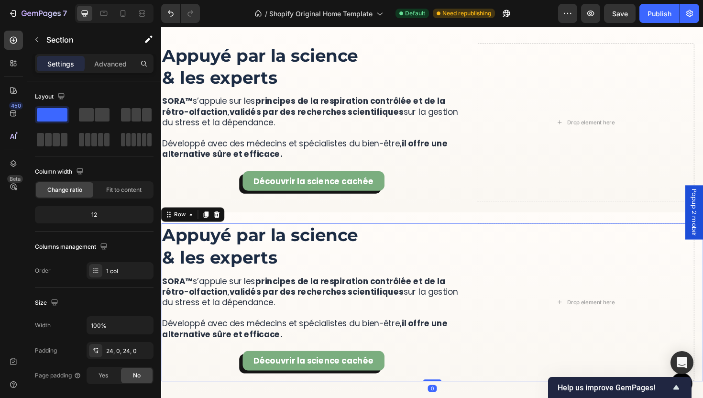
click at [487, 296] on div "Drop element here Appuyé par la science & les experts Heading SORA™ s’appuie su…" at bounding box center [448, 318] width 574 height 167
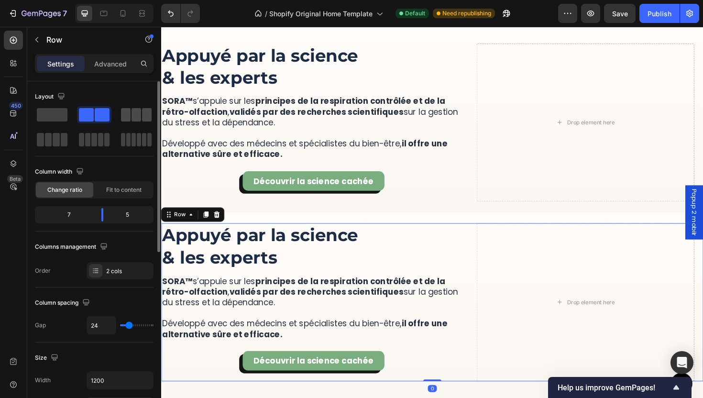
click at [138, 114] on span at bounding box center [136, 114] width 10 height 13
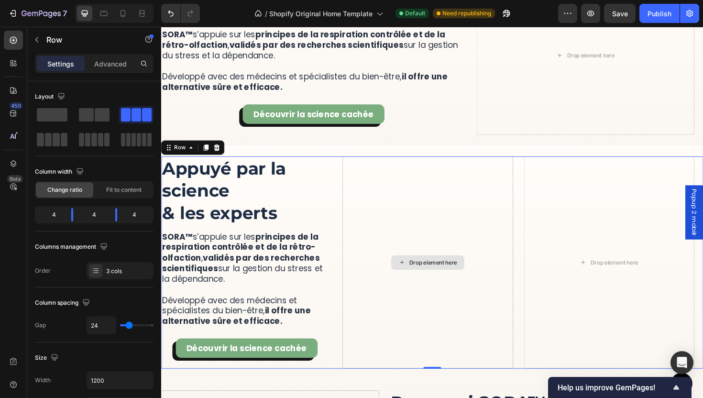
scroll to position [1940, 0]
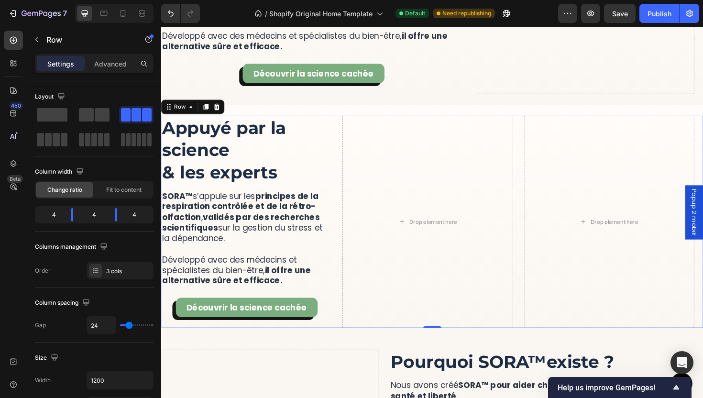
click at [340, 147] on div "Drop element here Appuyé par la science & les experts Heading SORA™ s’appuie su…" at bounding box center [448, 233] width 574 height 225
click at [125, 0] on body "7 / Shopify Original Home Template Default Need republishing Preview Save Publi…" at bounding box center [351, 0] width 703 height 0
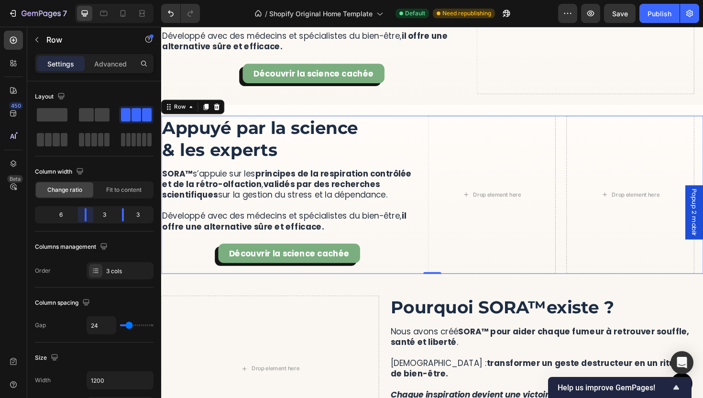
drag, startPoint x: 78, startPoint y: 219, endPoint x: 11, endPoint y: 205, distance: 68.5
click at [96, 0] on body "7 / Shopify Original Home Template Default Need republishing Preview Save Publi…" at bounding box center [351, 0] width 703 height 0
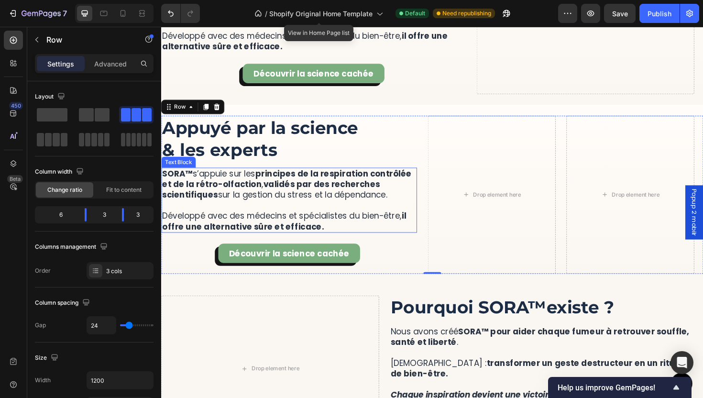
click at [352, 222] on p "SORA™ s’appuie sur les principes de la respiration contrôlée et de la rétro-olf…" at bounding box center [296, 210] width 269 height 67
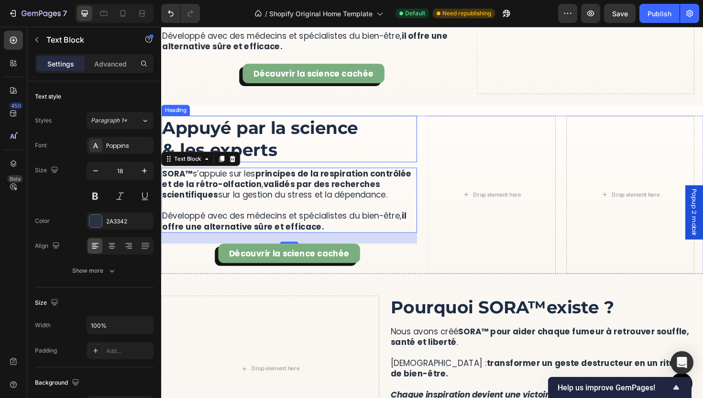
click at [277, 149] on h2 "Appuyé par la science & les experts" at bounding box center [296, 145] width 271 height 49
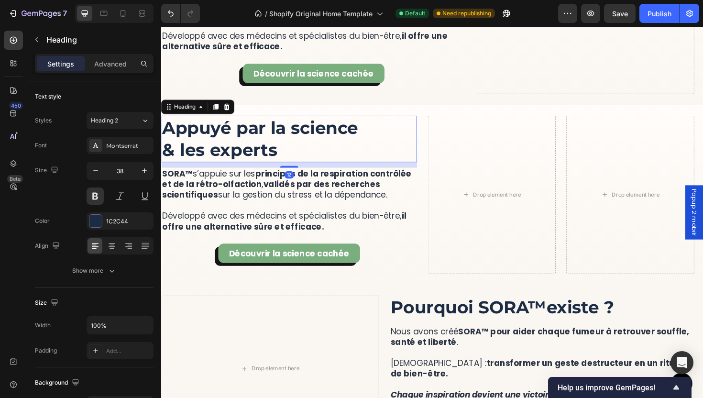
click at [277, 149] on h2 "Appuyé par la science & les experts" at bounding box center [296, 145] width 271 height 49
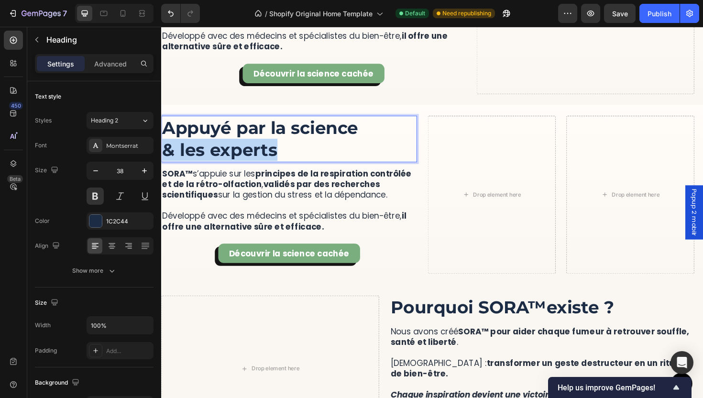
click at [277, 149] on p "Appuyé par la science & les experts" at bounding box center [296, 145] width 269 height 47
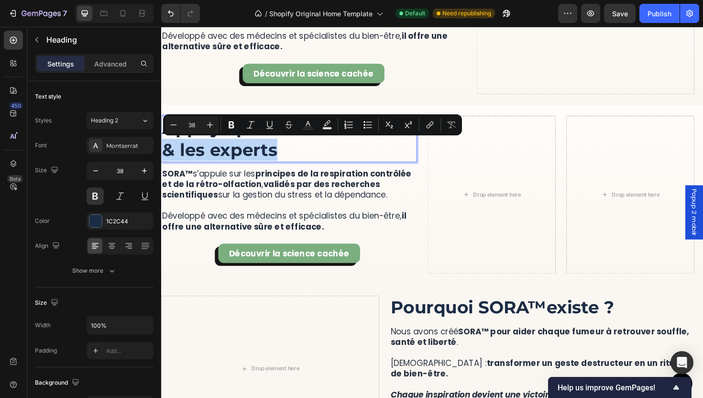
click at [309, 153] on p "Appuyé par la science & les experts" at bounding box center [296, 145] width 269 height 47
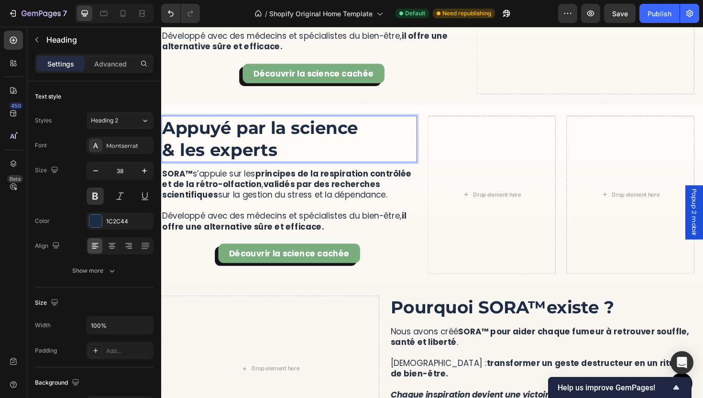
click at [306, 162] on p "Appuyé par la science & les experts" at bounding box center [296, 145] width 269 height 47
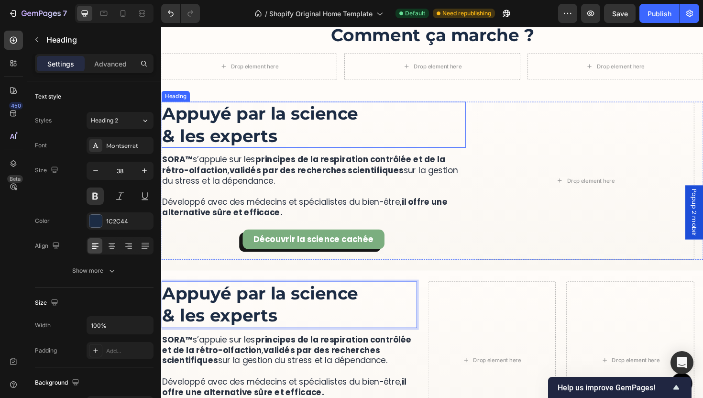
scroll to position [1765, 0]
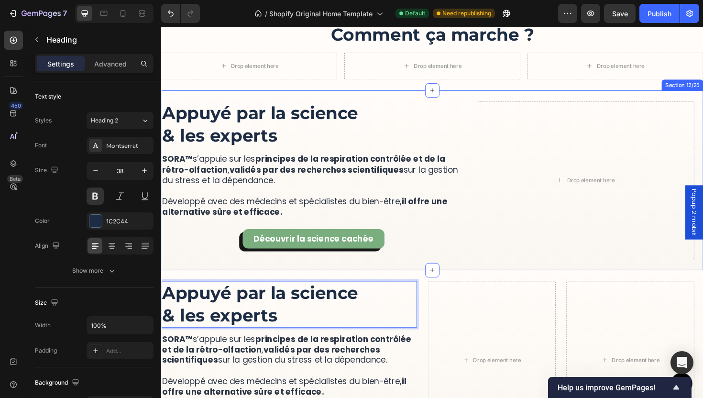
click at [465, 103] on div "More Than a Device, It’s a Ritual of Relief Heading SORA™ lets you quit smoking…" at bounding box center [448, 189] width 574 height 190
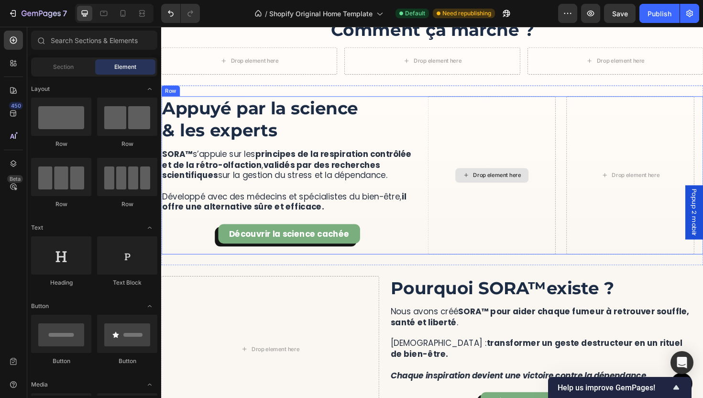
scroll to position [1777, 0]
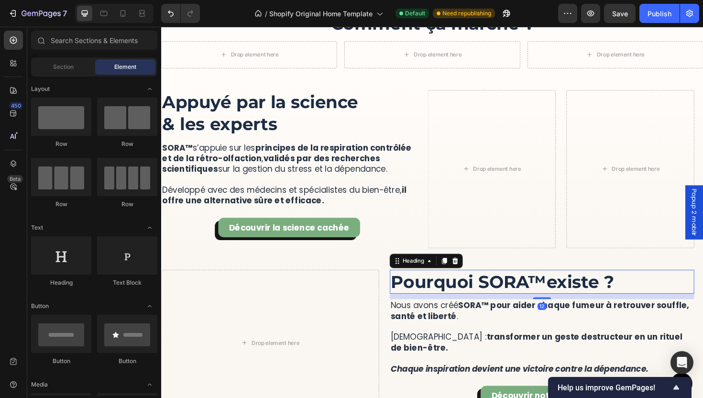
click at [573, 297] on h2 "Pourquoi SORA ™ existe ?" at bounding box center [564, 296] width 322 height 25
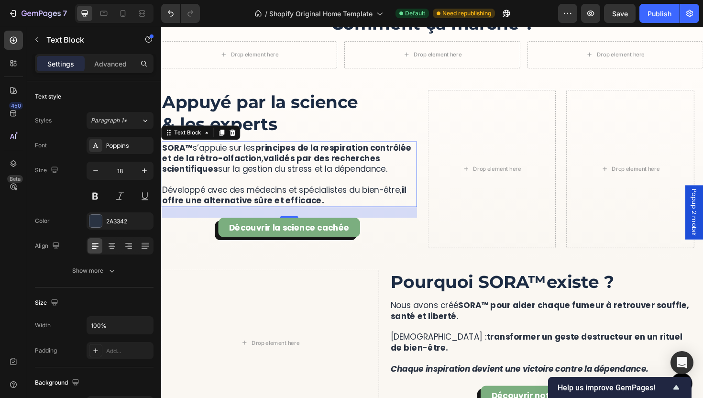
click at [307, 170] on strong "validés par des recherches scientifiques" at bounding box center [277, 171] width 230 height 23
click at [53, 44] on p "Text Block" at bounding box center [86, 39] width 81 height 11
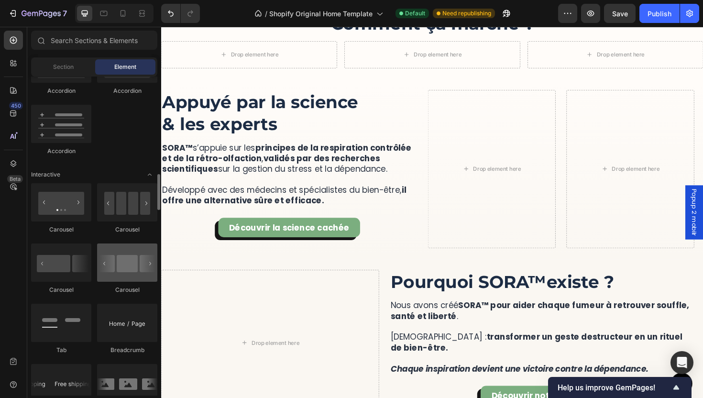
scroll to position [886, 0]
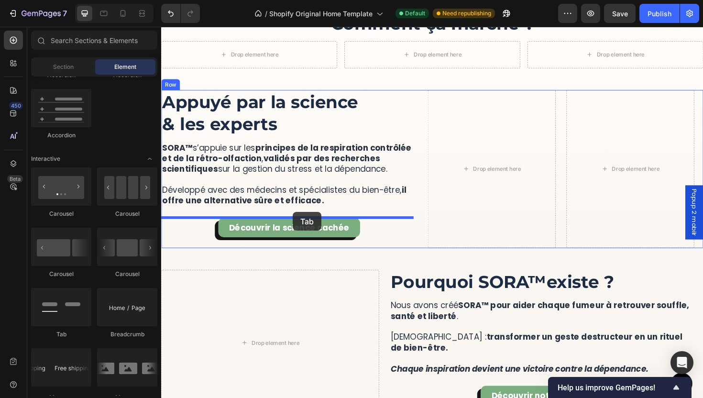
drag, startPoint x: 235, startPoint y: 340, endPoint x: 300, endPoint y: 223, distance: 134.2
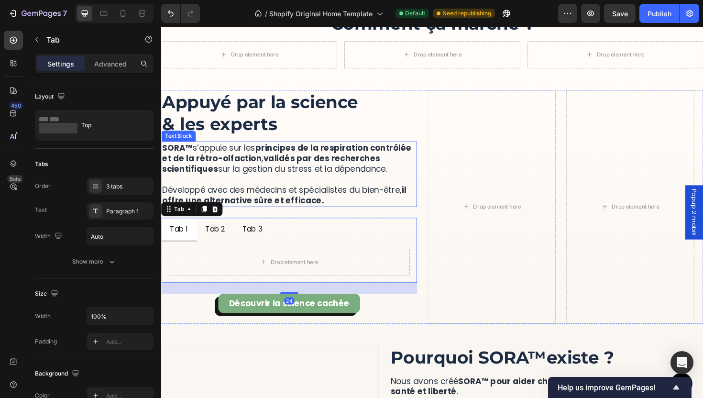
click at [336, 185] on p "SORA™ s’appuie sur les principes de la respiration contrôlée et de la rétro-olf…" at bounding box center [296, 182] width 269 height 67
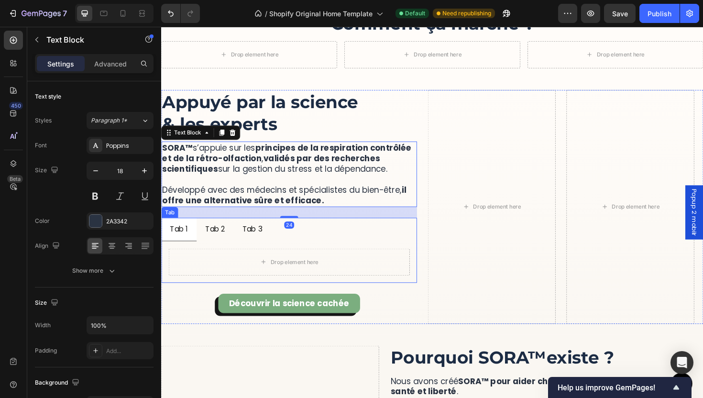
click at [315, 245] on ul "Tab 1 Tab 2 Tab 3" at bounding box center [296, 241] width 271 height 25
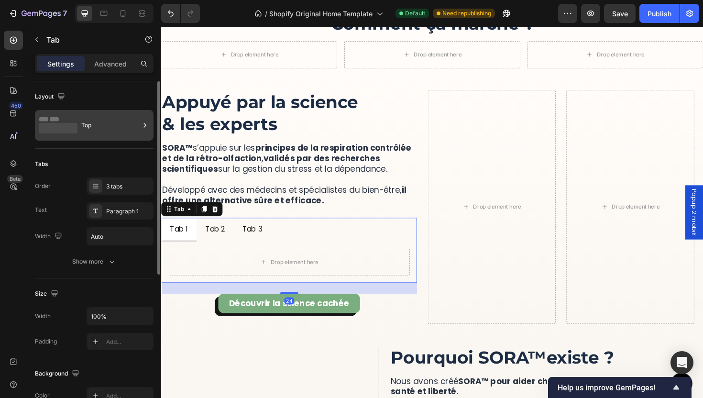
click at [91, 129] on div "Top" at bounding box center [110, 125] width 58 height 22
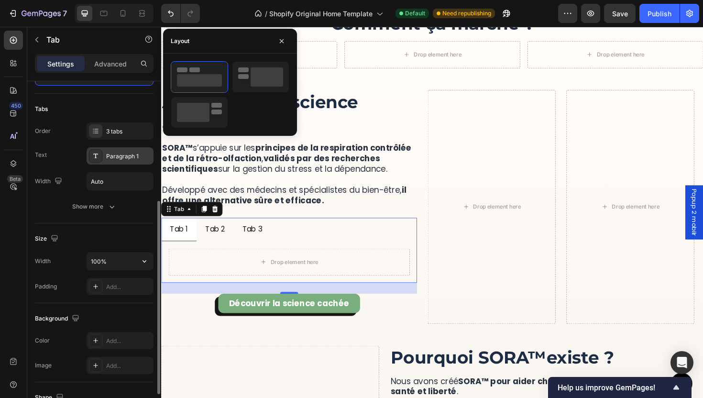
scroll to position [112, 0]
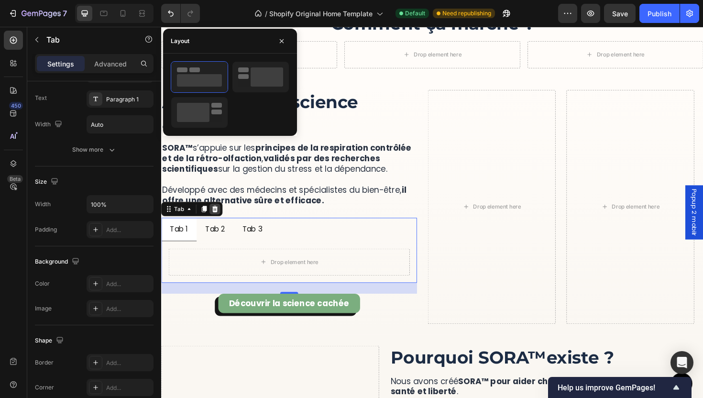
click at [221, 220] on icon at bounding box center [218, 220] width 8 height 8
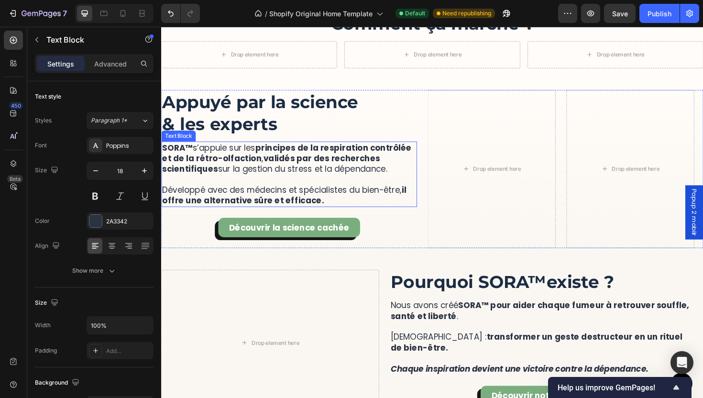
click at [268, 196] on p "SORA™ s’appuie sur les principes de la respiration contrôlée et de la rétro-olf…" at bounding box center [296, 182] width 269 height 67
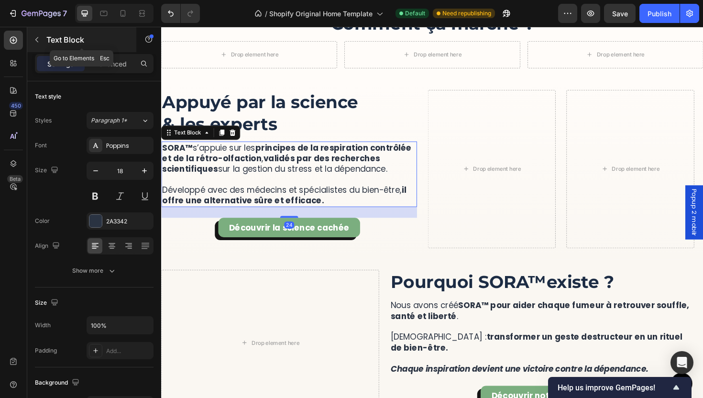
click at [59, 40] on p "Text Block" at bounding box center [86, 39] width 81 height 11
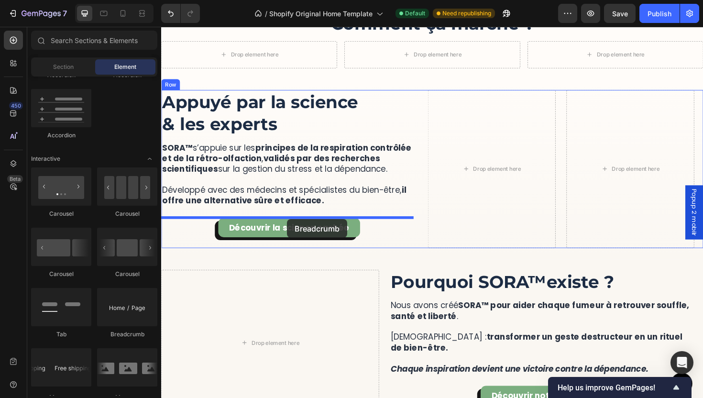
drag, startPoint x: 289, startPoint y: 338, endPoint x: 297, endPoint y: 228, distance: 110.3
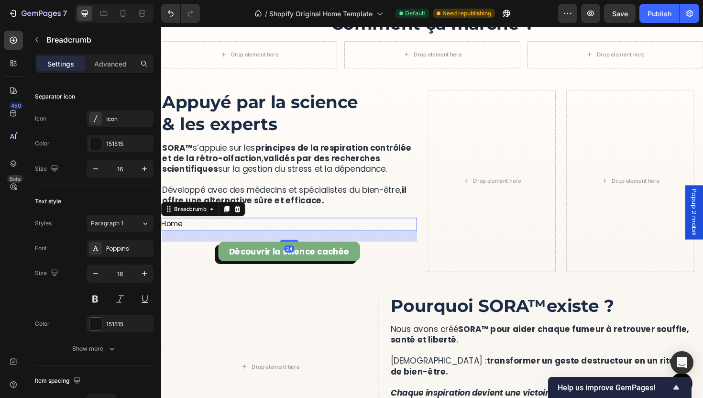
drag, startPoint x: 243, startPoint y: 219, endPoint x: 248, endPoint y: 221, distance: 5.8
click at [243, 219] on icon at bounding box center [242, 220] width 6 height 7
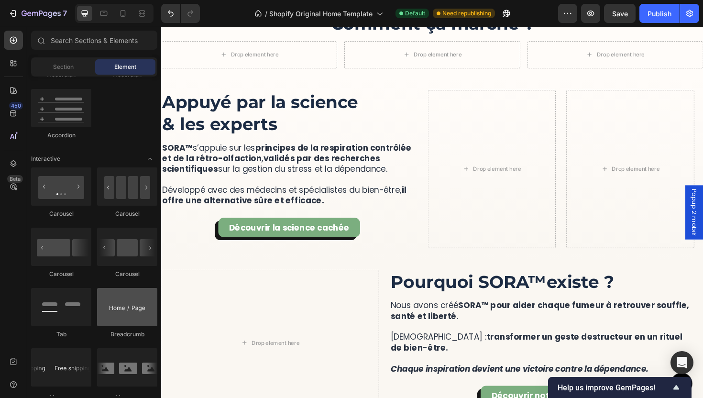
scroll to position [960, 0]
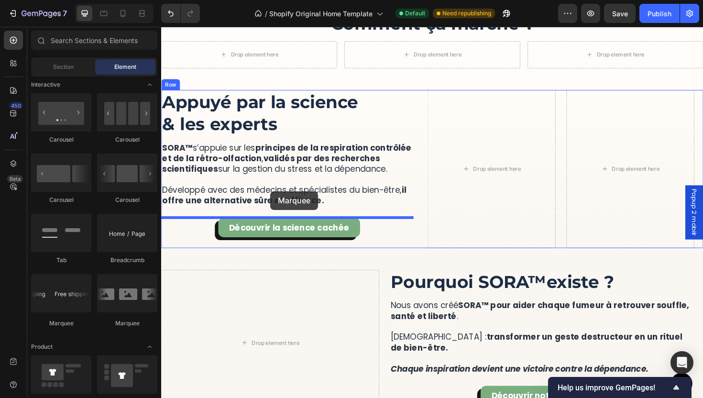
drag, startPoint x: 220, startPoint y: 322, endPoint x: 277, endPoint y: 201, distance: 134.1
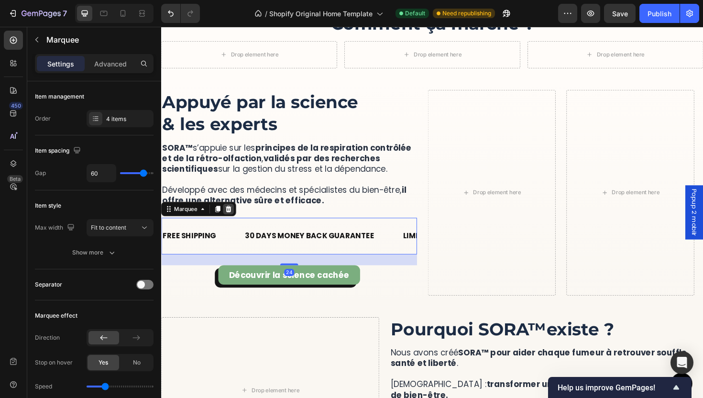
click at [235, 220] on icon at bounding box center [233, 220] width 6 height 7
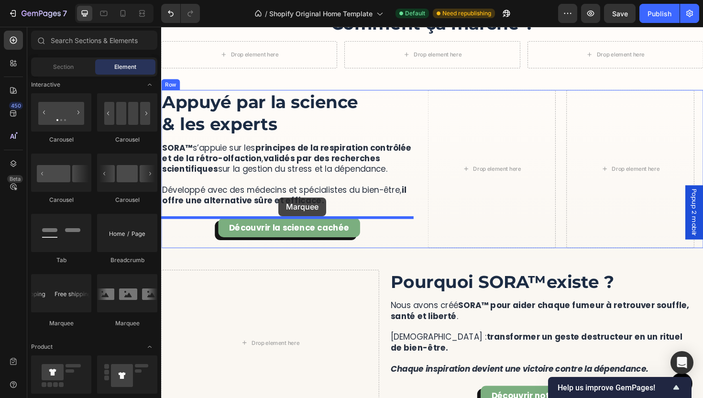
drag, startPoint x: 229, startPoint y: 336, endPoint x: 281, endPoint y: 201, distance: 144.4
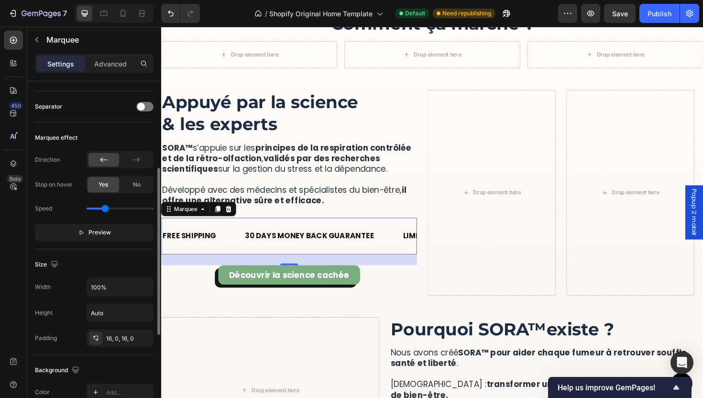
scroll to position [176, 0]
click at [115, 237] on button "Preview" at bounding box center [94, 234] width 119 height 17
click at [234, 220] on icon at bounding box center [233, 220] width 6 height 7
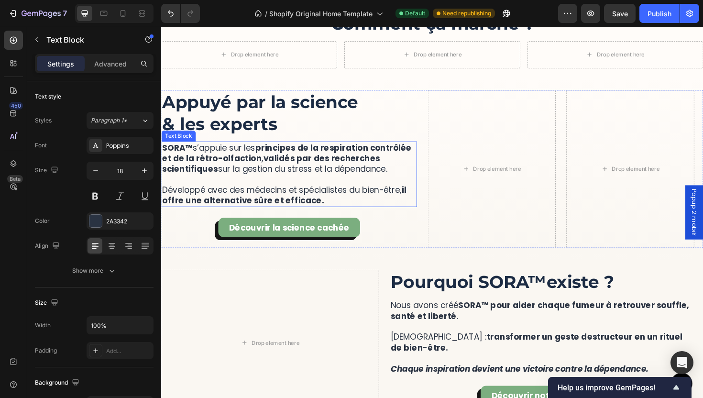
click at [293, 197] on p "SORA™ s’appuie sur les principes de la respiration contrôlée et de la rétro-olf…" at bounding box center [296, 182] width 269 height 67
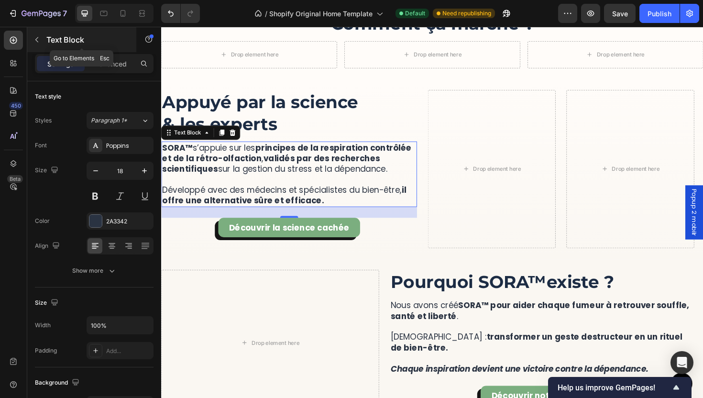
click at [64, 48] on div "Text Block" at bounding box center [81, 39] width 109 height 25
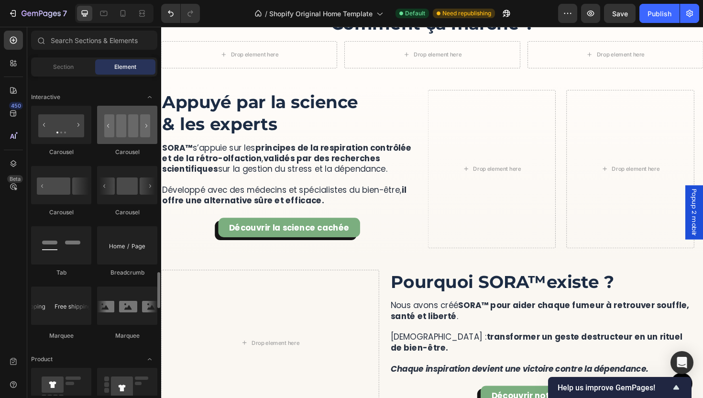
scroll to position [1028, 0]
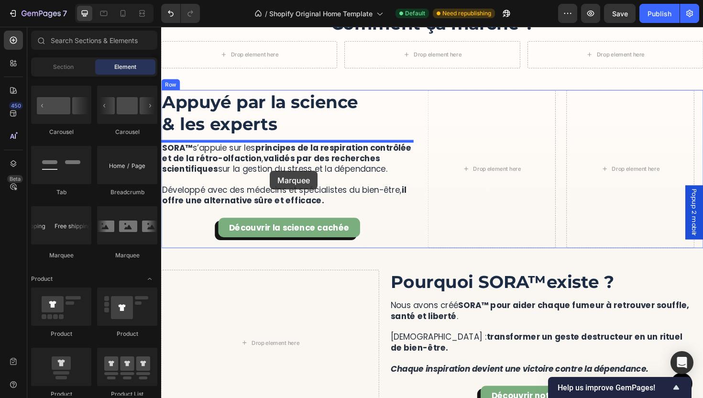
drag, startPoint x: 286, startPoint y: 265, endPoint x: 277, endPoint y: 175, distance: 89.9
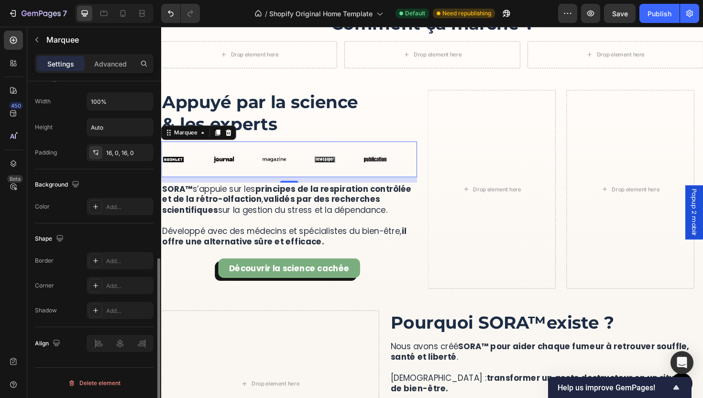
scroll to position [0, 0]
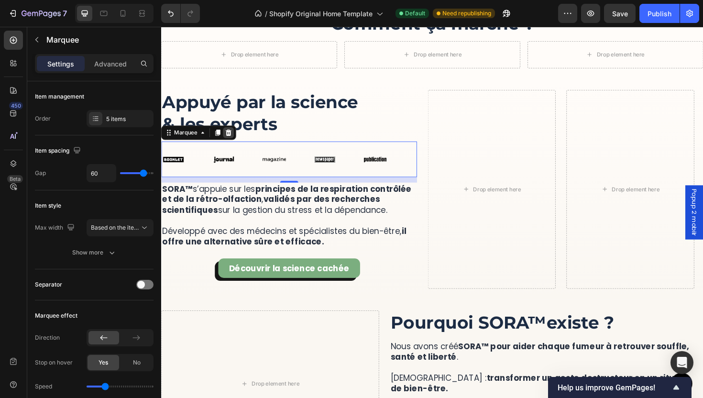
click at [236, 142] on icon at bounding box center [233, 139] width 8 height 8
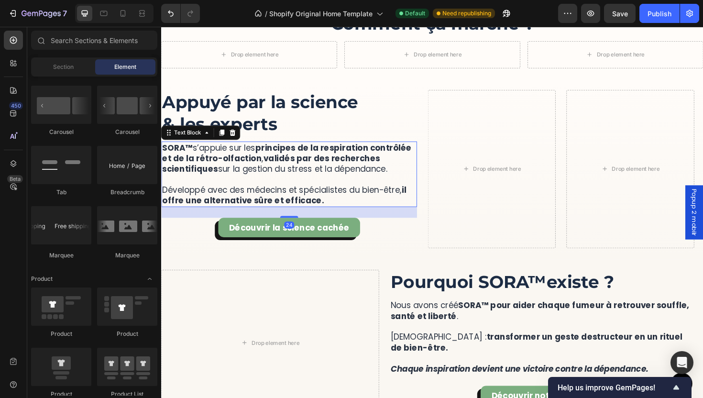
click at [291, 176] on p "SORA™ s’appuie sur les principes de la respiration contrôlée et de la rétro-olf…" at bounding box center [296, 182] width 269 height 67
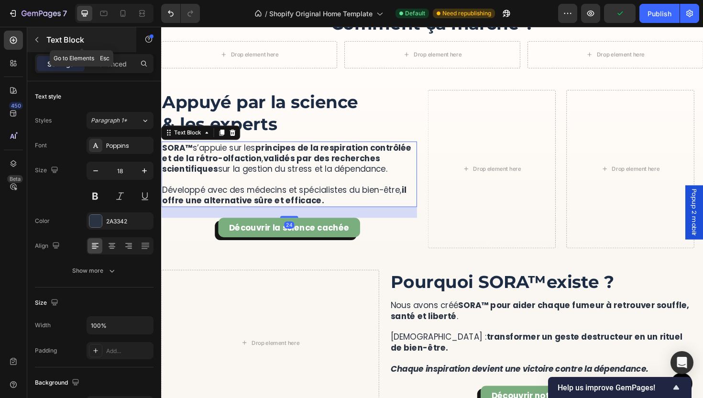
click at [38, 39] on icon "button" at bounding box center [37, 40] width 8 height 8
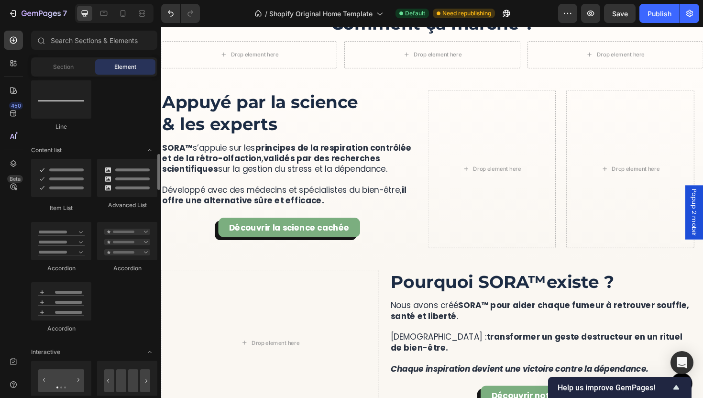
scroll to position [754, 0]
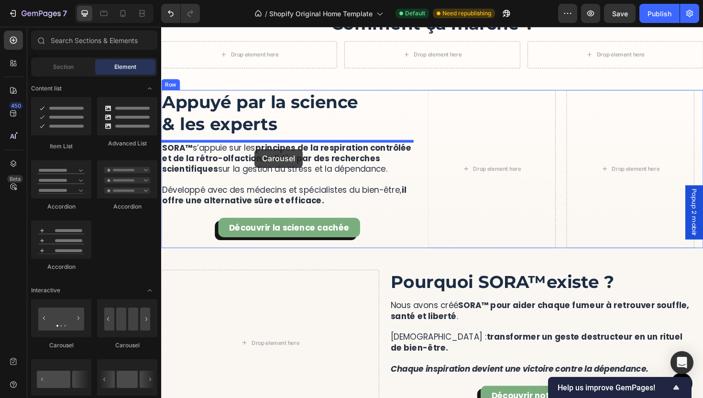
drag, startPoint x: 222, startPoint y: 359, endPoint x: 260, endPoint y: 155, distance: 207.2
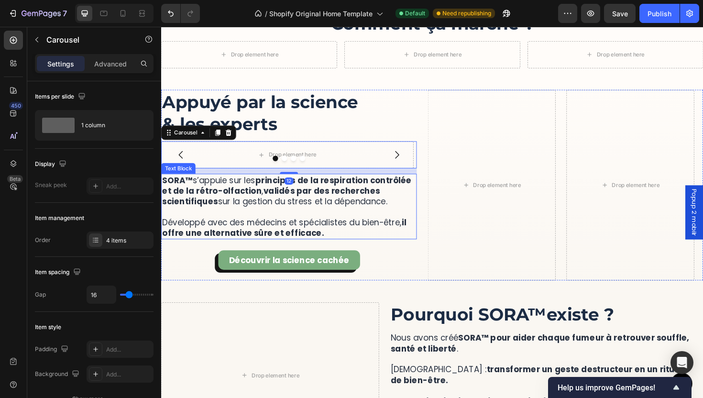
click at [354, 215] on p "SORA™ s’appuie sur les principes de la respiration contrôlée et de la rétro-olf…" at bounding box center [296, 217] width 269 height 67
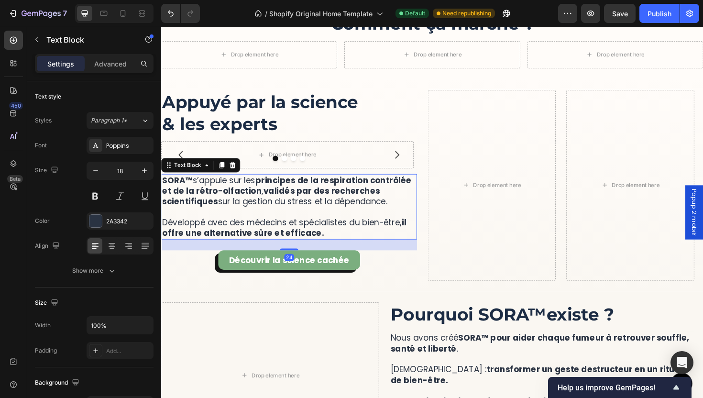
click at [239, 174] on icon at bounding box center [237, 174] width 8 height 8
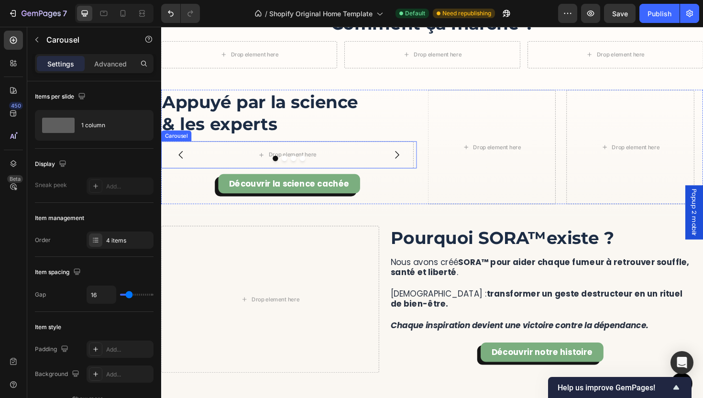
click at [240, 166] on div at bounding box center [296, 167] width 271 height 6
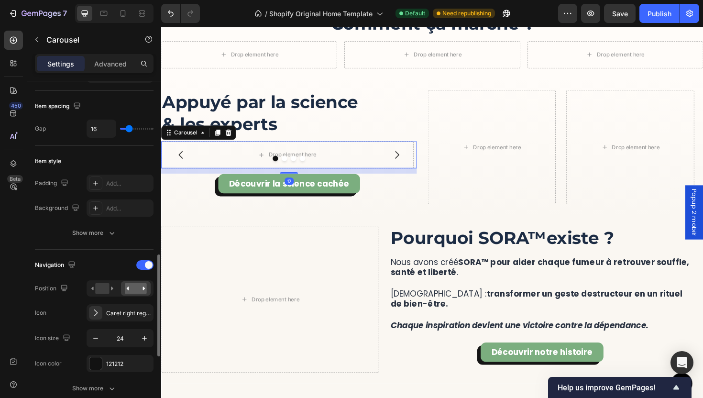
scroll to position [262, 0]
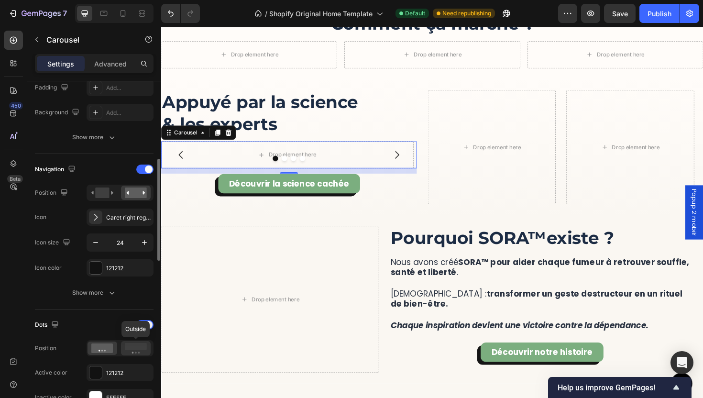
click at [136, 350] on rect at bounding box center [136, 346] width 22 height 7
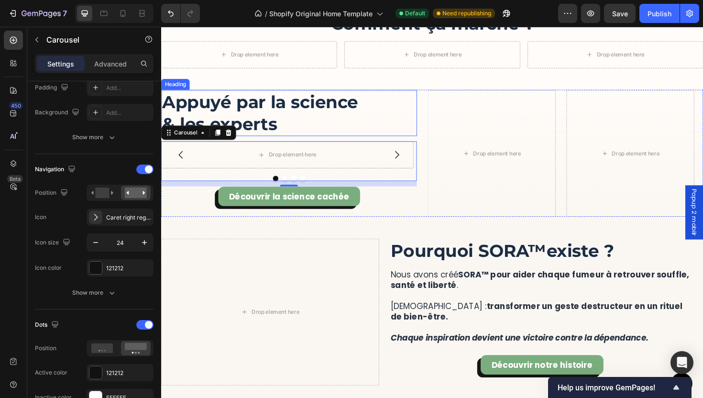
click at [289, 124] on p "Appuyé par la science & les experts" at bounding box center [296, 118] width 269 height 47
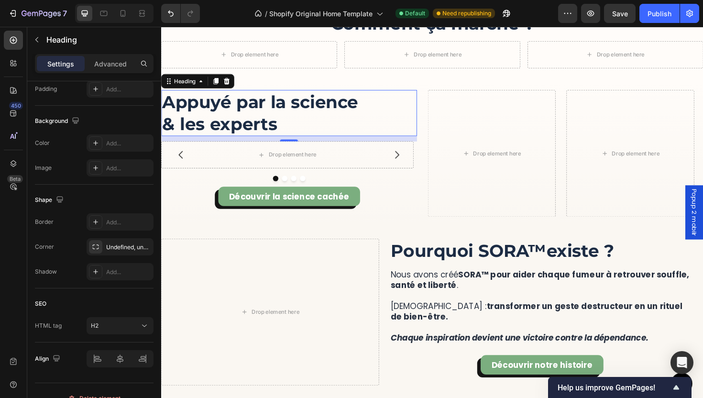
scroll to position [0, 0]
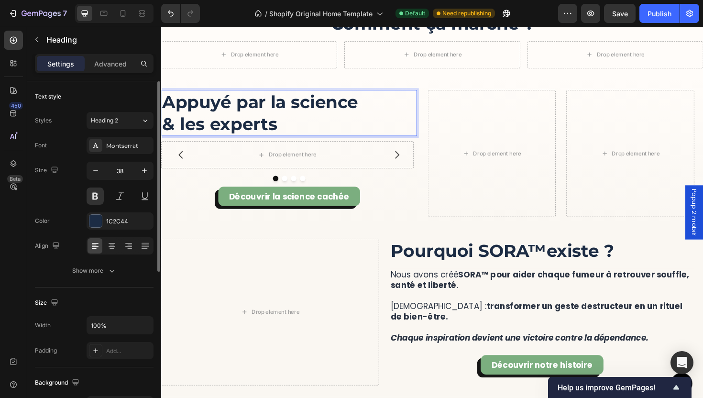
click at [289, 123] on p "Appuyé par la science & les experts" at bounding box center [296, 118] width 269 height 47
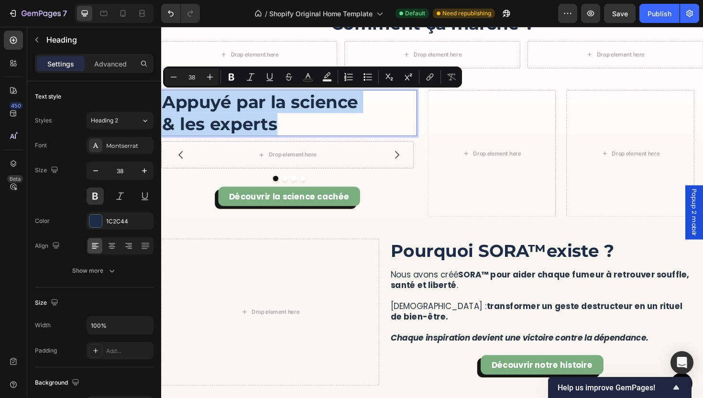
drag, startPoint x: 293, startPoint y: 128, endPoint x: 166, endPoint y: 103, distance: 129.0
click at [166, 103] on p "Appuyé par la science & les experts" at bounding box center [296, 118] width 269 height 47
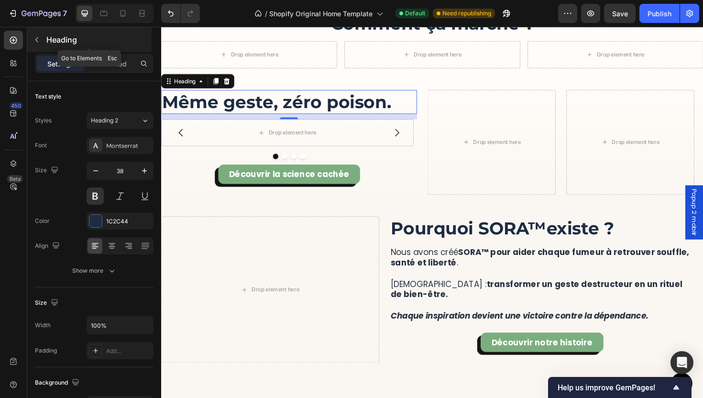
click at [57, 35] on p "Heading" at bounding box center [97, 39] width 103 height 11
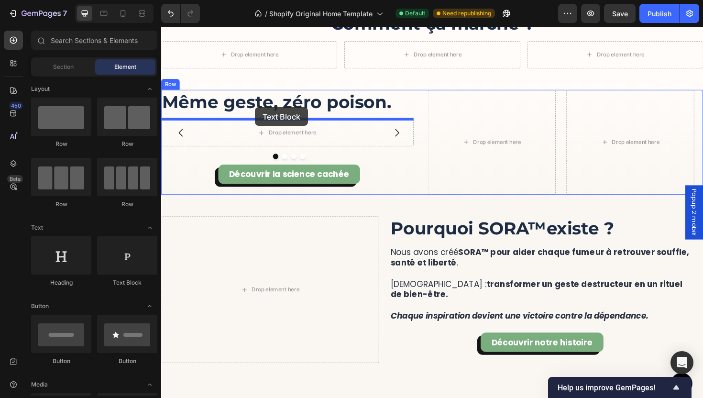
drag, startPoint x: 298, startPoint y: 277, endPoint x: 261, endPoint y: 112, distance: 169.7
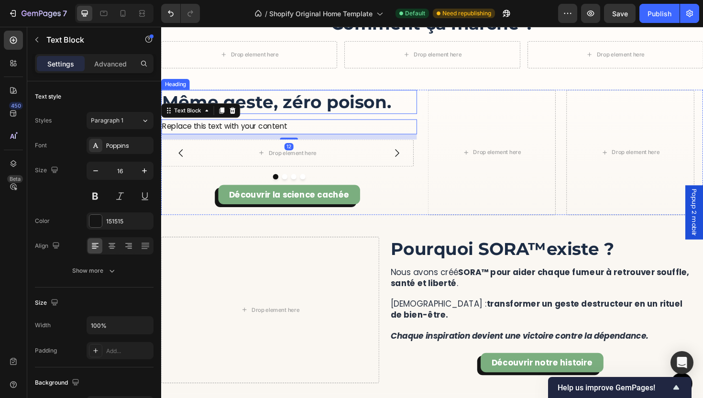
click at [291, 109] on p "Même geste, zéro poison." at bounding box center [296, 106] width 269 height 23
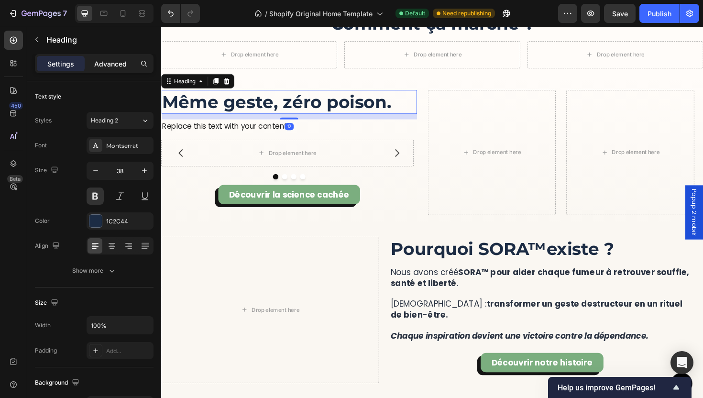
click at [109, 63] on p "Advanced" at bounding box center [110, 64] width 33 height 10
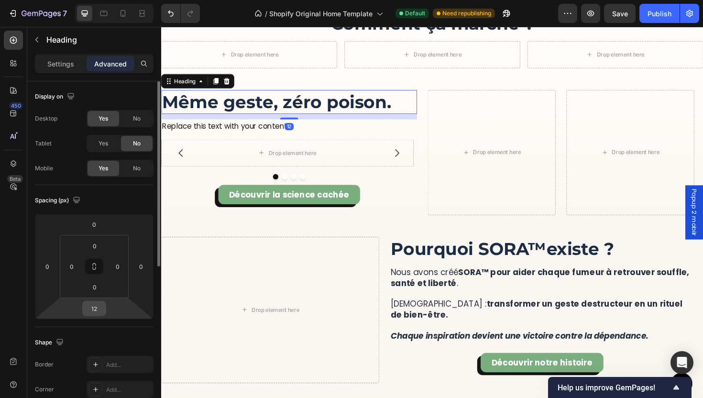
click at [103, 311] on input "12" at bounding box center [94, 308] width 19 height 14
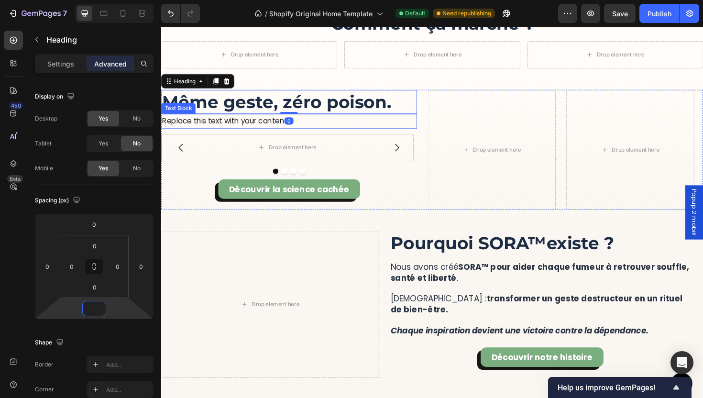
click at [217, 128] on div "Replace this text with your content" at bounding box center [296, 127] width 271 height 16
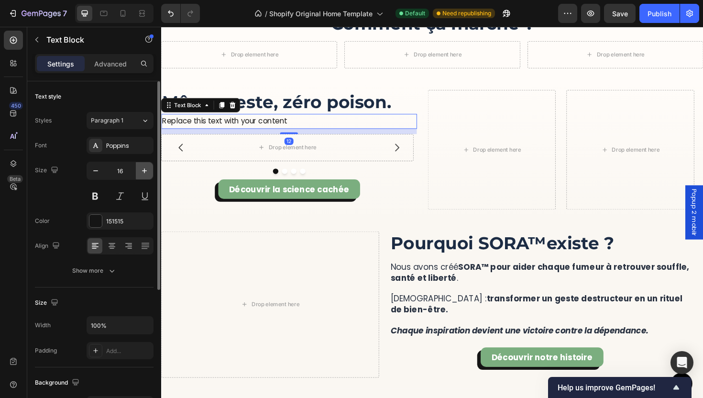
click at [144, 175] on icon "button" at bounding box center [145, 171] width 10 height 10
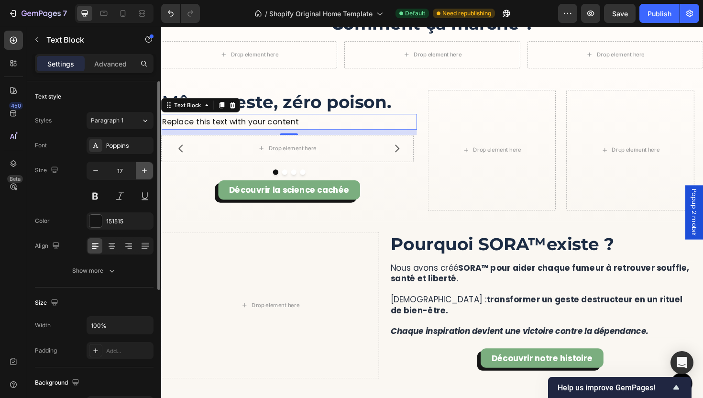
type input "18"
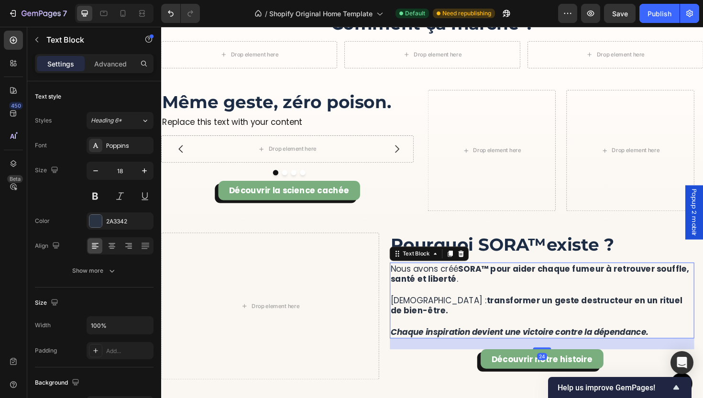
click at [432, 335] on p "Chaque inspiration devient une victoire contre la dépendance." at bounding box center [564, 344] width 320 height 22
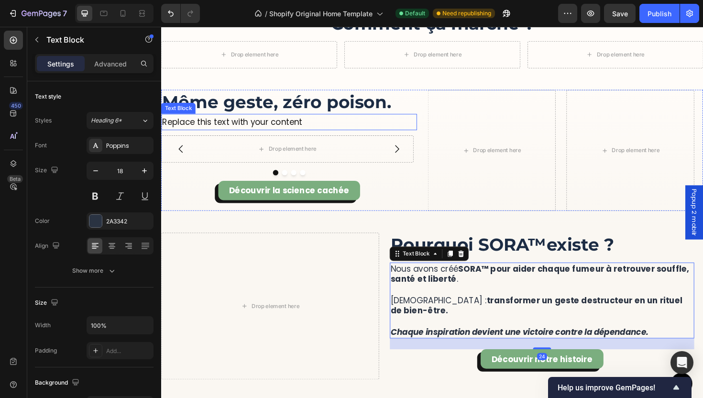
click at [259, 127] on div "Replace this text with your content" at bounding box center [296, 127] width 271 height 17
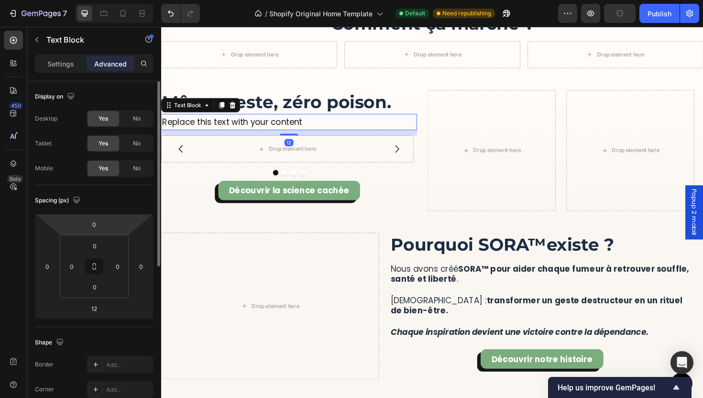
click at [64, 69] on div "Settings" at bounding box center [61, 63] width 48 height 15
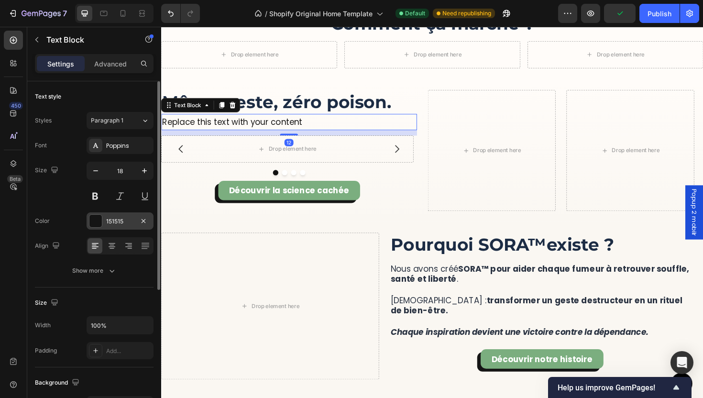
click at [109, 229] on div "151515" at bounding box center [120, 220] width 67 height 17
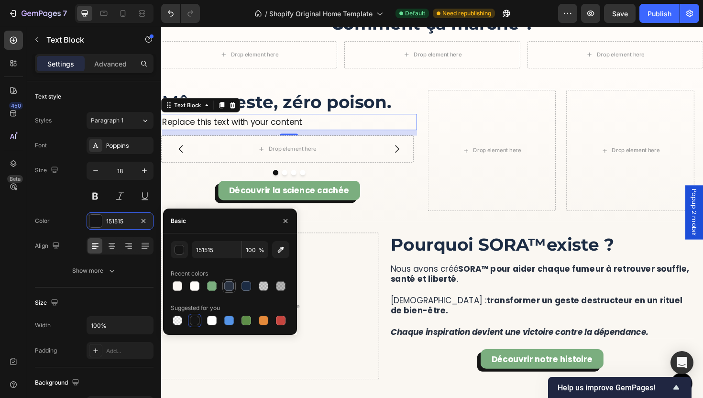
click at [231, 290] on div at bounding box center [229, 286] width 10 height 10
type input "2A3342"
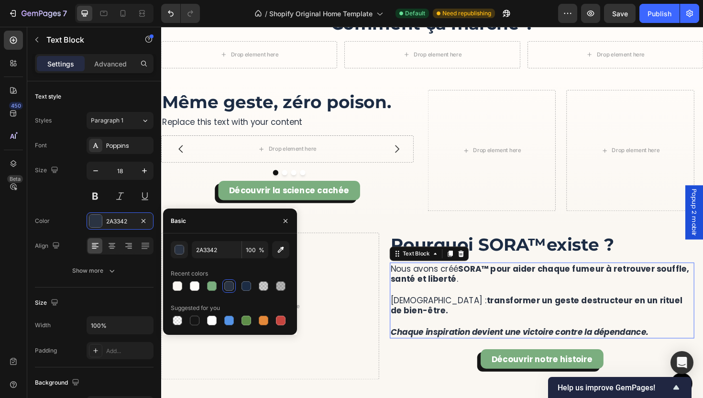
click at [484, 326] on p "[DEMOGRAPHIC_DATA] : transformer un geste destructeur en un rituel de bien-être." at bounding box center [564, 316] width 320 height 33
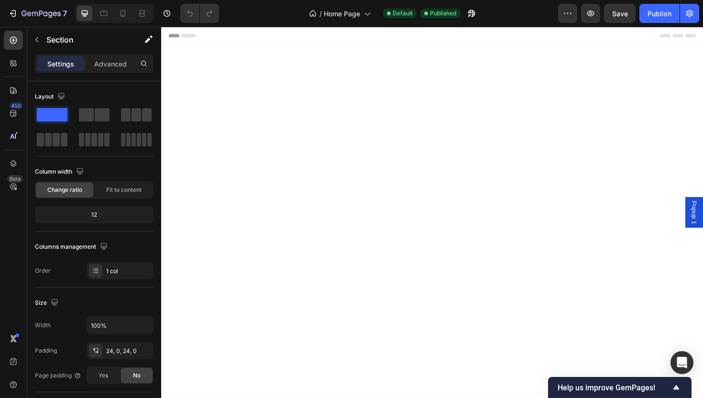
scroll to position [1129, 0]
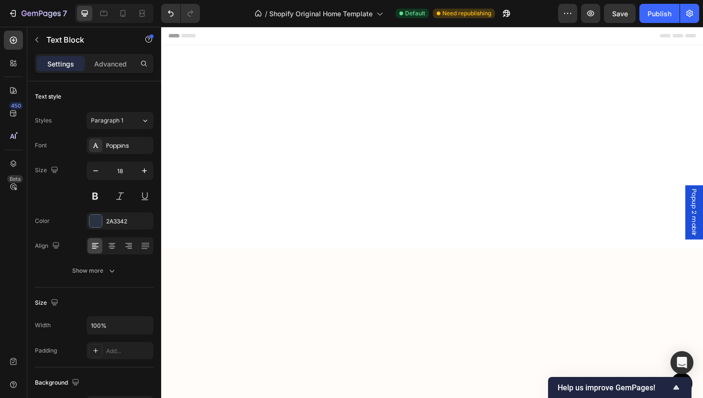
scroll to position [1777, 0]
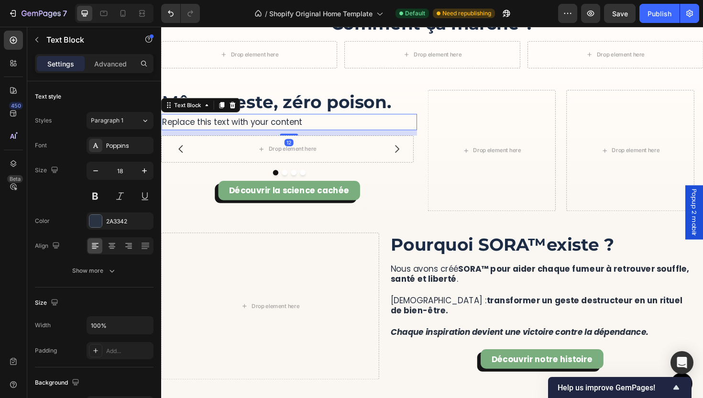
click at [215, 131] on div "Replace this text with your content" at bounding box center [296, 127] width 271 height 17
click at [215, 131] on p "Replace this text with your content" at bounding box center [296, 127] width 269 height 15
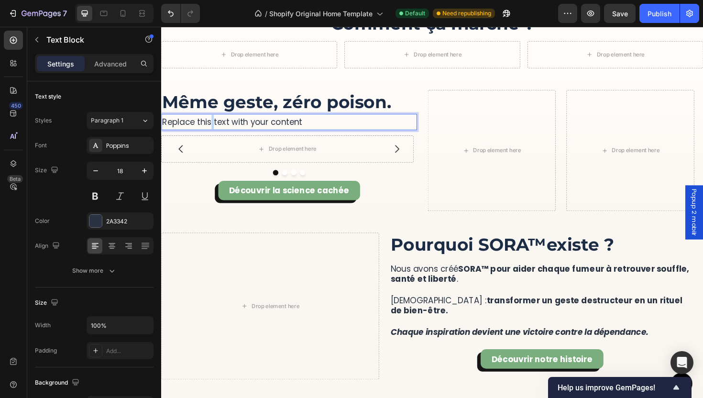
click at [215, 131] on p "Replace this text with your content" at bounding box center [296, 127] width 269 height 15
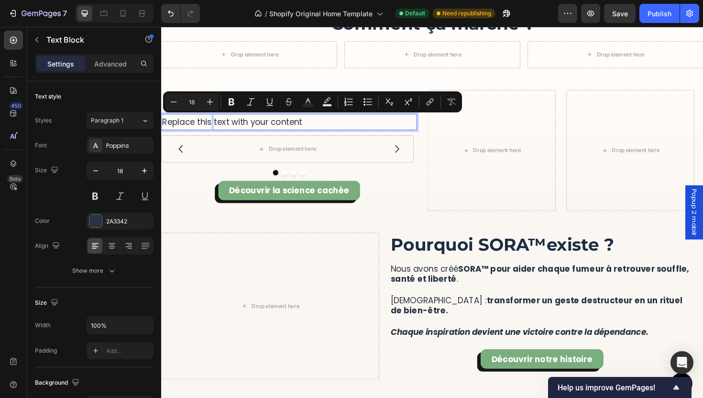
click at [215, 131] on p "Replace this text with your content" at bounding box center [296, 127] width 269 height 15
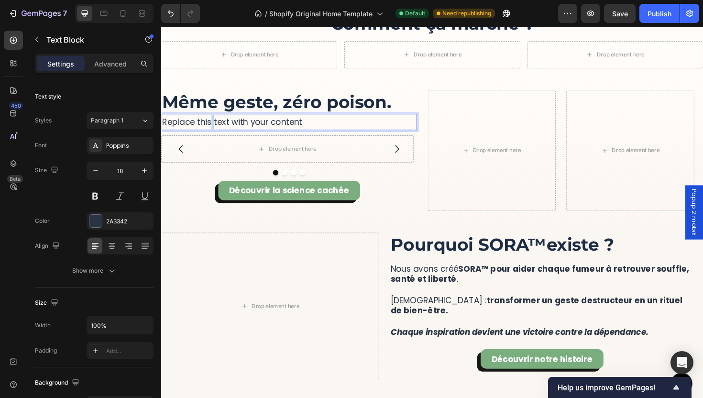
click at [215, 131] on p "Replace this text with your content" at bounding box center [296, 127] width 269 height 15
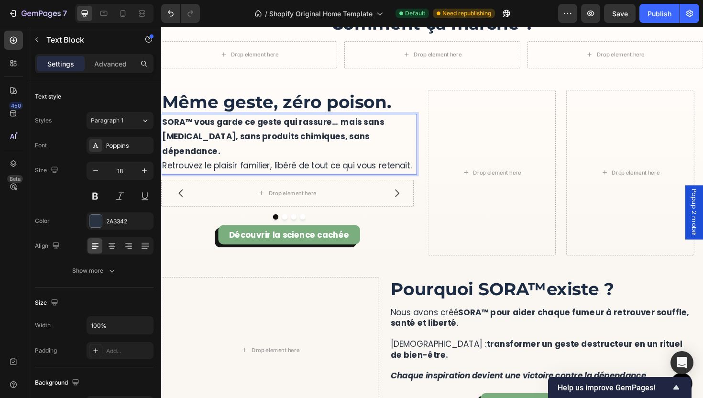
click at [306, 154] on p "SORA™ vous garde ce geste qui rassure… mais sans [MEDICAL_DATA], sans produits …" at bounding box center [296, 151] width 269 height 62
click at [366, 160] on p "SORA™ vous garde ce geste qui rassure… mais sans [MEDICAL_DATA], sans produits …" at bounding box center [296, 151] width 269 height 62
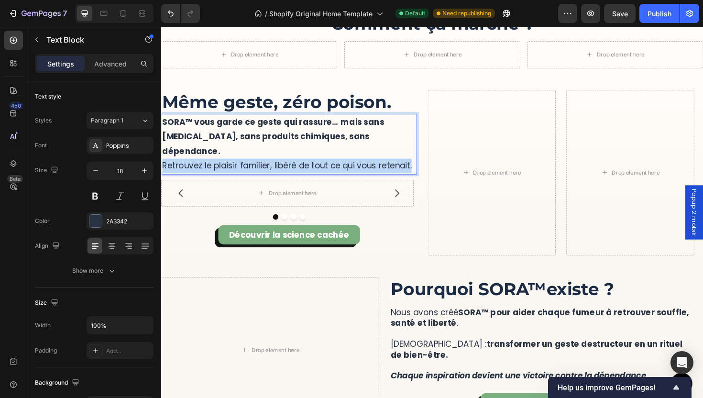
click at [366, 160] on p "SORA™ vous garde ce geste qui rassure… mais sans [MEDICAL_DATA], sans produits …" at bounding box center [296, 151] width 269 height 62
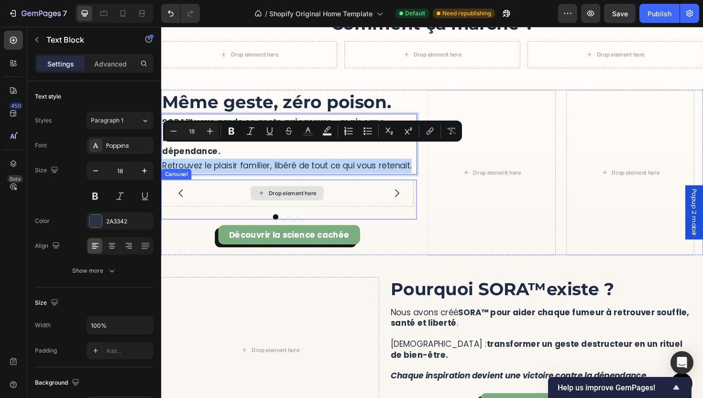
click at [382, 189] on div "Drop element here" at bounding box center [294, 203] width 267 height 29
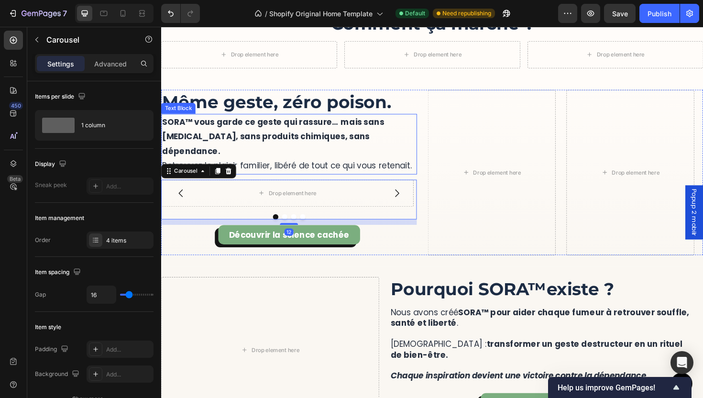
click at [416, 153] on p "SORA™ vous garde ce geste qui rassure… mais sans [MEDICAL_DATA], sans produits …" at bounding box center [296, 151] width 269 height 62
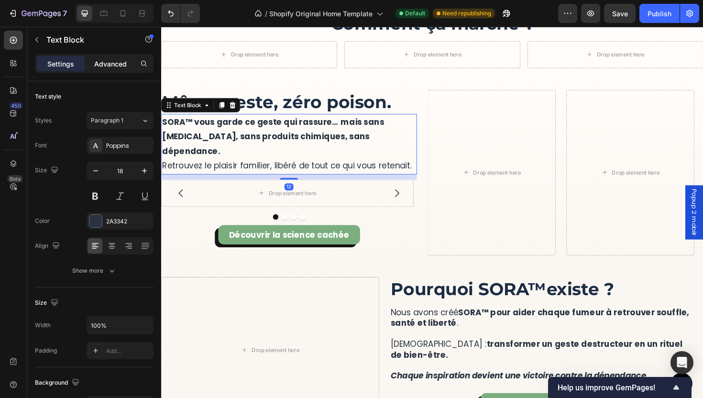
click at [107, 64] on p "Advanced" at bounding box center [110, 64] width 33 height 10
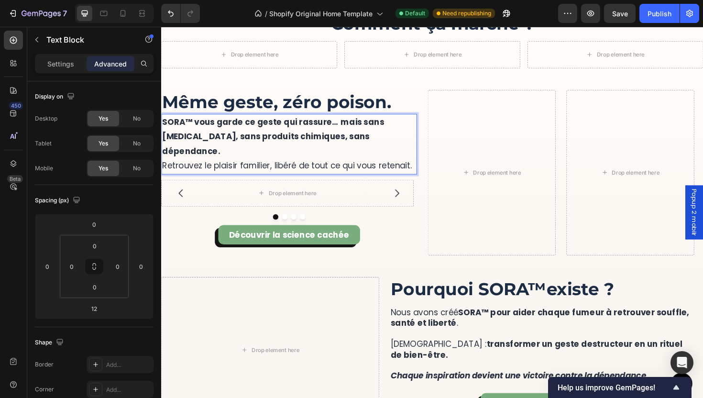
click at [311, 144] on strong "SORA™ vous garde ce geste qui rassure… mais sans [MEDICAL_DATA], sans produits …" at bounding box center [279, 142] width 235 height 43
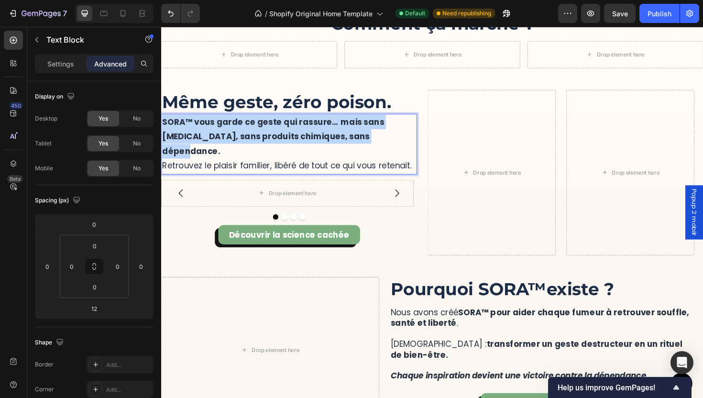
drag, startPoint x: 406, startPoint y: 140, endPoint x: 163, endPoint y: 129, distance: 244.1
click at [164, 129] on p "SORA™ vous garde ce geste qui rassure… mais sans [MEDICAL_DATA], sans produits …" at bounding box center [296, 151] width 269 height 62
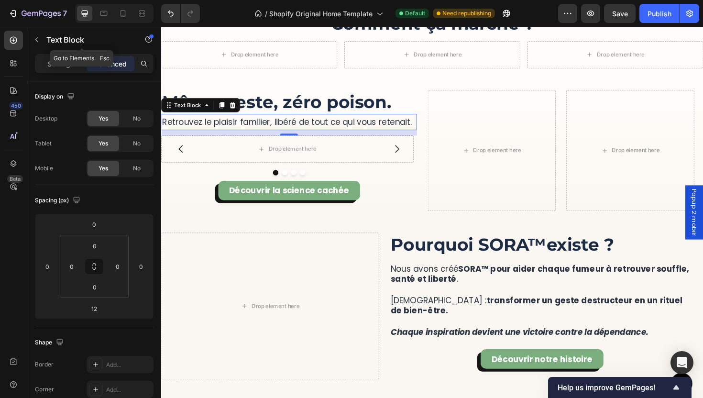
click at [45, 53] on div "Text Block" at bounding box center [81, 40] width 109 height 27
click at [66, 65] on p "Settings" at bounding box center [60, 64] width 27 height 10
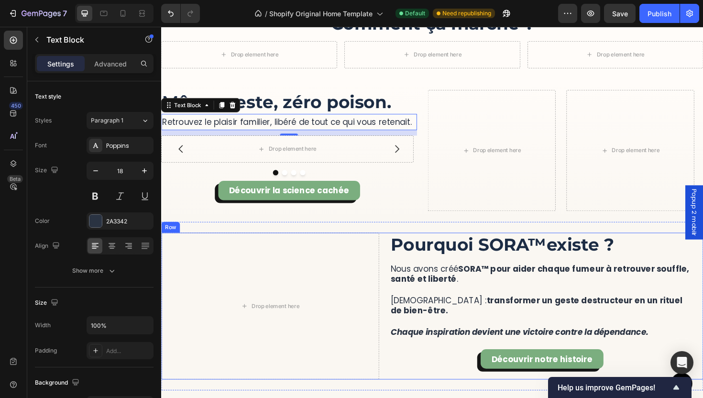
click at [403, 262] on h2 "Pourquoi SORA ™ existe ?" at bounding box center [564, 257] width 322 height 25
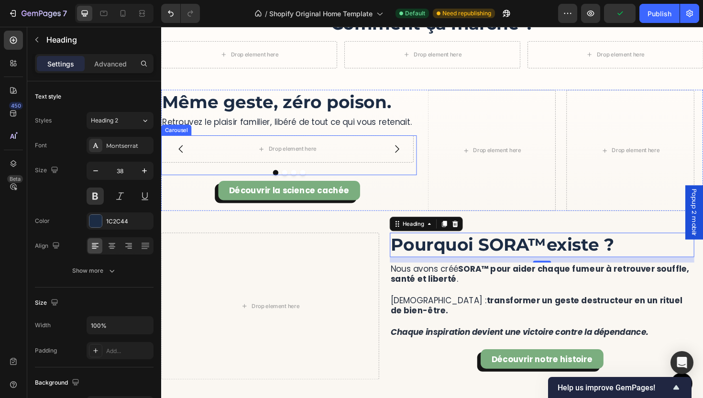
click at [321, 164] on div "Drop element here" at bounding box center [294, 156] width 267 height 29
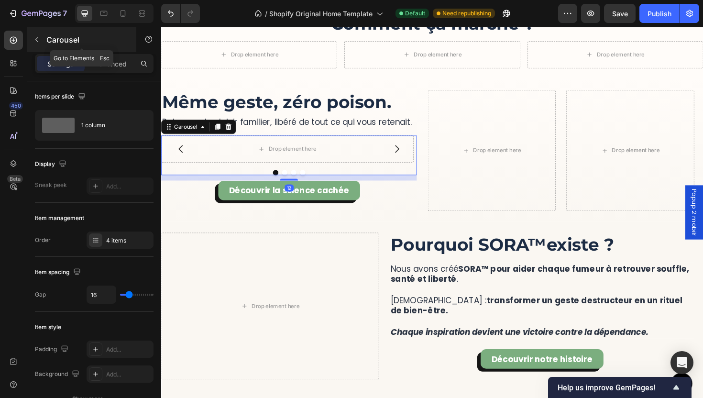
click at [55, 46] on div "Carousel" at bounding box center [81, 39] width 109 height 25
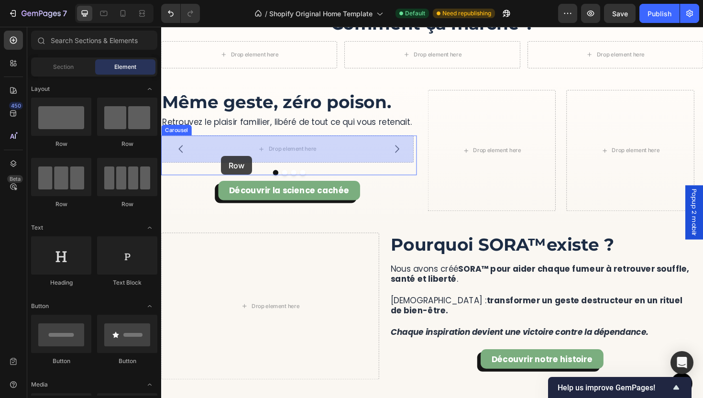
drag, startPoint x: 214, startPoint y: 149, endPoint x: 242, endPoint y: 160, distance: 30.0
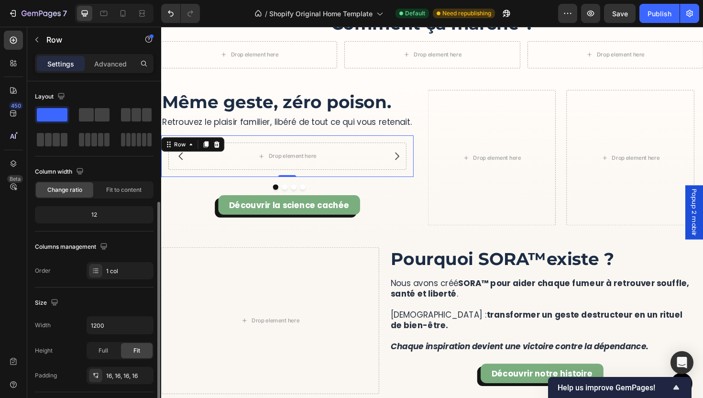
scroll to position [166, 0]
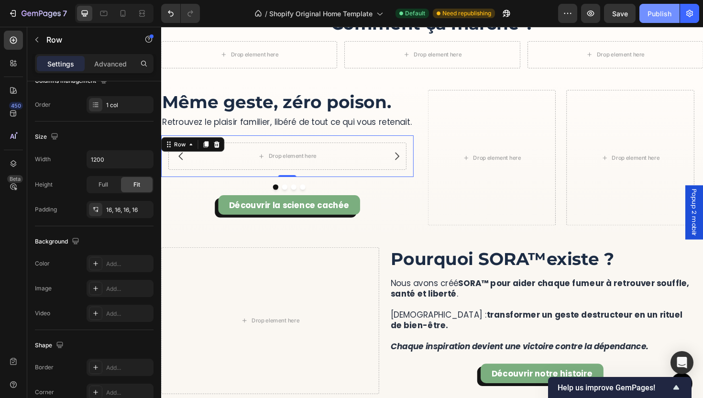
click at [640, 11] on button "Publish" at bounding box center [659, 13] width 40 height 19
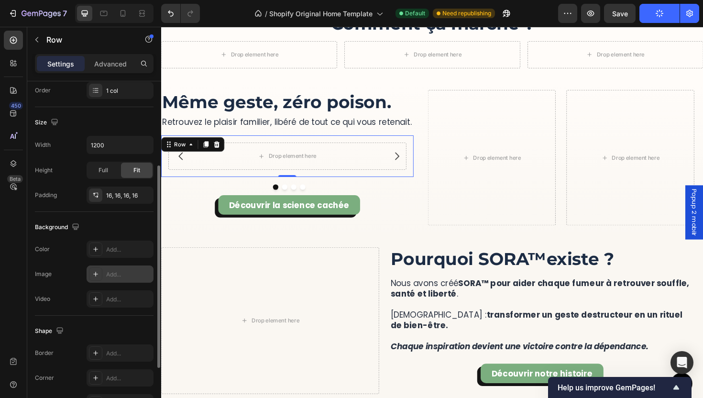
scroll to position [233, 0]
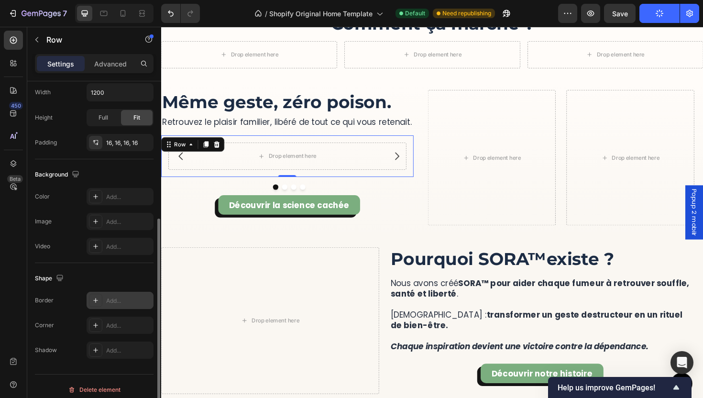
click at [113, 304] on div "Add..." at bounding box center [128, 300] width 45 height 9
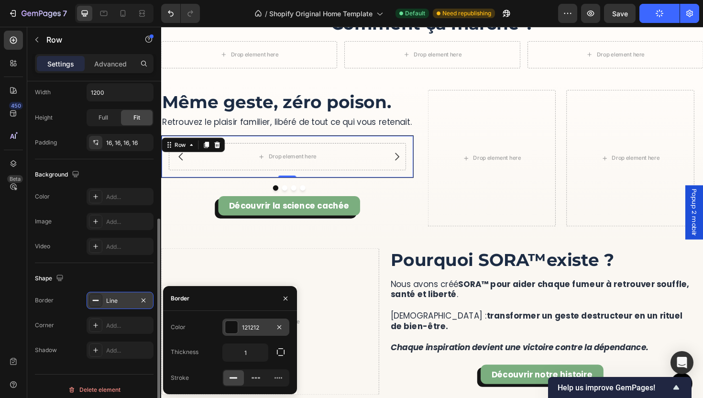
click at [250, 330] on div "121212" at bounding box center [256, 327] width 28 height 9
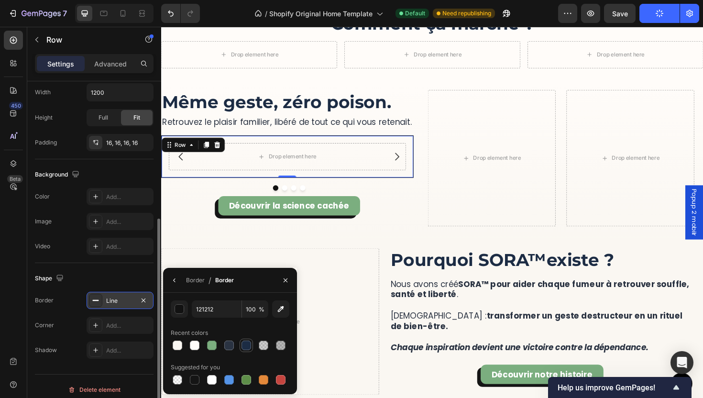
click at [248, 346] on div at bounding box center [246, 345] width 10 height 10
type input "1C2C44"
click at [456, 330] on p "[DEMOGRAPHIC_DATA] : transformer un geste destructeur en un rituel de bien-être." at bounding box center [564, 332] width 320 height 33
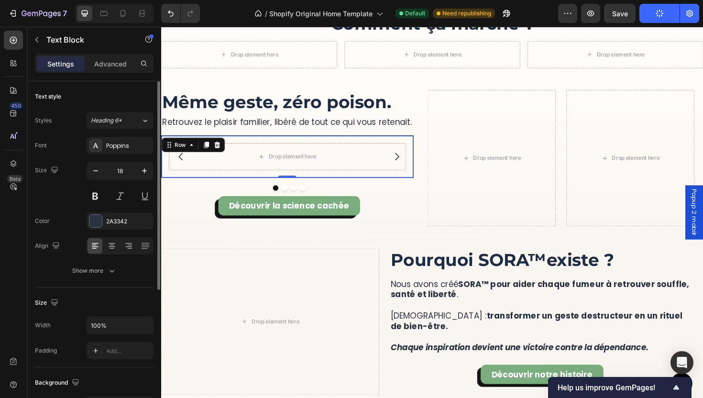
click at [334, 179] on div "Drop element here Row 0" at bounding box center [294, 164] width 267 height 45
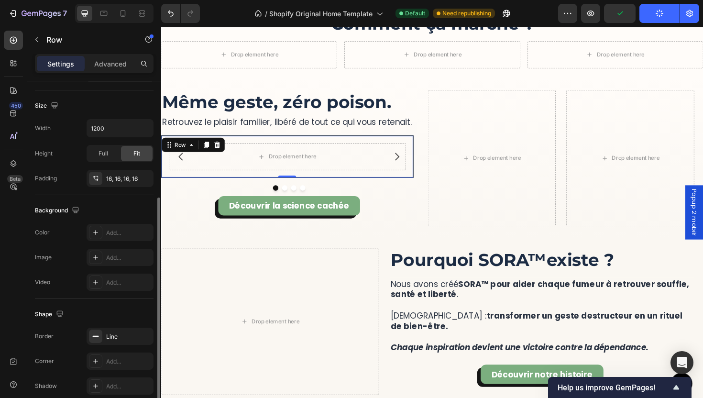
scroll to position [209, 0]
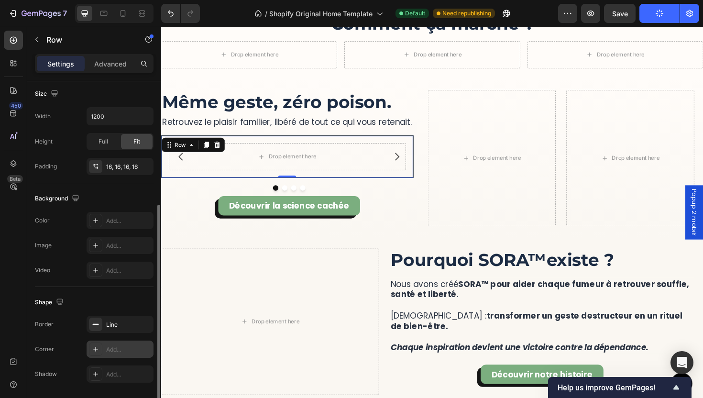
click at [114, 349] on div "Add..." at bounding box center [128, 349] width 45 height 9
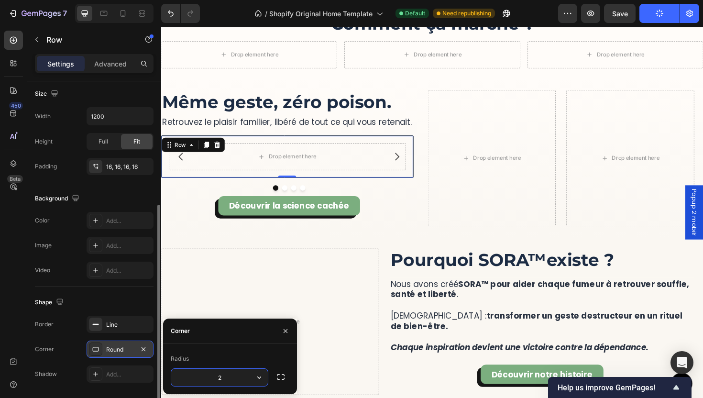
type input "24"
click at [357, 378] on div "Drop element here" at bounding box center [276, 338] width 230 height 155
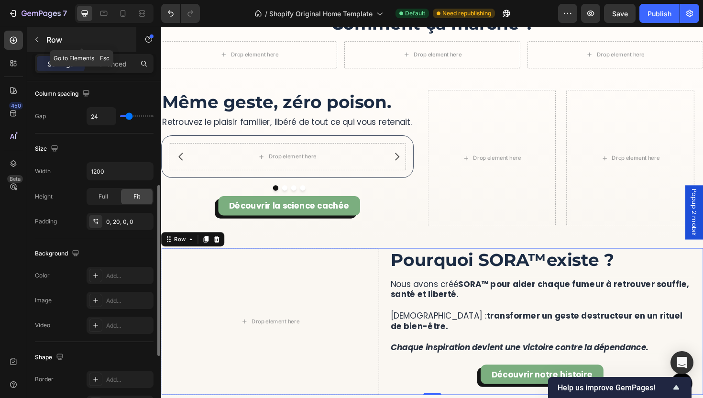
click at [35, 46] on button "button" at bounding box center [36, 39] width 15 height 15
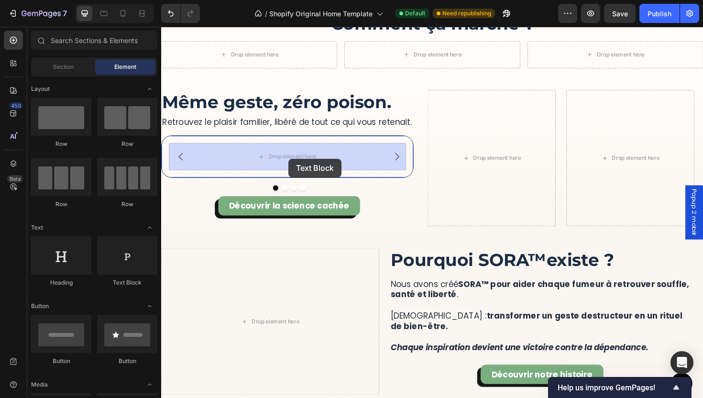
drag, startPoint x: 296, startPoint y: 274, endPoint x: 296, endPoint y: 164, distance: 110.5
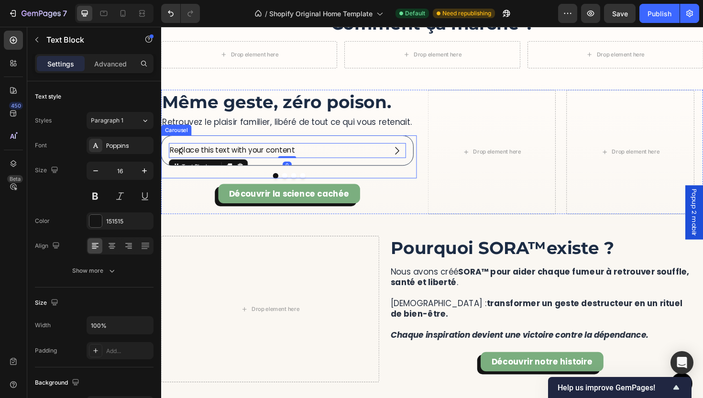
click at [337, 178] on div "Replace this text with your content Text Block 0 Row Drop element here Drop ele…" at bounding box center [296, 164] width 271 height 45
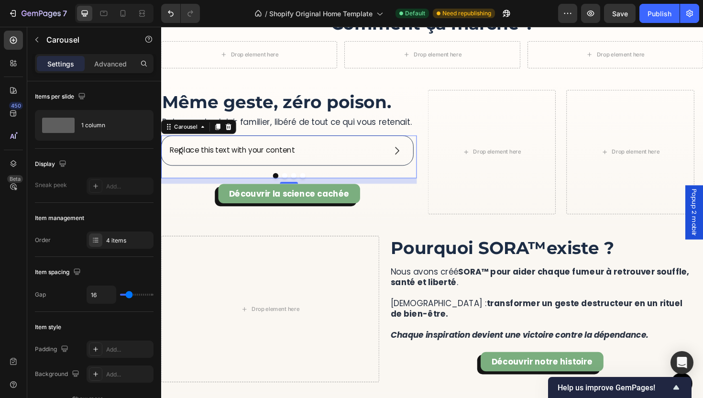
click at [411, 163] on icon "Carousel Next Arrow" at bounding box center [410, 158] width 11 height 11
click at [191, 159] on button "Carousel Back Arrow" at bounding box center [182, 158] width 27 height 27
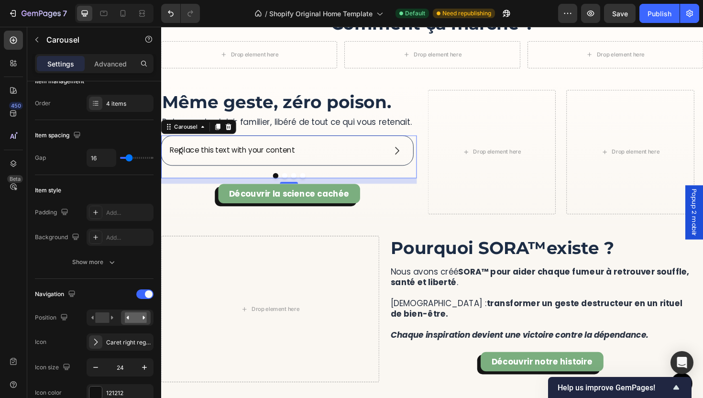
scroll to position [221, 0]
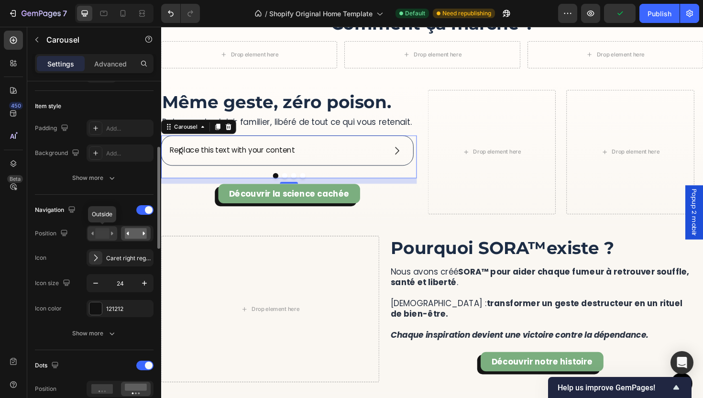
click at [98, 227] on div at bounding box center [102, 233] width 30 height 14
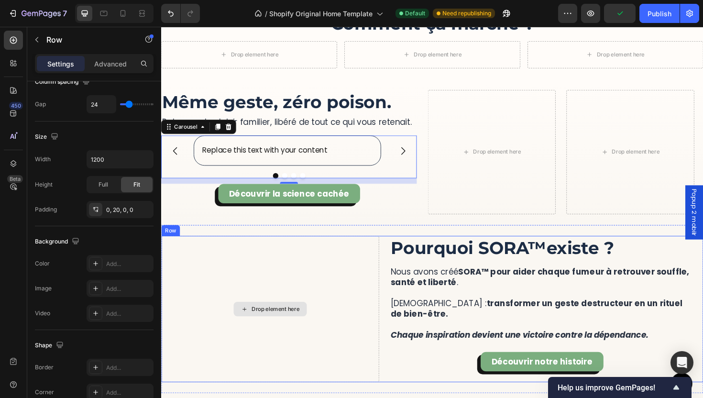
click at [331, 351] on div "Drop element here" at bounding box center [276, 325] width 230 height 155
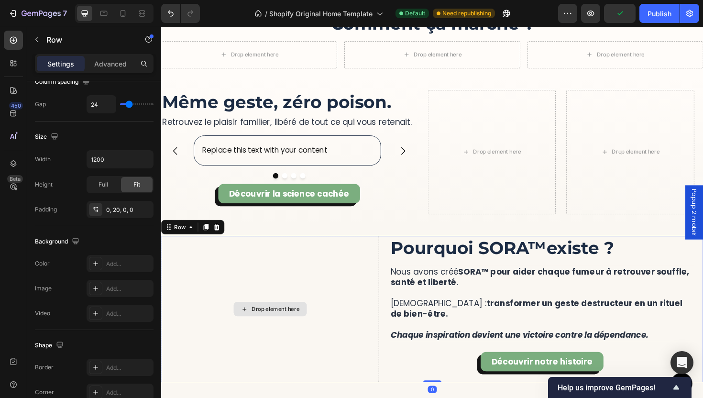
scroll to position [0, 0]
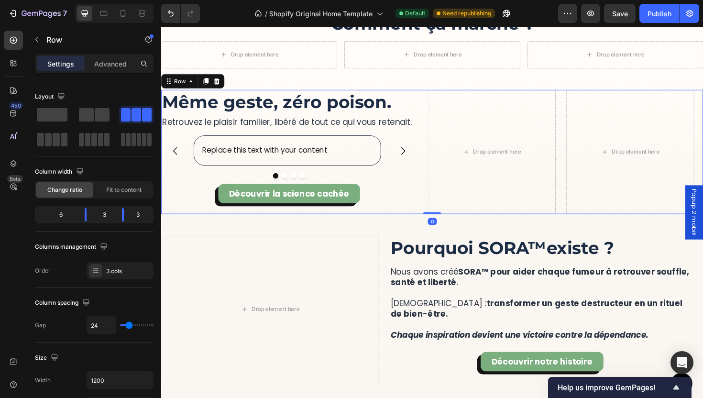
click at [437, 208] on div "Drop element here Même geste, zéro poison. Heading Retrouvez le plaisir familie…" at bounding box center [448, 160] width 574 height 132
click at [47, 42] on p "Row" at bounding box center [86, 39] width 81 height 11
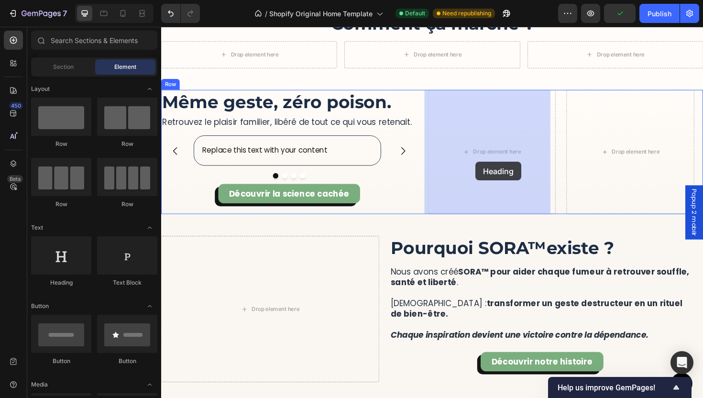
drag, startPoint x: 233, startPoint y: 287, endPoint x: 494, endPoint y: 170, distance: 285.9
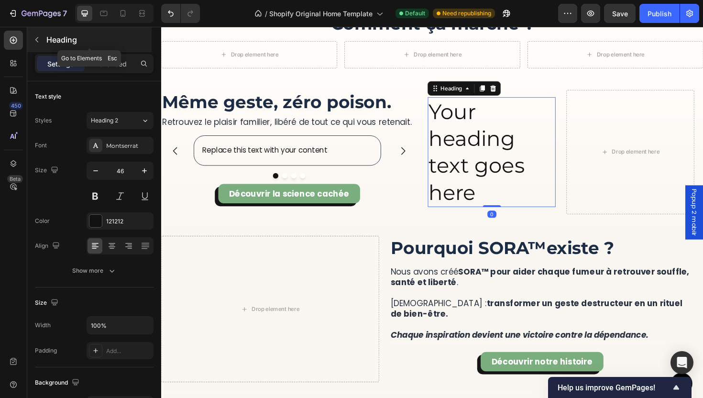
click at [46, 38] on p "Heading" at bounding box center [97, 39] width 103 height 11
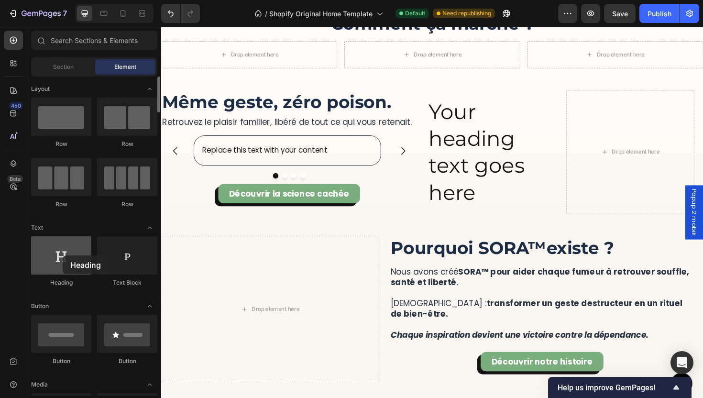
drag, startPoint x: 73, startPoint y: 271, endPoint x: 66, endPoint y: 252, distance: 20.0
click at [63, 255] on div at bounding box center [61, 255] width 60 height 38
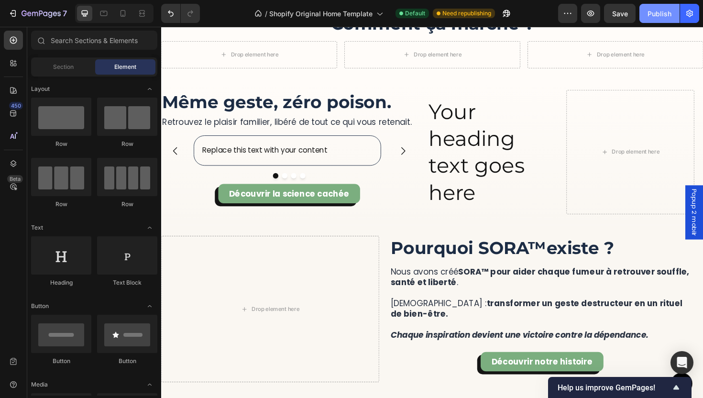
click at [669, 10] on div "Publish" at bounding box center [659, 14] width 24 height 10
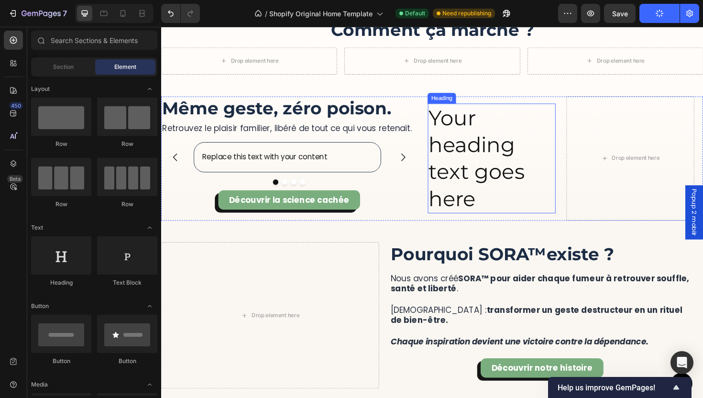
scroll to position [1768, 0]
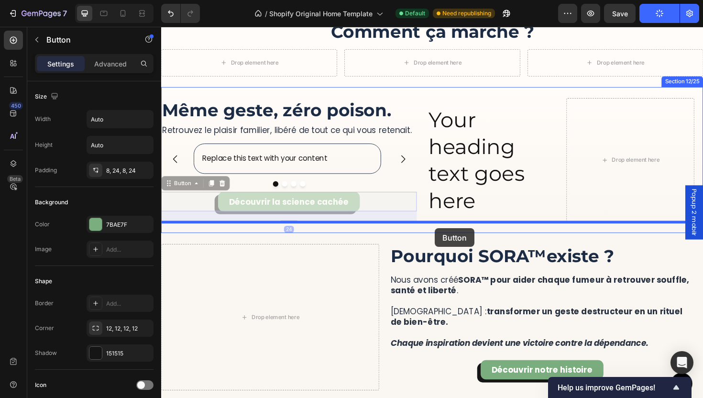
drag, startPoint x: 373, startPoint y: 214, endPoint x: 451, endPoint y: 240, distance: 81.8
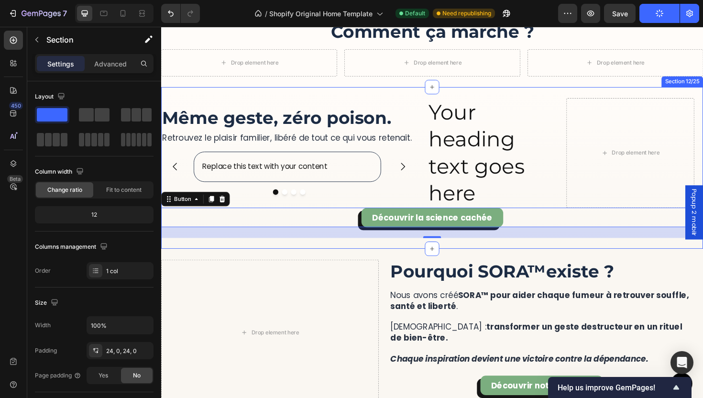
click at [566, 256] on div "More Than a Device, It’s a Ritual of Relief Heading SORA™ lets you quit smoking…" at bounding box center [448, 176] width 574 height 171
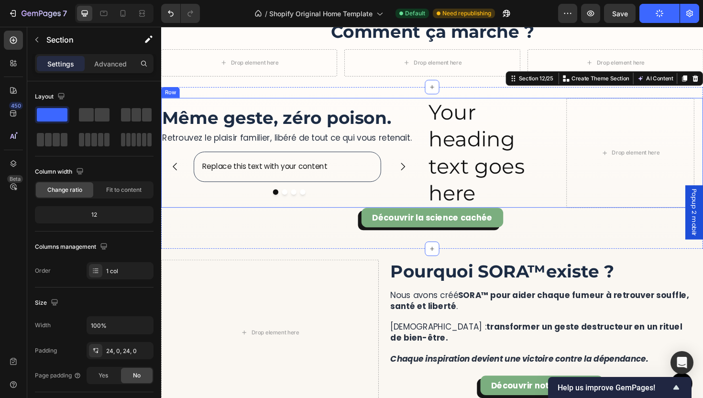
click at [377, 210] on div "Même geste, zéro poison. Heading Retrouvez le plaisir familier, libéré de tout …" at bounding box center [296, 160] width 271 height 116
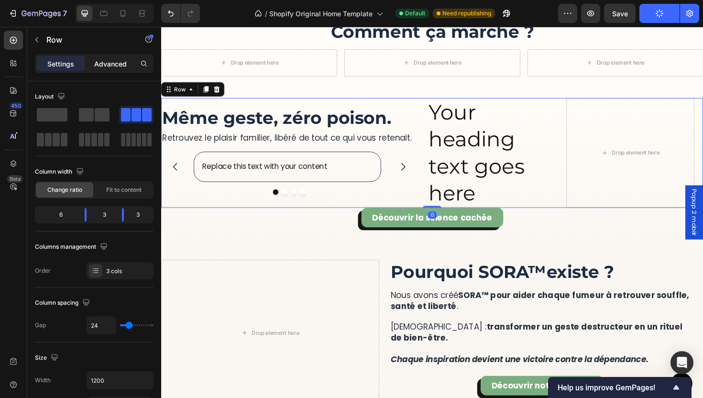
click at [97, 64] on p "Advanced" at bounding box center [110, 64] width 33 height 10
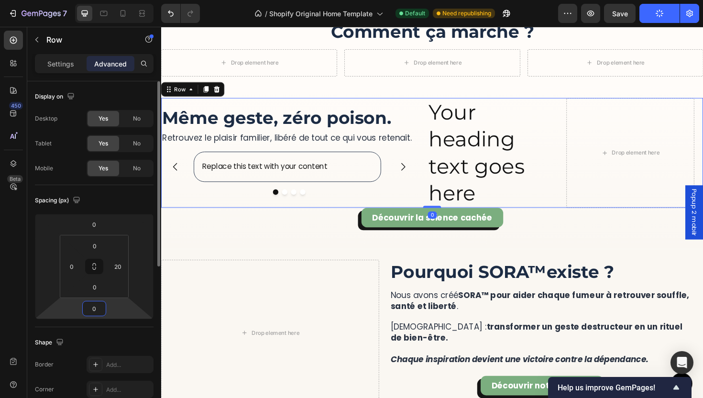
click at [100, 306] on input "0" at bounding box center [94, 308] width 19 height 14
type input "12"
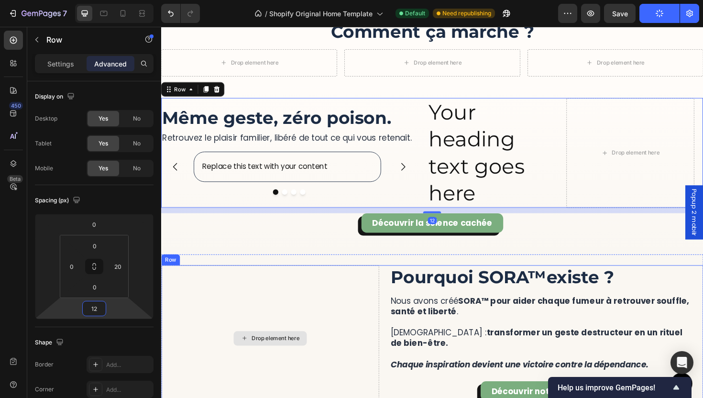
click at [220, 357] on div "Drop element here" at bounding box center [276, 356] width 230 height 155
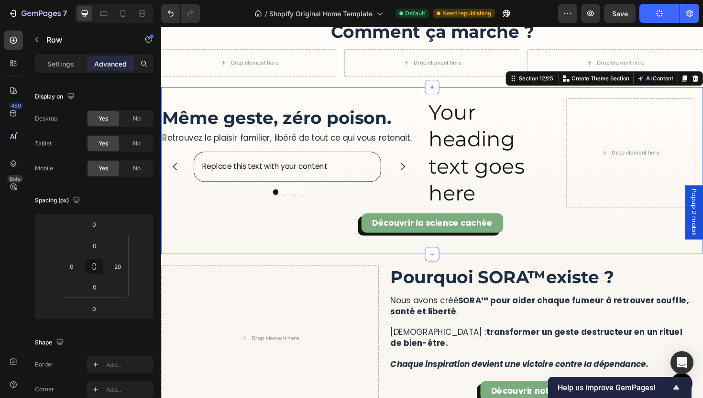
click at [327, 267] on div "More Than a Device, It’s a Ritual of Relief Heading SORA™ lets you quit smoking…" at bounding box center [448, 179] width 574 height 177
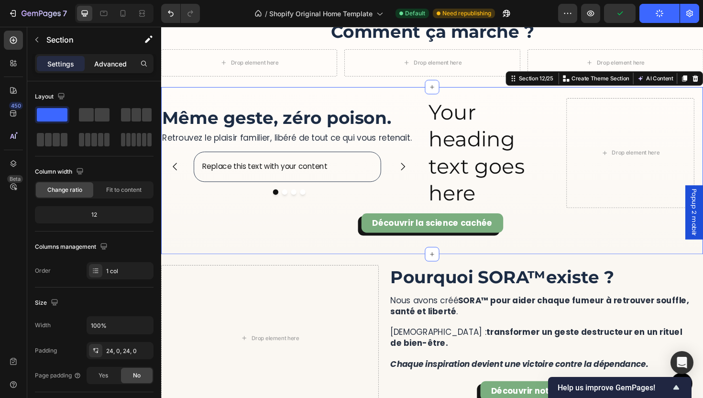
click at [109, 69] on div "Advanced" at bounding box center [111, 63] width 48 height 15
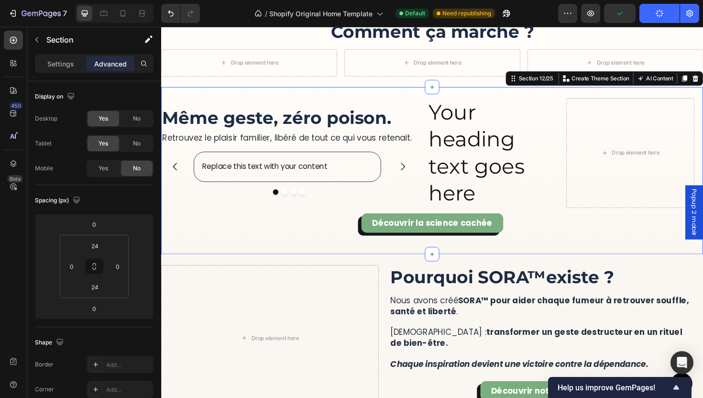
click at [110, 69] on div "Advanced" at bounding box center [111, 63] width 48 height 15
click at [98, 292] on input "24" at bounding box center [94, 287] width 19 height 14
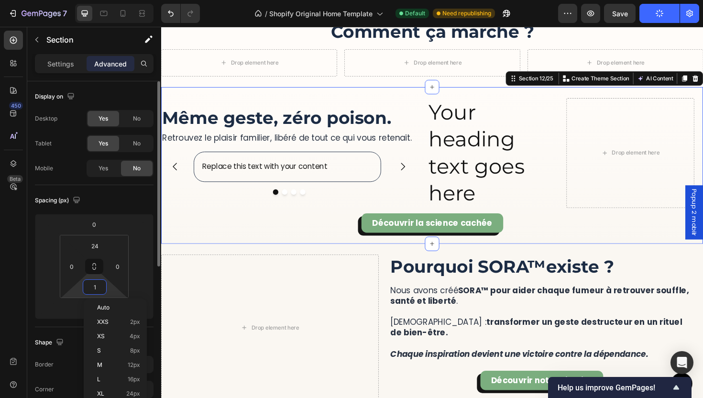
type input "12"
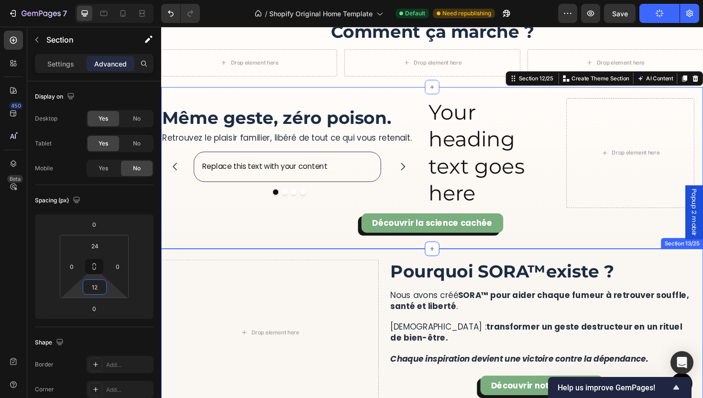
click at [596, 307] on strong "SORA™ pour aider chaque fumeur à retrouver souffle, santé et liberté" at bounding box center [562, 316] width 316 height 23
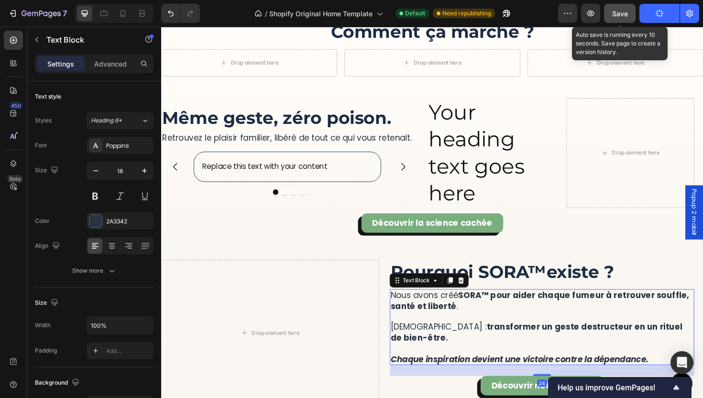
click at [607, 18] on button "Save" at bounding box center [620, 13] width 32 height 19
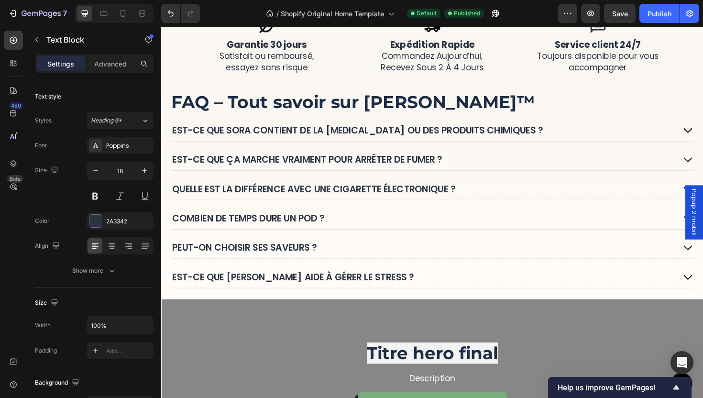
scroll to position [2064, 0]
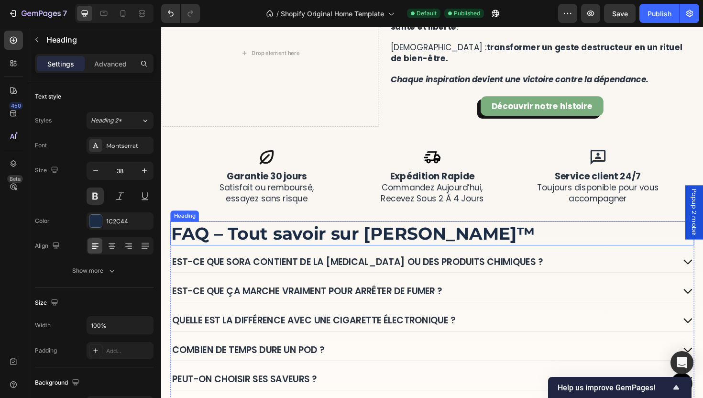
click at [513, 241] on h2 "FAQ – Tout savoir sur SORA ™" at bounding box center [448, 245] width 555 height 25
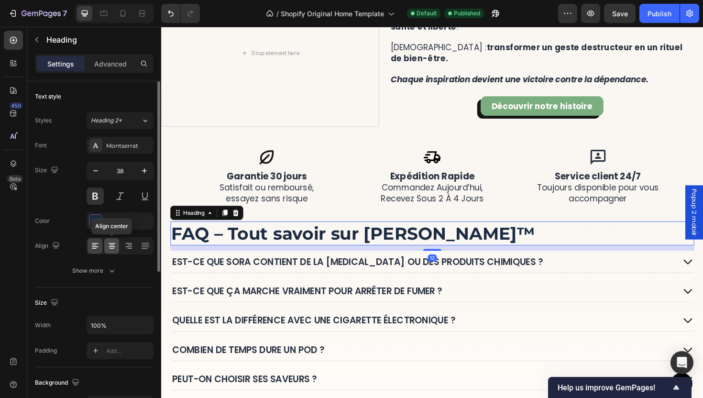
drag, startPoint x: 113, startPoint y: 242, endPoint x: 119, endPoint y: 241, distance: 5.5
click at [114, 242] on icon at bounding box center [112, 246] width 10 height 10
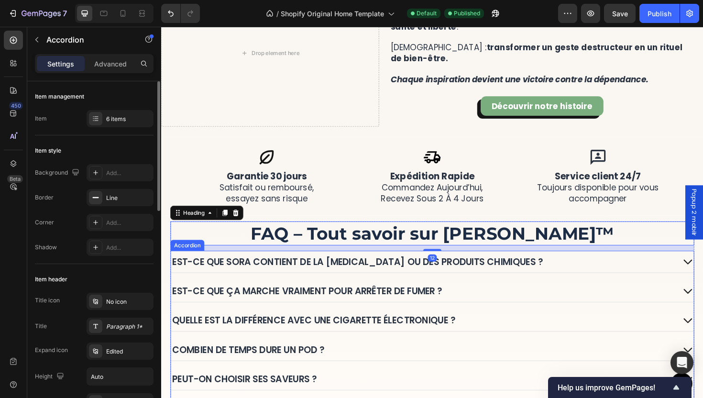
click at [312, 299] on div "Est-ce que ça marche vraiment pour arrêter de fumer ?" at bounding box center [315, 306] width 289 height 15
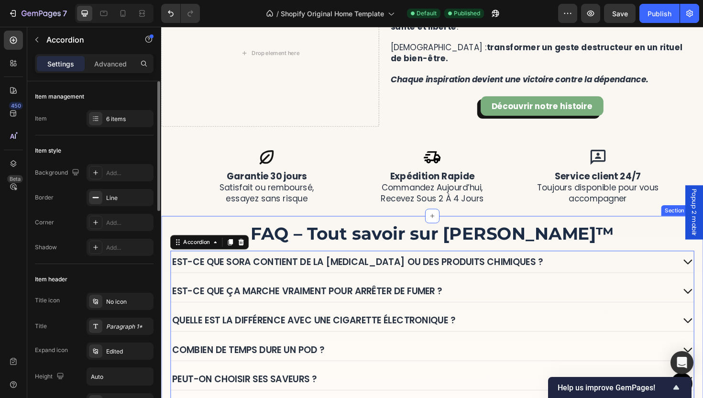
click at [431, 229] on div "FAQ – Tout savoir sur SORA ™ Heading Est-ce que SORA contient de la [MEDICAL_DA…" at bounding box center [448, 340] width 574 height 227
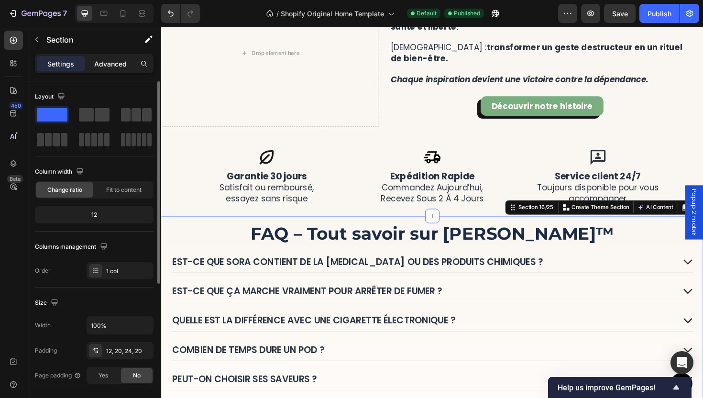
click at [110, 69] on div "Advanced" at bounding box center [111, 63] width 48 height 15
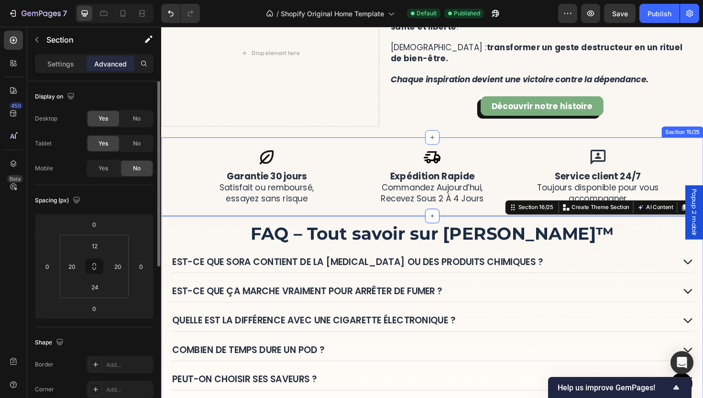
click at [358, 220] on div "Icon expédition rapide commandez aujourd’hui, recevez sous 2 à 4 jours Heading …" at bounding box center [448, 185] width 574 height 83
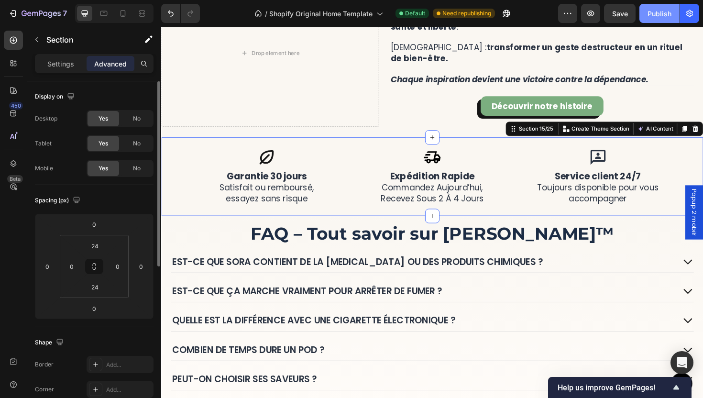
click at [652, 13] on div "Publish" at bounding box center [659, 14] width 24 height 10
